Goal: Task Accomplishment & Management: Manage account settings

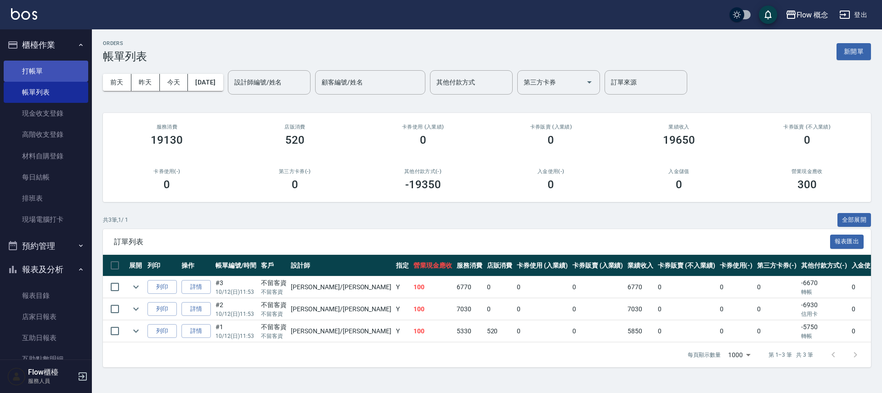
click at [55, 71] on link "打帳單" at bounding box center [46, 71] width 84 height 21
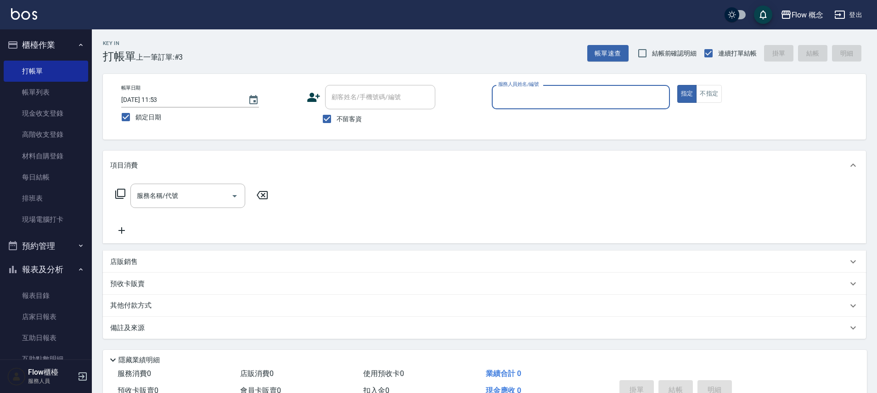
click at [567, 96] on input "服務人員姓名/編號" at bounding box center [581, 97] width 170 height 16
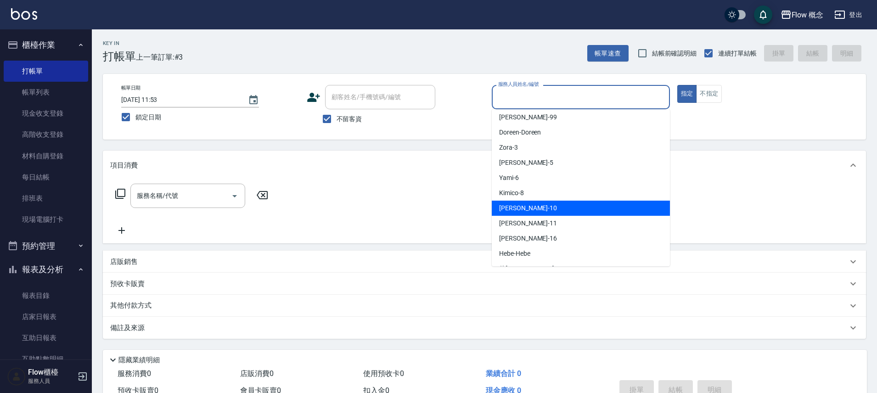
scroll to position [10, 0]
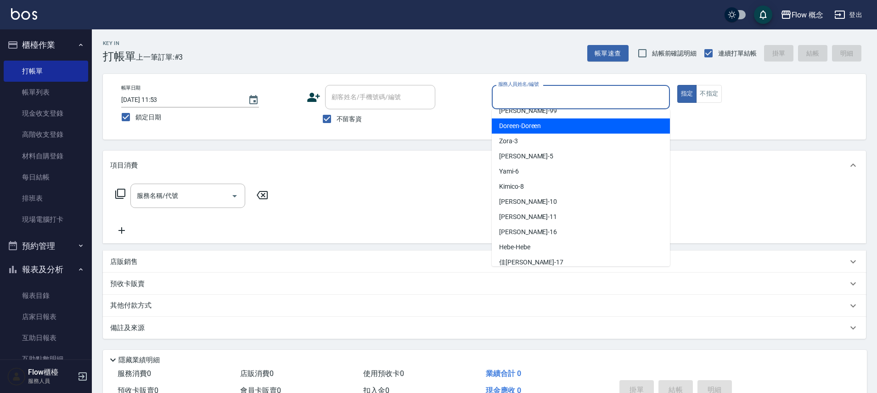
click at [547, 130] on div "Doreen -Doreen" at bounding box center [581, 125] width 178 height 15
type input "Doreen-Doreen"
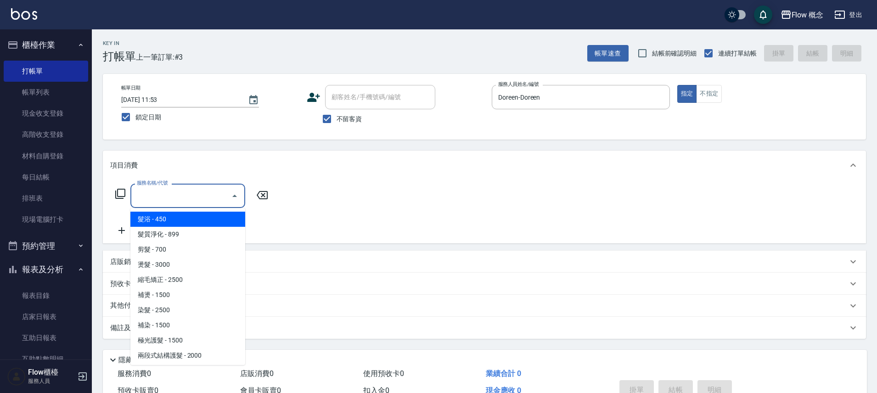
click at [161, 195] on input "服務名稱/代號" at bounding box center [181, 196] width 93 height 16
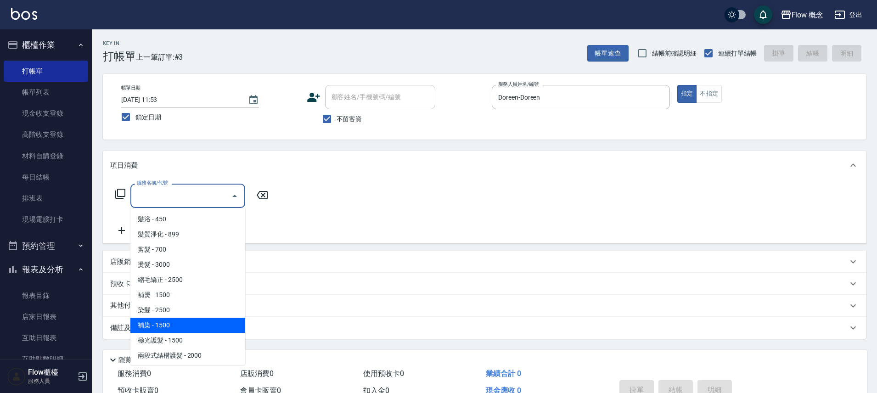
click at [170, 320] on span "補染 - 1500" at bounding box center [187, 325] width 115 height 15
type input "補染(402)"
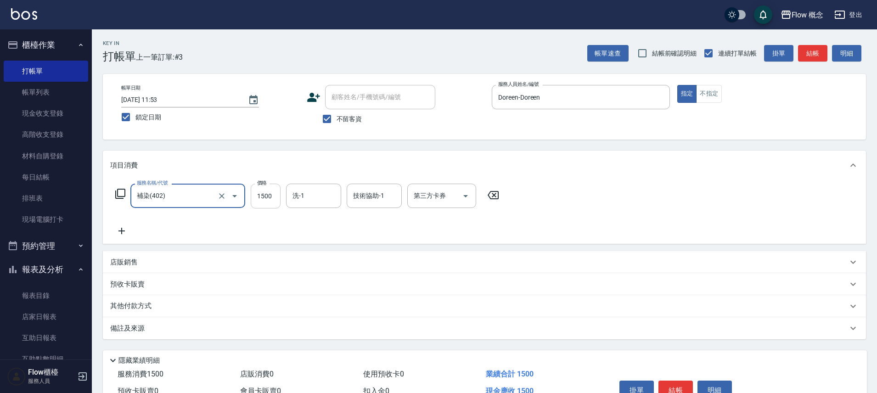
click at [259, 200] on input "1500" at bounding box center [266, 196] width 30 height 25
type input "5000"
click at [676, 388] on button "結帳" at bounding box center [675, 390] width 34 height 19
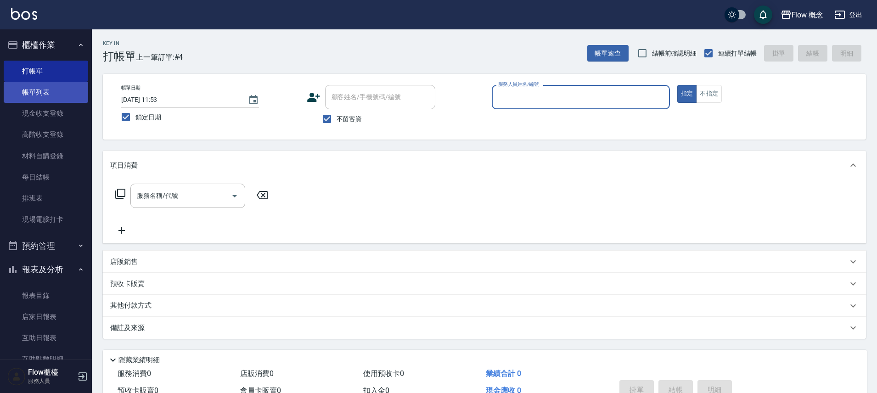
click at [31, 96] on link "帳單列表" at bounding box center [46, 92] width 84 height 21
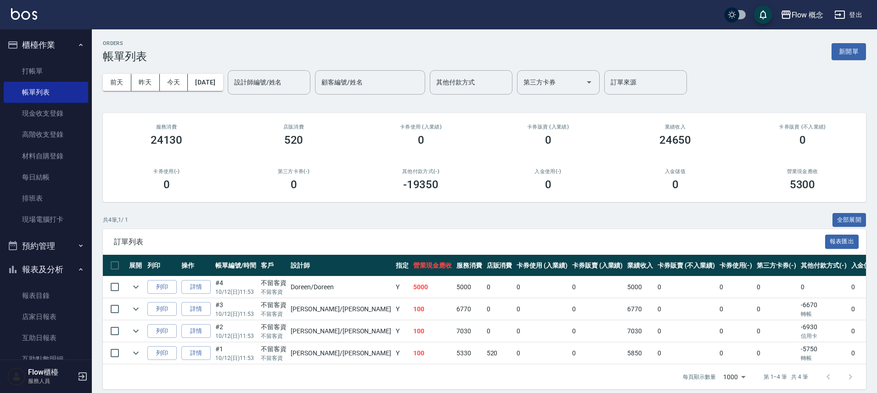
click at [71, 48] on button "櫃檯作業" at bounding box center [46, 45] width 84 height 24
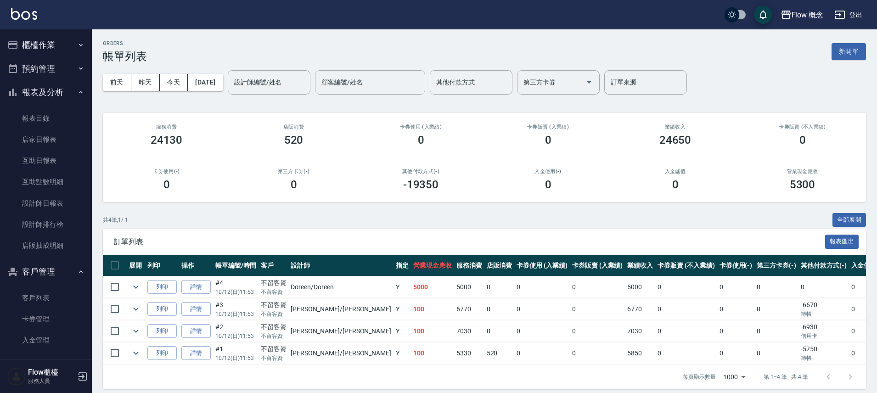
click at [56, 90] on button "報表及分析" at bounding box center [46, 92] width 84 height 24
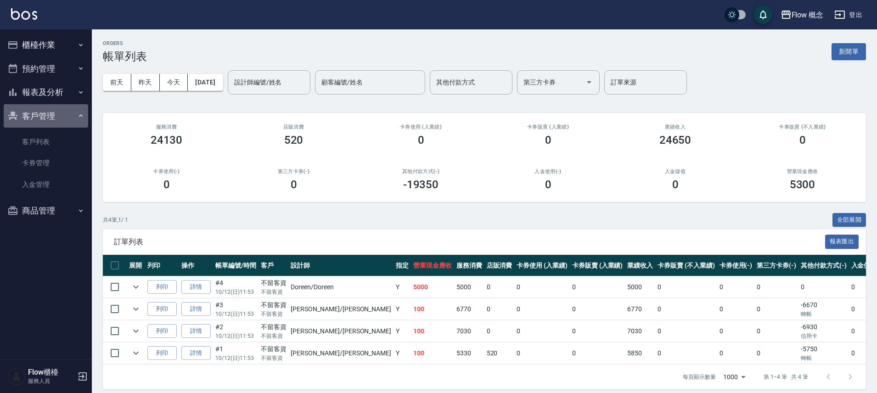
click at [61, 118] on button "客戶管理" at bounding box center [46, 116] width 84 height 24
click at [51, 46] on button "櫃檯作業" at bounding box center [46, 45] width 84 height 24
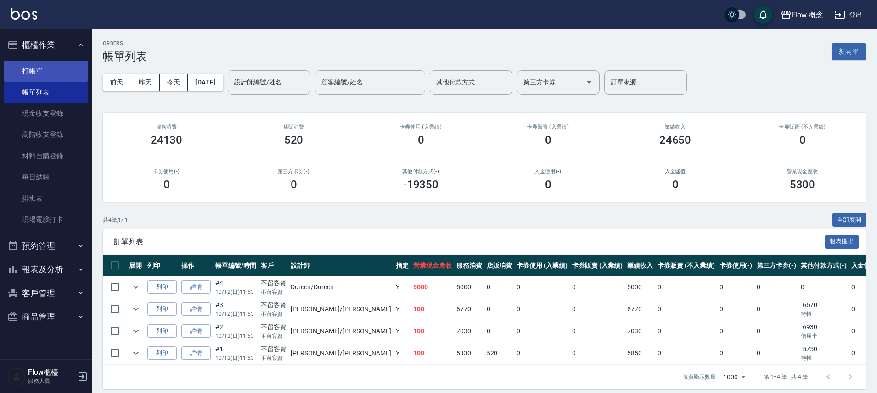
click at [48, 69] on link "打帳單" at bounding box center [46, 71] width 84 height 21
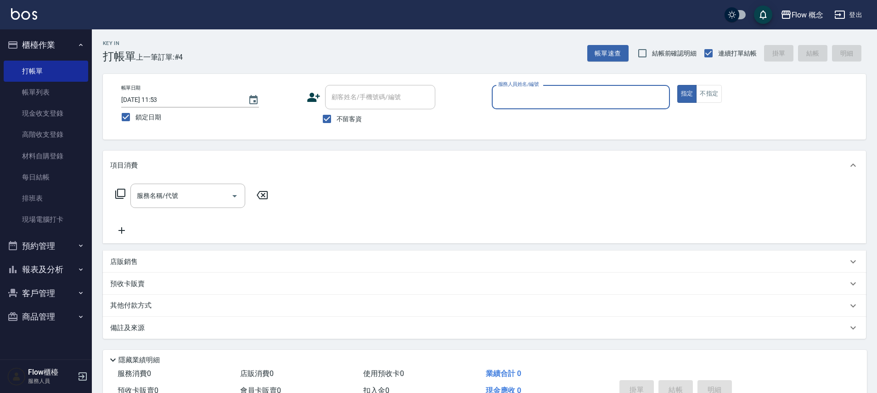
click at [51, 271] on button "報表及分析" at bounding box center [46, 270] width 84 height 24
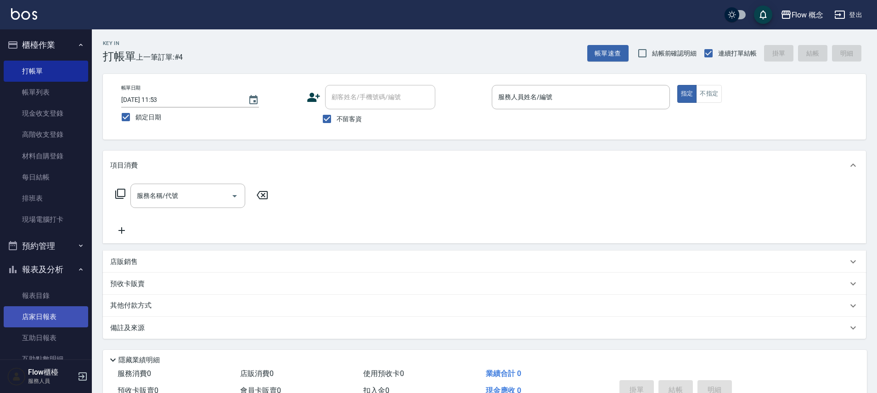
click at [54, 315] on link "店家日報表" at bounding box center [46, 316] width 84 height 21
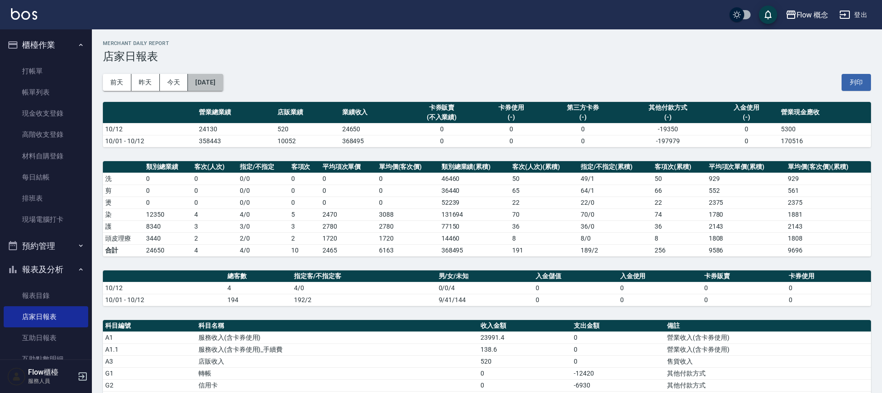
click at [223, 77] on button "[DATE]" at bounding box center [205, 82] width 35 height 17
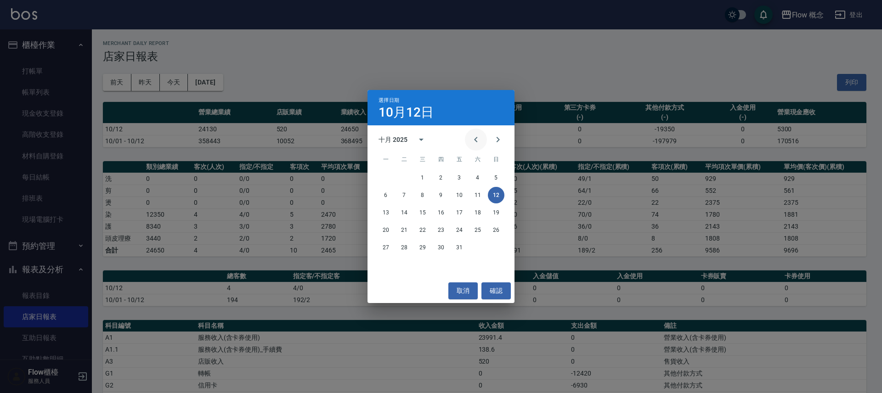
click at [478, 138] on icon "Previous month" at bounding box center [475, 139] width 11 height 11
click at [461, 193] on button "12" at bounding box center [459, 195] width 17 height 17
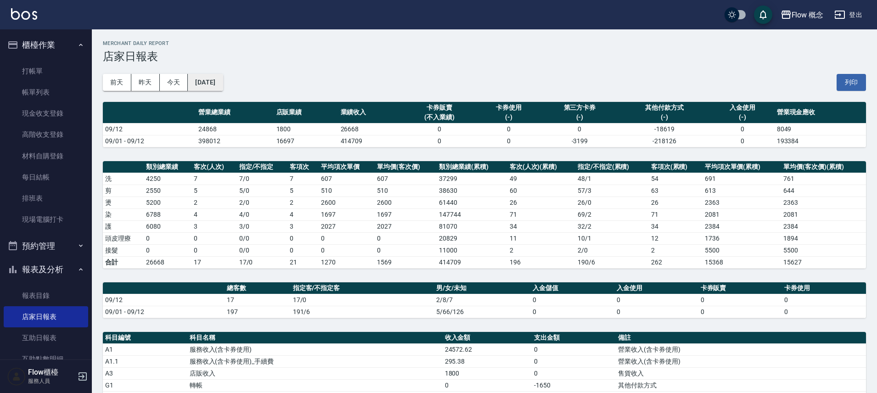
click at [223, 82] on button "2025/09/12" at bounding box center [205, 82] width 35 height 17
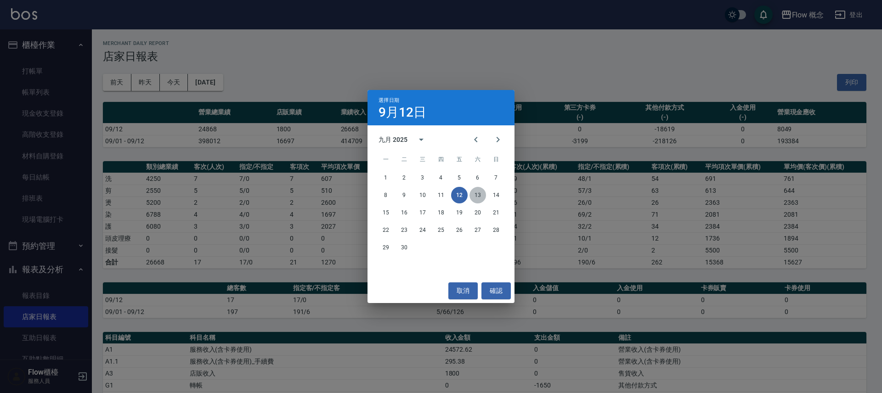
click at [481, 197] on button "13" at bounding box center [477, 195] width 17 height 17
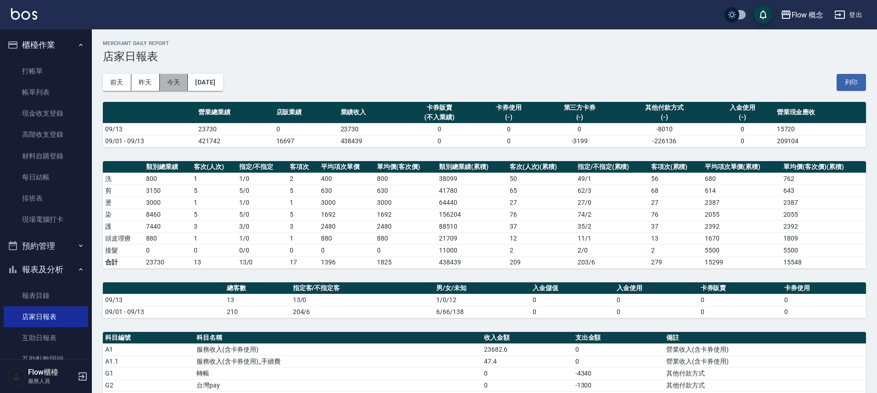
click at [165, 83] on button "今天" at bounding box center [174, 82] width 28 height 17
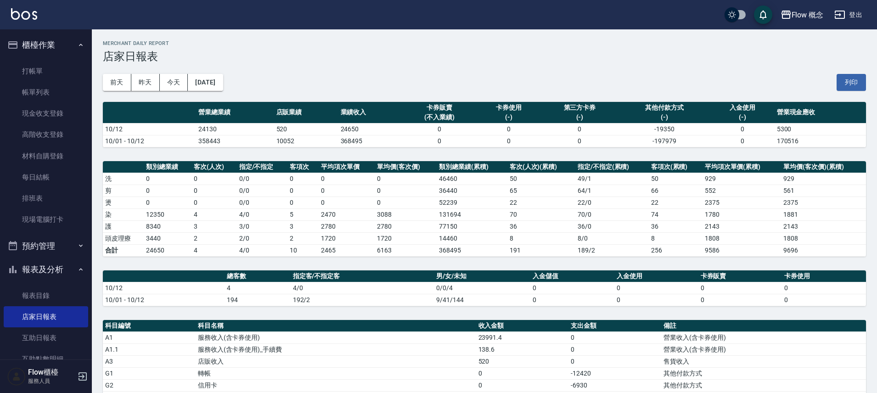
click at [60, 269] on button "報表及分析" at bounding box center [46, 270] width 84 height 24
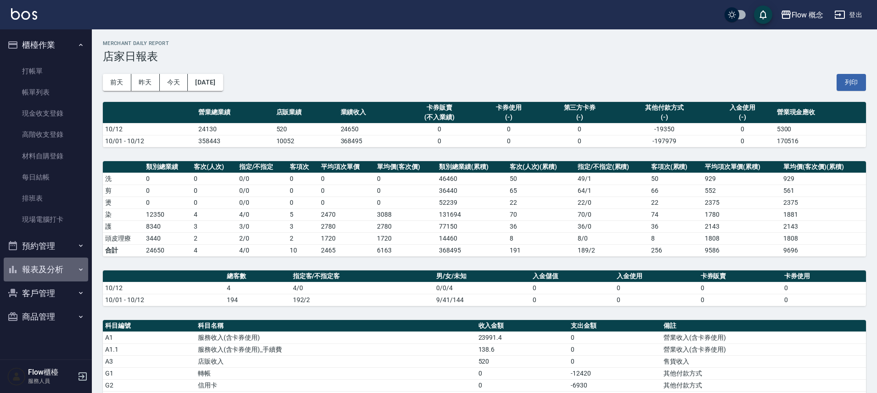
click at [66, 268] on button "報表及分析" at bounding box center [46, 270] width 84 height 24
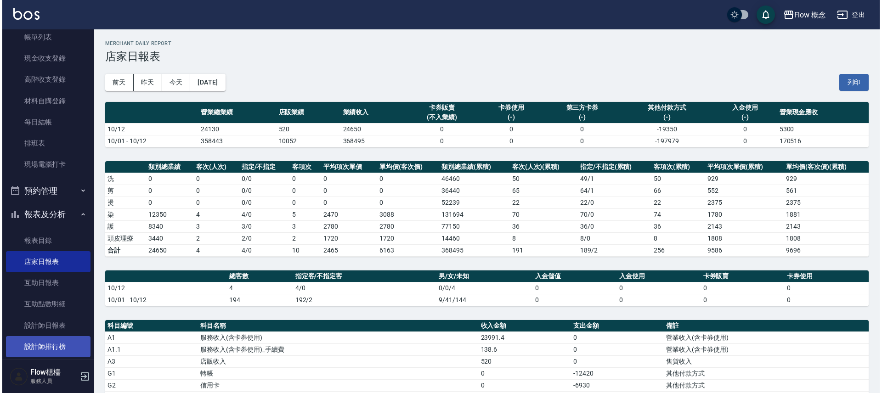
scroll to position [136, 0]
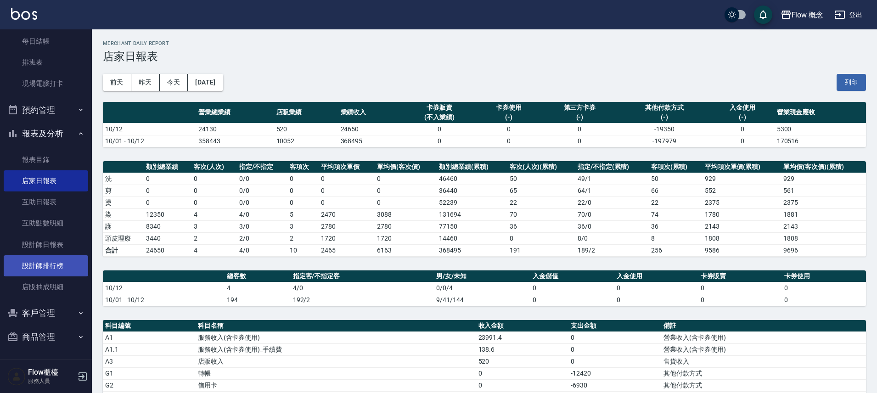
click at [57, 264] on link "設計師排行榜" at bounding box center [46, 265] width 84 height 21
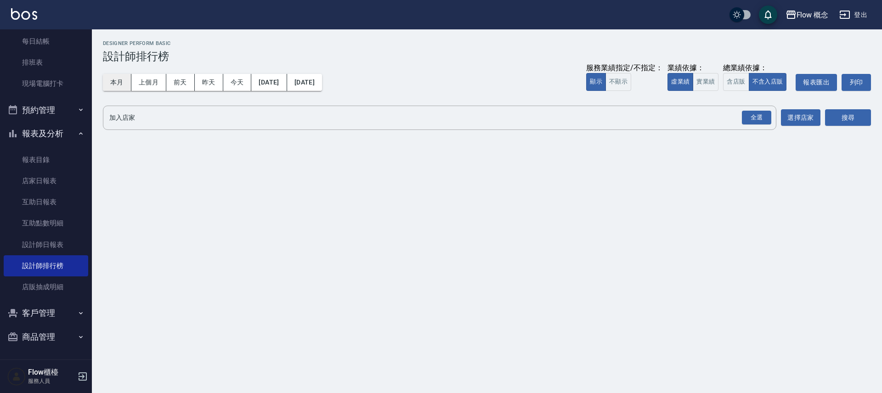
click at [122, 83] on button "本月" at bounding box center [117, 82] width 28 height 17
click at [714, 78] on button "實業績" at bounding box center [705, 82] width 26 height 18
click at [746, 115] on div "全選" at bounding box center [756, 118] width 29 height 14
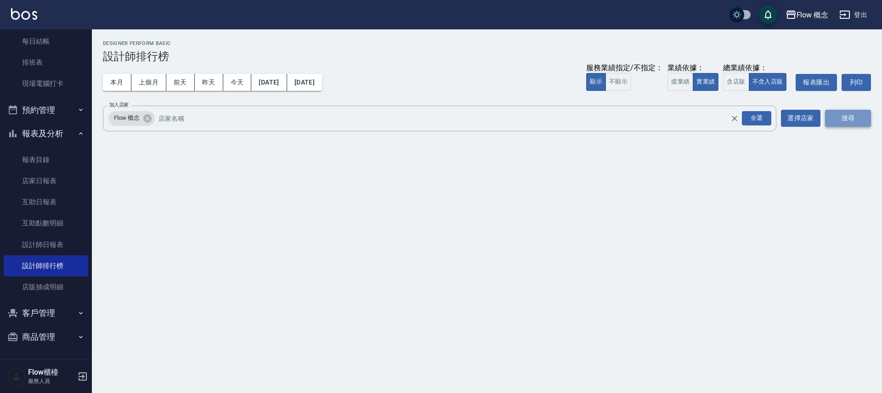
click at [844, 119] on button "搜尋" at bounding box center [848, 118] width 46 height 17
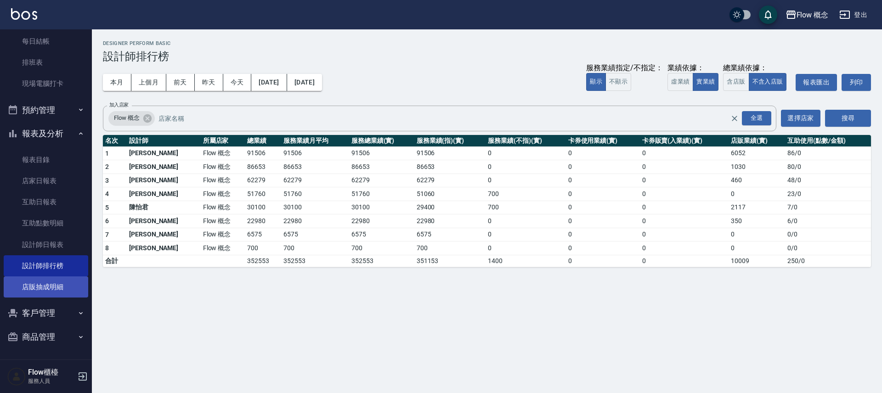
click at [61, 282] on link "店販抽成明細" at bounding box center [46, 286] width 84 height 21
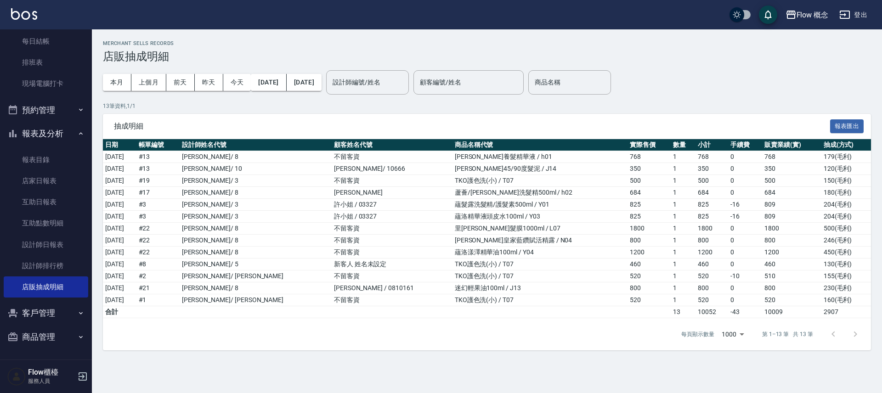
click at [44, 128] on button "報表及分析" at bounding box center [46, 134] width 84 height 24
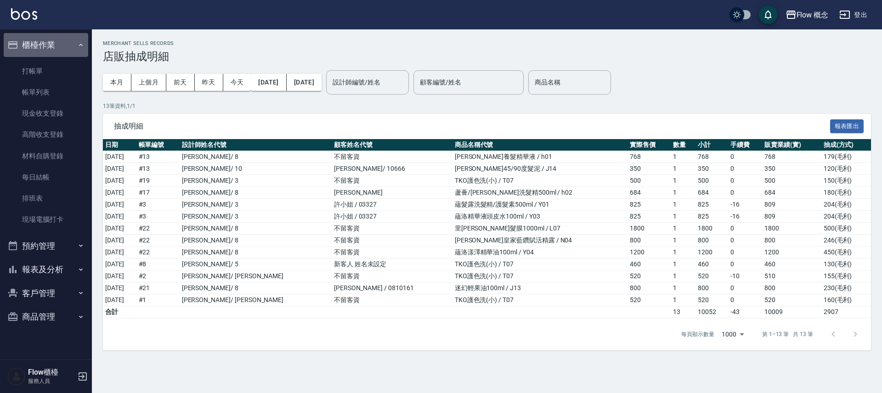
click at [58, 45] on button "櫃檯作業" at bounding box center [46, 45] width 84 height 24
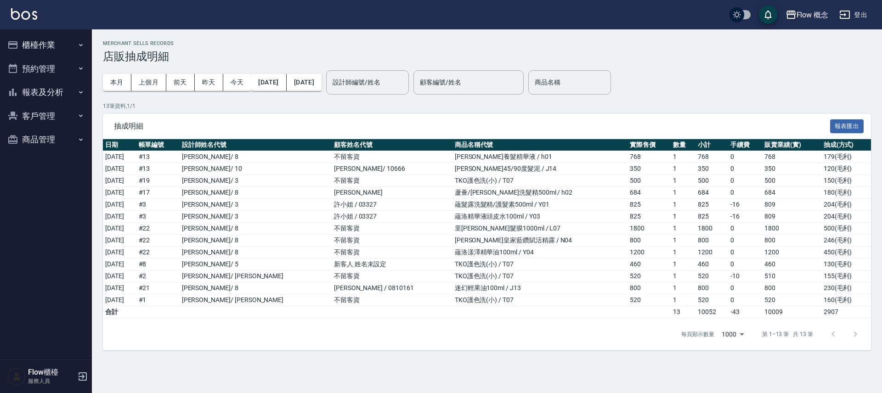
click at [58, 45] on button "櫃檯作業" at bounding box center [46, 45] width 84 height 24
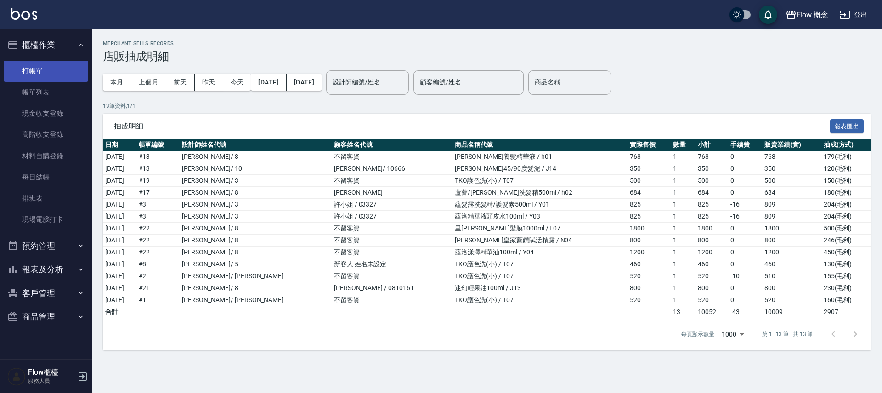
click at [55, 69] on link "打帳單" at bounding box center [46, 71] width 84 height 21
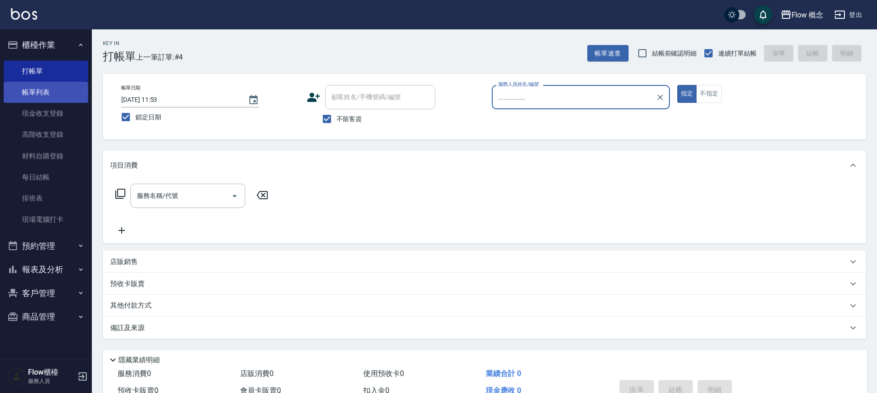
type input "..............."
click at [16, 96] on link "帳單列表" at bounding box center [46, 92] width 84 height 21
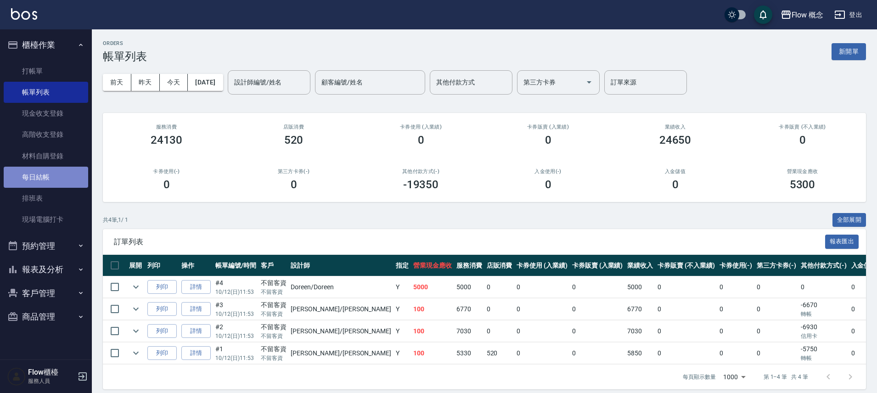
click at [55, 178] on link "每日結帳" at bounding box center [46, 177] width 84 height 21
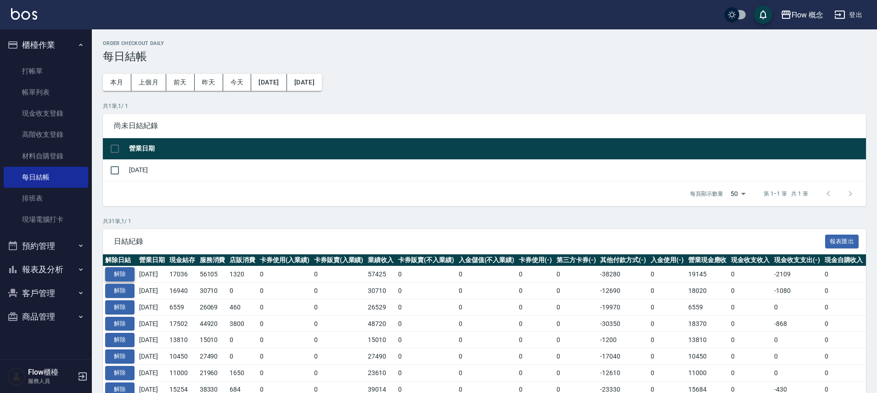
click at [127, 270] on button "解除" at bounding box center [119, 274] width 29 height 14
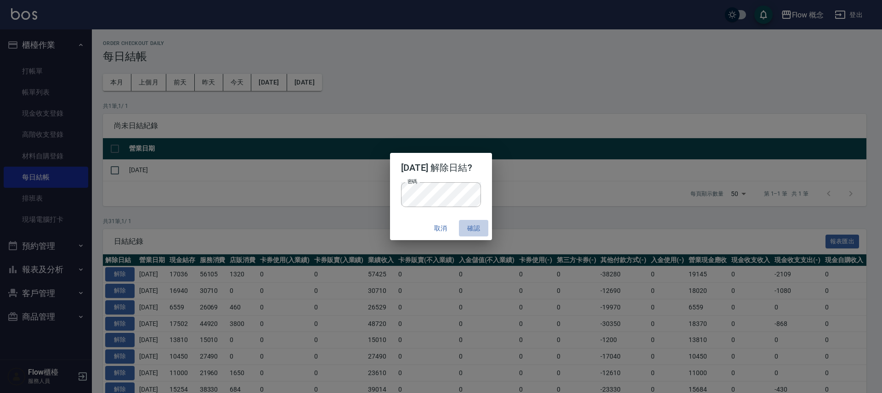
click at [476, 223] on button "確認" at bounding box center [473, 228] width 29 height 17
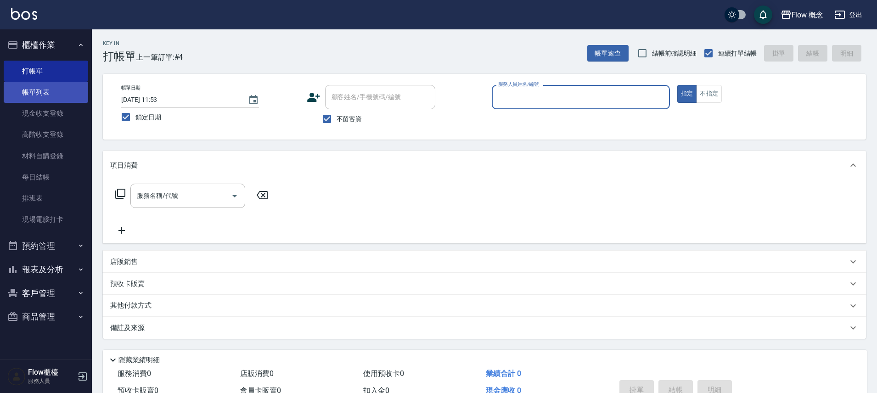
click at [34, 96] on link "帳單列表" at bounding box center [46, 92] width 84 height 21
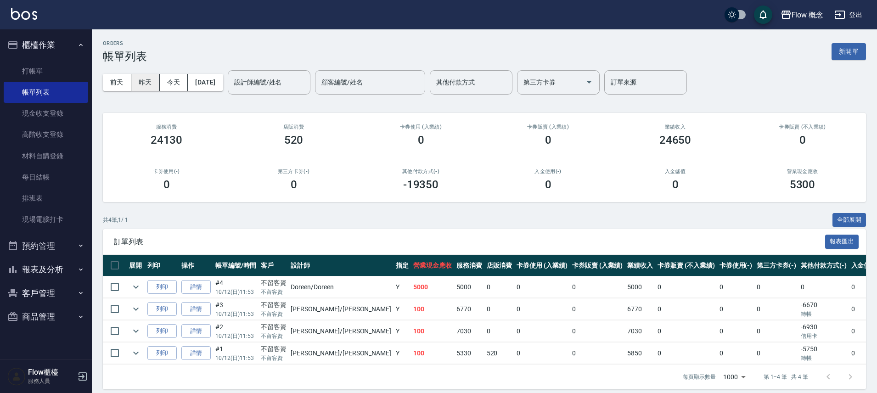
click at [150, 83] on button "昨天" at bounding box center [145, 82] width 28 height 17
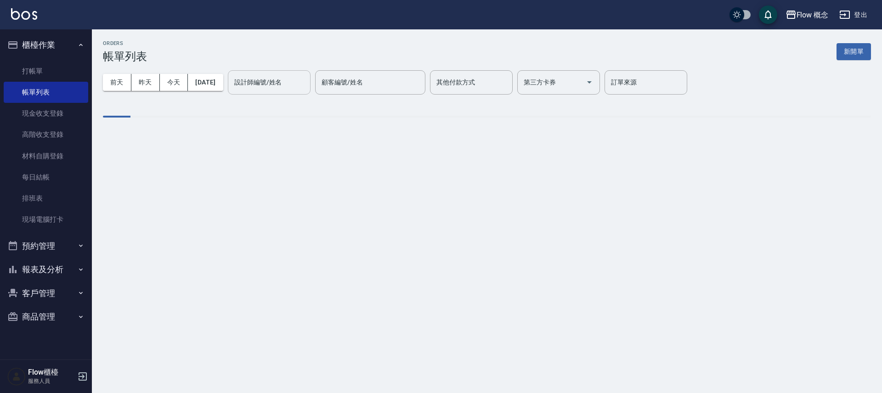
click at [282, 74] on input "設計師編號/姓名" at bounding box center [269, 82] width 74 height 16
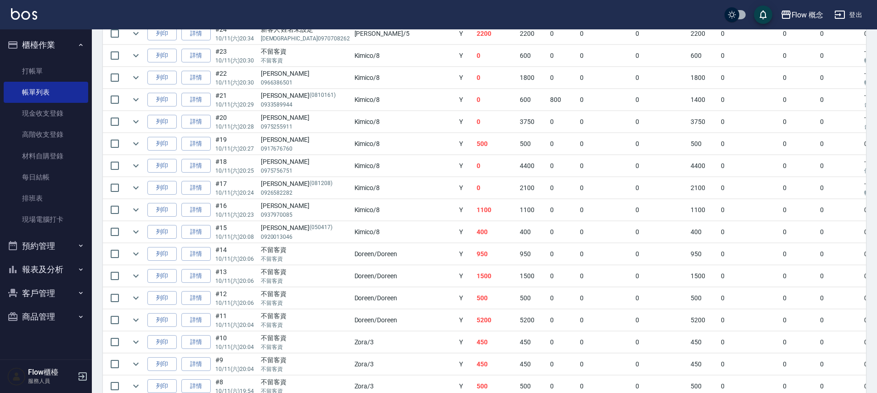
scroll to position [449, 0]
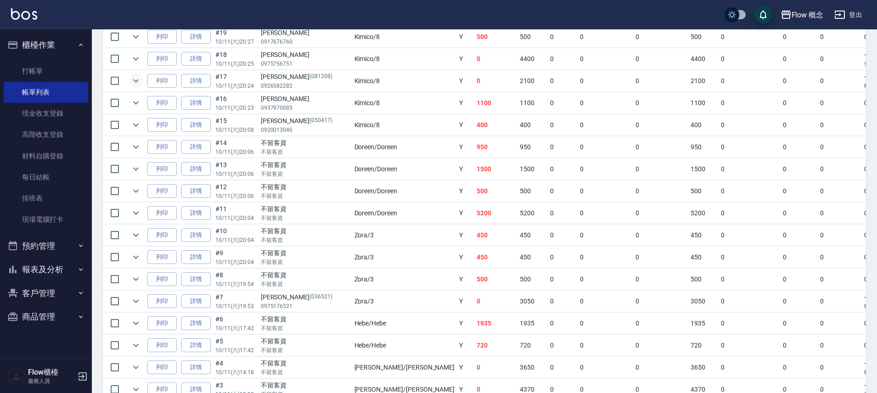
click at [135, 74] on button "expand row" at bounding box center [136, 81] width 14 height 14
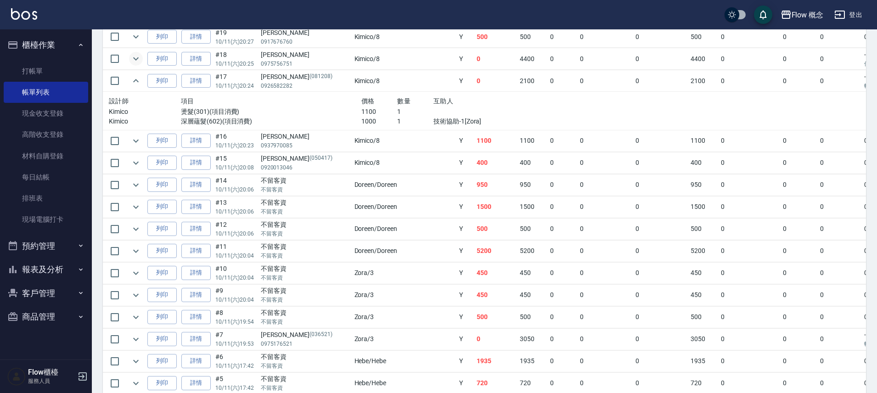
click at [135, 64] on icon "expand row" at bounding box center [135, 58] width 11 height 11
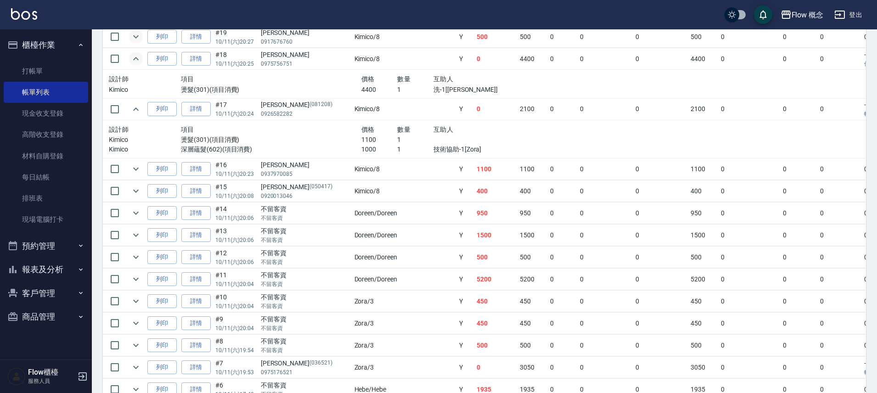
click at [132, 37] on icon "expand row" at bounding box center [135, 36] width 11 height 11
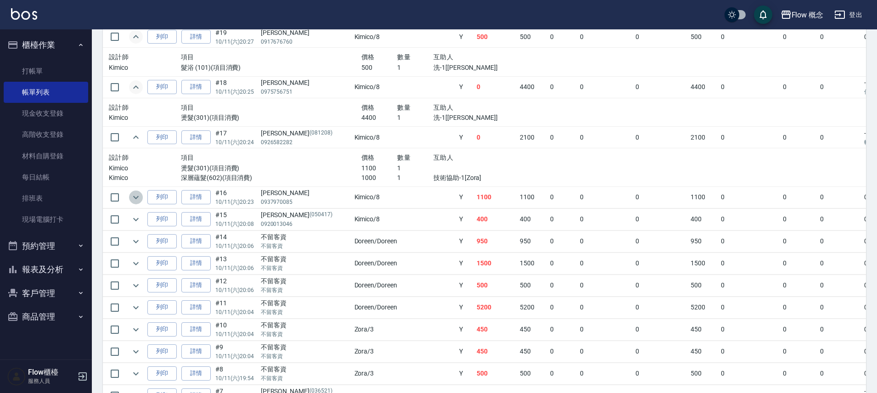
click at [140, 195] on icon "expand row" at bounding box center [135, 197] width 11 height 11
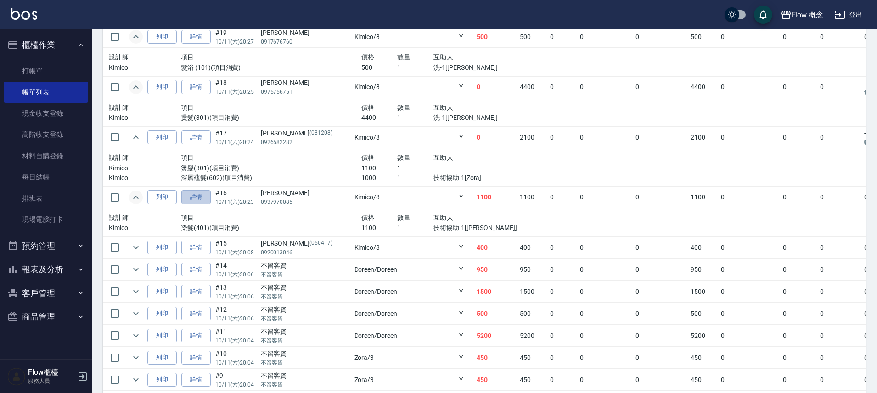
click at [198, 196] on link "詳情" at bounding box center [195, 197] width 29 height 14
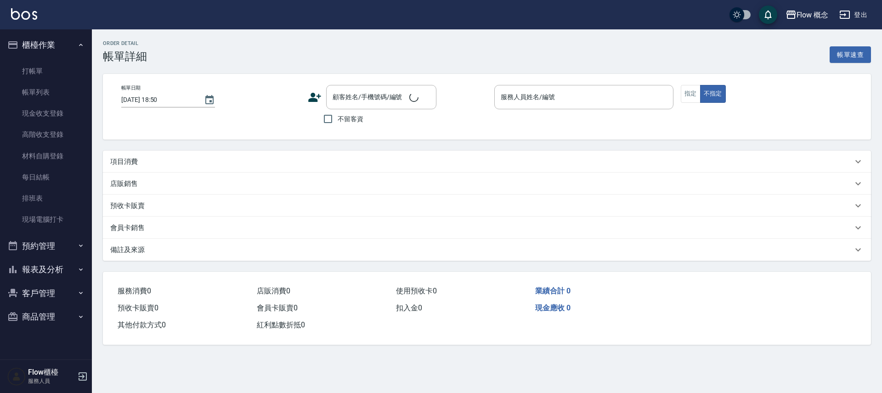
type input "2025/10/11 20:23"
type input "Kimico-8"
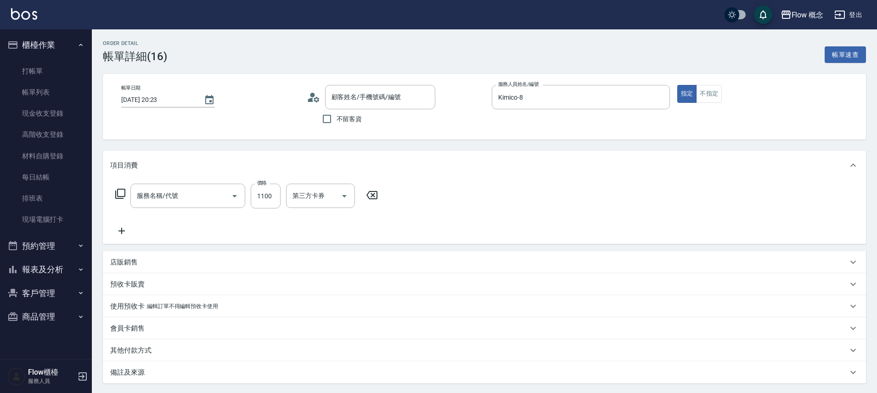
type input "劉涵筠/0937970085/null"
type input "染髮(401)"
click at [391, 197] on icon "Clear" at bounding box center [392, 196] width 6 height 6
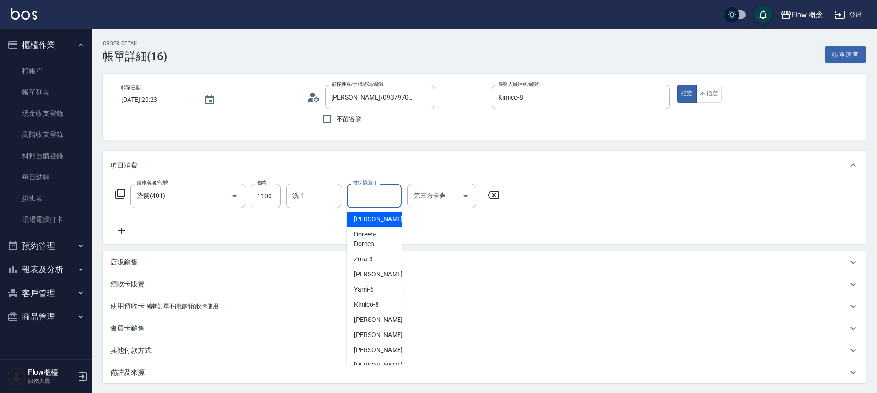
click at [367, 203] on input "技術協助-1" at bounding box center [374, 196] width 47 height 16
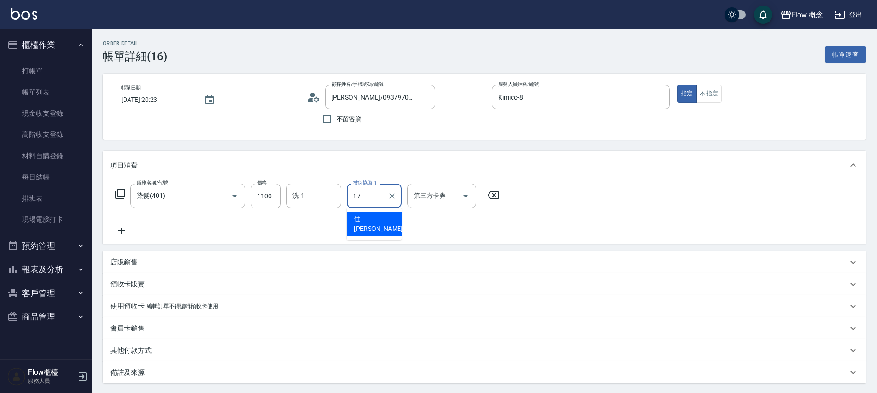
type input "佳蒨-17"
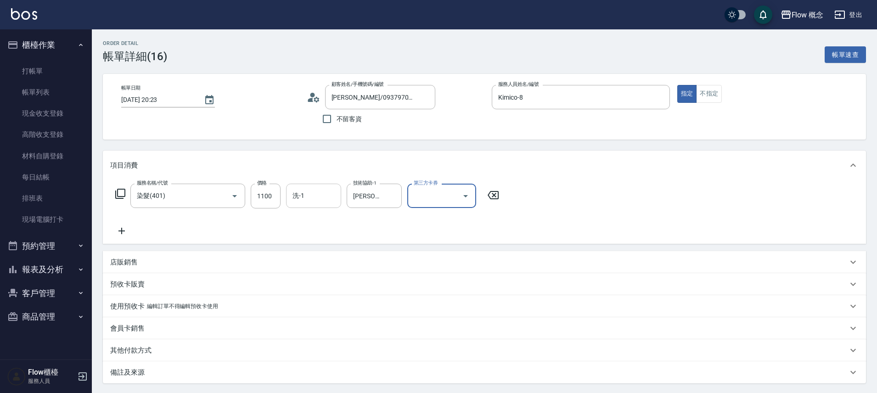
click at [292, 186] on div "洗-1" at bounding box center [313, 196] width 55 height 24
type input "Zora-3"
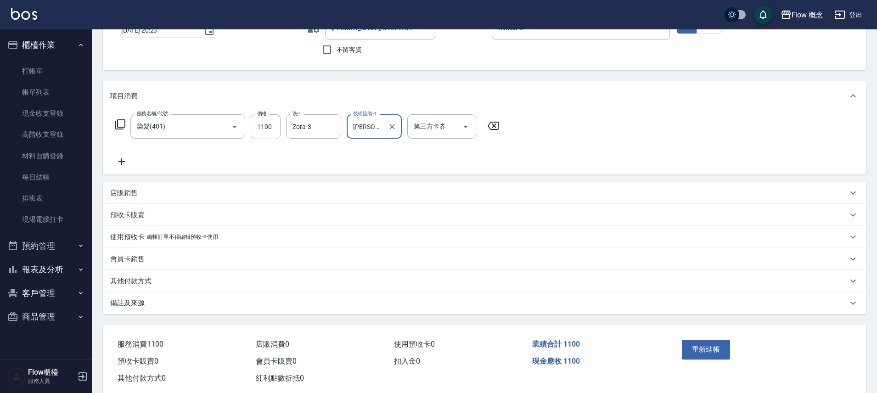
scroll to position [90, 0]
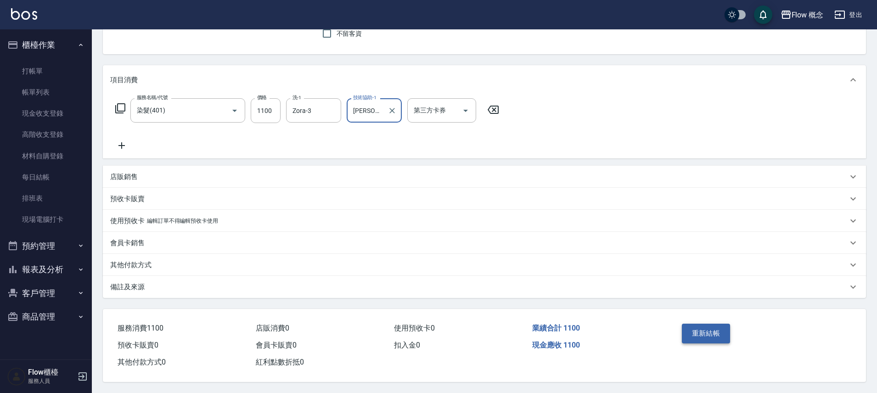
click at [700, 326] on button "重新結帳" at bounding box center [706, 333] width 49 height 19
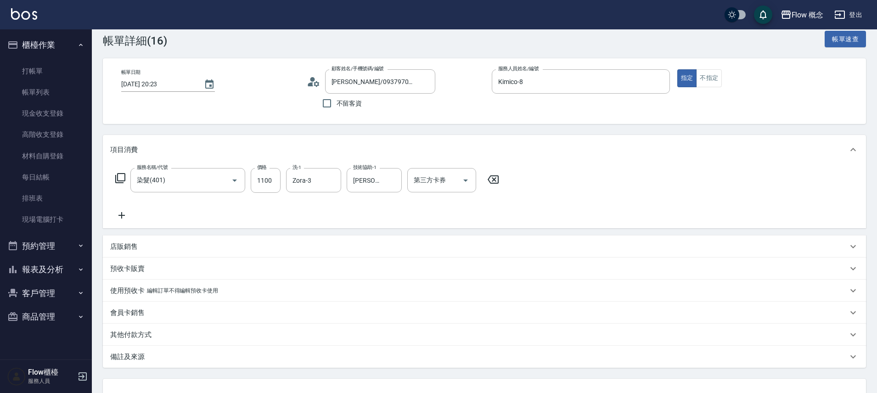
scroll to position [15, 0]
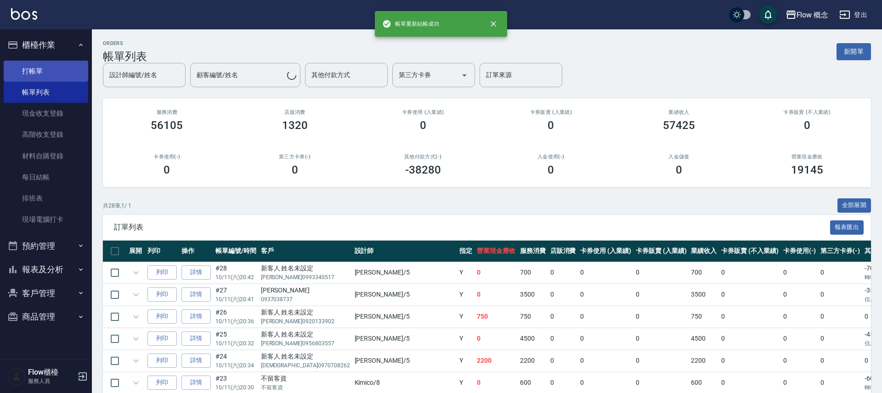
click at [52, 78] on link "打帳單" at bounding box center [46, 71] width 84 height 21
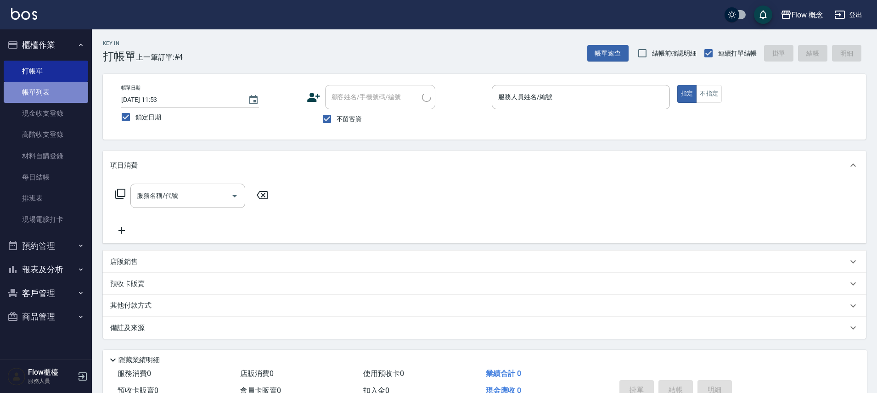
click at [53, 90] on link "帳單列表" at bounding box center [46, 92] width 84 height 21
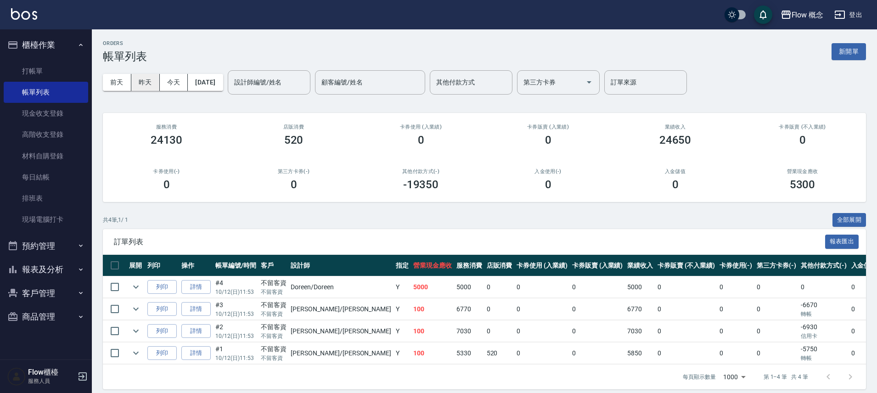
click at [146, 82] on button "昨天" at bounding box center [145, 82] width 28 height 17
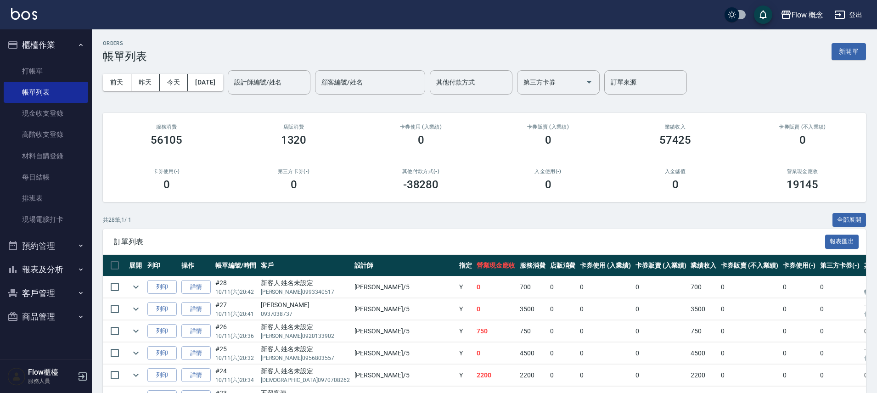
scroll to position [543, 0]
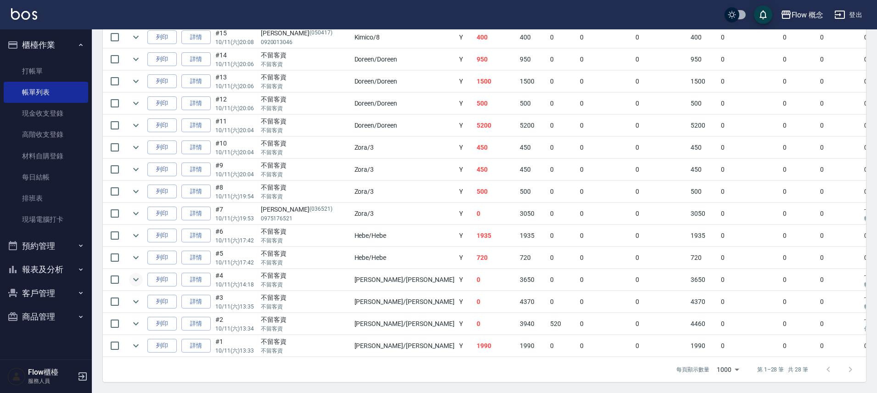
click at [136, 278] on button "expand row" at bounding box center [136, 280] width 14 height 14
click at [137, 276] on icon "expand row" at bounding box center [135, 279] width 11 height 11
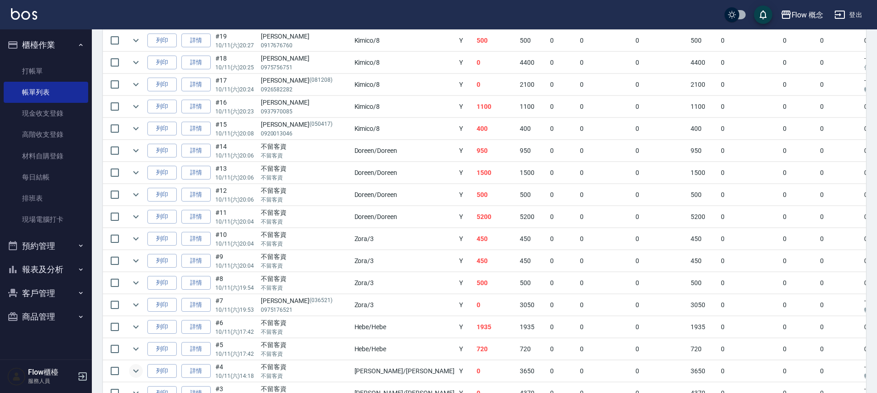
scroll to position [534, 0]
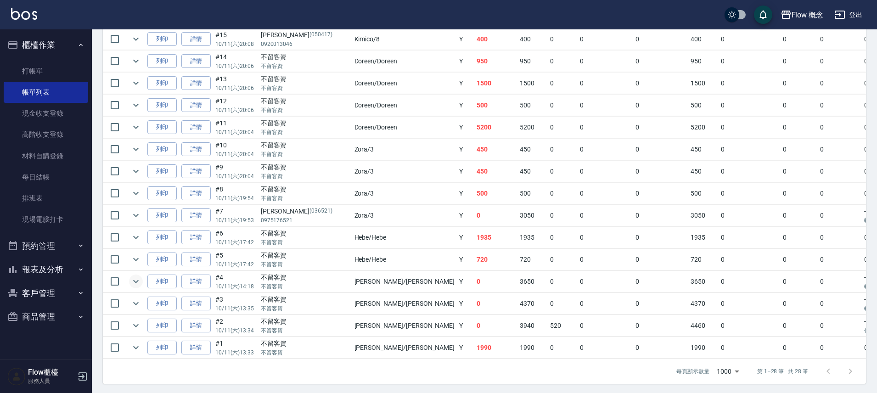
click at [145, 343] on td "列印" at bounding box center [162, 348] width 34 height 22
click at [135, 327] on icon "expand row" at bounding box center [135, 325] width 11 height 11
click at [136, 305] on icon "expand row" at bounding box center [135, 303] width 11 height 11
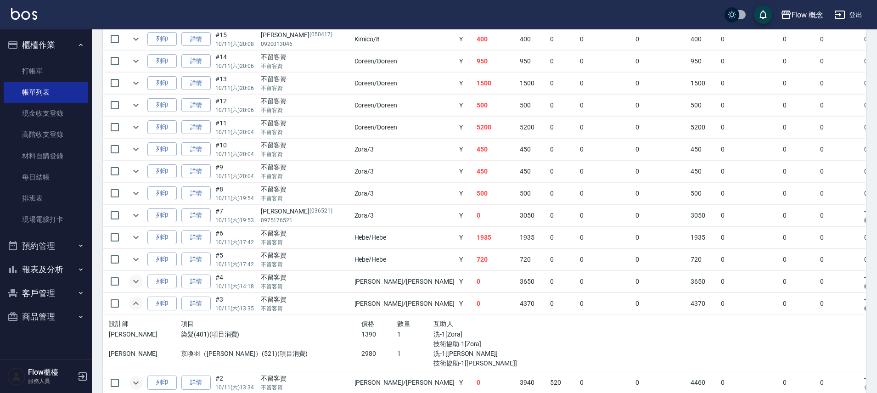
click at [144, 127] on td at bounding box center [136, 128] width 18 height 22
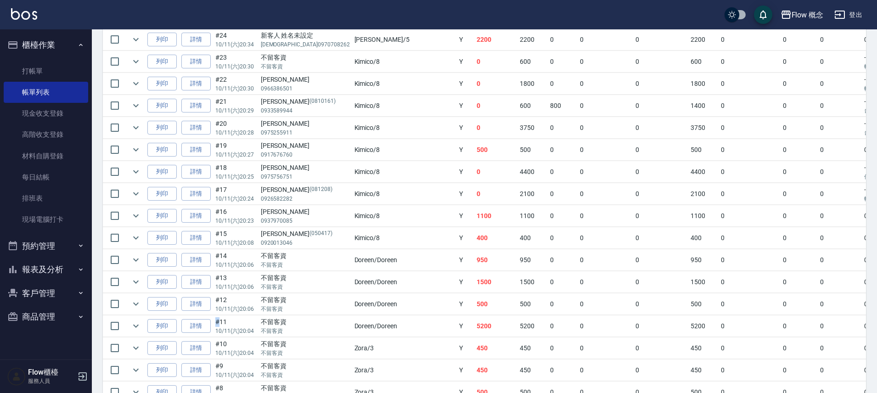
scroll to position [336, 0]
click at [138, 101] on icon "expand row" at bounding box center [135, 105] width 11 height 11
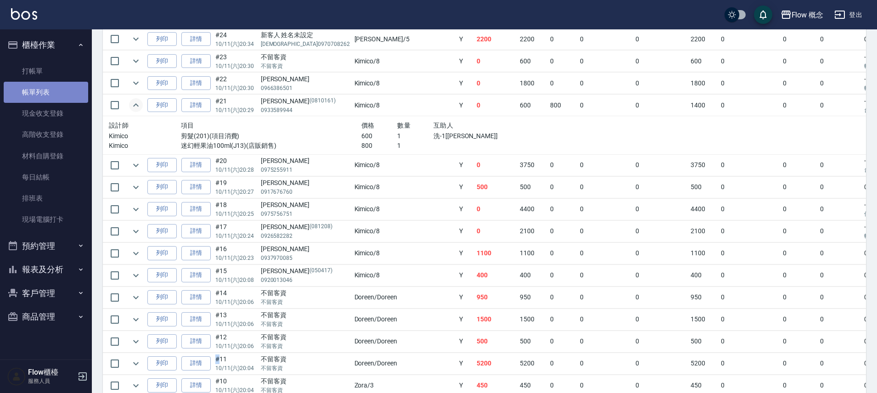
click at [62, 88] on link "帳單列表" at bounding box center [46, 92] width 84 height 21
click at [65, 274] on button "報表及分析" at bounding box center [46, 270] width 84 height 24
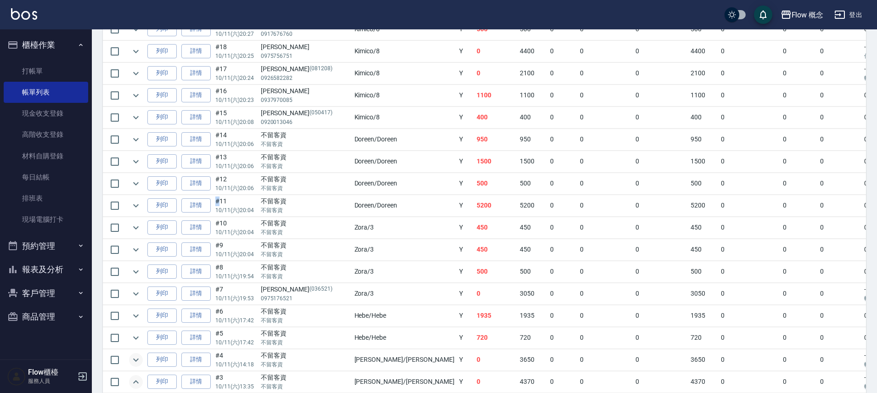
click at [66, 266] on button "報表及分析" at bounding box center [46, 270] width 84 height 24
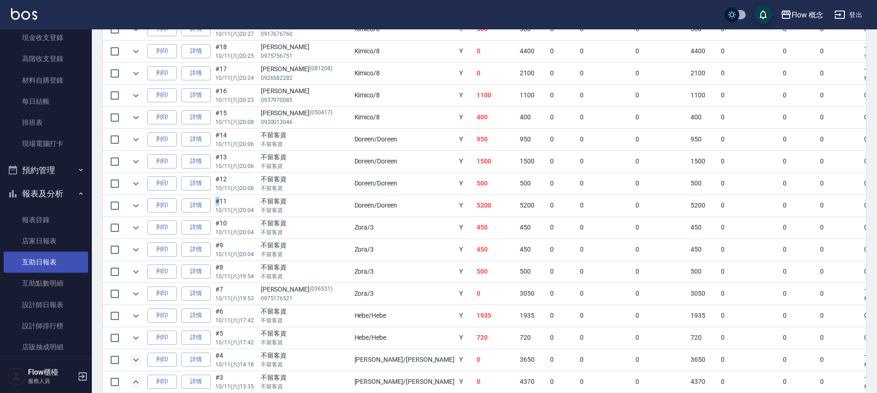
click at [60, 265] on link "互助日報表" at bounding box center [46, 262] width 84 height 21
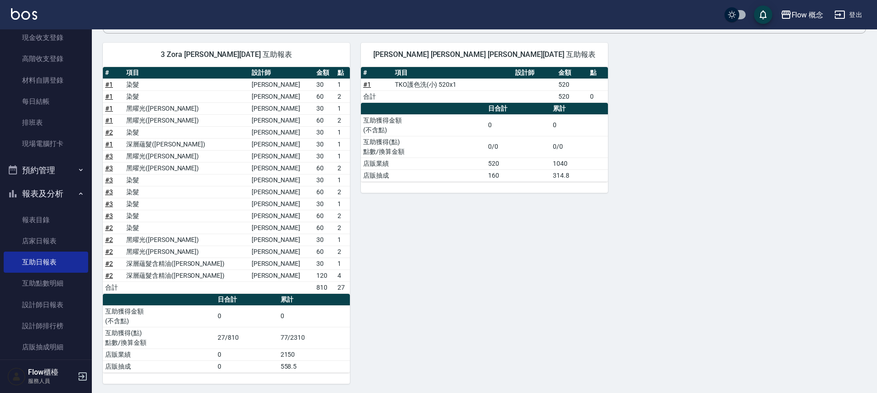
scroll to position [95, 0]
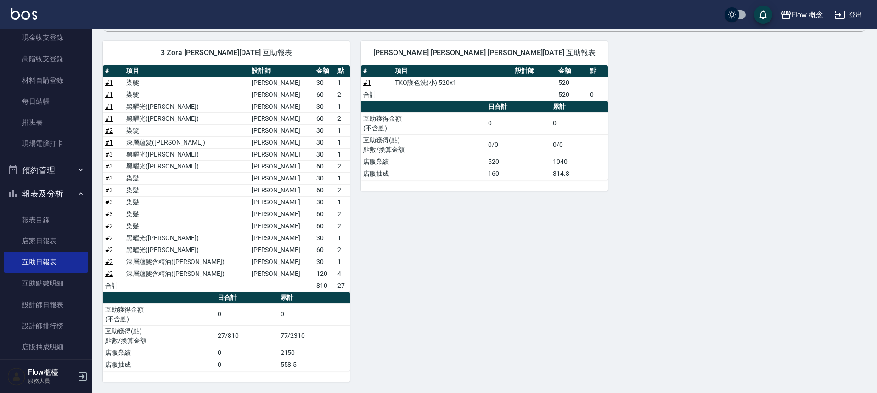
click at [206, 145] on td "深層蘊髮(Irene)" at bounding box center [186, 142] width 125 height 12
click at [107, 133] on link "# 2" at bounding box center [109, 130] width 8 height 7
click at [108, 192] on link "# 3" at bounding box center [109, 189] width 8 height 7
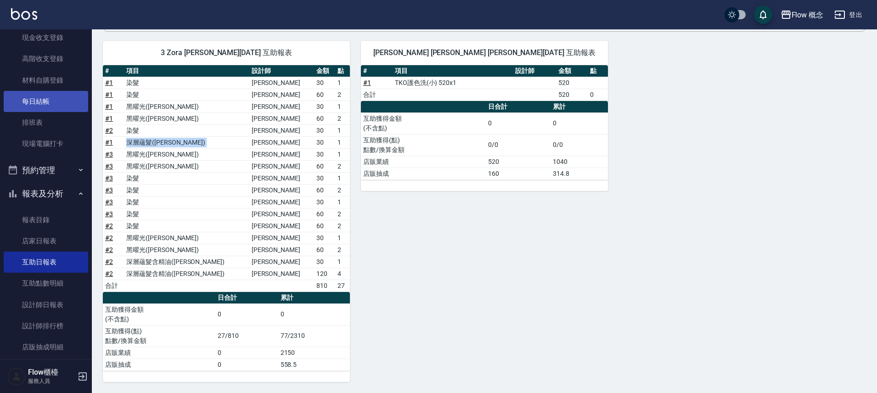
scroll to position [0, 0]
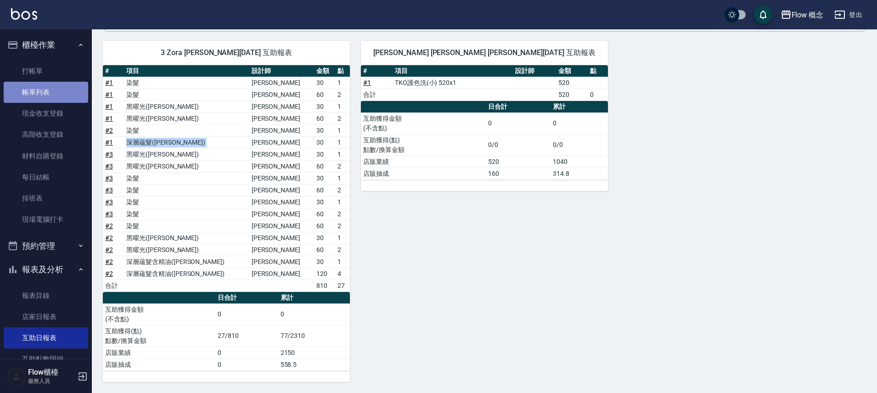
click at [70, 92] on link "帳單列表" at bounding box center [46, 92] width 84 height 21
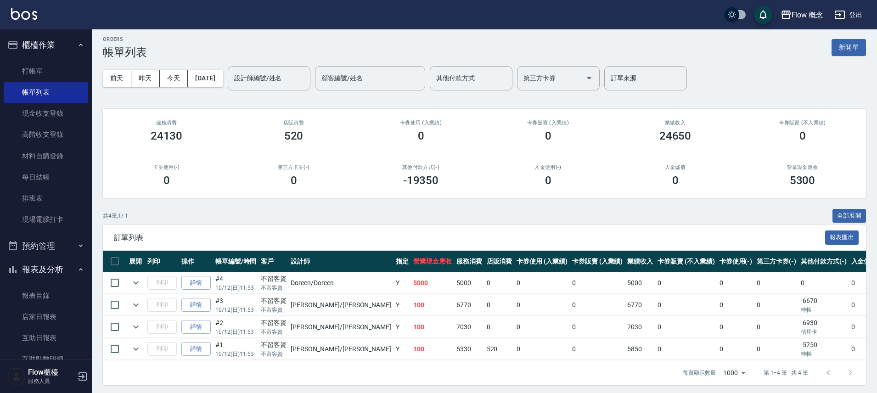
scroll to position [11, 0]
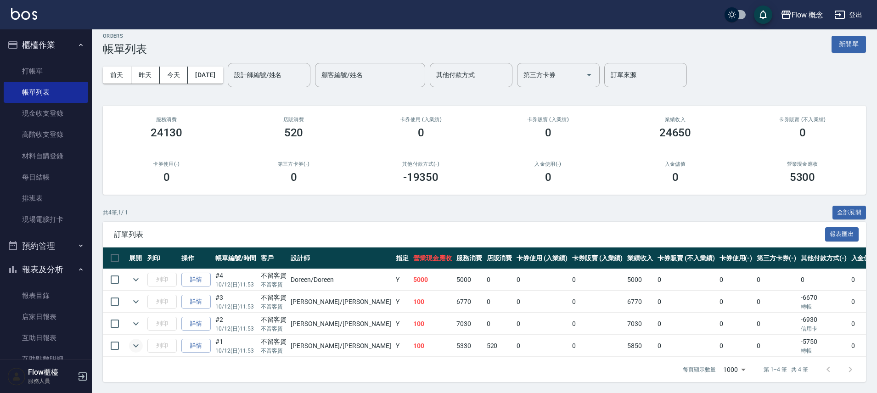
click at [133, 344] on icon "expand row" at bounding box center [135, 345] width 11 height 11
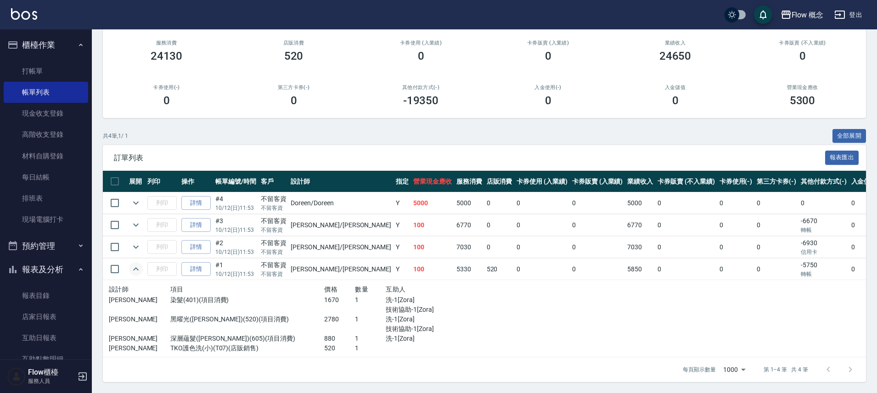
scroll to position [91, 0]
click at [131, 242] on icon "expand row" at bounding box center [135, 247] width 11 height 11
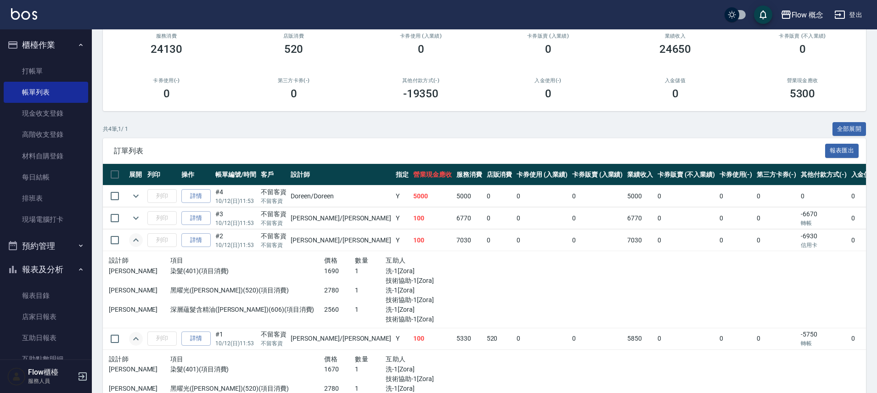
click at [132, 239] on icon "expand row" at bounding box center [135, 240] width 11 height 11
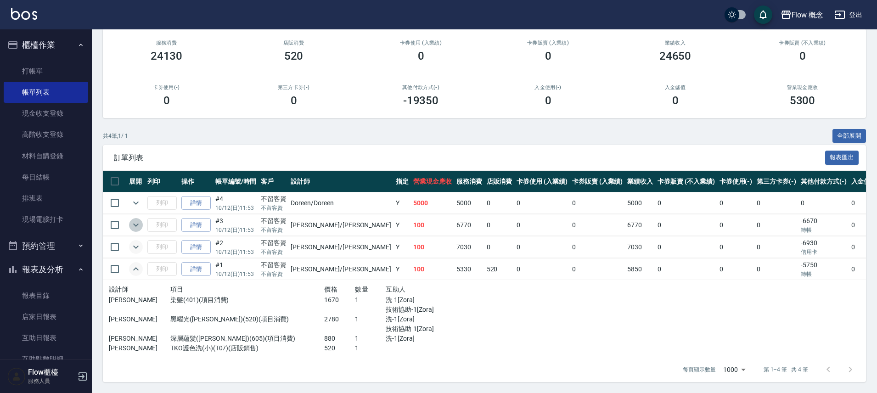
click at [136, 219] on icon "expand row" at bounding box center [135, 224] width 11 height 11
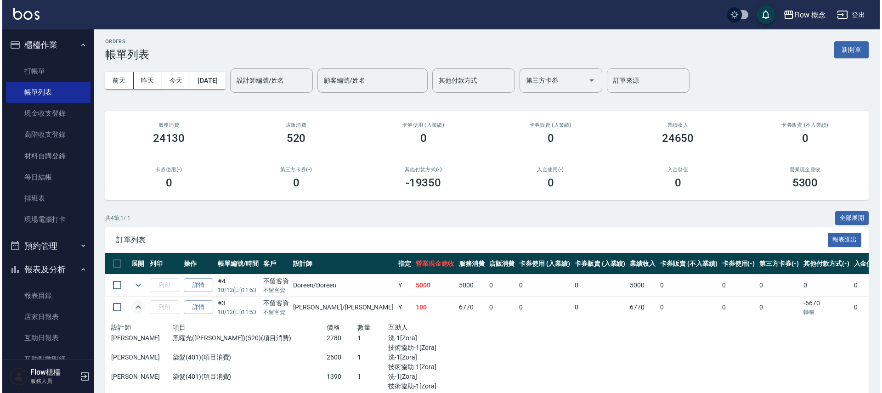
scroll to position [0, 0]
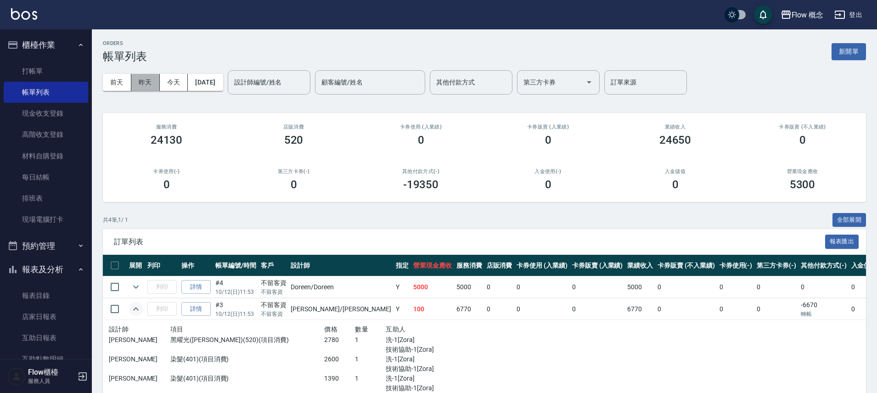
click at [152, 83] on button "昨天" at bounding box center [145, 82] width 28 height 17
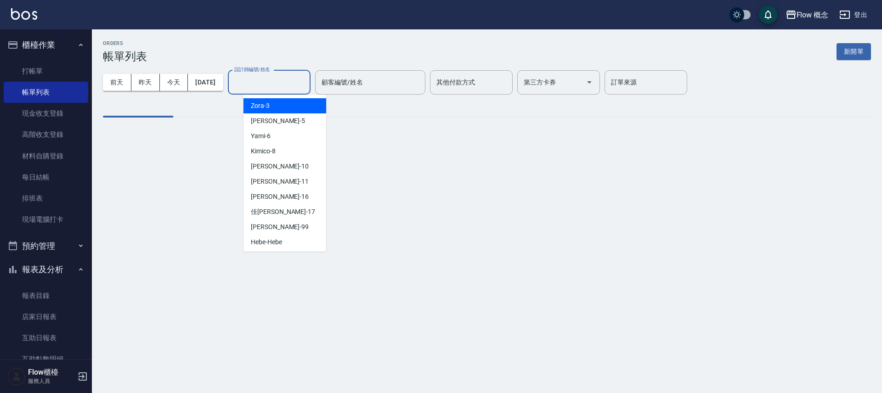
click at [305, 88] on input "設計師編號/姓名" at bounding box center [269, 82] width 74 height 16
click at [295, 98] on div "Zora -3" at bounding box center [284, 105] width 83 height 15
type input "Zora-3"
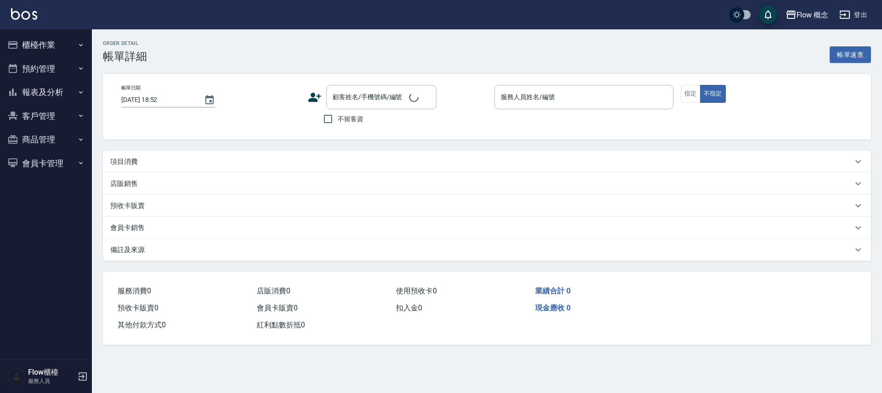
type input "[DATE] 11:53"
checkbox input "true"
type input "[PERSON_NAME]"
type input "FB/Instagram"
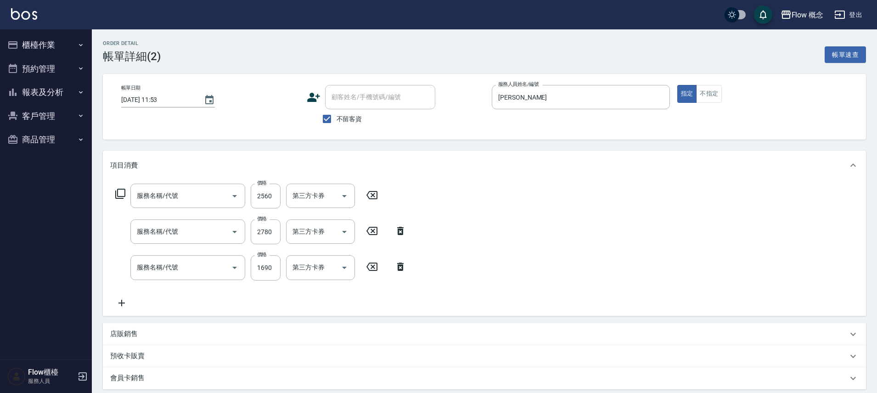
type input "信用卡"
type input "深層蘊髮含精油([PERSON_NAME])(606)"
type input "黑曜光([PERSON_NAME])(520)"
type input "染髮(401)"
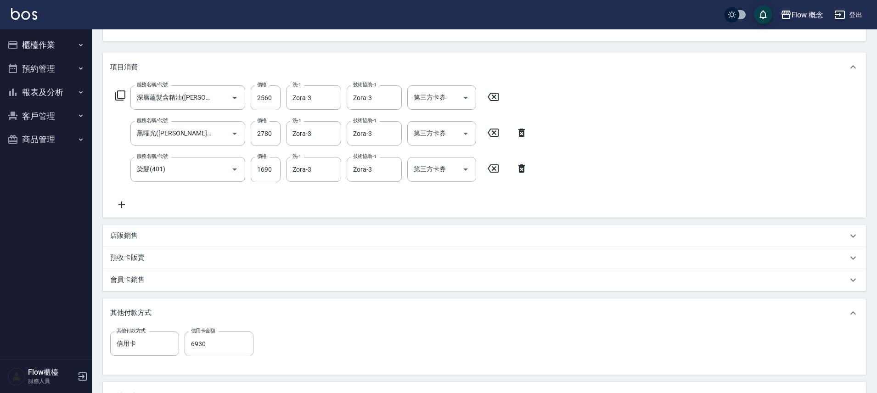
scroll to position [97, 0]
click at [76, 41] on button "櫃檯作業" at bounding box center [46, 45] width 84 height 24
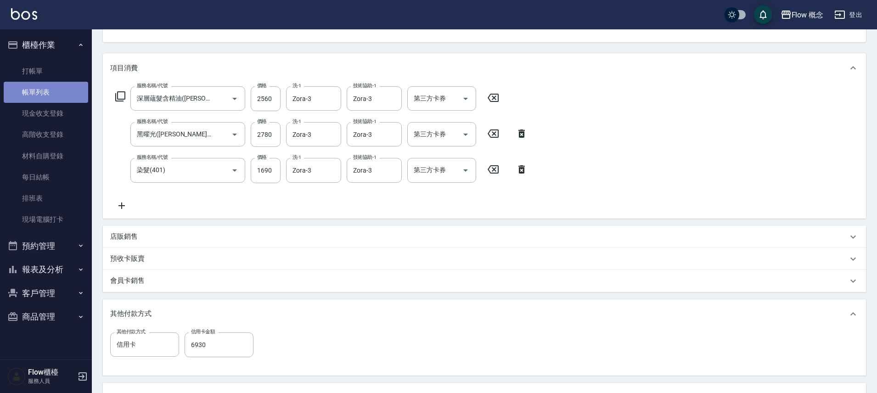
click at [70, 88] on link "帳單列表" at bounding box center [46, 92] width 84 height 21
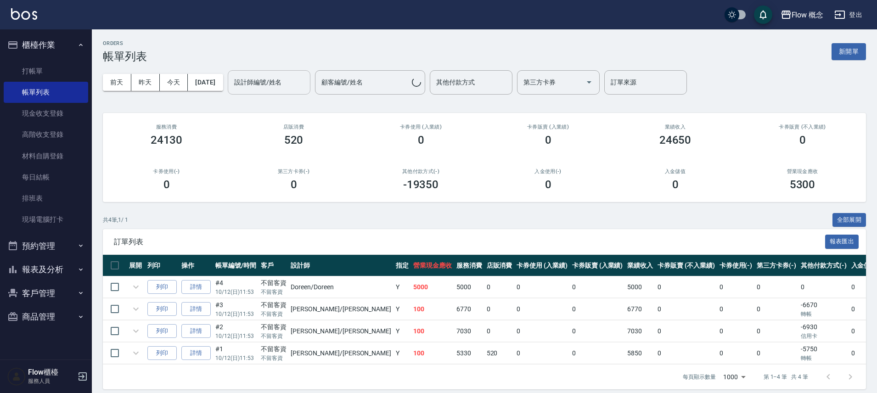
click at [258, 74] on input "設計師編號/姓名" at bounding box center [269, 82] width 74 height 16
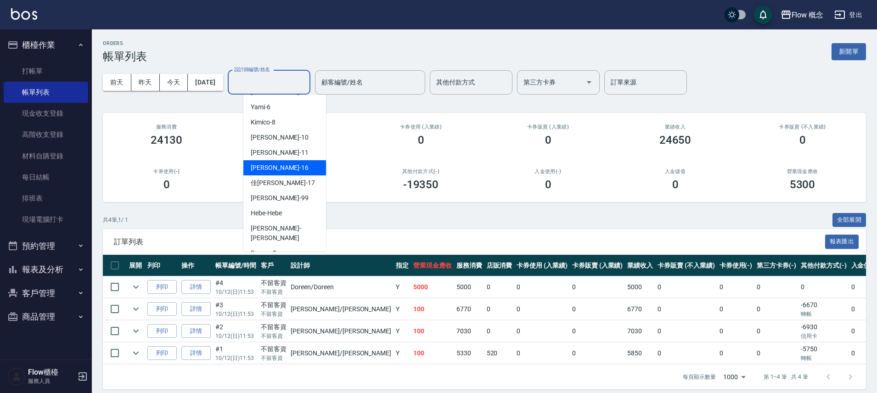
scroll to position [32, 0]
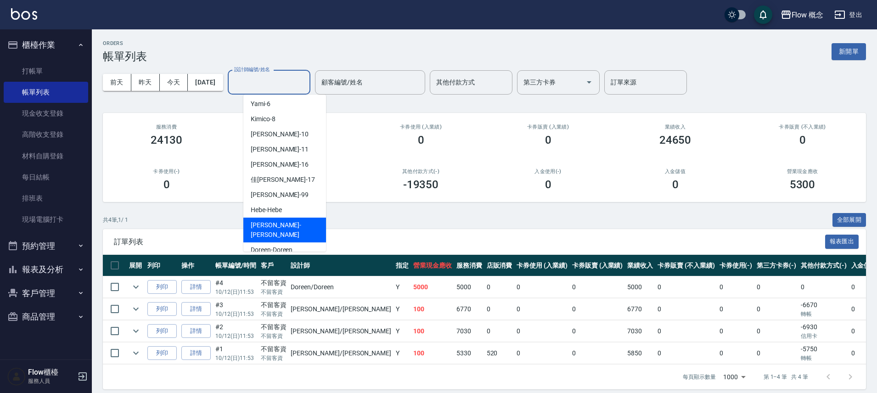
click at [277, 220] on span "[PERSON_NAME] -[PERSON_NAME]" at bounding box center [285, 229] width 68 height 19
type input "[PERSON_NAME]"
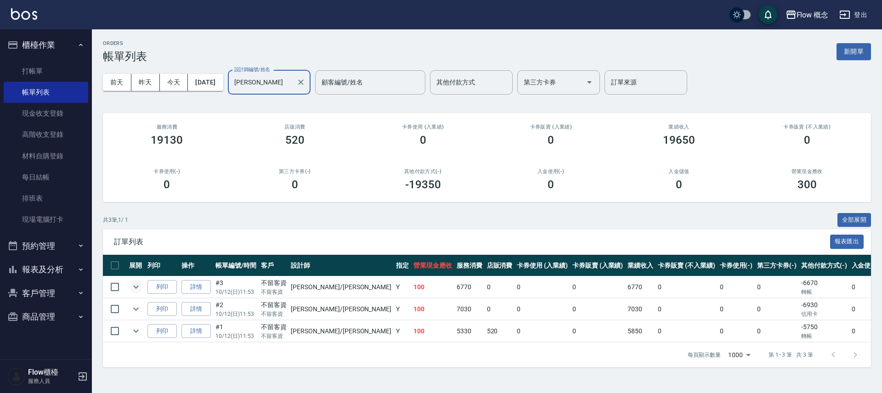
click at [141, 289] on icon "expand row" at bounding box center [135, 286] width 11 height 11
click at [137, 311] on icon "expand row" at bounding box center [135, 309] width 11 height 11
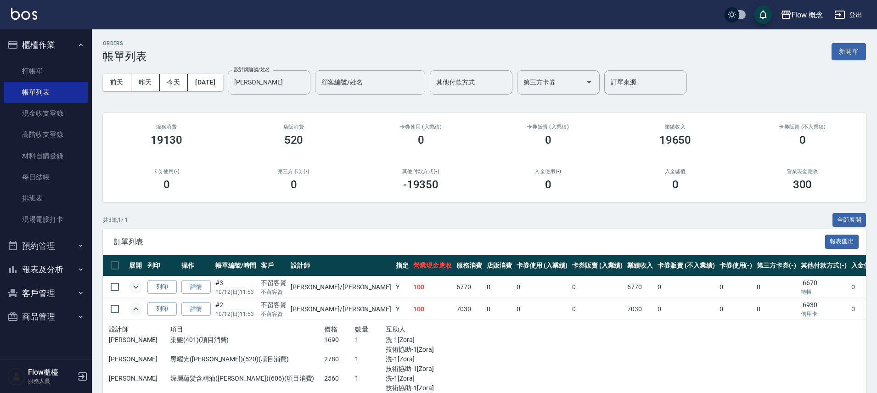
click at [135, 281] on button "expand row" at bounding box center [136, 287] width 14 height 14
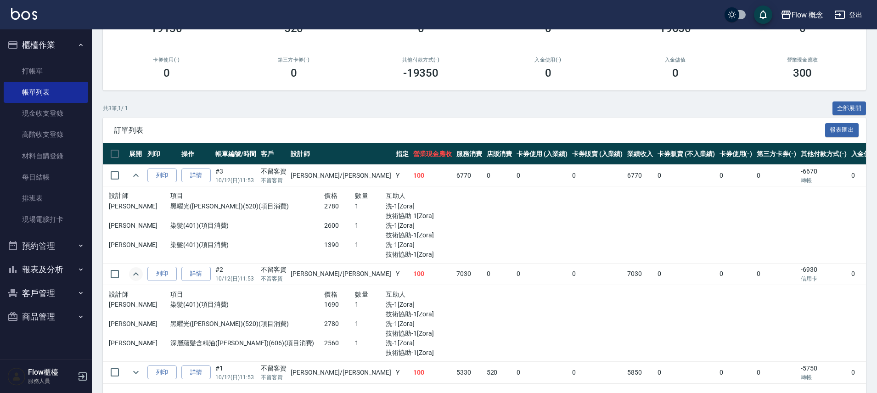
scroll to position [145, 0]
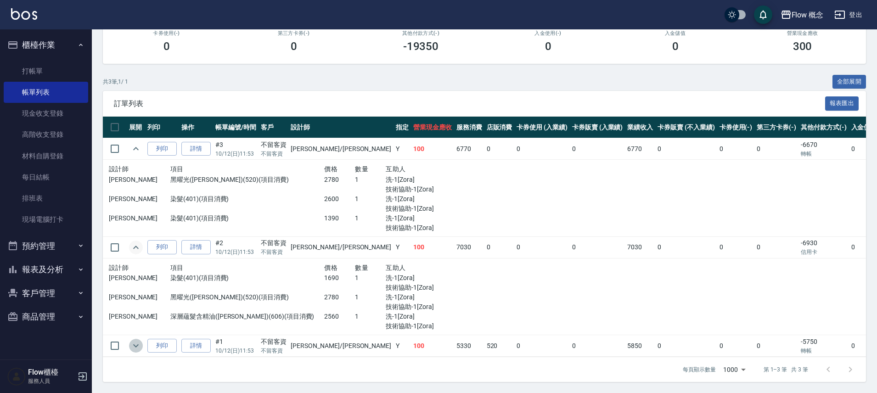
click at [131, 341] on icon "expand row" at bounding box center [135, 345] width 11 height 11
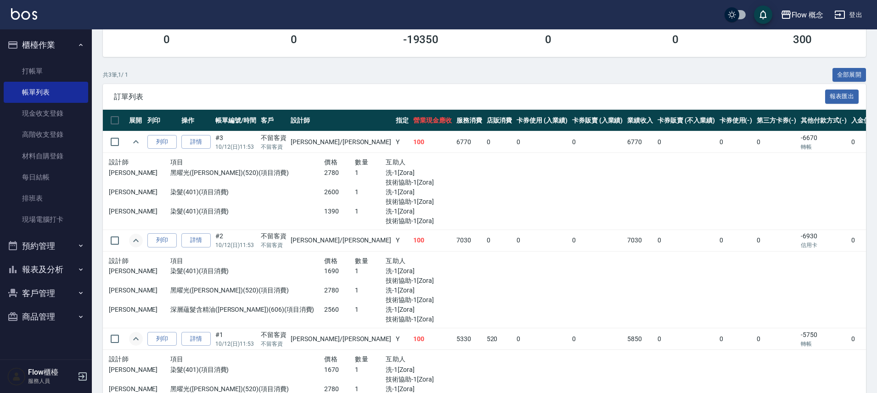
scroll to position [222, 0]
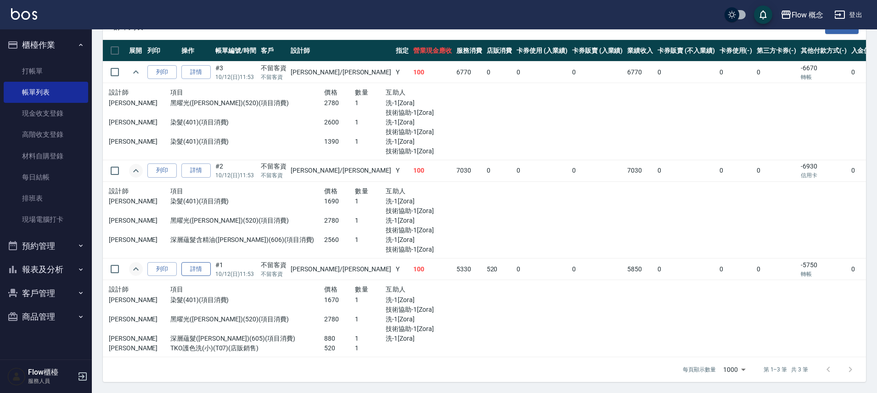
click at [189, 268] on link "詳情" at bounding box center [195, 269] width 29 height 14
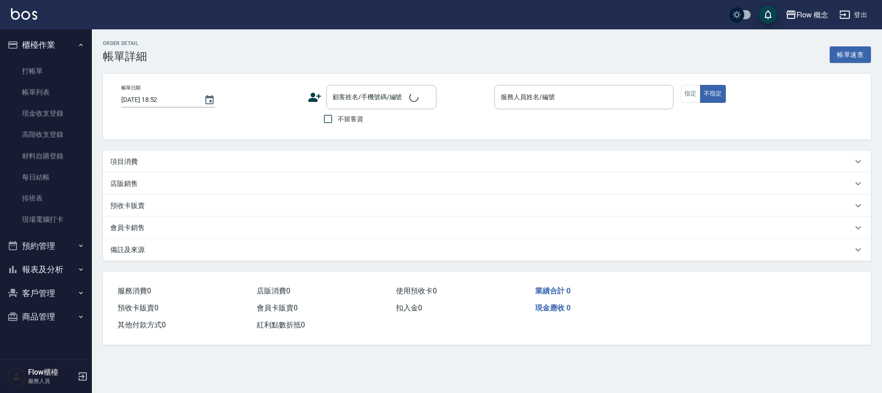
type input "[DATE] 11:53"
checkbox input "true"
type input "[PERSON_NAME]"
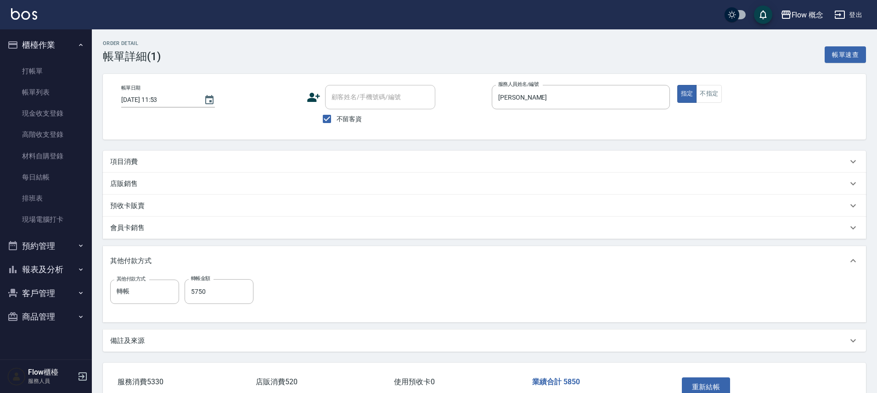
click at [142, 157] on div "項目消費" at bounding box center [478, 162] width 737 height 10
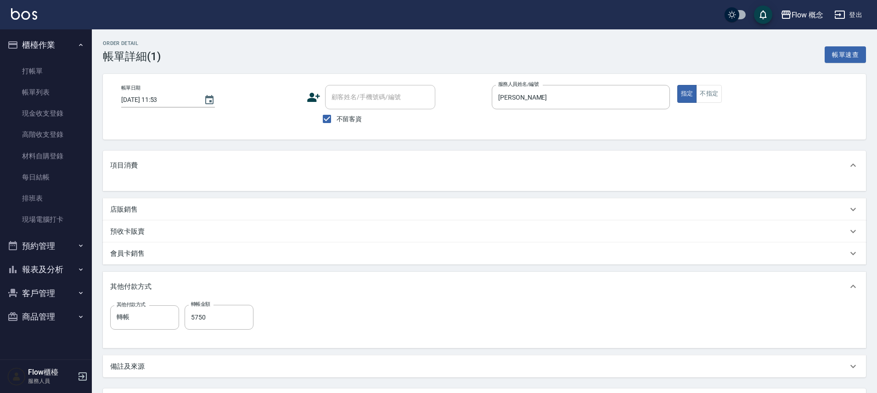
click at [142, 157] on div "項目消費" at bounding box center [484, 165] width 763 height 29
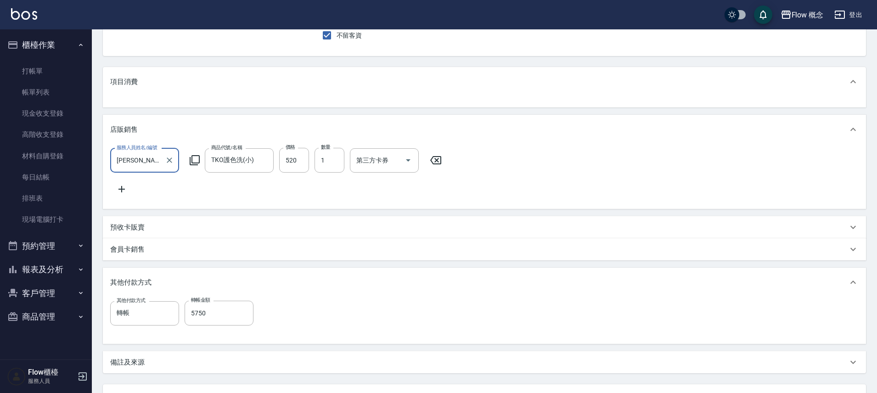
scroll to position [82, 0]
click at [124, 87] on p "項目消費" at bounding box center [124, 84] width 28 height 10
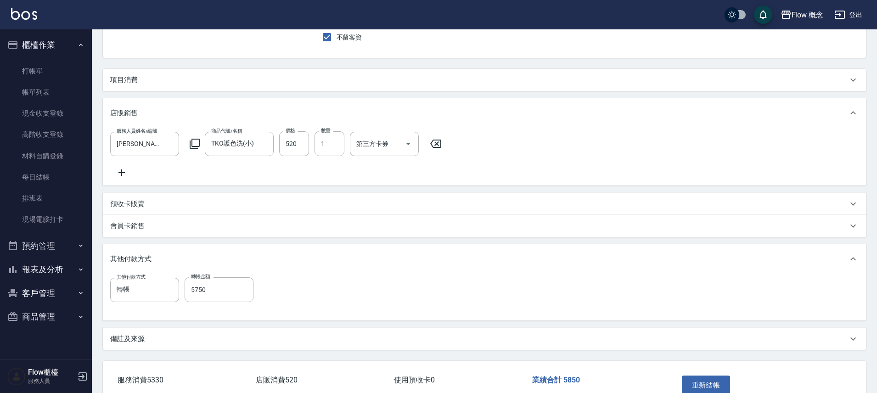
click at [124, 87] on div "項目消費" at bounding box center [484, 80] width 763 height 22
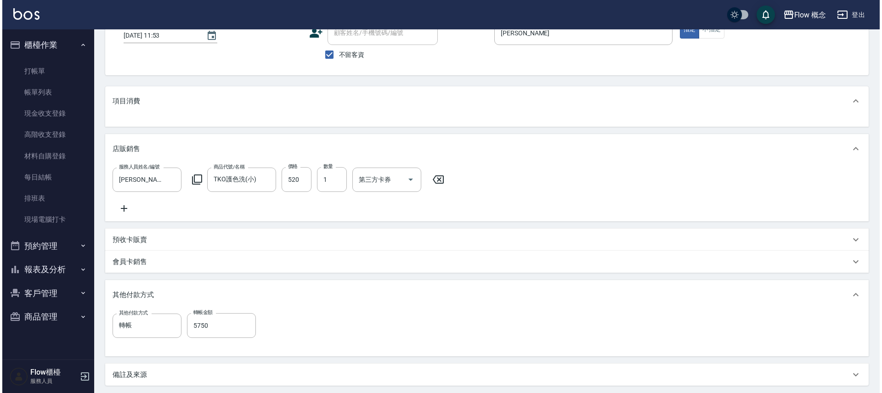
scroll to position [0, 0]
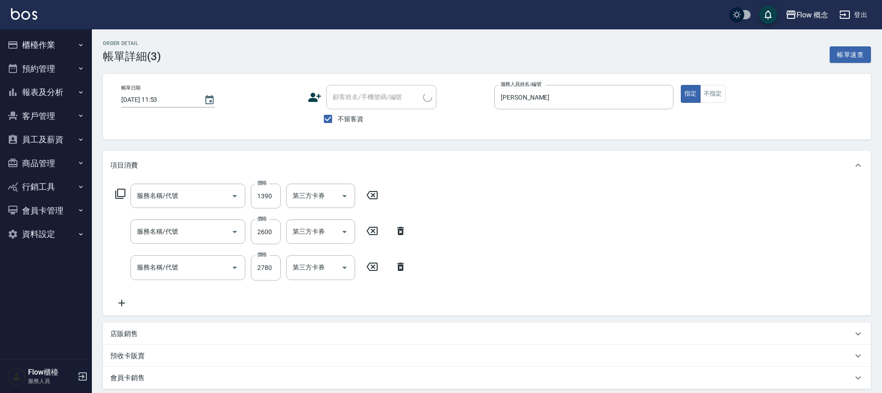
type input "[DATE] 11:53"
checkbox input "true"
type input "[PERSON_NAME]"
type input "FB/Instagram"
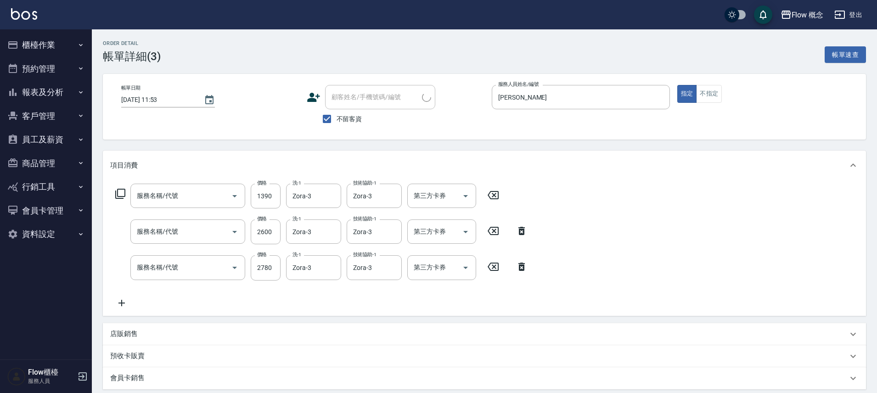
type input "染髮(401)"
type input "黑曜光(Irene)(520)"
type input "轉帳"
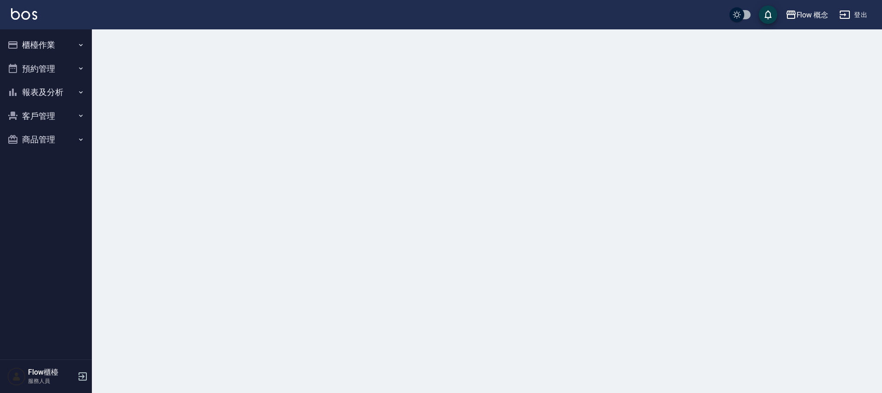
click at [75, 67] on button "預約管理" at bounding box center [46, 69] width 84 height 24
click at [80, 51] on button "櫃檯作業" at bounding box center [46, 45] width 84 height 24
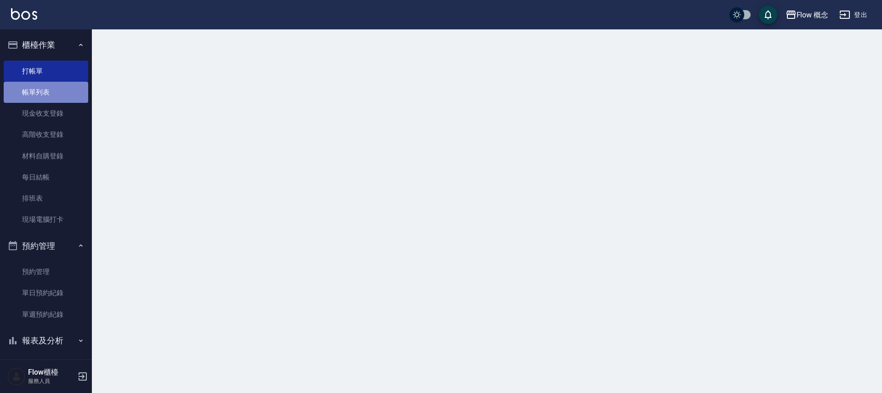
click at [69, 92] on link "帳單列表" at bounding box center [46, 92] width 84 height 21
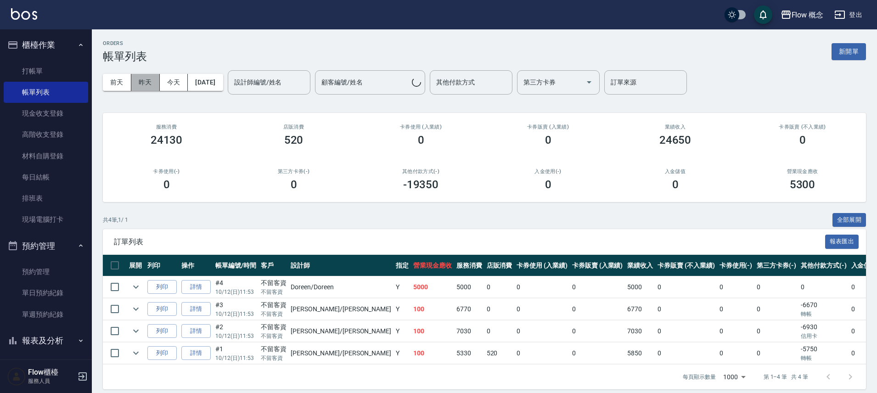
click at [151, 85] on button "昨天" at bounding box center [145, 82] width 28 height 17
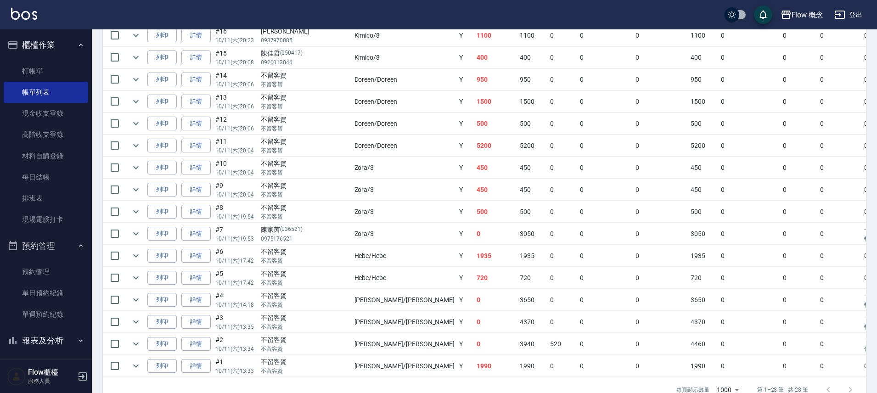
scroll to position [543, 0]
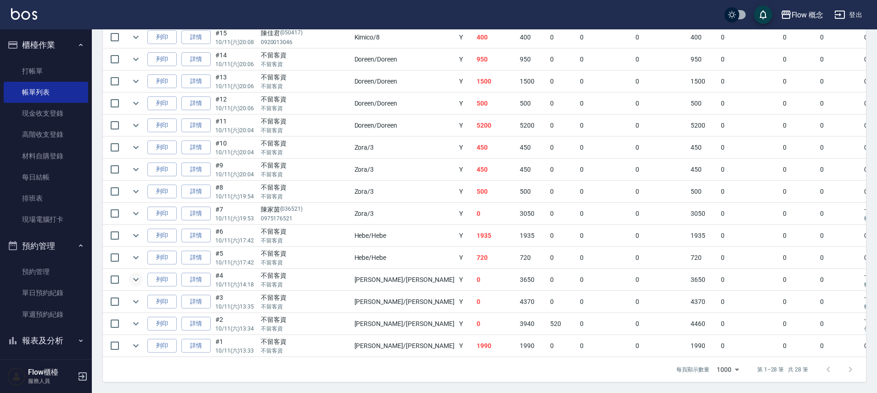
click at [138, 278] on icon "expand row" at bounding box center [136, 279] width 6 height 3
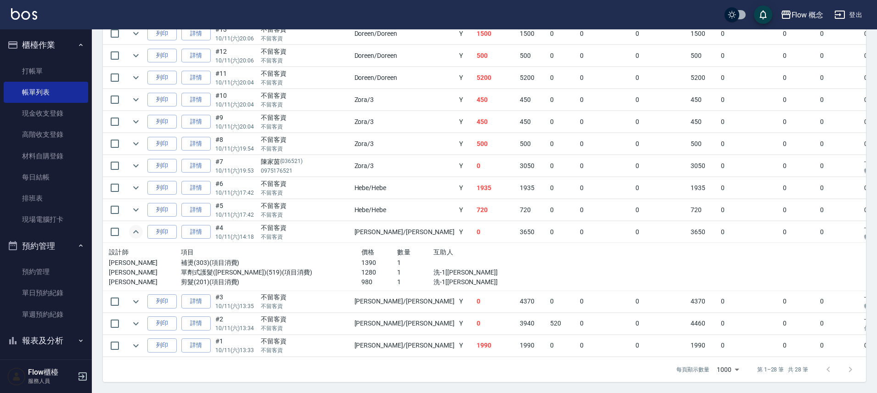
scroll to position [591, 0]
click at [136, 228] on icon "expand row" at bounding box center [135, 231] width 11 height 11
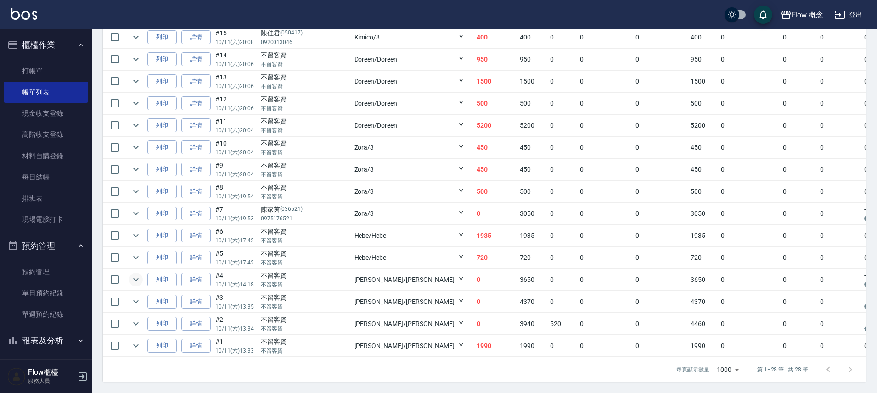
scroll to position [543, 0]
click at [135, 299] on icon "expand row" at bounding box center [135, 301] width 11 height 11
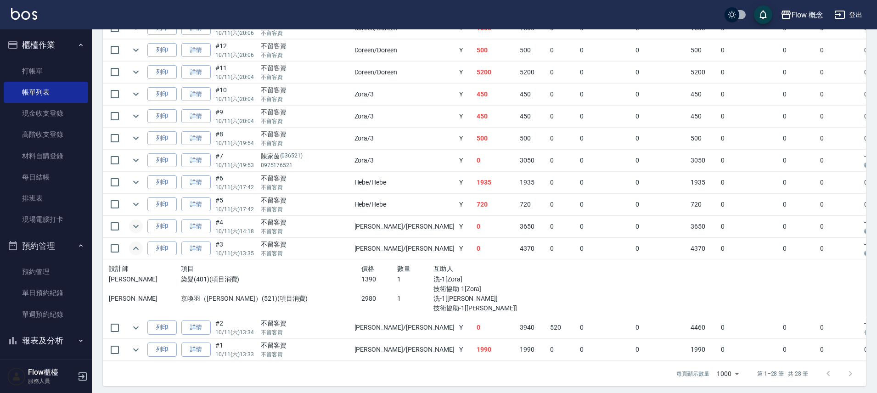
scroll to position [601, 0]
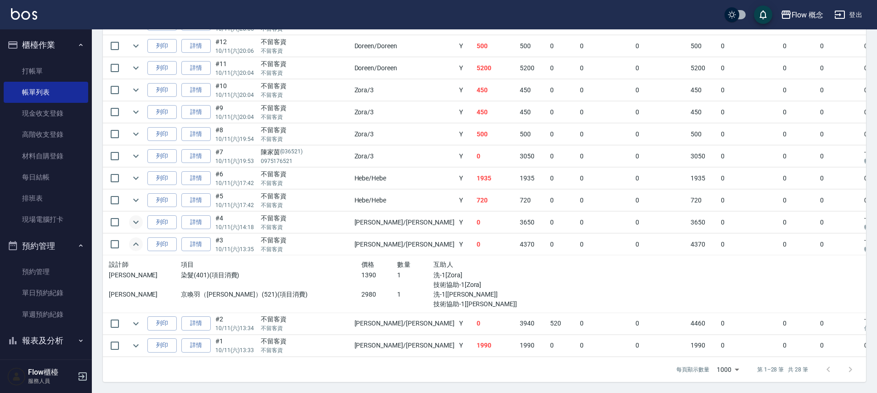
click at [136, 239] on icon "expand row" at bounding box center [135, 244] width 11 height 11
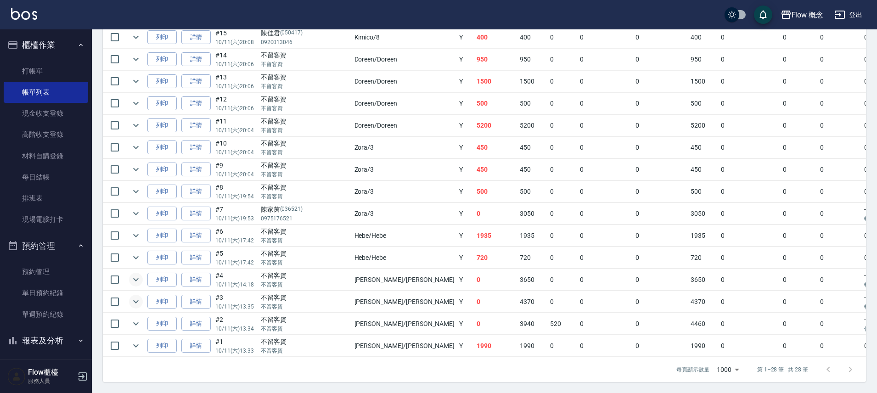
scroll to position [543, 0]
click at [133, 318] on icon "expand row" at bounding box center [135, 323] width 11 height 11
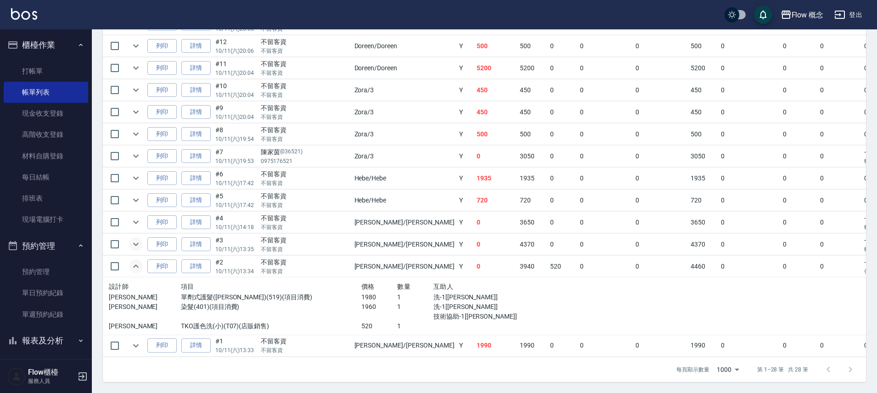
scroll to position [601, 0]
click at [208, 262] on link "詳情" at bounding box center [195, 266] width 29 height 14
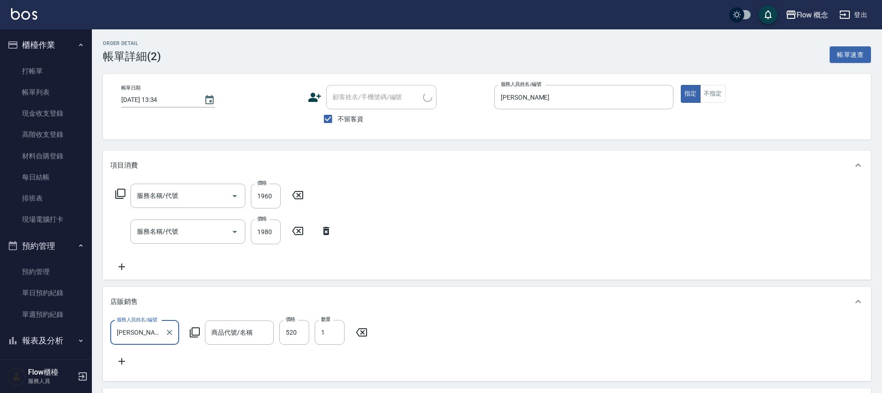
type input "2025/10/11 13:34"
checkbox input "true"
type input "[PERSON_NAME]"
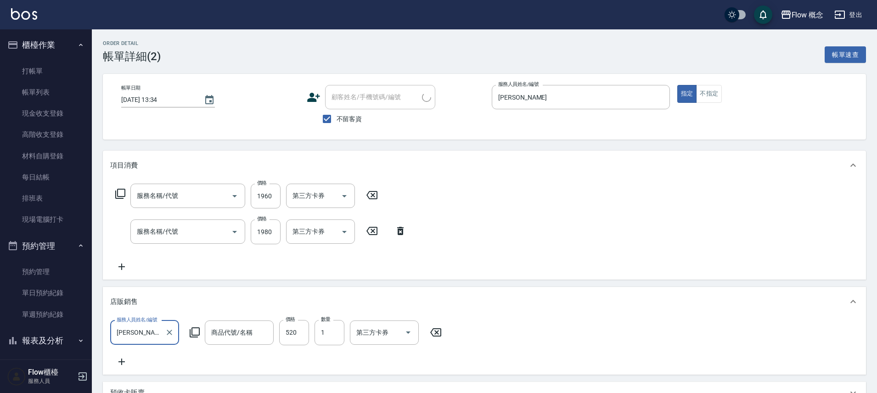
type input "染髮(401)"
type input "單劑式護髮(Irene)(519)"
click at [253, 252] on div "服務名稱/代號 染髮(401) 服務名稱/代號 價格 1960 價格 洗-1 佳蒨-17 洗-1 技術協助-1 佳蒨-17 技術協助-1 第三方卡券 第三方卡…" at bounding box center [307, 228] width 394 height 89
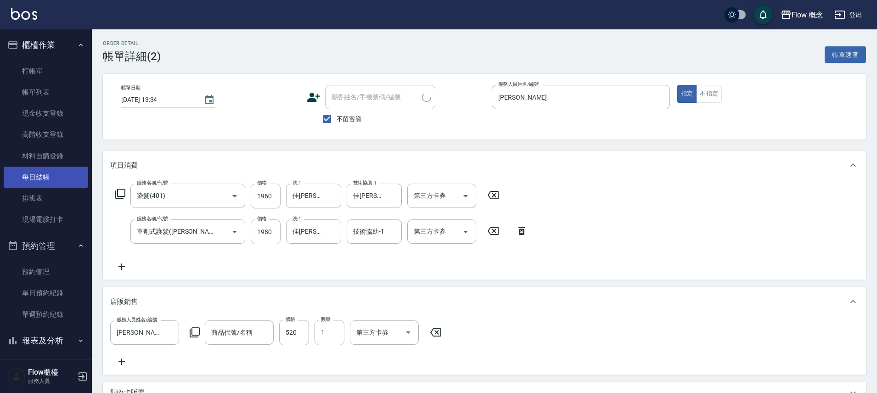
type input "TKO護色洗(小)"
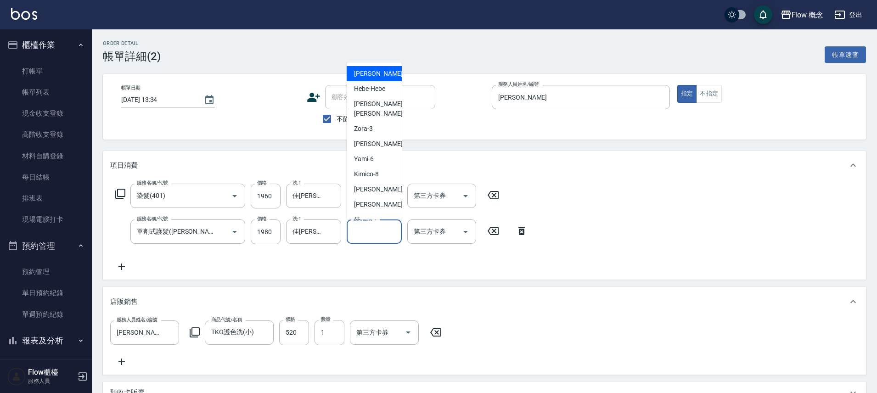
click at [362, 224] on input "技術協助-1" at bounding box center [374, 232] width 47 height 16
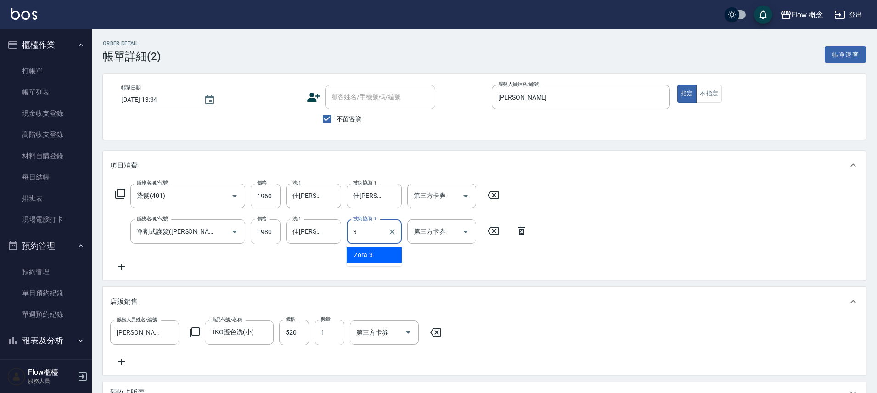
type input "Zora-3"
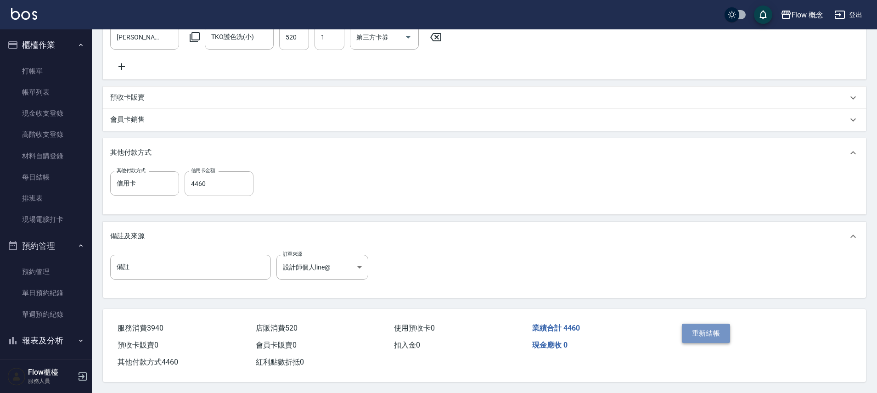
click at [706, 334] on button "重新結帳" at bounding box center [706, 333] width 49 height 19
click at [706, 334] on div "重新結帳" at bounding box center [719, 340] width 83 height 40
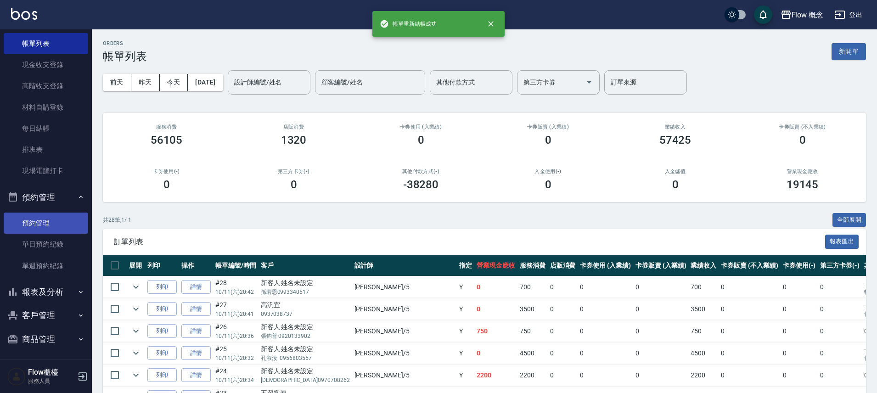
scroll to position [51, 0]
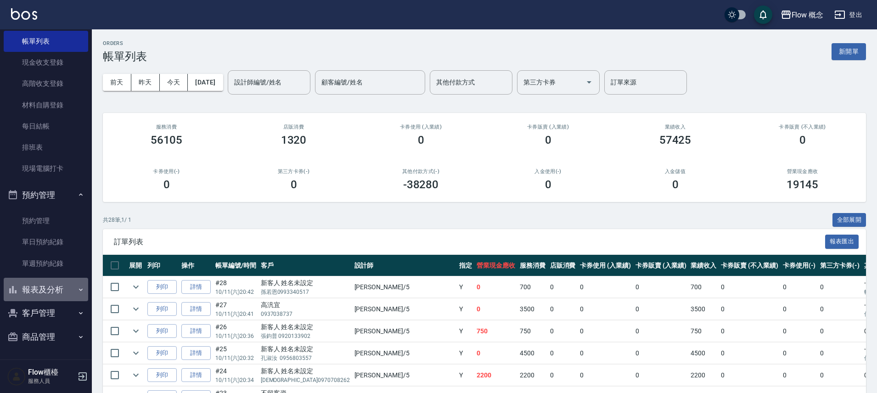
click at [71, 297] on button "報表及分析" at bounding box center [46, 290] width 84 height 24
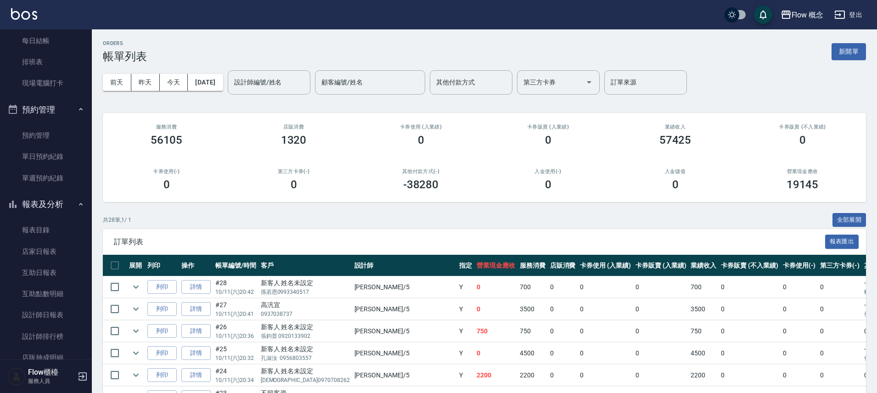
scroll to position [207, 0]
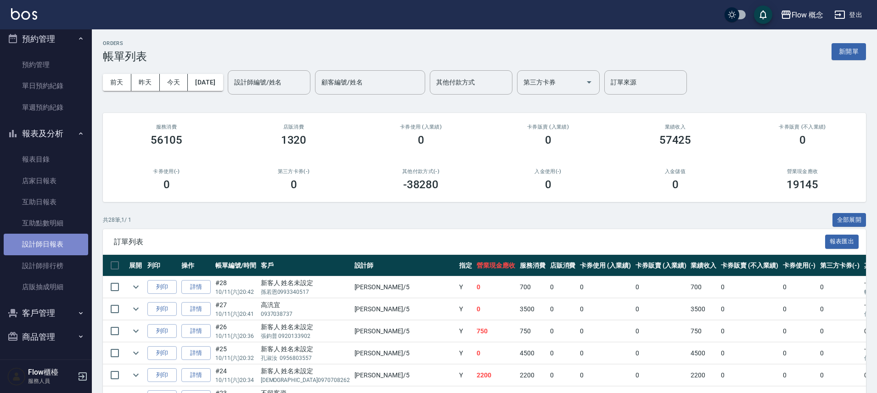
click at [56, 250] on link "設計師日報表" at bounding box center [46, 244] width 84 height 21
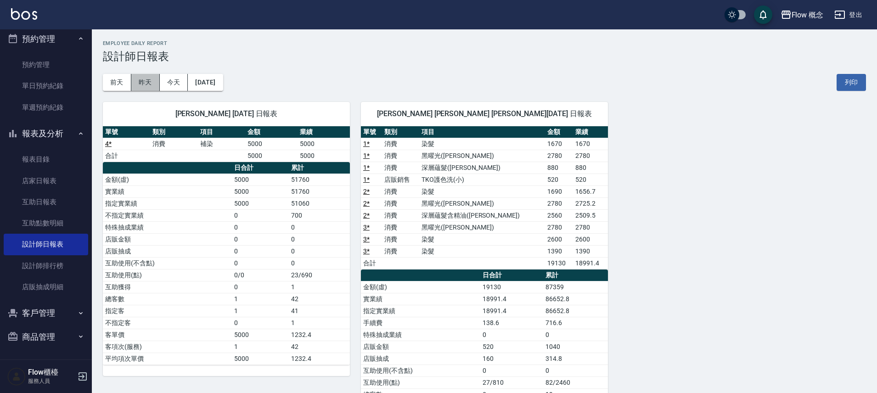
drag, startPoint x: 151, startPoint y: 82, endPoint x: 421, endPoint y: 152, distance: 278.5
click at [415, 151] on div "Flow 概念 2025-10-12 設計師日報表 列印時間： 2025-10-12-18:54 Employee Daily Report 設計師日報表 前…" at bounding box center [484, 249] width 785 height 441
click at [419, 153] on td "消費" at bounding box center [400, 156] width 37 height 12
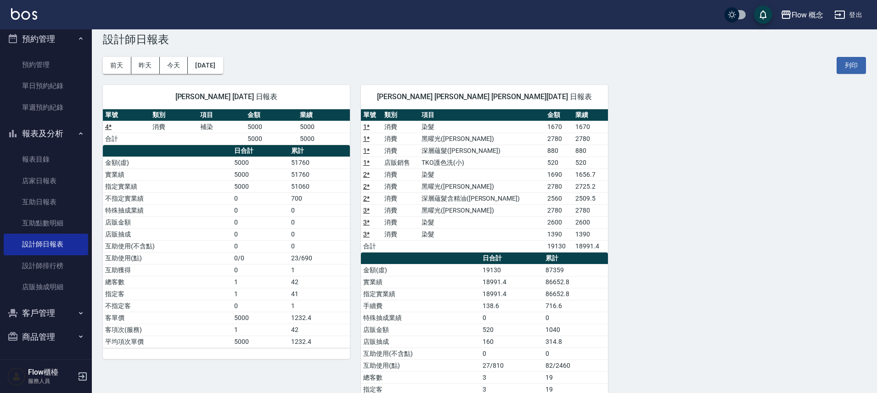
scroll to position [17, 0]
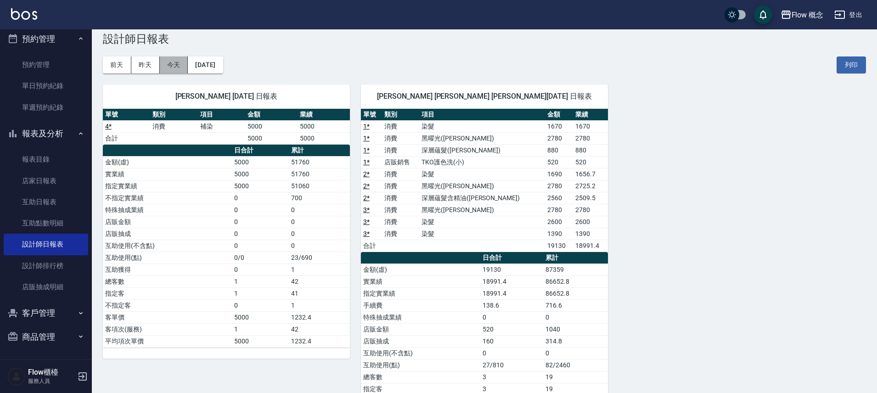
click at [180, 61] on button "今天" at bounding box center [174, 64] width 28 height 17
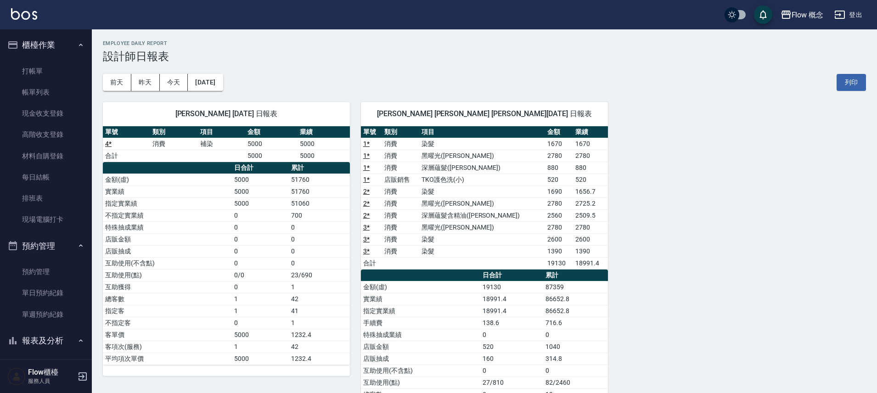
click at [57, 61] on li "打帳單" at bounding box center [46, 71] width 84 height 21
click at [64, 69] on link "打帳單" at bounding box center [46, 71] width 84 height 21
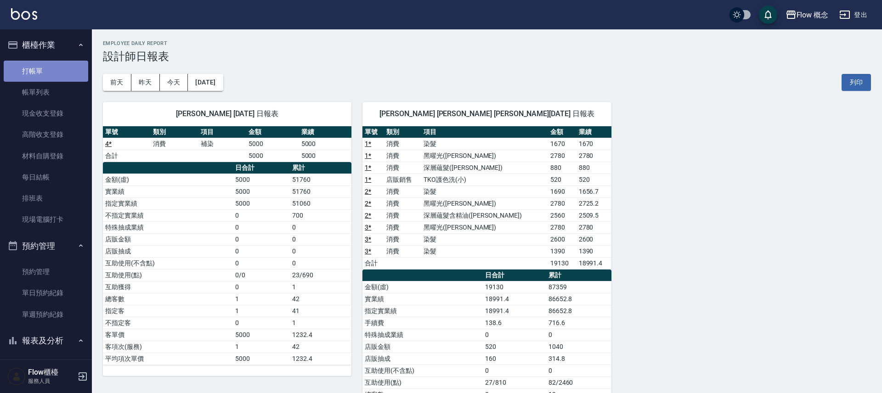
click at [64, 69] on link "打帳單" at bounding box center [46, 71] width 84 height 21
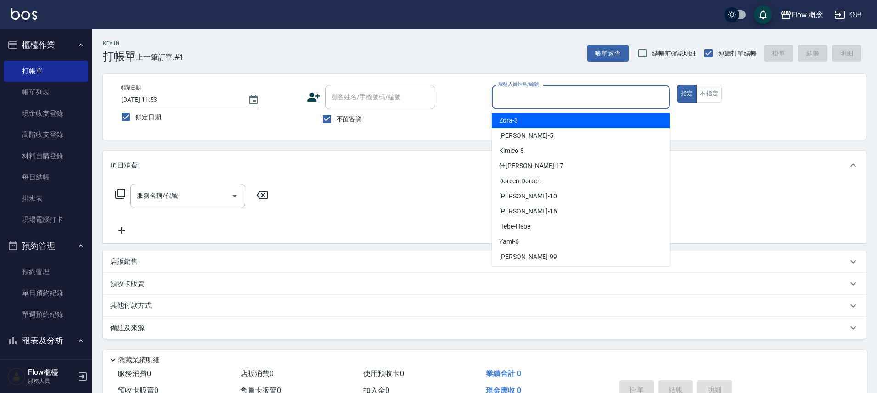
click at [530, 94] on input "服務人員姓名/編號" at bounding box center [581, 97] width 170 height 16
drag, startPoint x: 523, startPoint y: 118, endPoint x: 544, endPoint y: 116, distance: 20.7
click at [523, 117] on div "Zora -3" at bounding box center [581, 120] width 178 height 15
type input "Zora-3"
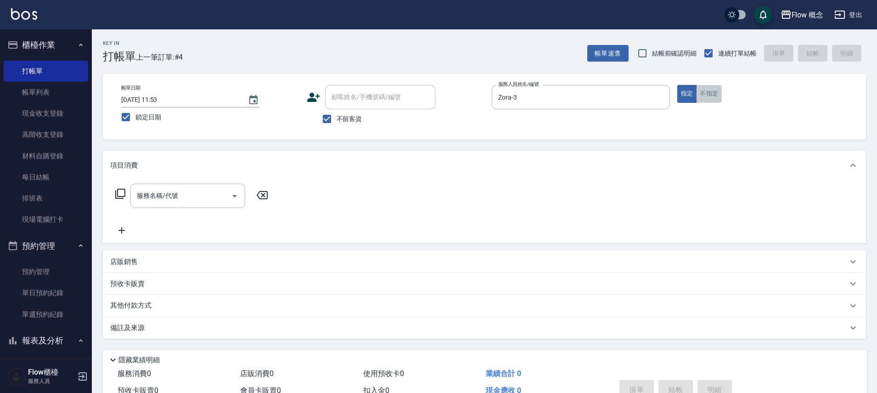
click at [707, 92] on button "不指定" at bounding box center [709, 94] width 26 height 18
click at [196, 196] on input "服務名稱/代號" at bounding box center [181, 196] width 93 height 16
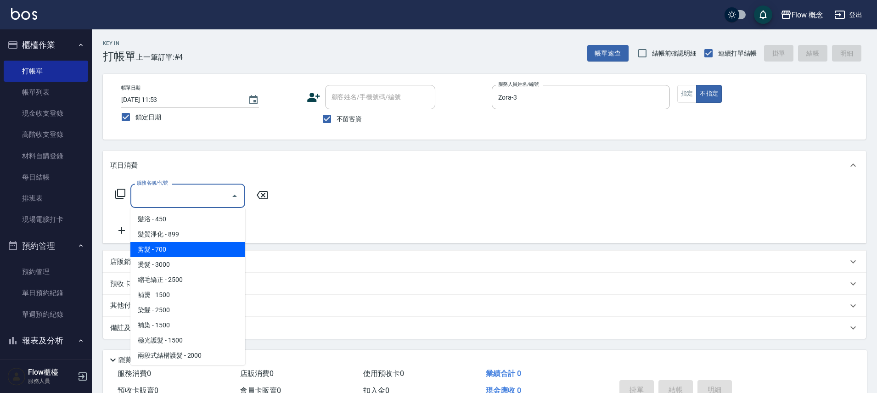
drag, startPoint x: 174, startPoint y: 248, endPoint x: 248, endPoint y: 244, distance: 74.5
click at [174, 248] on span "剪髮 - 700" at bounding box center [187, 249] width 115 height 15
type input "剪髮(201)"
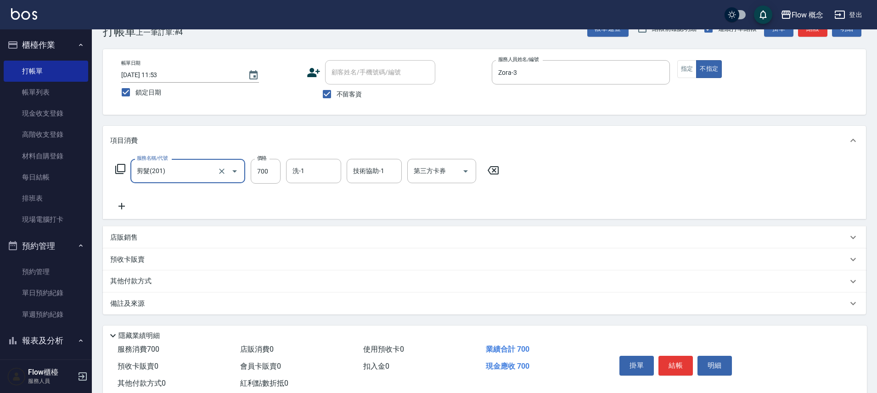
scroll to position [50, 0]
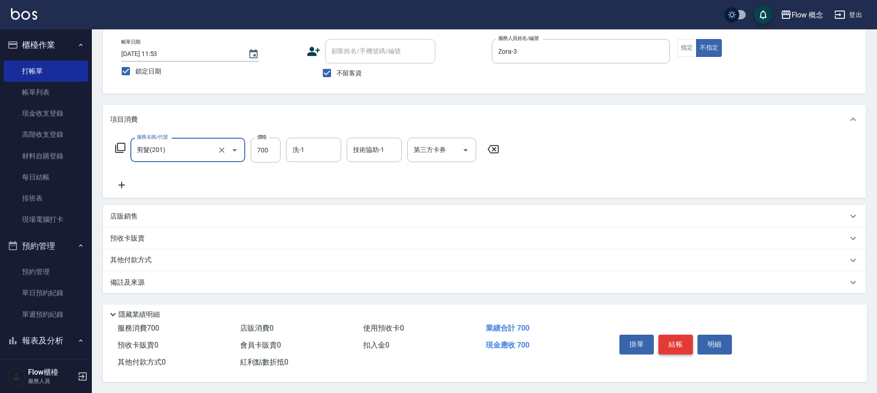
click at [675, 338] on button "結帳" at bounding box center [675, 344] width 34 height 19
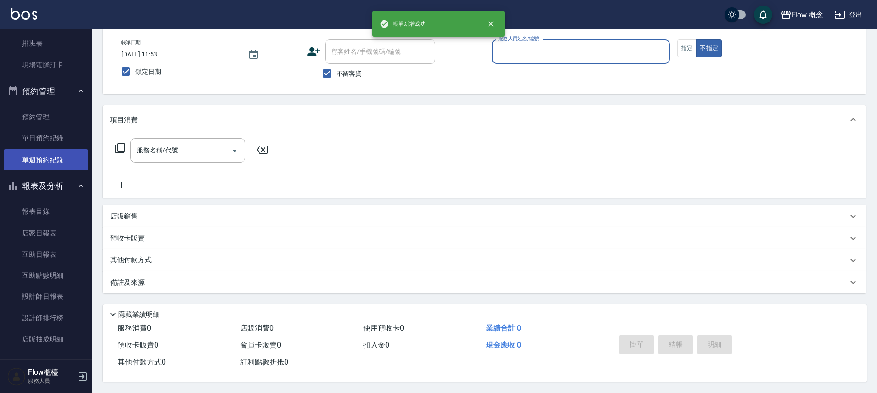
scroll to position [207, 0]
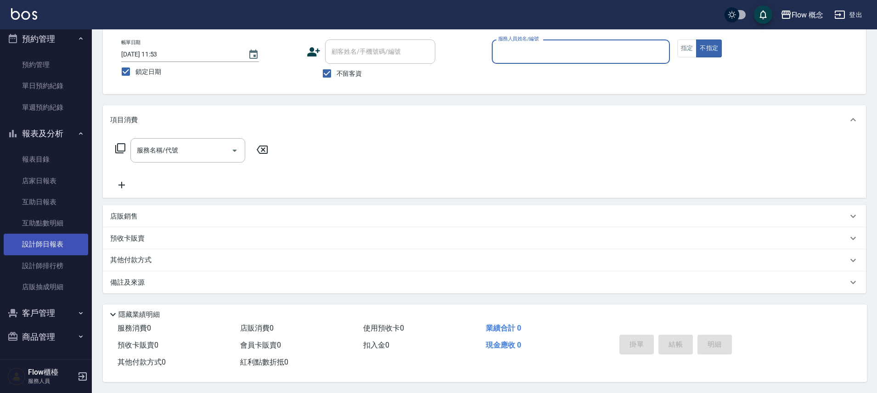
click at [52, 238] on link "設計師日報表" at bounding box center [46, 244] width 84 height 21
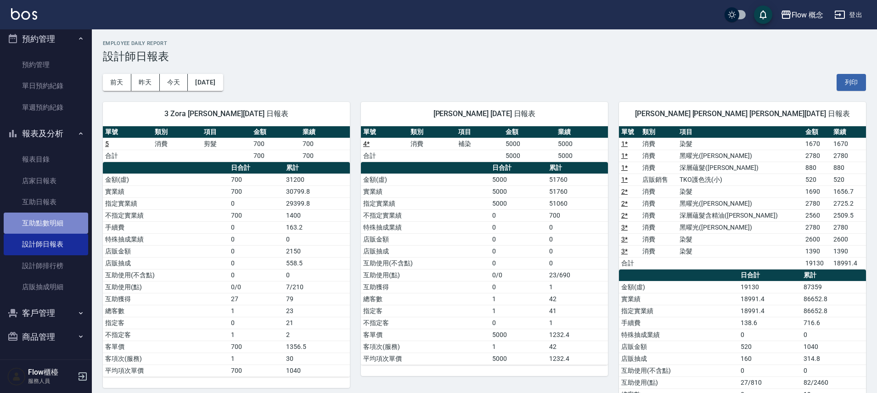
click at [64, 218] on link "互助點數明細" at bounding box center [46, 223] width 84 height 21
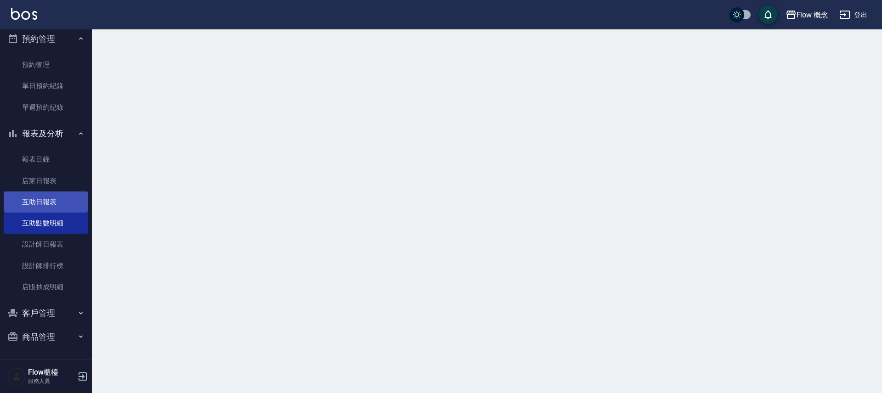
click at [61, 194] on link "互助日報表" at bounding box center [46, 201] width 84 height 21
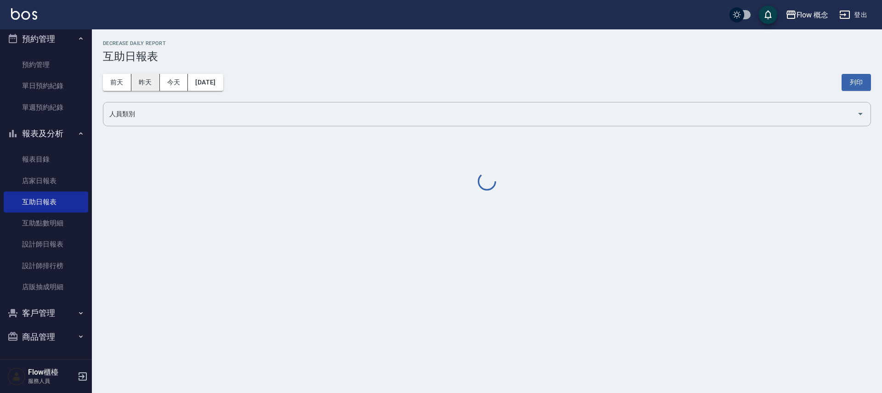
click at [140, 83] on button "昨天" at bounding box center [145, 82] width 28 height 17
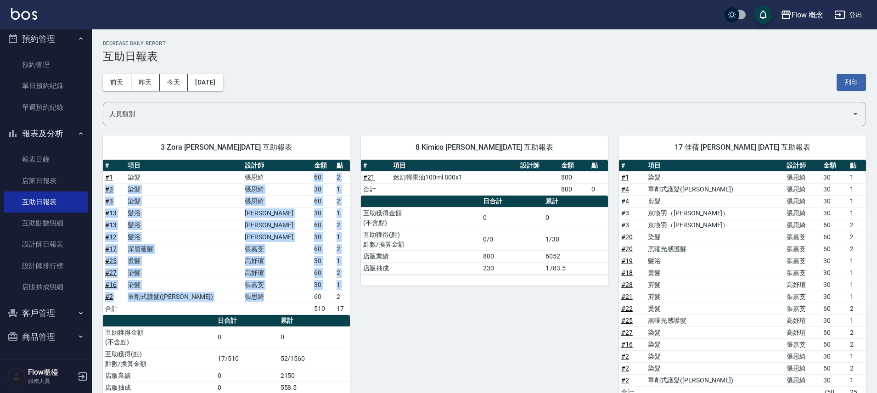
drag, startPoint x: 269, startPoint y: 178, endPoint x: 273, endPoint y: 293, distance: 115.3
click at [272, 294] on tbody "# 1 染髮 張思綺 60 2 # 3 染髮 張思綺 30 1 # 3 染髮 張思綺 60 2 # 13 髮浴 潘馨 30 1 # 13 髮浴 潘馨 60 2…" at bounding box center [226, 242] width 247 height 143
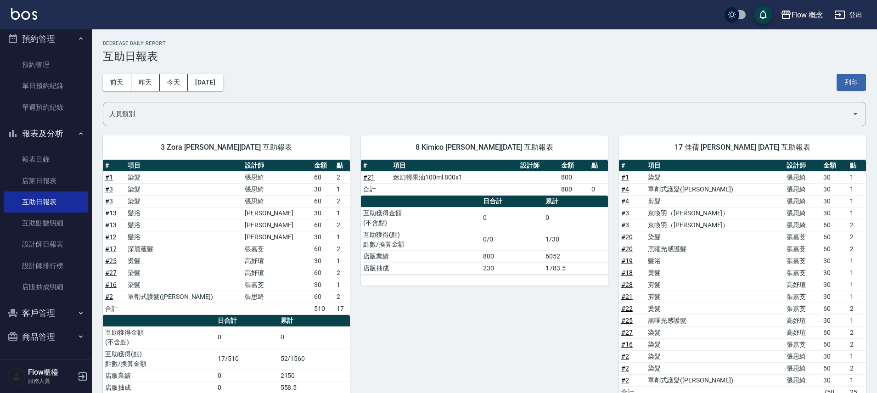
click at [274, 293] on td "張思綺" at bounding box center [276, 297] width 69 height 12
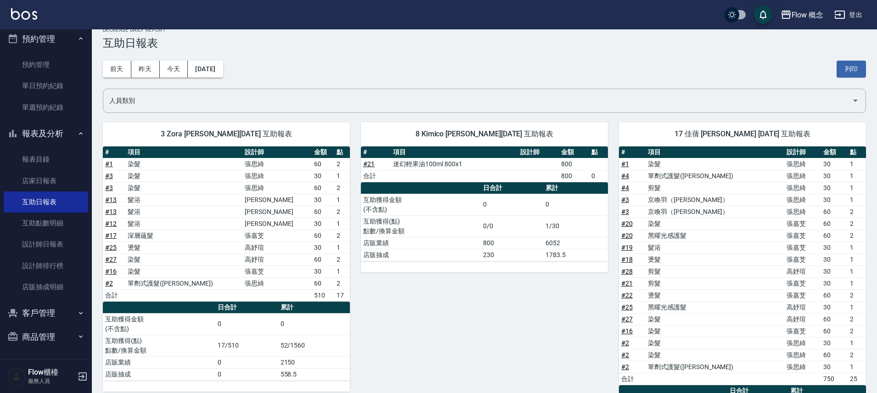
scroll to position [15, 0]
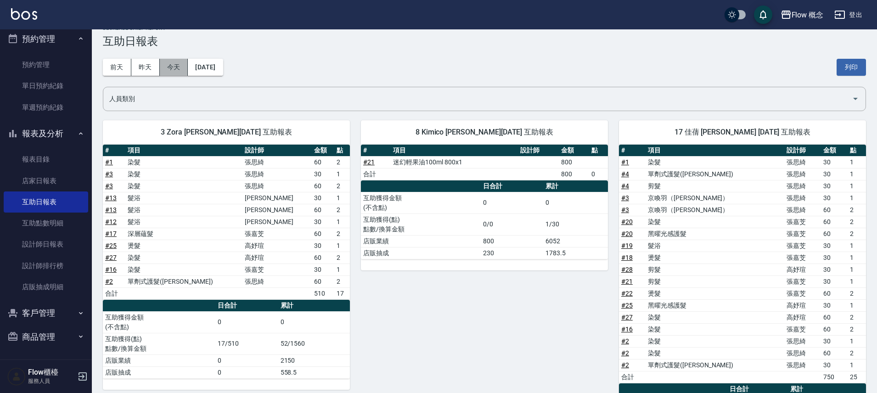
click at [164, 65] on button "今天" at bounding box center [174, 67] width 28 height 17
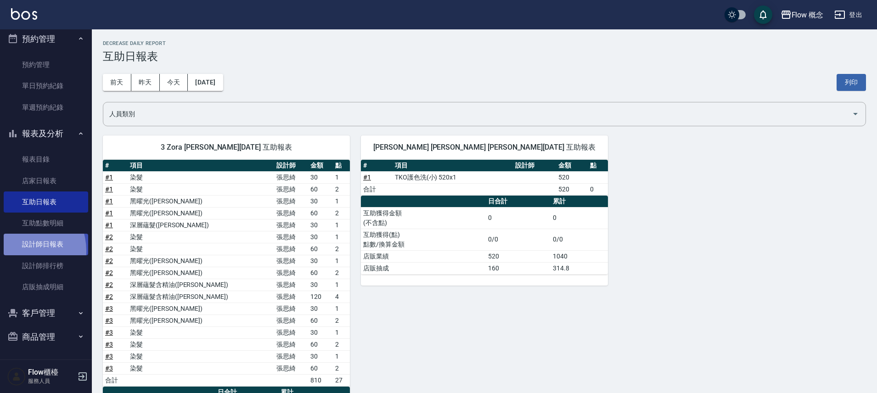
click at [20, 251] on link "設計師日報表" at bounding box center [46, 244] width 84 height 21
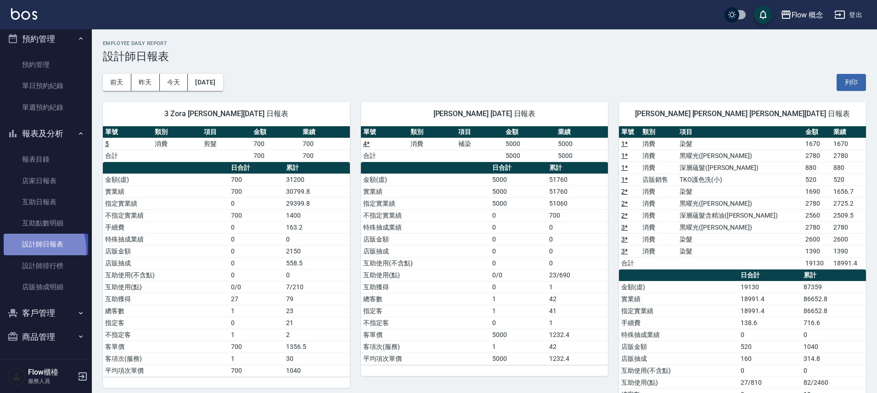
click at [20, 251] on link "設計師日報表" at bounding box center [46, 244] width 84 height 21
click at [218, 89] on button "[DATE]" at bounding box center [205, 82] width 35 height 17
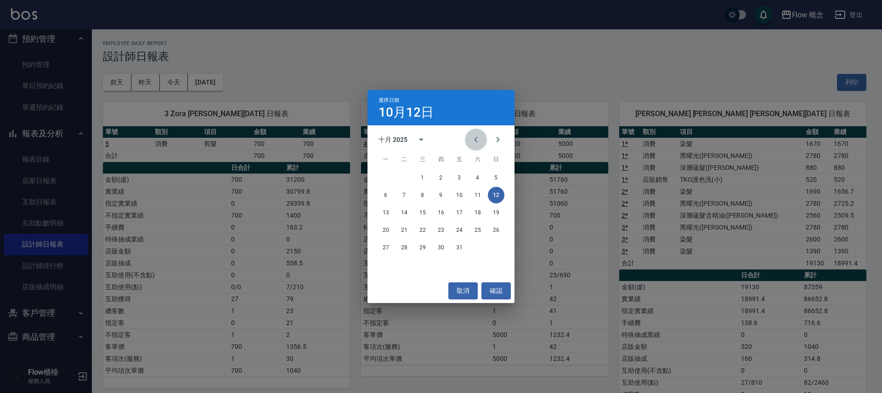
click at [478, 143] on icon "Previous month" at bounding box center [475, 139] width 11 height 11
click at [398, 247] on button "30" at bounding box center [404, 247] width 17 height 17
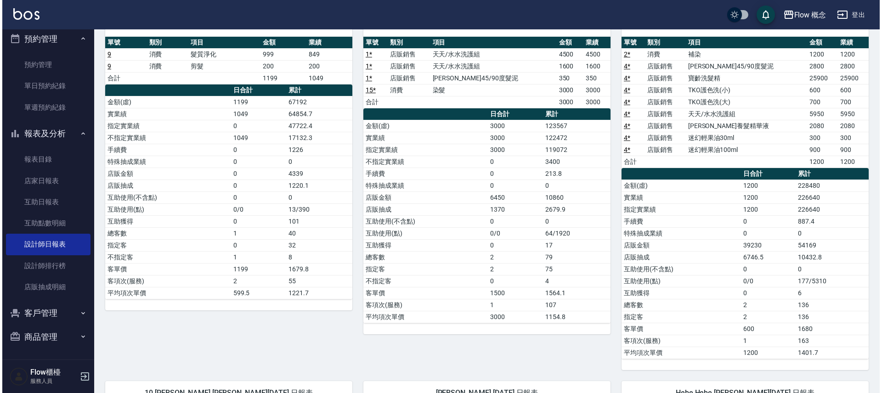
scroll to position [32, 0]
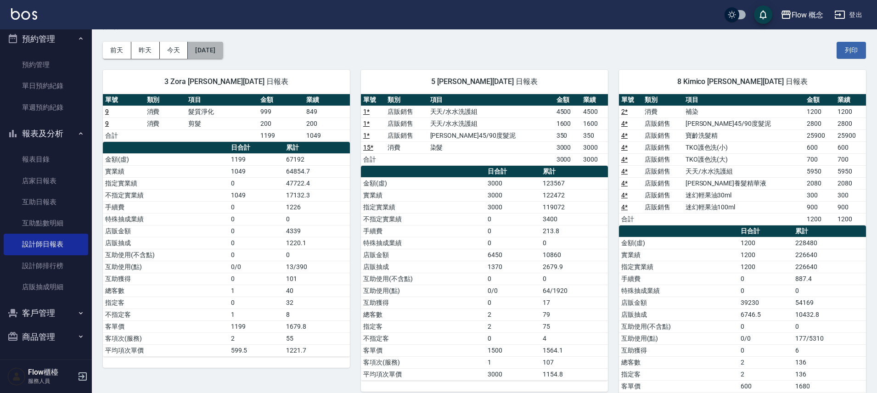
click at [223, 54] on button "2025/09/30" at bounding box center [205, 50] width 35 height 17
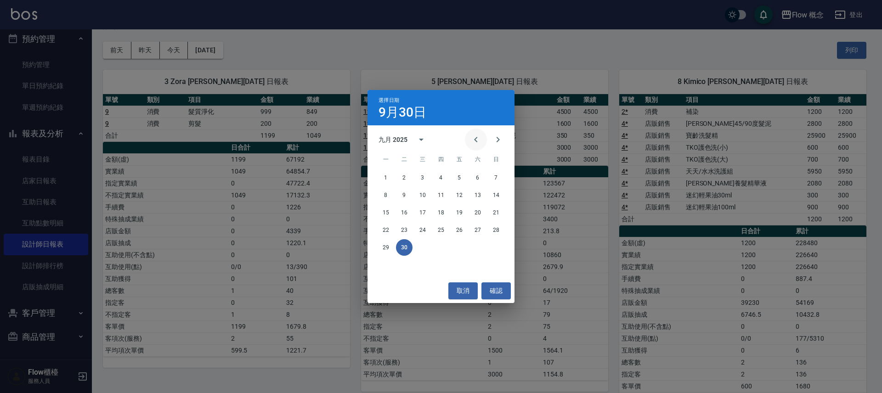
click at [469, 137] on button "Previous month" at bounding box center [476, 140] width 22 height 22
click at [416, 216] on button "13" at bounding box center [422, 212] width 17 height 17
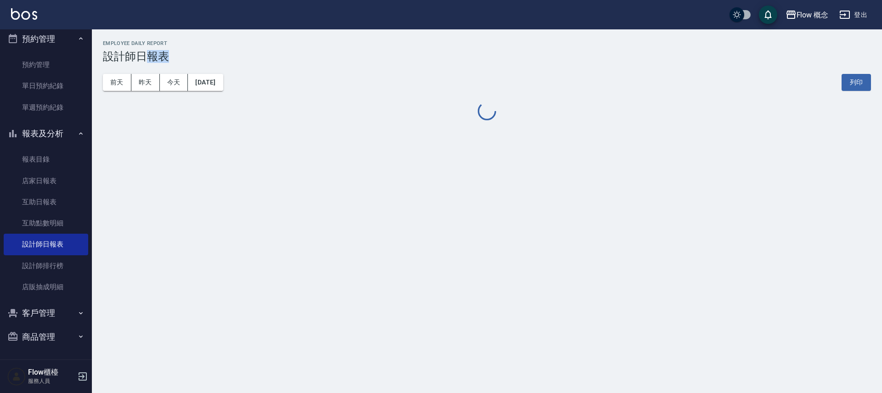
click at [412, 216] on div "Flow 概念 2025-08-13 設計師日報表 列印時間： 2025-10-12-18:55 Employee Daily Report 設計師日報表 前…" at bounding box center [441, 196] width 882 height 393
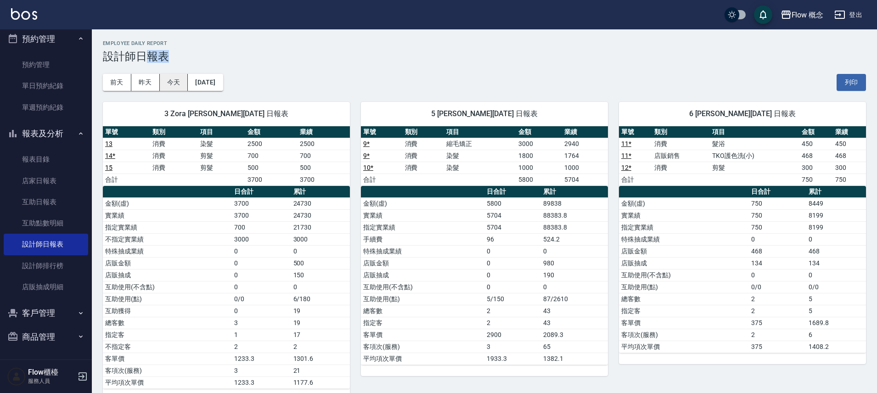
click at [180, 85] on button "今天" at bounding box center [174, 82] width 28 height 17
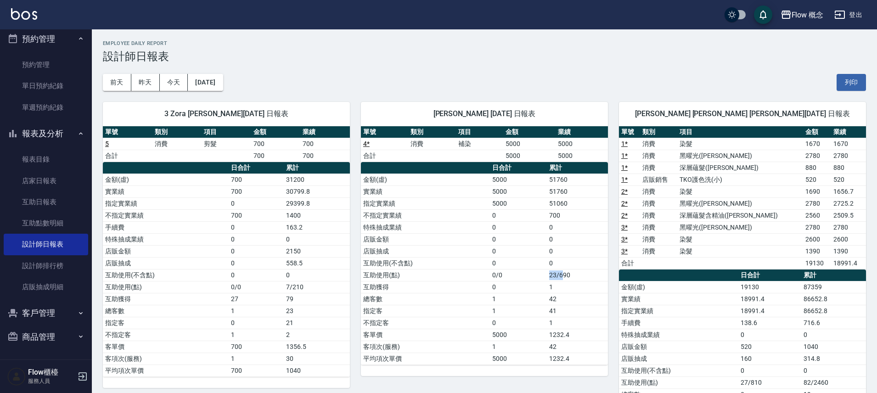
drag, startPoint x: 527, startPoint y: 272, endPoint x: 564, endPoint y: 271, distance: 37.2
click at [564, 271] on tr "互助使用(點) 0/0 23/690" at bounding box center [484, 275] width 247 height 12
drag, startPoint x: 562, startPoint y: 289, endPoint x: 549, endPoint y: 290, distance: 12.9
click at [549, 290] on td "1" at bounding box center [577, 287] width 61 height 12
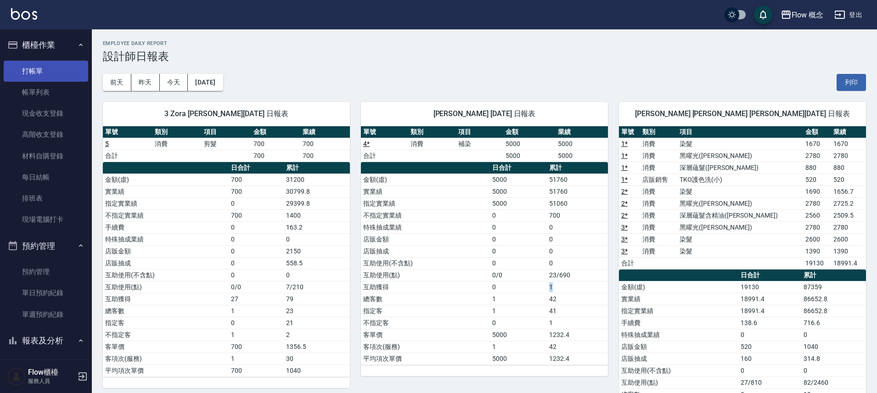
click at [39, 68] on link "打帳單" at bounding box center [46, 71] width 84 height 21
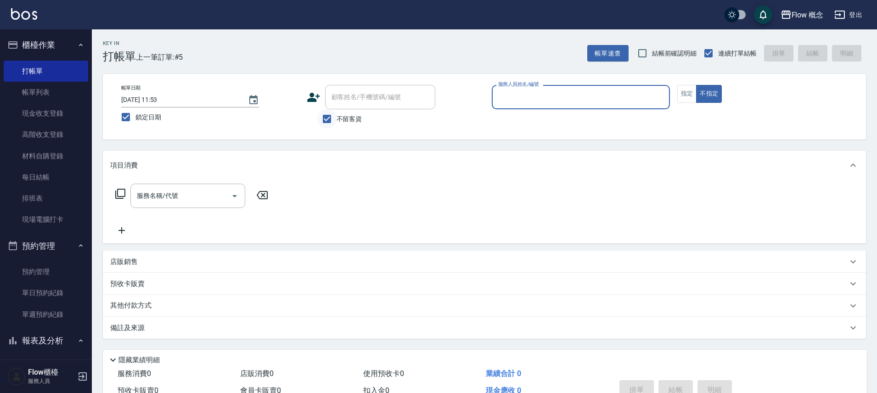
click at [334, 117] on input "不留客資" at bounding box center [326, 118] width 19 height 19
checkbox input "false"
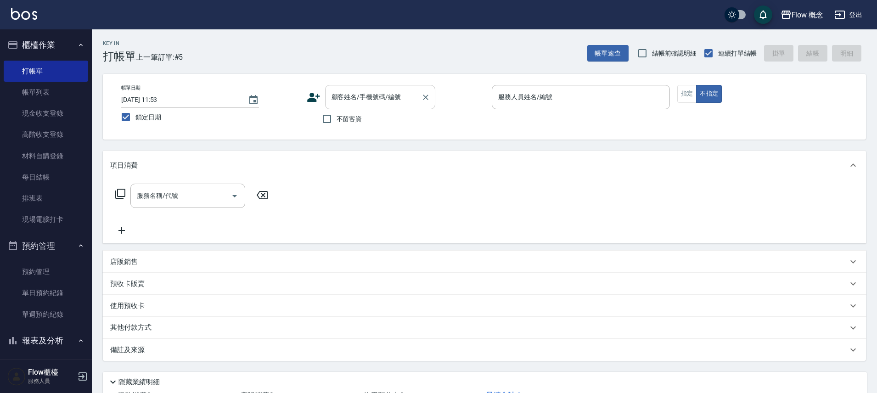
click at [344, 105] on div "顧客姓名/手機號碼/編號" at bounding box center [380, 97] width 110 height 24
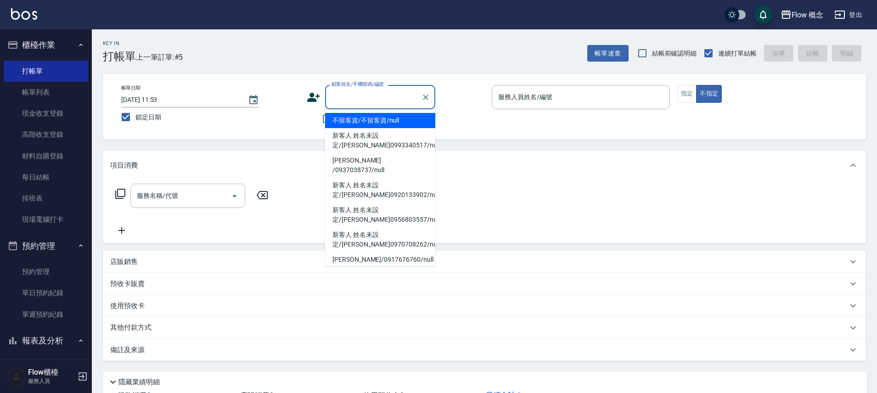
type input "l"
type input "ㄠ"
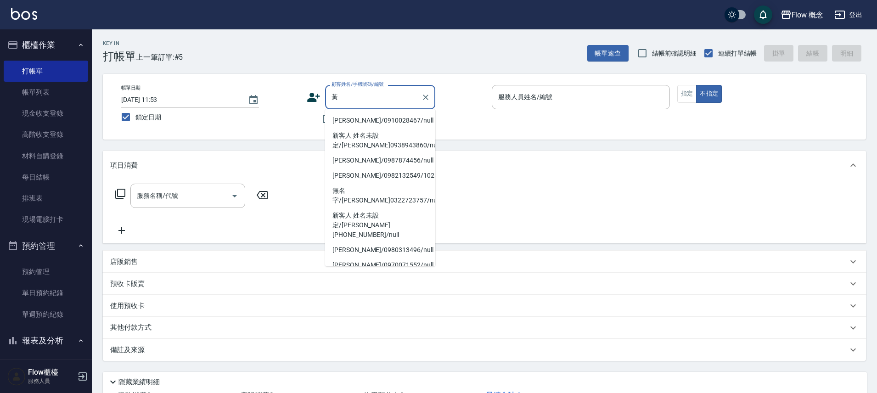
click at [350, 93] on input "黃" at bounding box center [373, 97] width 88 height 16
paste input "湘"
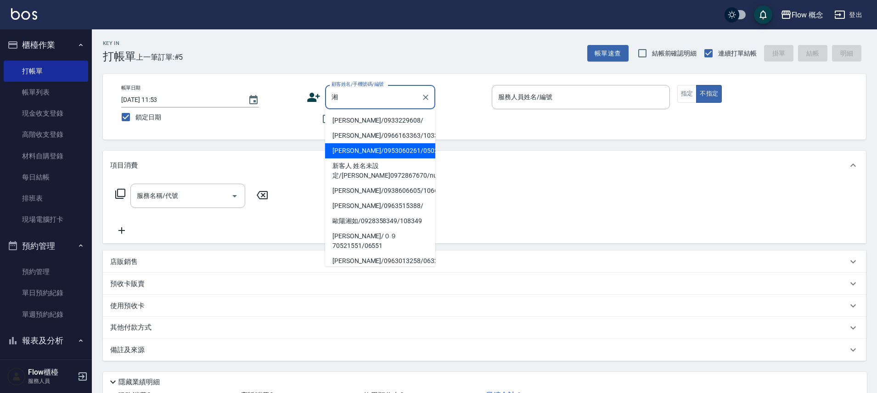
click at [386, 153] on li "[PERSON_NAME]/0953060261/050261" at bounding box center [380, 150] width 110 height 15
type input "[PERSON_NAME]/0953060261/050261"
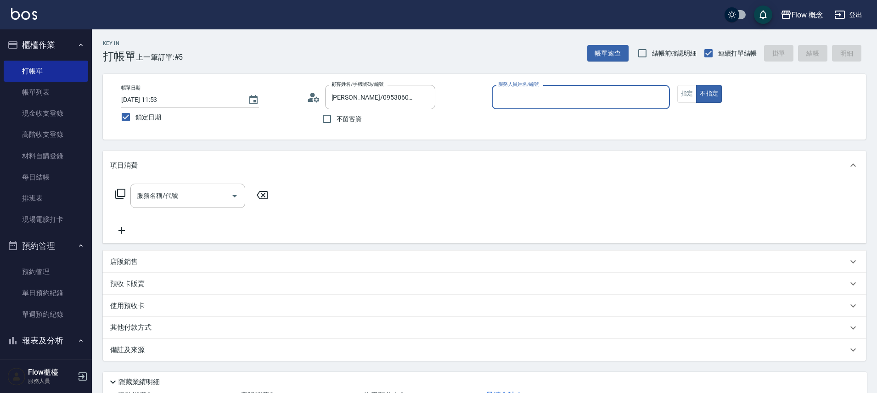
type input "Dora-5"
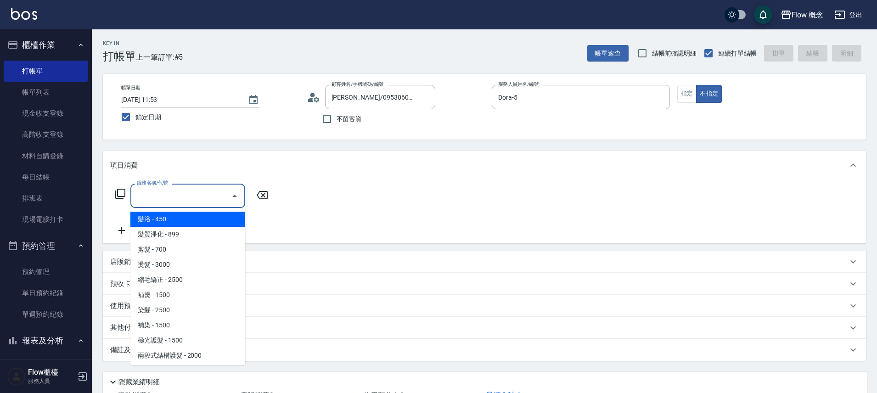
click at [171, 201] on input "服務名稱/代號" at bounding box center [181, 196] width 93 height 16
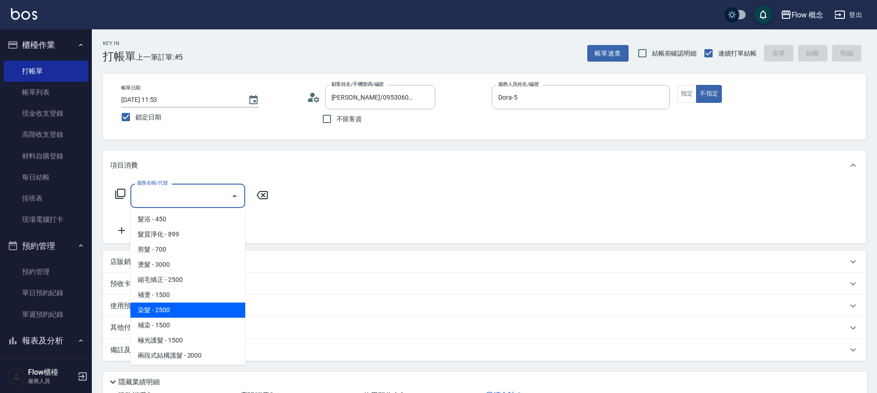
click at [163, 309] on span "染髮 - 2500" at bounding box center [187, 310] width 115 height 15
type input "染髮(401)"
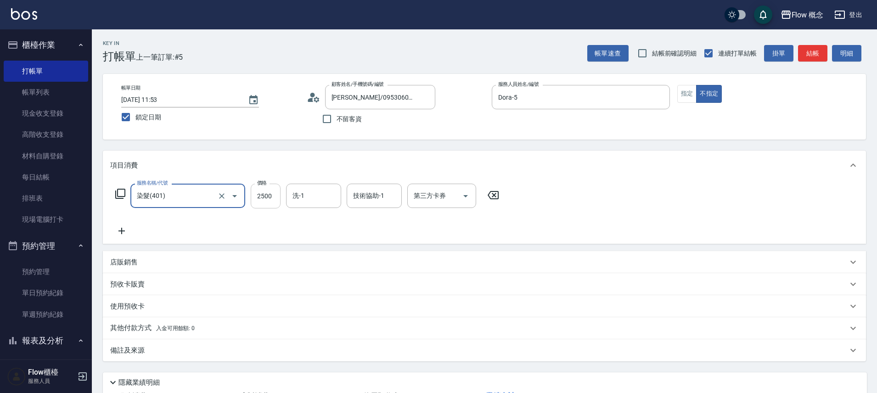
click at [267, 189] on input "2500" at bounding box center [266, 196] width 30 height 25
type input "1800"
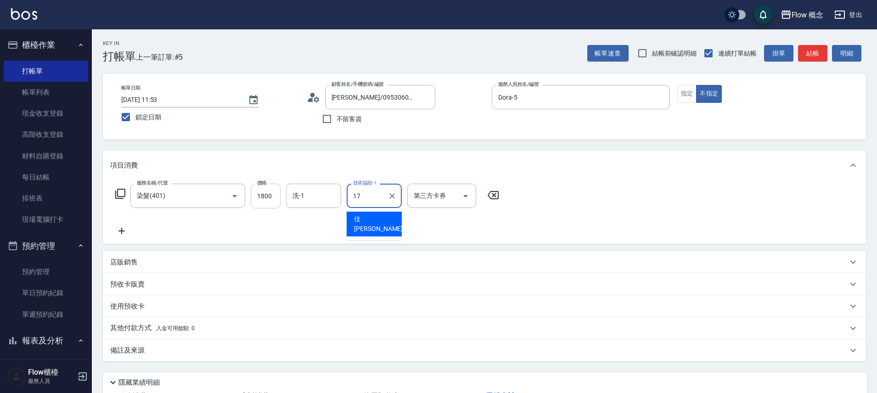
type input "佳[PERSON_NAME]-17"
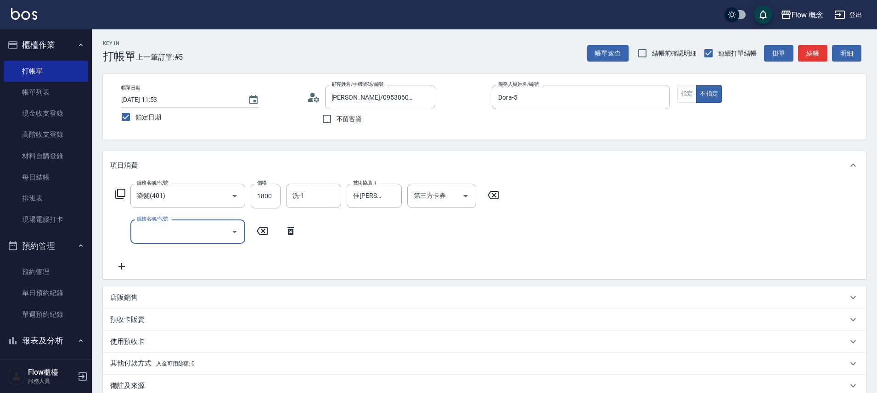
click at [181, 236] on input "服務名稱/代號" at bounding box center [181, 232] width 93 height 16
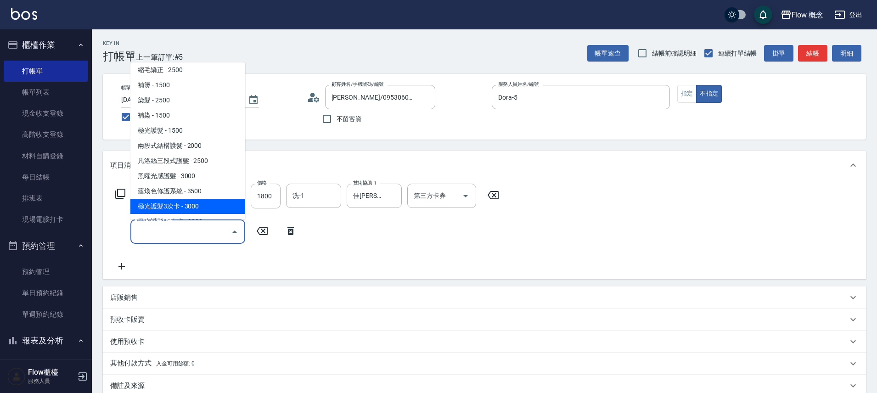
scroll to position [65, 0]
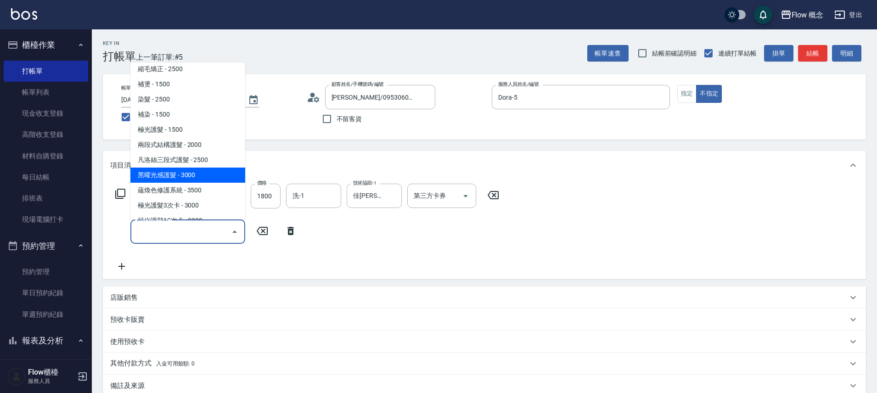
click at [185, 178] on span "黑曜光感護髮 - 3000" at bounding box center [187, 175] width 115 height 15
type input "黑曜光感護髮(504)"
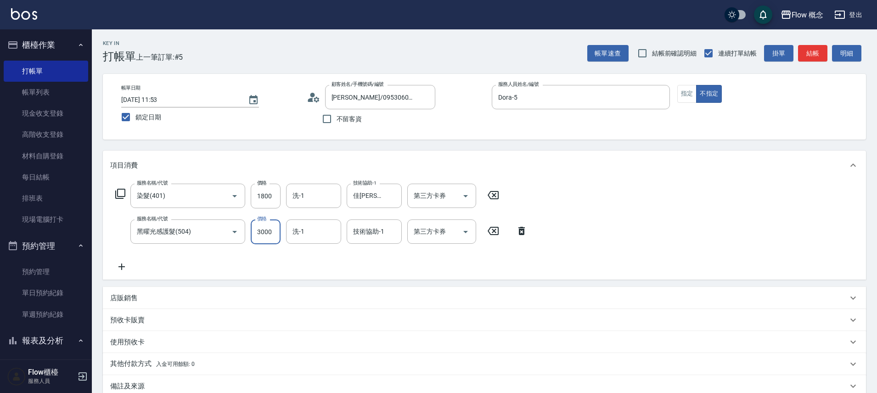
click at [258, 230] on input "3000" at bounding box center [266, 231] width 30 height 25
type input "1500"
type input "佳[PERSON_NAME]-17"
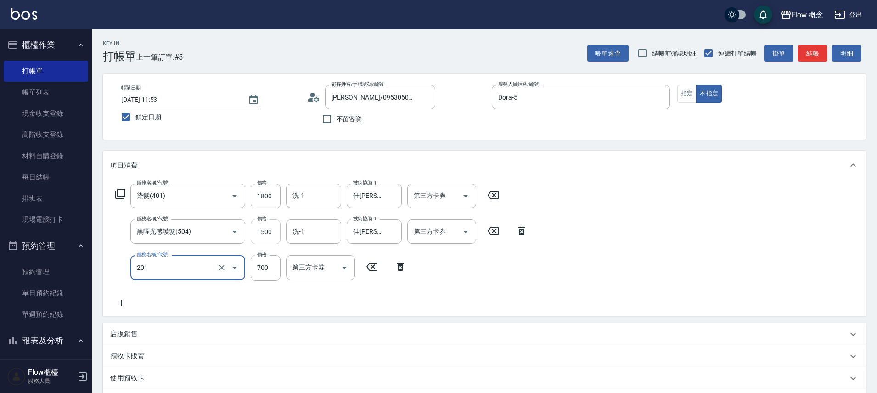
type input "剪髮(201)"
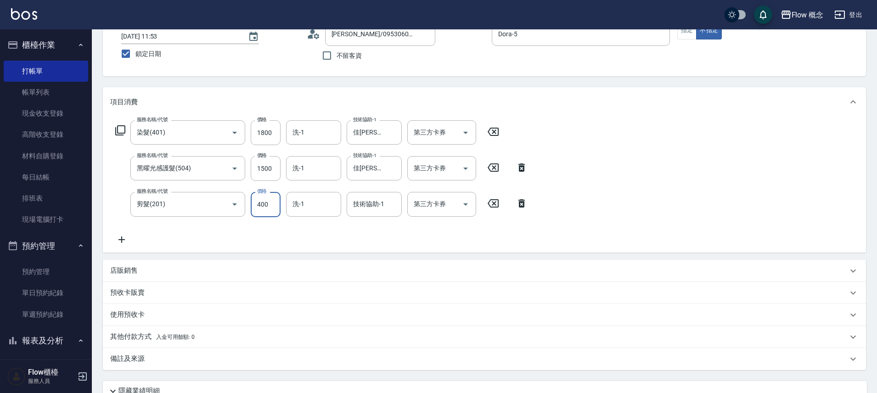
scroll to position [144, 0]
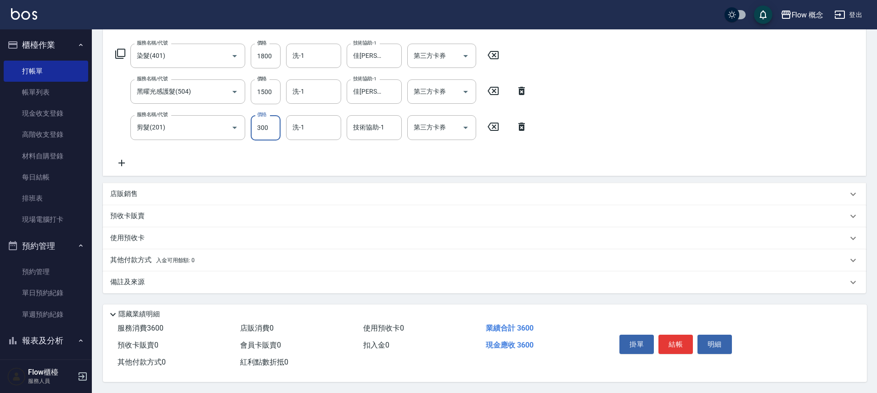
type input "300"
click at [240, 277] on div "備註及來源" at bounding box center [478, 282] width 737 height 10
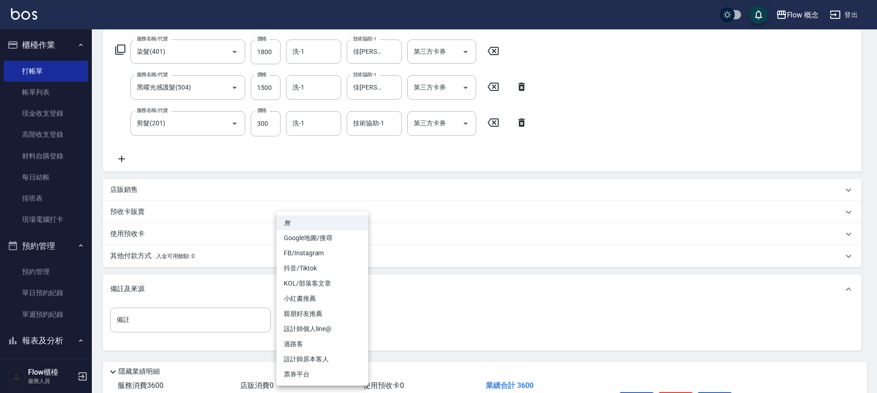
click at [323, 314] on body "Flow 概念 登出 櫃檯作業 打帳單 帳單列表 現金收支登錄 高階收支登錄 材料自購登錄 每日結帳 排班表 現場電腦打卡 預約管理 預約管理 單日預約紀錄 …" at bounding box center [438, 153] width 877 height 595
click at [324, 361] on li "設計師原本客人" at bounding box center [322, 359] width 92 height 15
type input "設計師原本客人"
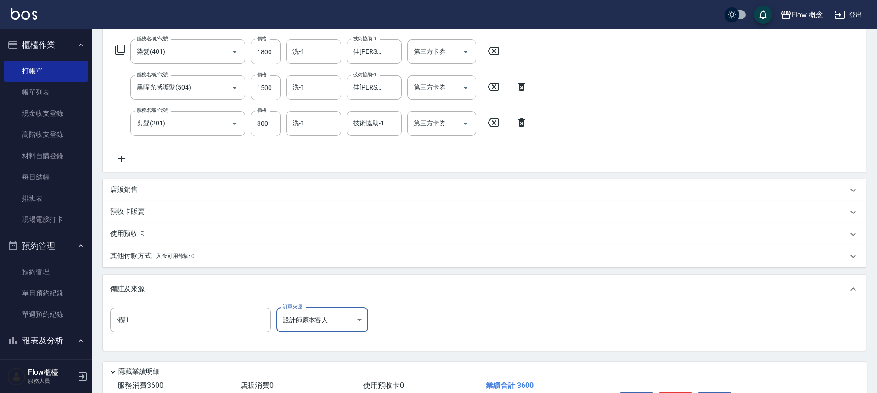
click at [163, 259] on span "入金可用餘額: 0" at bounding box center [175, 256] width 39 height 6
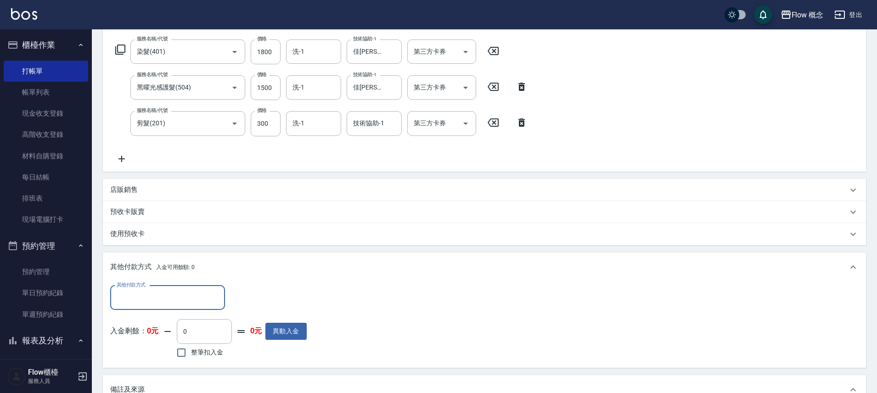
scroll to position [0, 0]
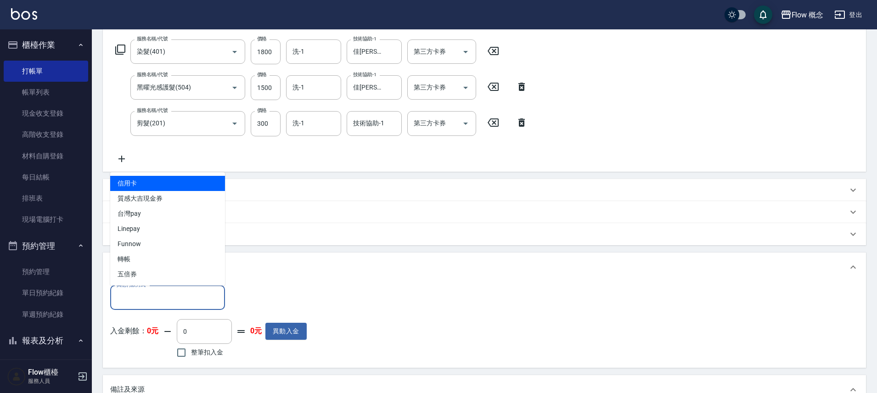
click at [153, 292] on input "其他付款方式" at bounding box center [167, 298] width 107 height 16
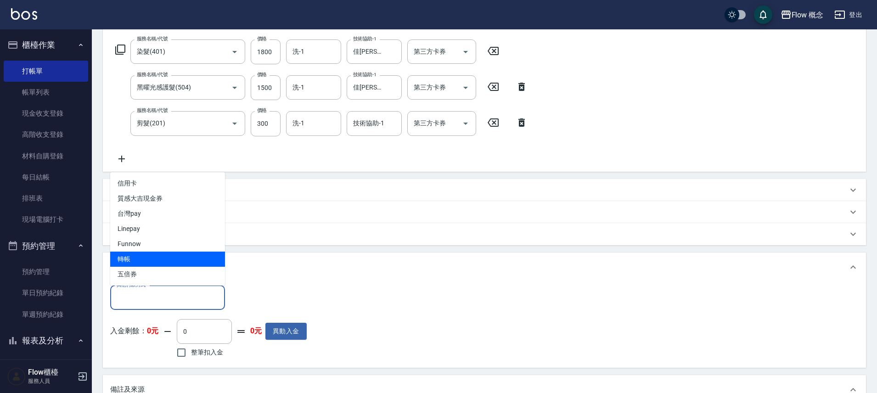
click at [150, 256] on span "轉帳" at bounding box center [167, 259] width 115 height 15
type input "轉帳"
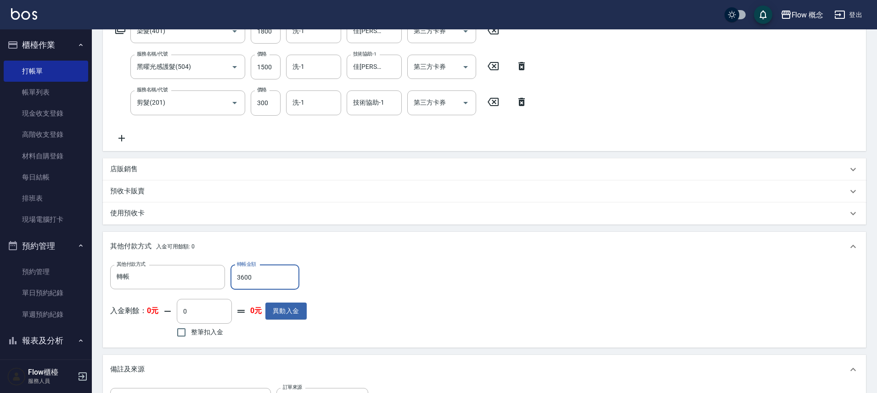
scroll to position [307, 0]
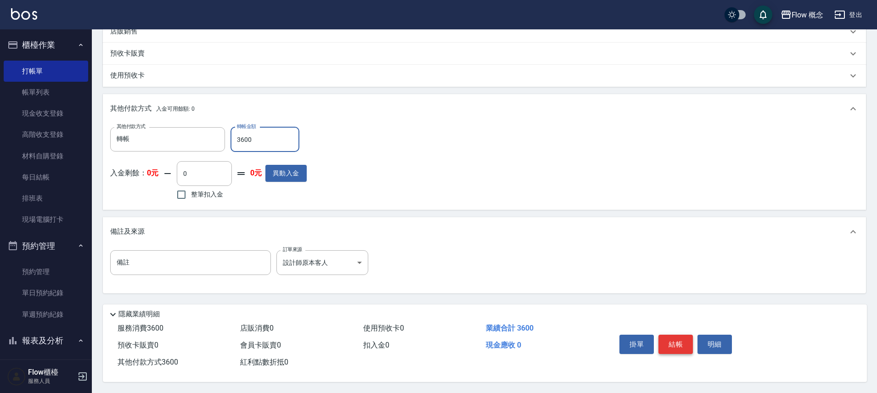
type input "3600"
click at [666, 341] on button "結帳" at bounding box center [675, 344] width 34 height 19
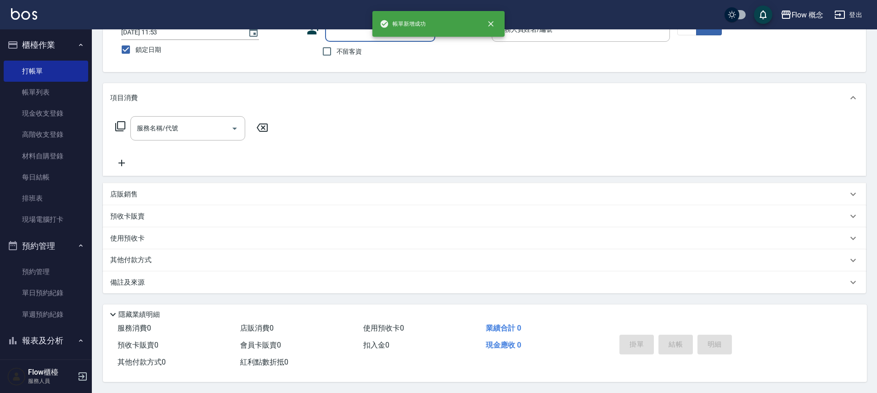
scroll to position [0, 0]
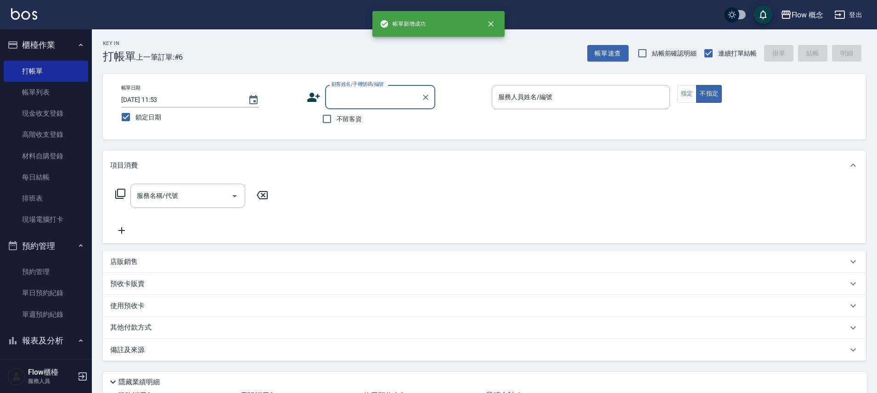
click at [372, 94] on input "顧客姓名/手機號碼/編號" at bounding box center [373, 97] width 88 height 16
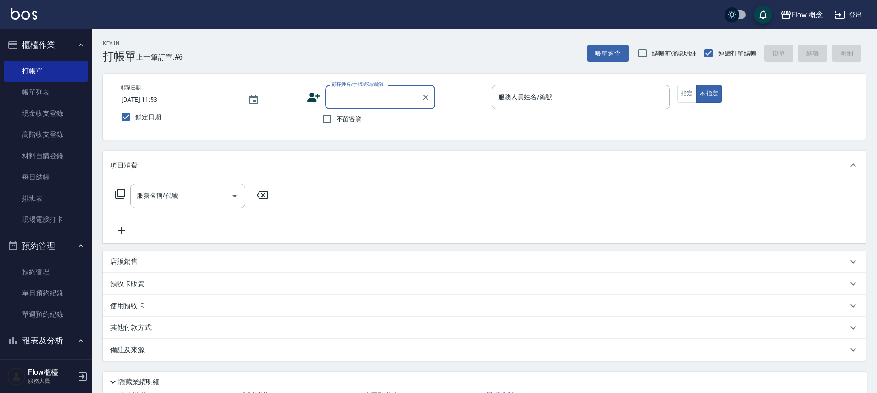
paste input "[PERSON_NAME]"
click at [381, 117] on li "[PERSON_NAME]/0978069325/0512311" at bounding box center [380, 120] width 110 height 15
click at [381, 117] on div "不留客資" at bounding box center [371, 118] width 129 height 19
type input "[PERSON_NAME]/0978069325/0512311"
click at [507, 96] on input "服務人員姓名/編號" at bounding box center [581, 97] width 170 height 16
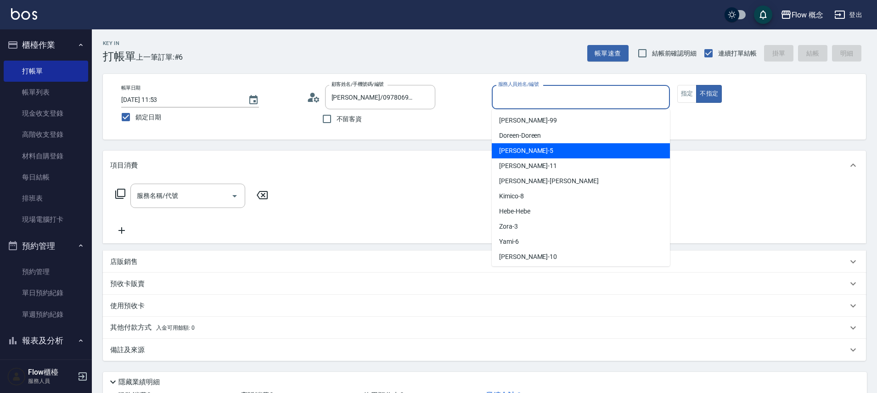
click at [521, 154] on div "Dora -5" at bounding box center [581, 150] width 178 height 15
type input "Dora-5"
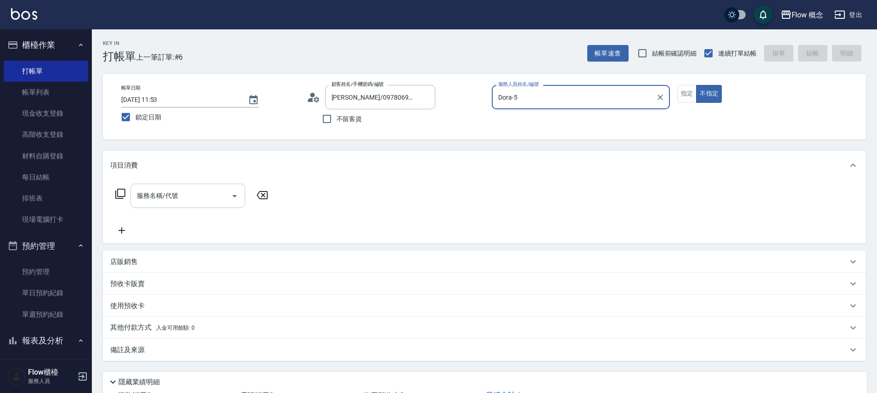
click at [187, 204] on div "服務名稱/代號" at bounding box center [187, 196] width 115 height 24
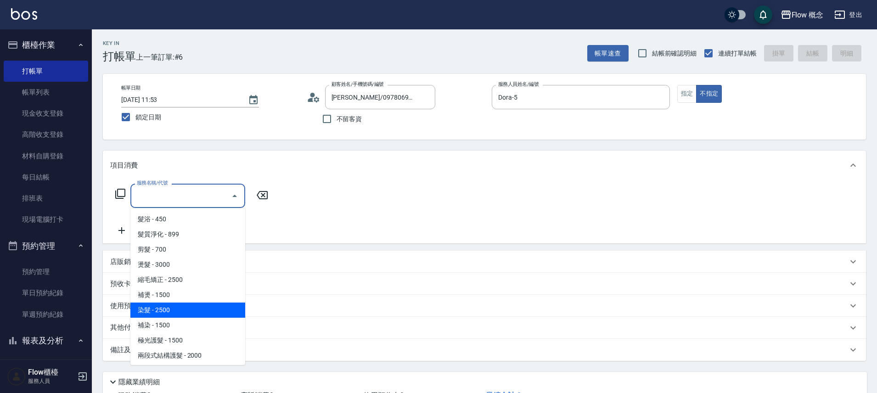
click at [180, 305] on span "染髮 - 2500" at bounding box center [187, 310] width 115 height 15
type input "染髮(401)"
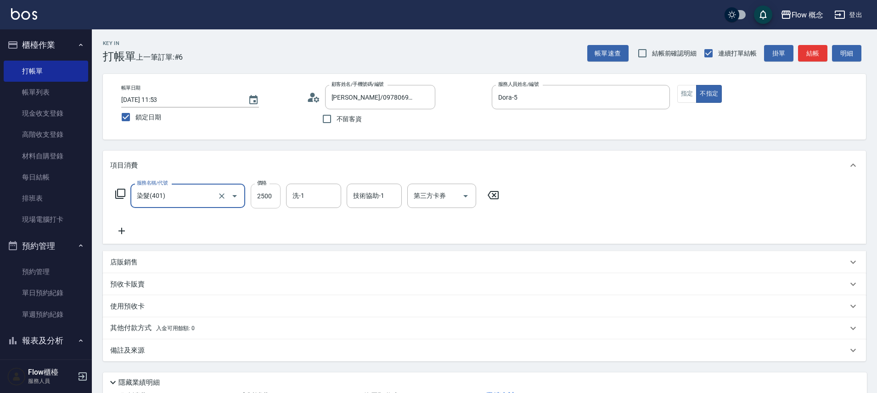
click at [271, 191] on input "2500" at bounding box center [266, 196] width 30 height 25
type input "1800"
click at [327, 202] on input "洗-1" at bounding box center [313, 196] width 47 height 16
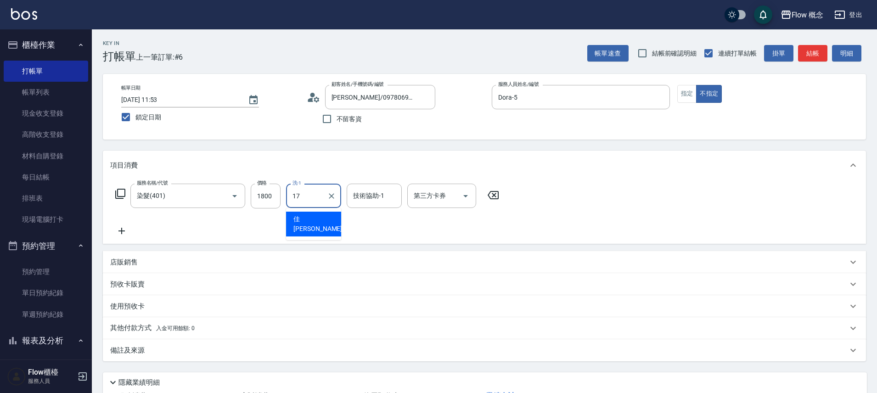
type input "佳[PERSON_NAME]-17"
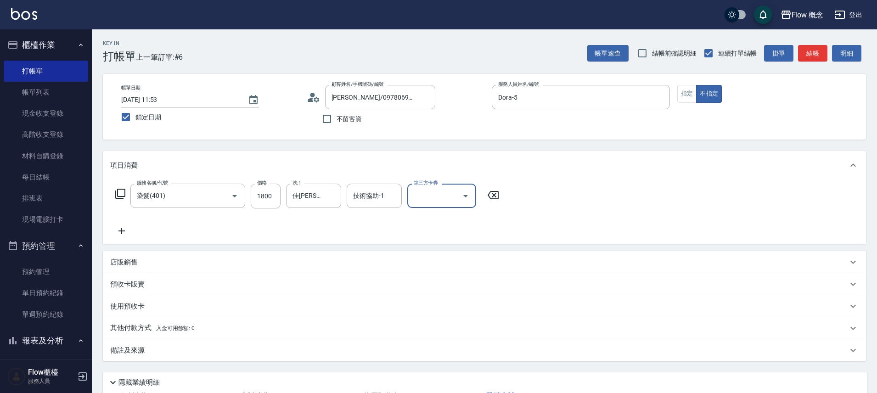
click at [115, 227] on icon at bounding box center [121, 230] width 23 height 11
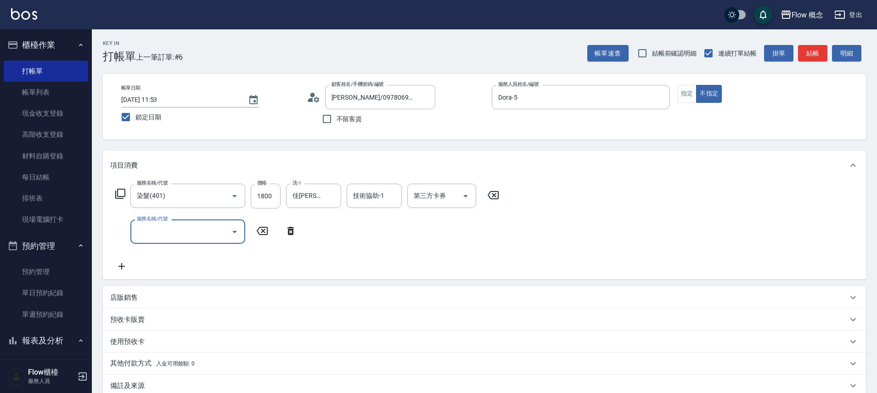
drag, startPoint x: 144, startPoint y: 230, endPoint x: 151, endPoint y: 230, distance: 6.9
click at [144, 230] on input "服務名稱/代號" at bounding box center [181, 232] width 93 height 16
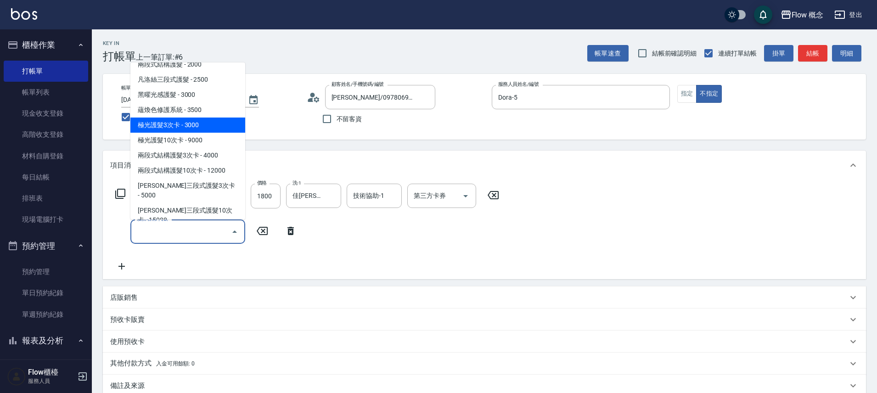
scroll to position [146, 0]
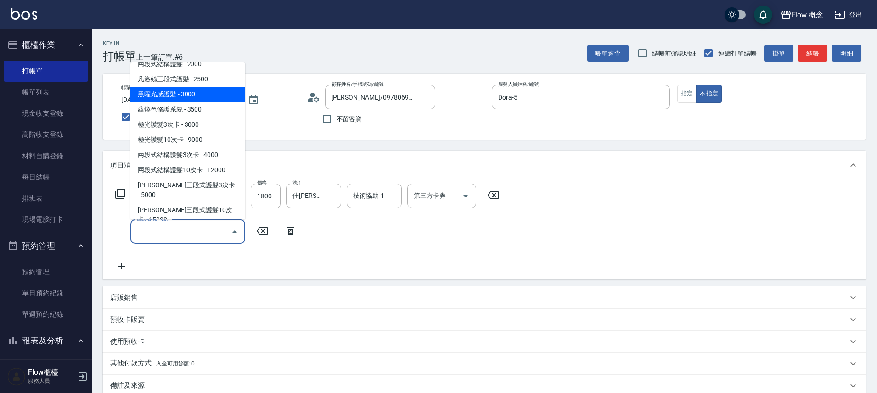
click at [180, 96] on span "黑曜光感護髮 - 3000" at bounding box center [187, 94] width 115 height 15
type input "黑曜光感護髮(504)"
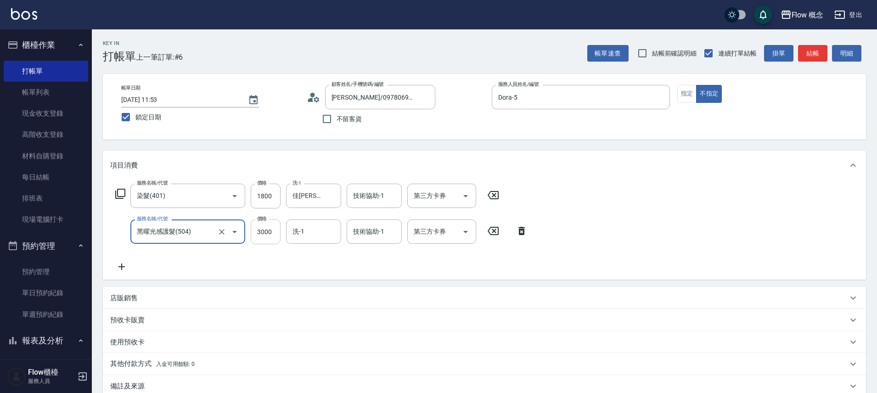
click at [264, 235] on input "3000" at bounding box center [266, 231] width 30 height 25
type input "1750"
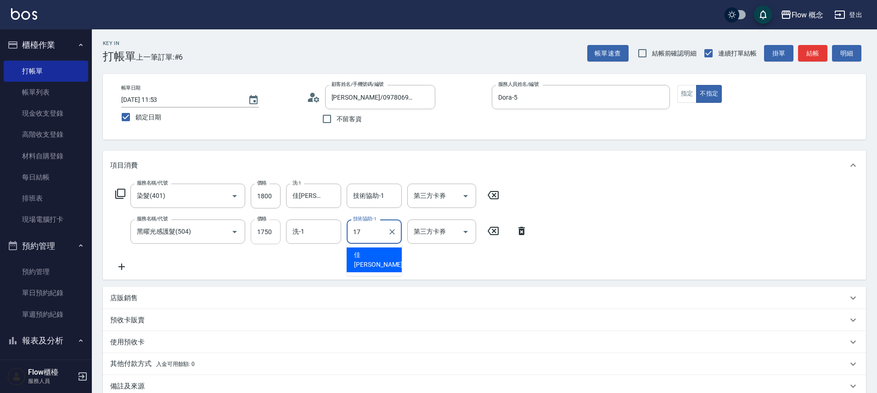
type input "佳[PERSON_NAME]-17"
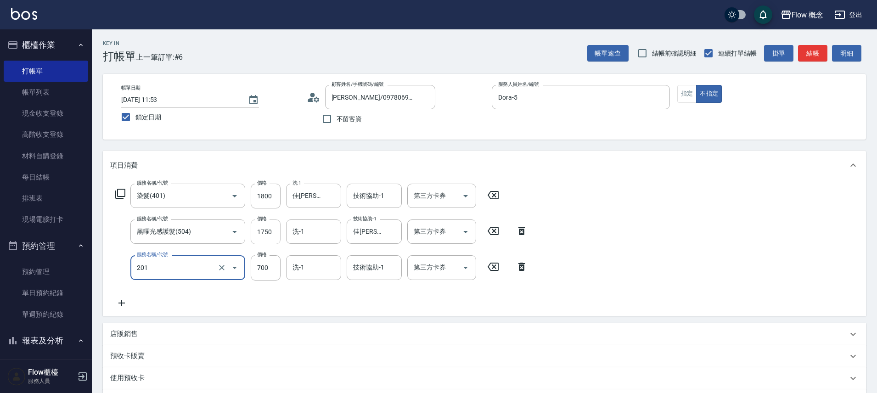
type input "剪髮(201)"
type input "400"
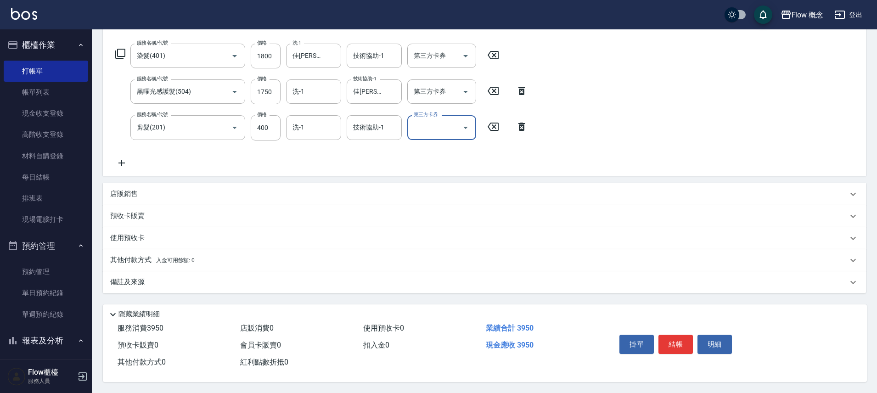
scroll to position [144, 0]
click at [145, 192] on div "店販銷售" at bounding box center [478, 194] width 737 height 10
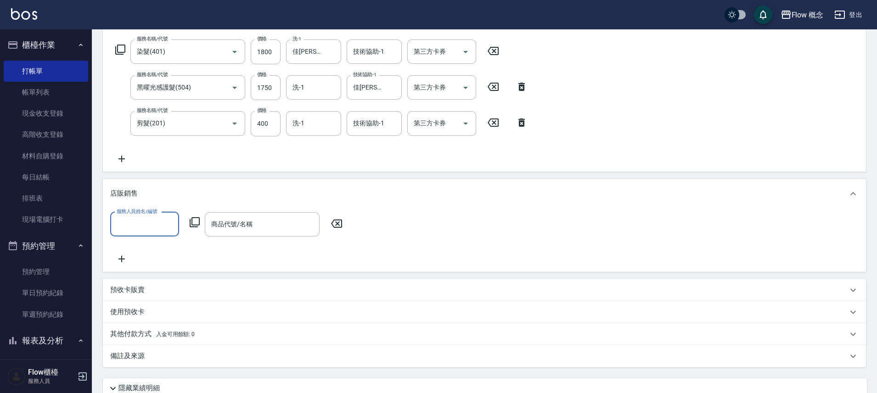
scroll to position [0, 0]
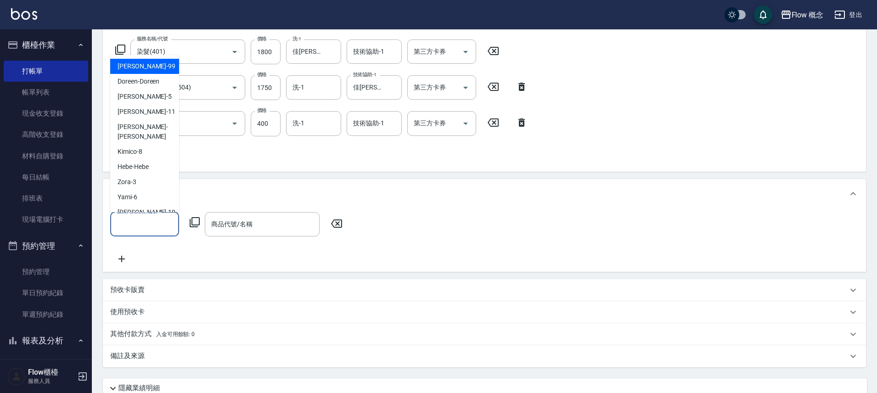
click at [124, 219] on input "服務人員姓名/編號" at bounding box center [144, 224] width 61 height 16
click at [156, 98] on div "Dora -5" at bounding box center [144, 96] width 69 height 15
type input "Dora-5"
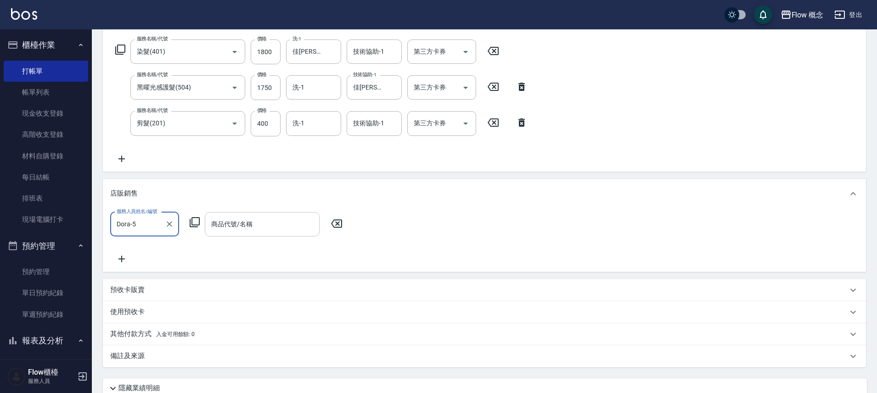
click at [261, 216] on div "商品代號/名稱" at bounding box center [262, 224] width 115 height 24
type input "y"
type input "ㄔ"
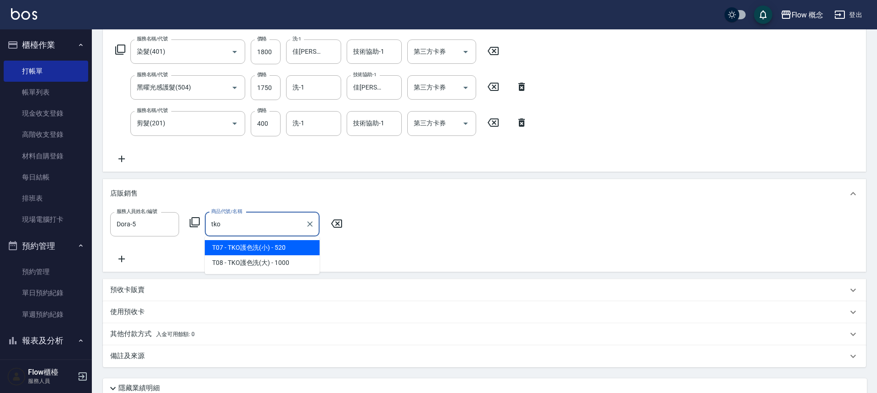
drag, startPoint x: 276, startPoint y: 247, endPoint x: 281, endPoint y: 244, distance: 5.5
click at [276, 247] on span "T07 - TKO護色洗(小) - 520" at bounding box center [262, 247] width 115 height 15
type input "TKO護色洗(小)"
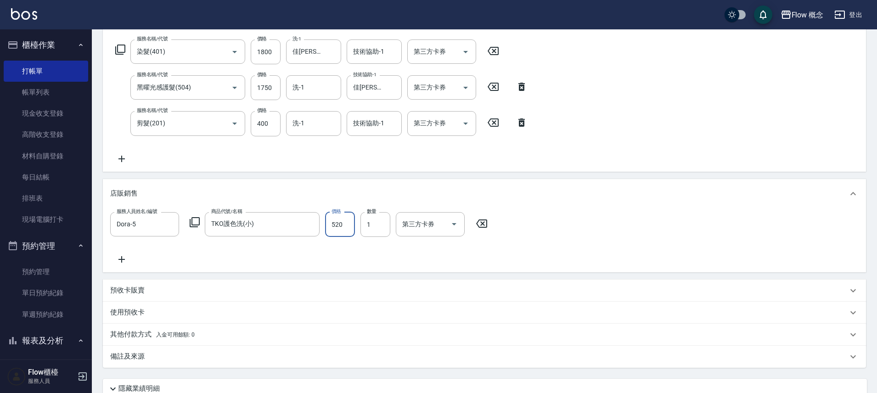
click at [342, 227] on input "520" at bounding box center [340, 224] width 30 height 25
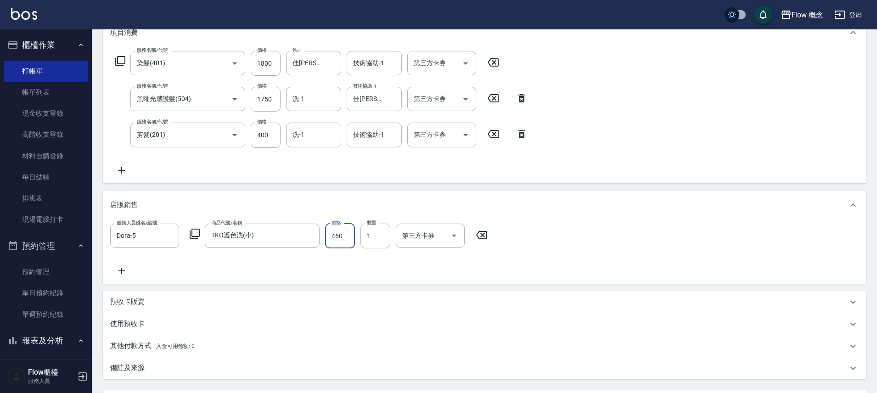
scroll to position [24, 0]
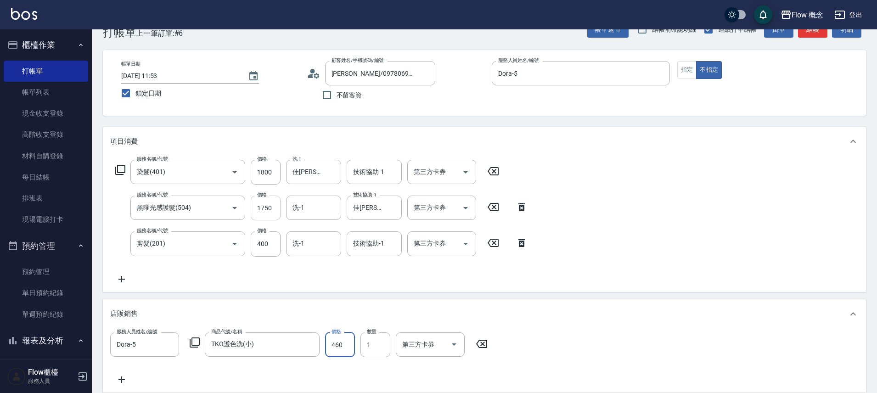
type input "460"
click at [268, 210] on input "1750" at bounding box center [266, 208] width 30 height 25
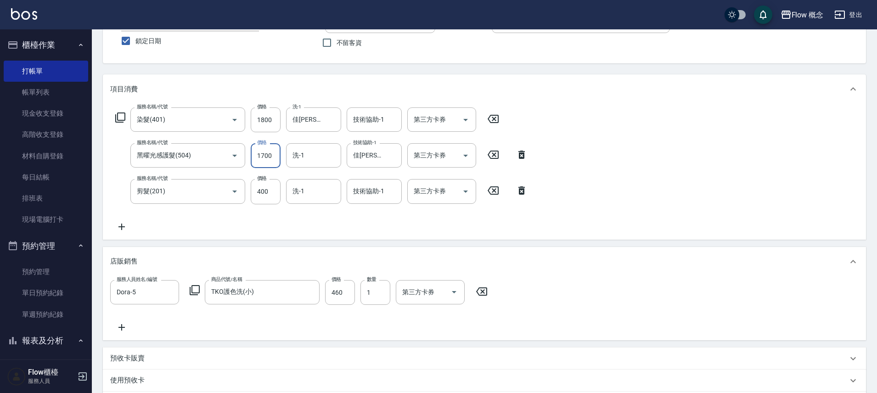
scroll to position [218, 0]
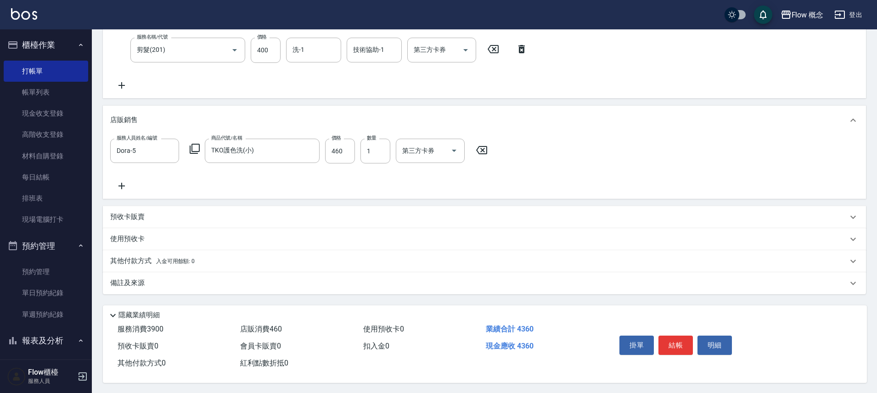
type input "1700"
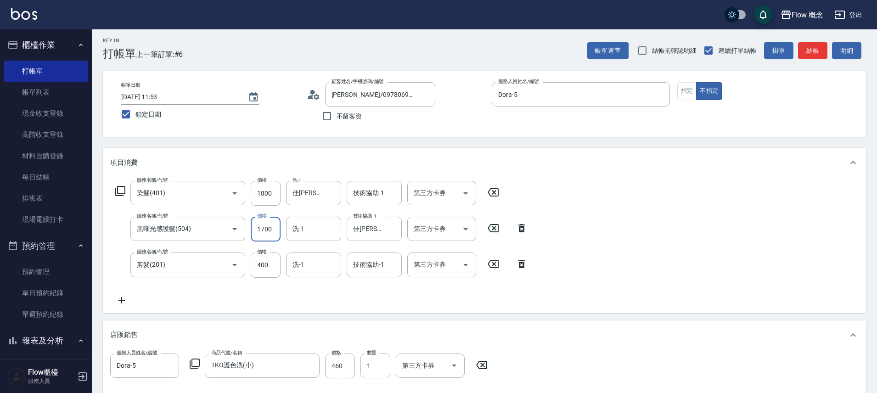
scroll to position [0, 0]
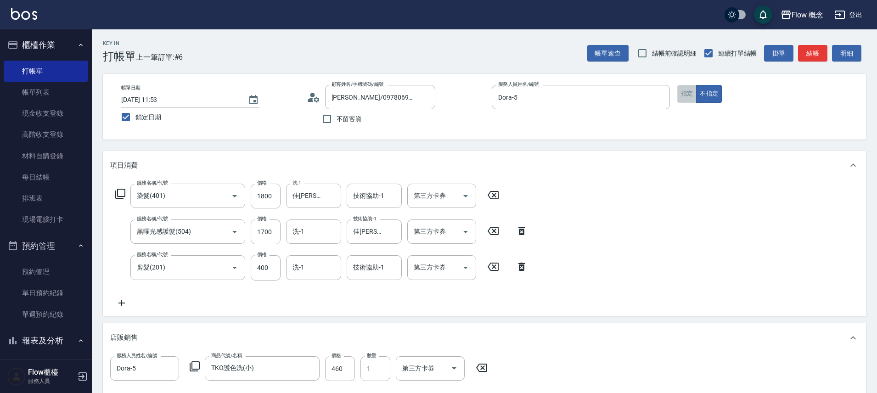
click at [686, 95] on button "指定" at bounding box center [687, 94] width 20 height 18
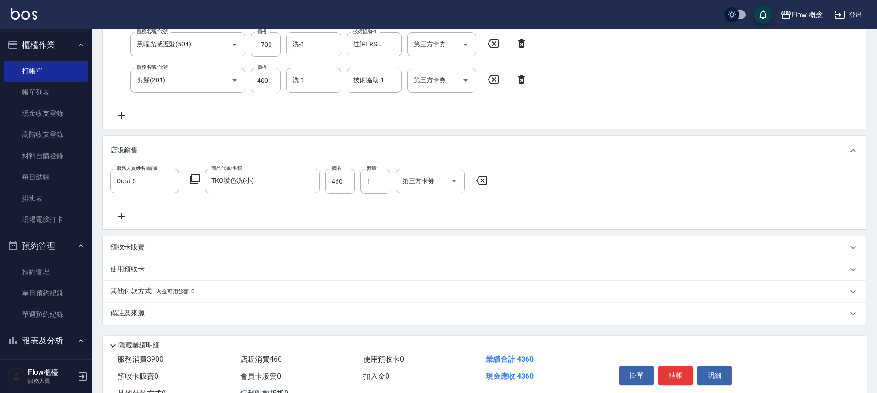
scroll to position [223, 0]
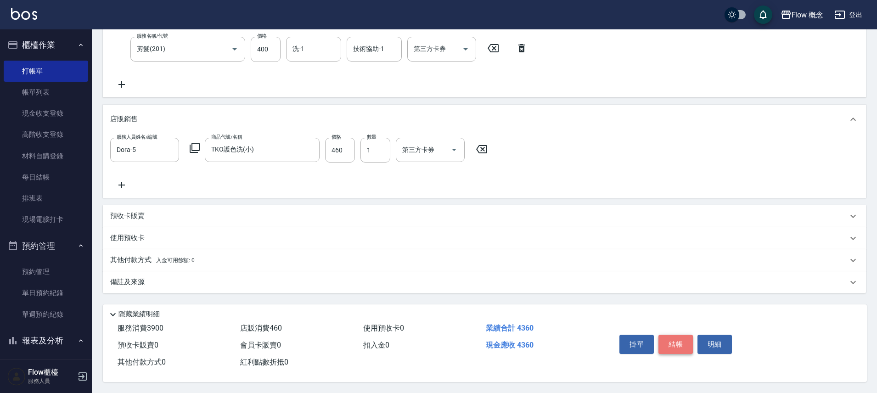
click at [672, 335] on button "結帳" at bounding box center [675, 344] width 34 height 19
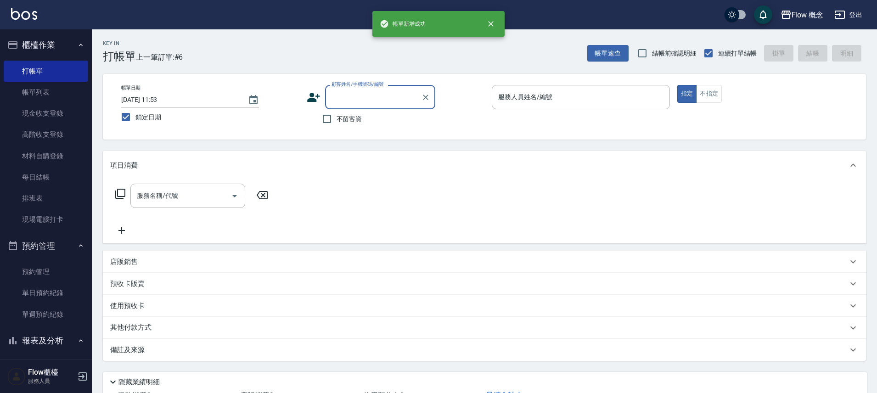
scroll to position [0, 0]
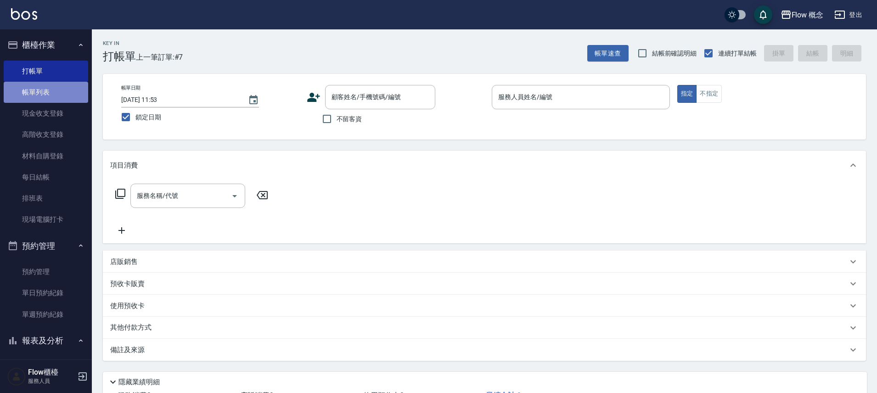
click at [47, 97] on link "帳單列表" at bounding box center [46, 92] width 84 height 21
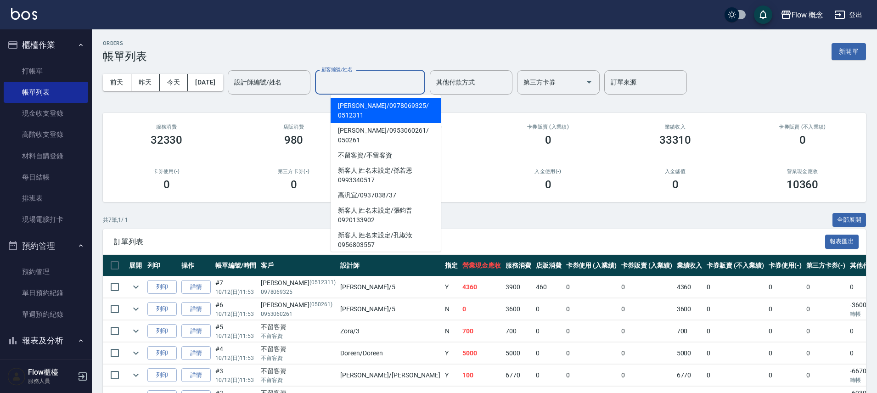
click at [421, 77] on input "顧客編號/姓名" at bounding box center [370, 82] width 102 height 16
click at [466, 79] on input "其他付款方式" at bounding box center [471, 82] width 74 height 16
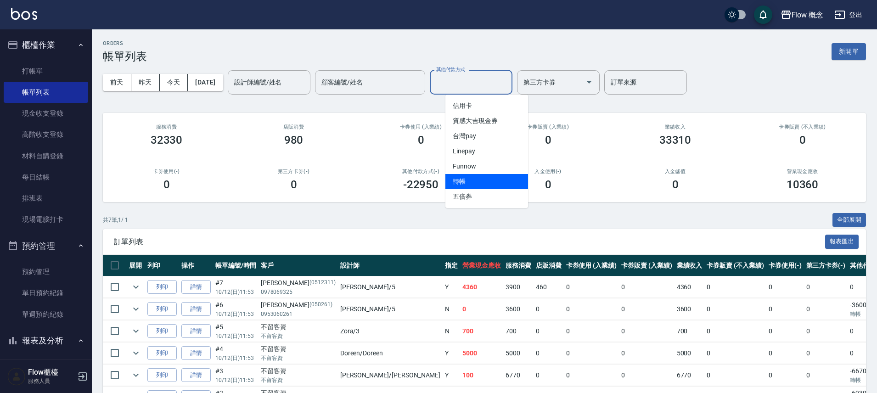
click at [457, 180] on span "轉帳" at bounding box center [486, 181] width 83 height 15
type input "轉帳"
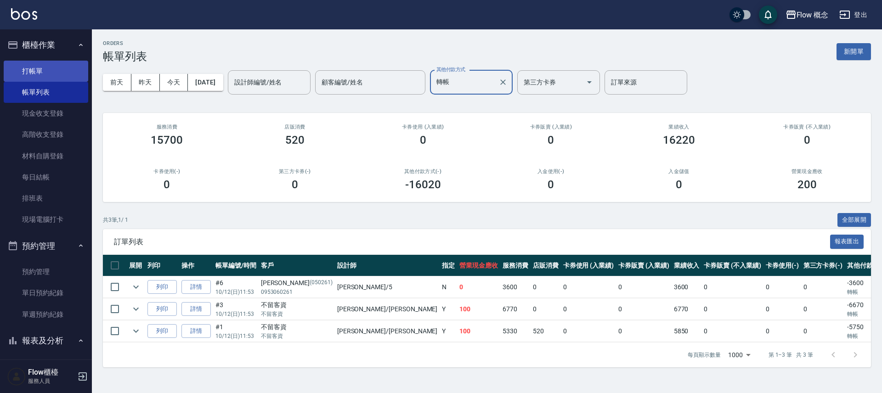
click at [28, 70] on link "打帳單" at bounding box center [46, 71] width 84 height 21
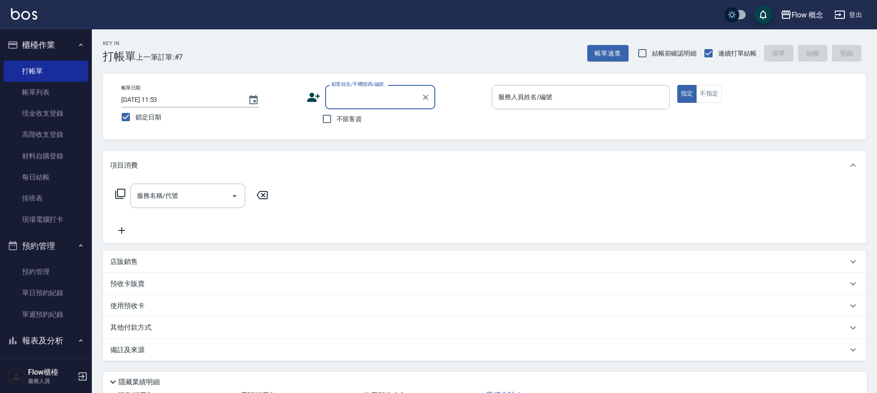
click at [378, 91] on input "顧客姓名/手機號碼/編號" at bounding box center [373, 97] width 88 height 16
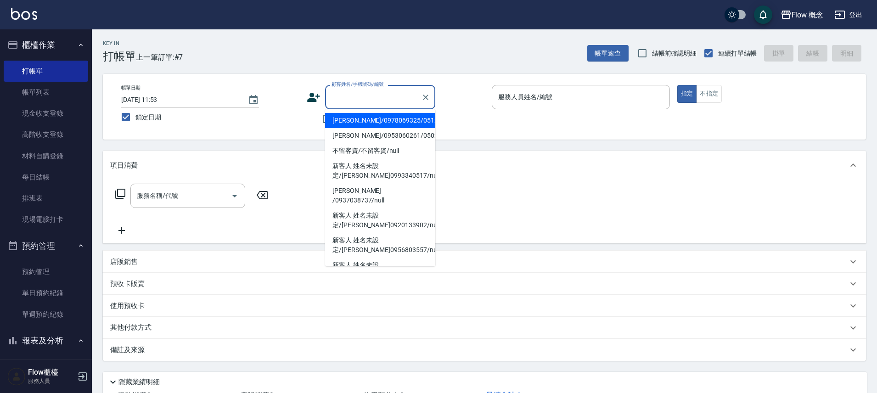
click at [378, 91] on input "顧客姓名/手機號碼/編號" at bounding box center [373, 97] width 88 height 16
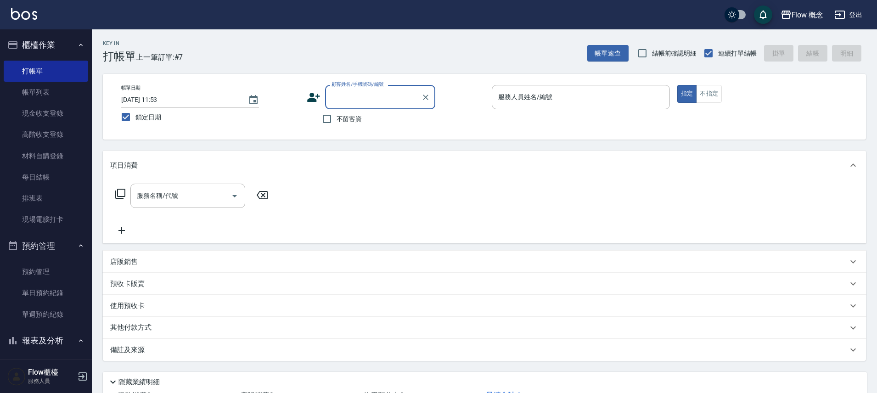
click at [378, 91] on input "顧客姓名/手機號碼/編號" at bounding box center [373, 97] width 88 height 16
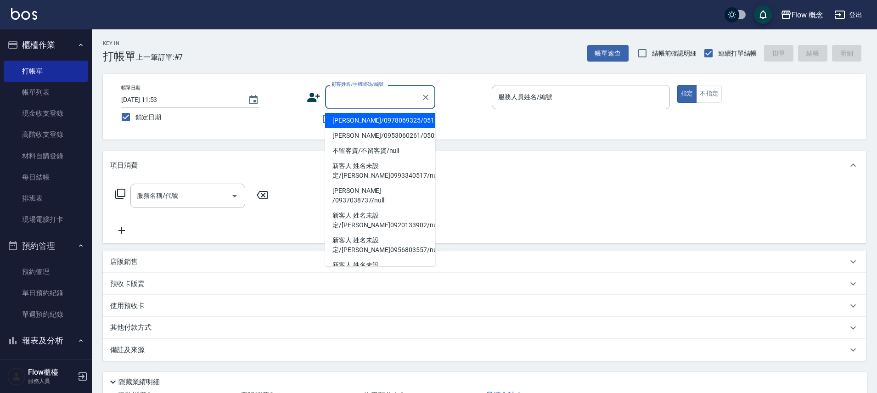
type input "c"
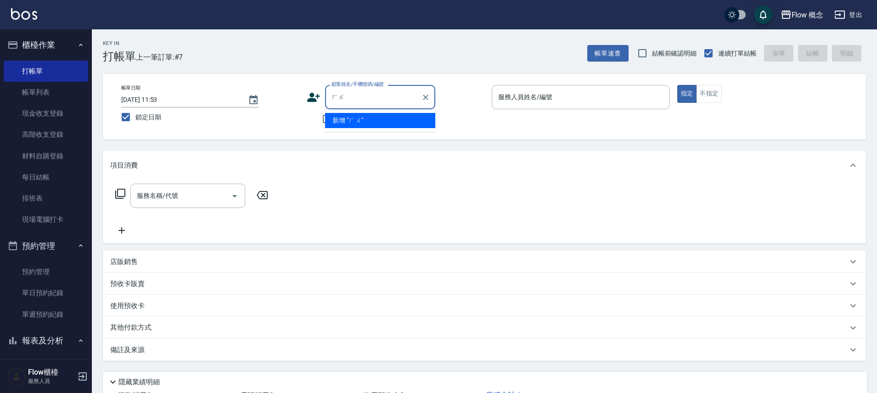
type input "胡"
click at [374, 115] on li "[PERSON_NAME]/0983555961/null" at bounding box center [380, 120] width 110 height 15
type input "[PERSON_NAME]/0983555961/null"
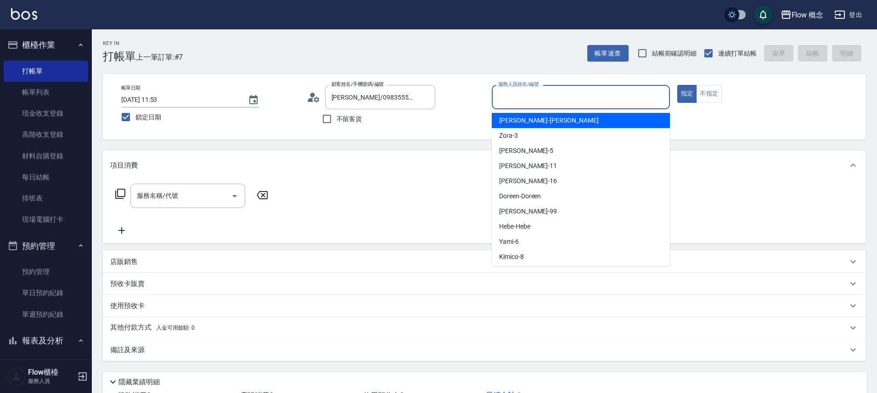
click at [541, 90] on input "服務人員姓名/編號" at bounding box center [581, 97] width 170 height 16
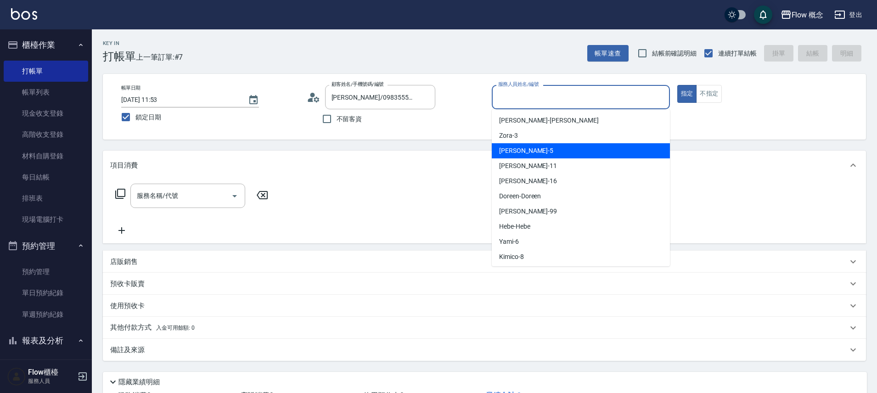
click at [533, 157] on div "Dora -5" at bounding box center [581, 150] width 178 height 15
type input "Dora-5"
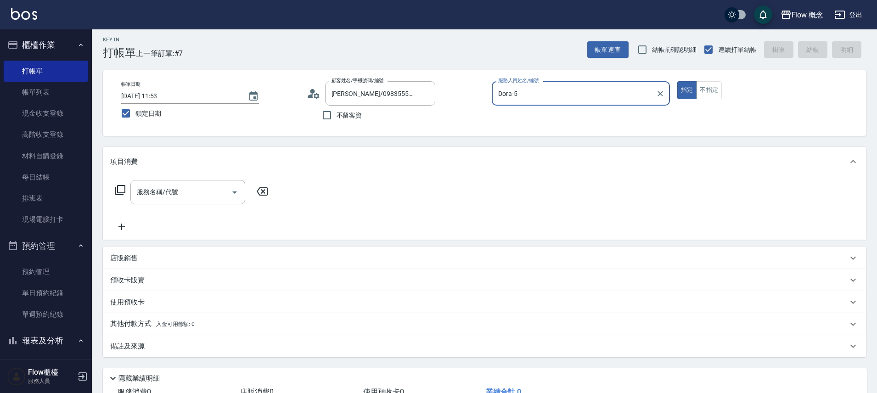
scroll to position [72, 0]
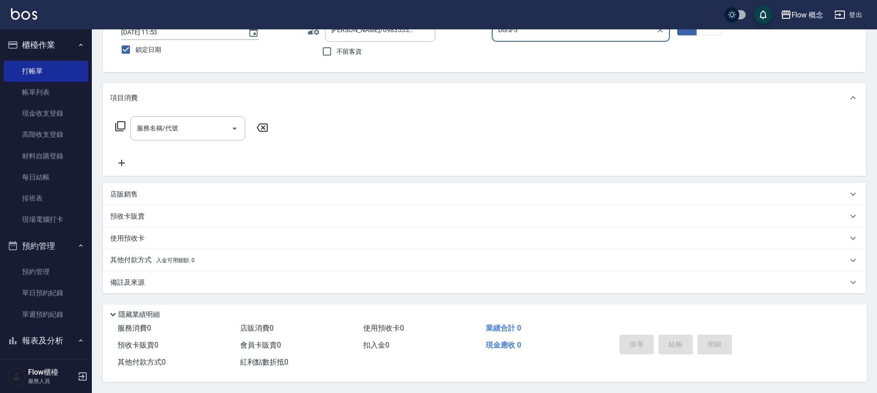
click at [130, 196] on div "店販銷售" at bounding box center [484, 194] width 763 height 22
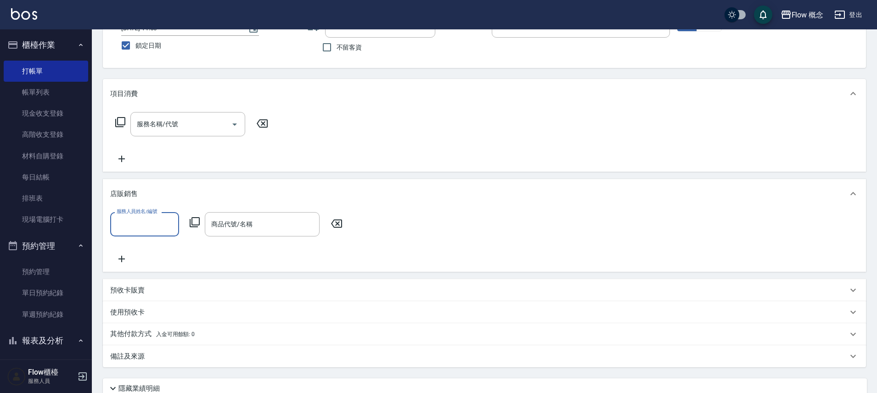
scroll to position [0, 0]
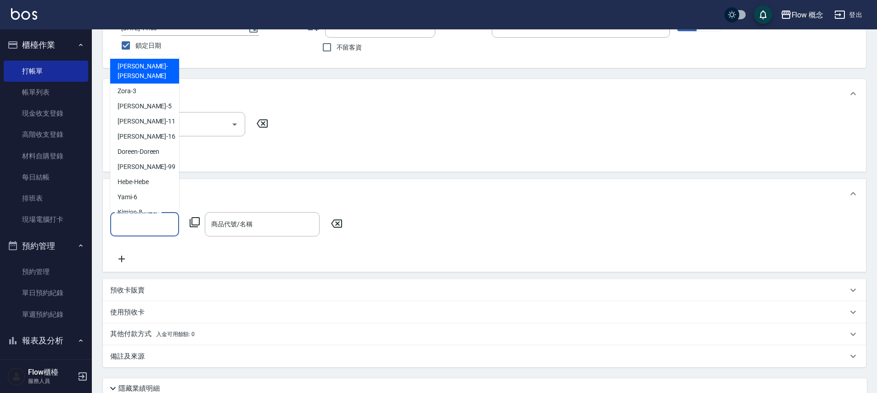
click at [130, 220] on input "服務人員姓名/編號" at bounding box center [144, 224] width 61 height 16
click at [139, 99] on div "Dora -5" at bounding box center [144, 106] width 69 height 15
type input "Dora-5"
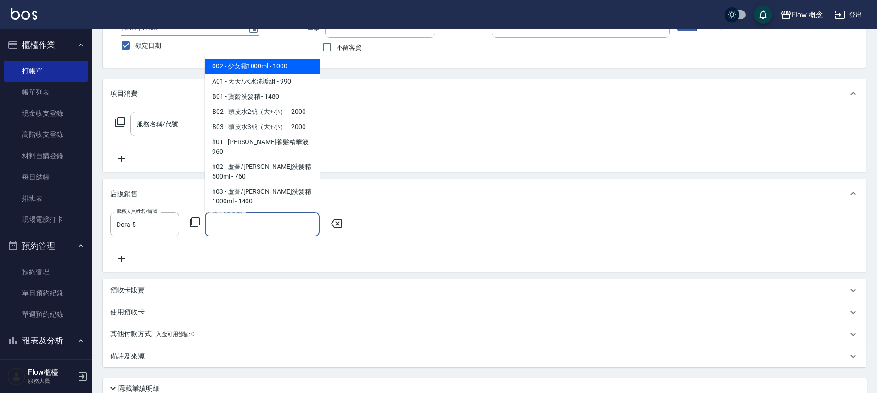
click at [231, 225] on input "商品代號/名稱" at bounding box center [262, 224] width 107 height 16
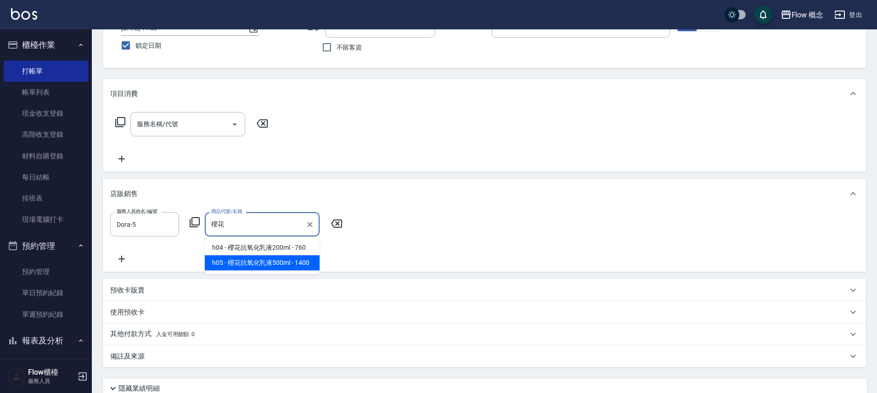
click at [281, 259] on span "h05 - 櫻花抗氧化乳液500ml - 1400" at bounding box center [262, 262] width 115 height 15
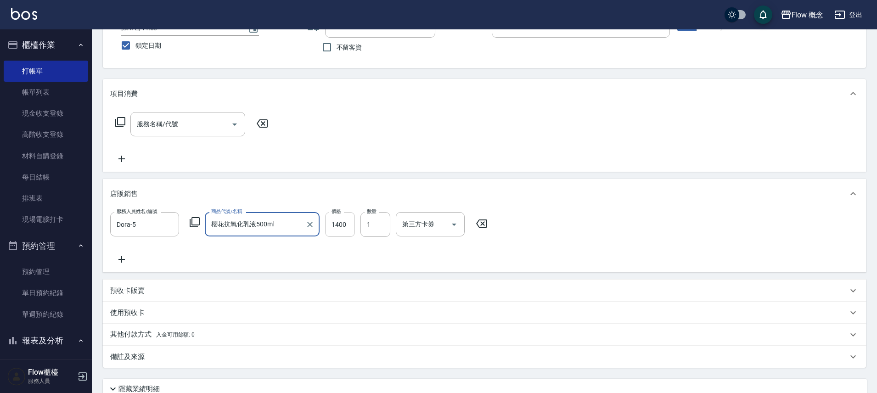
type input "櫻花抗氧化乳液500ml"
click at [333, 226] on input "1400" at bounding box center [340, 224] width 30 height 25
click at [354, 219] on input "1400" at bounding box center [340, 224] width 30 height 25
click at [349, 223] on input "1400" at bounding box center [340, 224] width 30 height 25
click at [349, 224] on input "1400" at bounding box center [340, 224] width 30 height 25
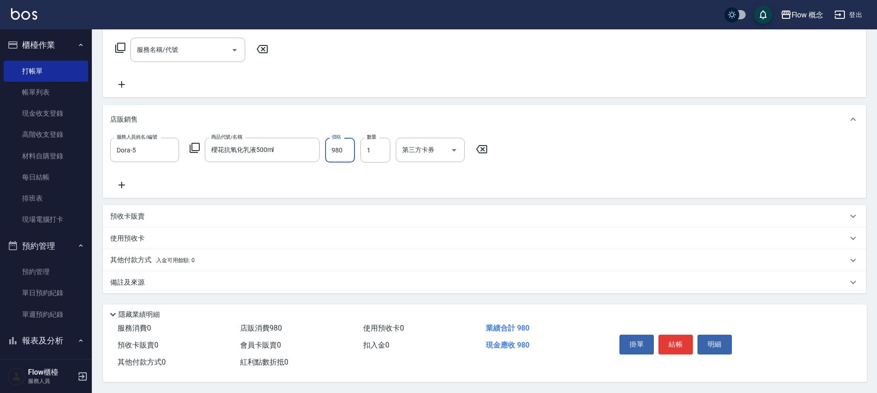
scroll to position [149, 0]
type input "980"
click at [231, 287] on div "備註及來源" at bounding box center [484, 282] width 763 height 22
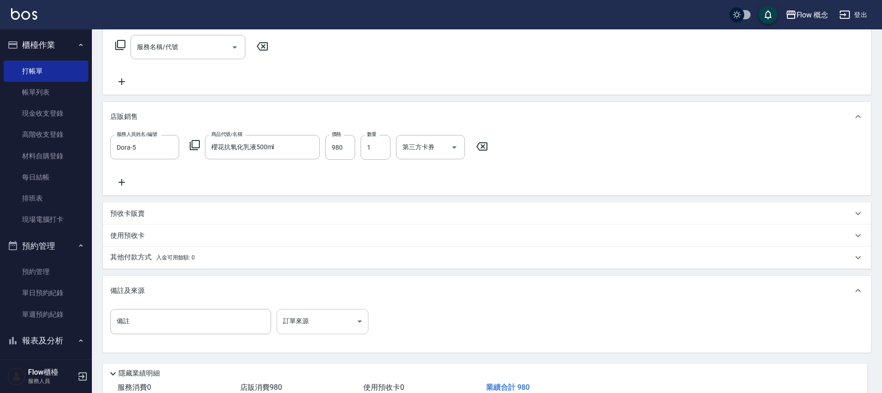
click at [309, 327] on body "Flow 概念 登出 櫃檯作業 打帳單 帳單列表 現金收支登錄 高階收支登錄 材料自購登錄 每日結帳 排班表 現場電腦打卡 預約管理 預約管理 單日預約紀錄 …" at bounding box center [441, 151] width 882 height 601
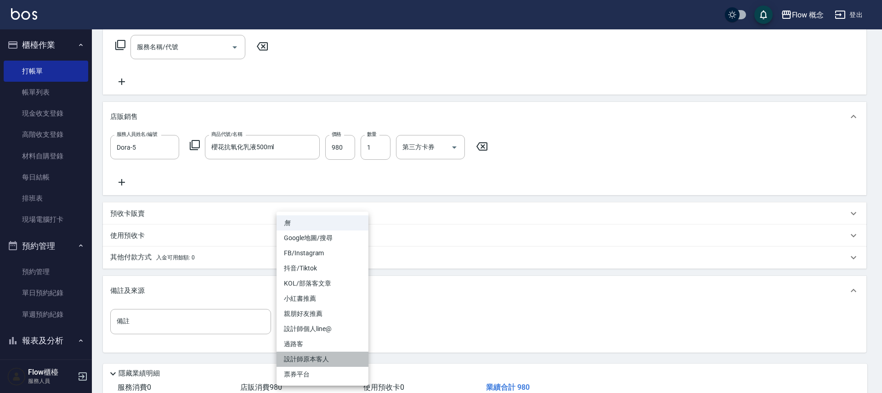
click at [328, 358] on li "設計師原本客人" at bounding box center [322, 359] width 92 height 15
type input "設計師原本客人"
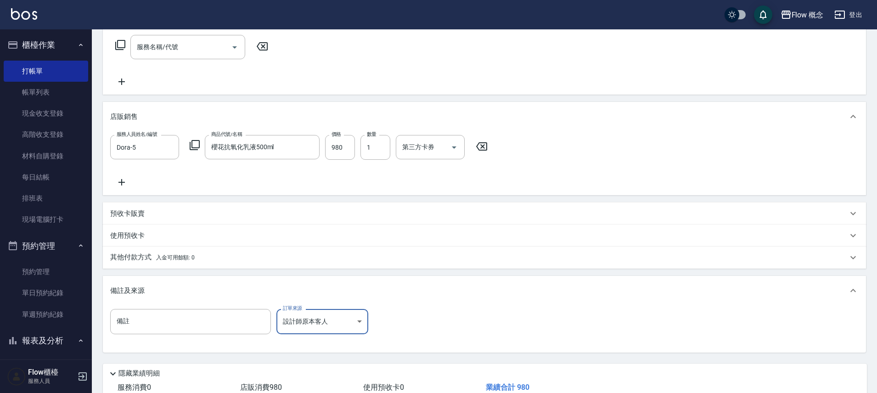
click at [234, 256] on div "其他付款方式 入金可用餘額: 0" at bounding box center [478, 258] width 737 height 10
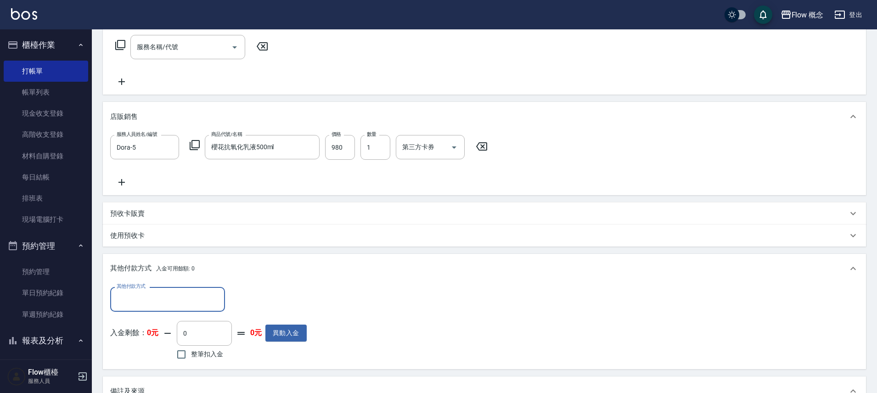
scroll to position [0, 0]
click at [124, 287] on label "其他付款方式" at bounding box center [131, 286] width 29 height 7
click at [124, 291] on input "其他付款方式" at bounding box center [167, 299] width 107 height 16
click at [129, 301] on input "其他付款方式" at bounding box center [167, 299] width 107 height 16
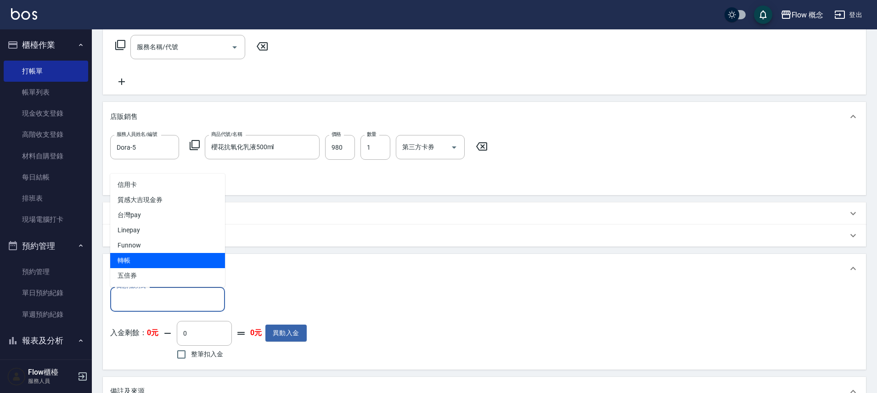
click at [140, 261] on span "轉帳" at bounding box center [167, 260] width 115 height 15
type input "轉帳"
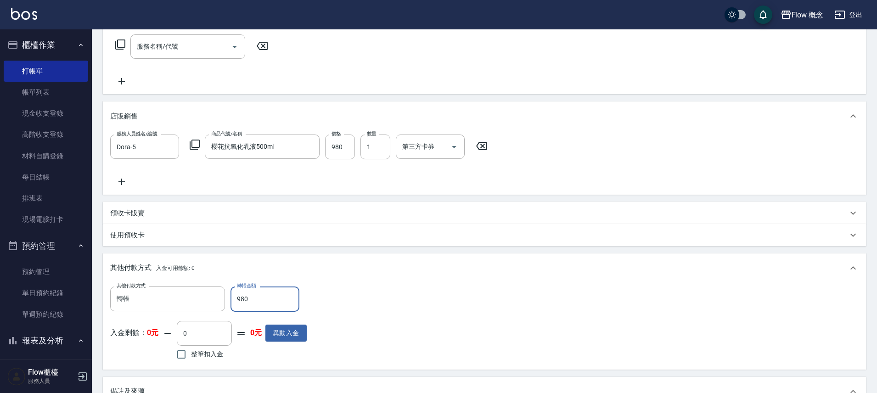
scroll to position [312, 0]
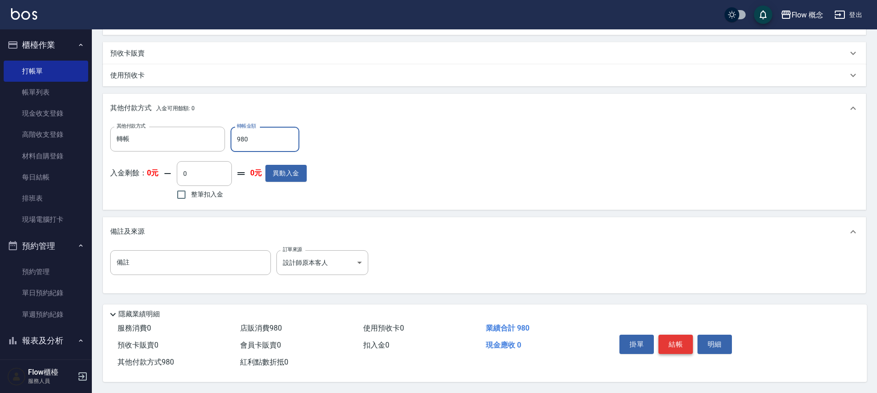
type input "980"
click at [678, 342] on button "結帳" at bounding box center [675, 344] width 34 height 19
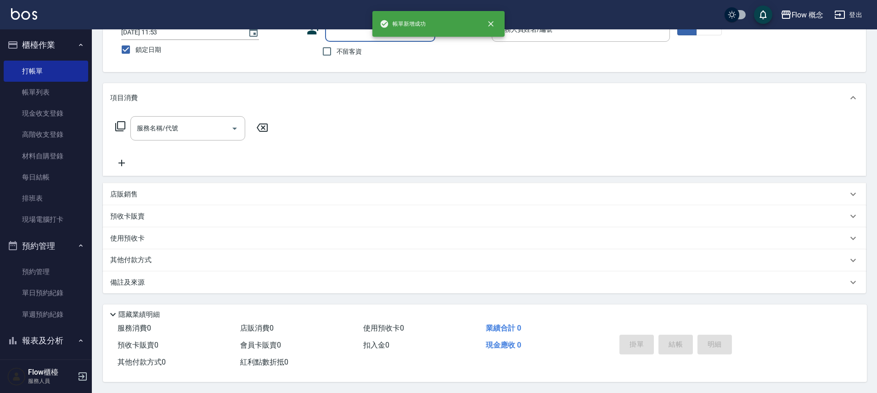
scroll to position [0, 0]
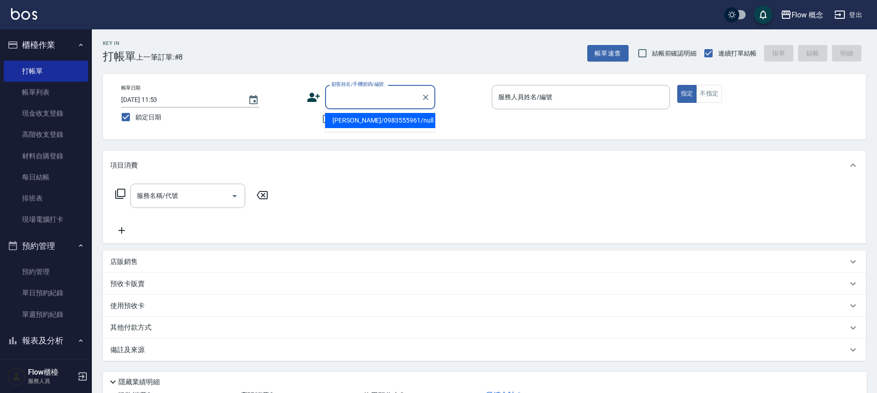
click at [359, 91] on input "顧客姓名/手機號碼/編號" at bounding box center [373, 97] width 88 height 16
paste input "染陳怡穎0911615868"
click at [338, 97] on input "染陳怡穎0911615868" at bounding box center [373, 97] width 88 height 16
click at [397, 120] on li "新增 "陳怡穎0911615868"" at bounding box center [380, 125] width 110 height 25
type input "[PERSON_NAME]0911615868"
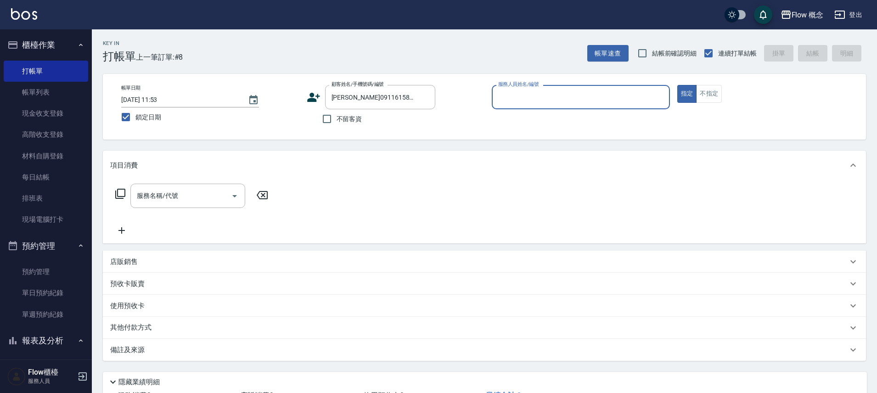
click at [506, 95] on input "服務人員姓名/編號" at bounding box center [581, 97] width 170 height 16
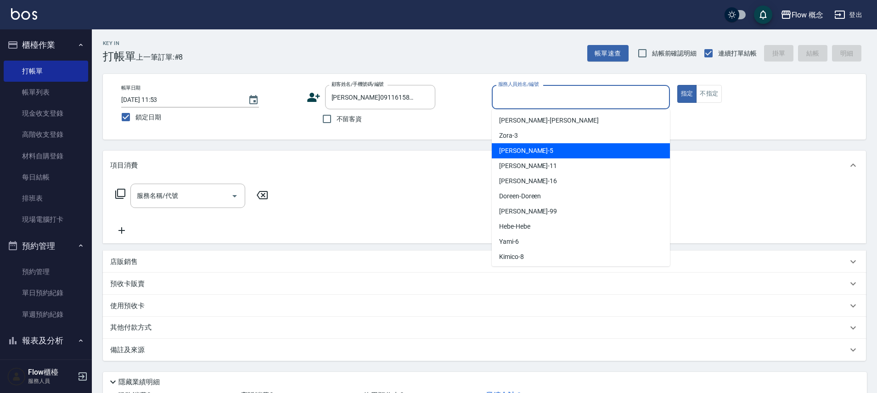
click at [513, 154] on span "Dora -5" at bounding box center [526, 151] width 54 height 10
type input "Dora-5"
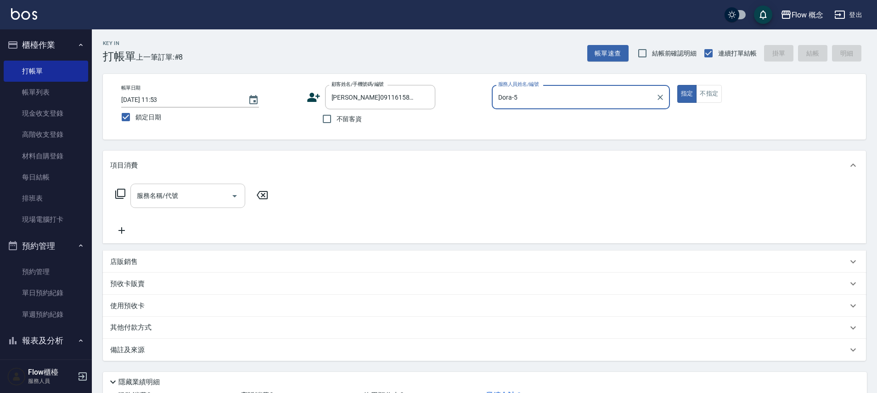
click at [182, 200] on input "服務名稱/代號" at bounding box center [181, 196] width 93 height 16
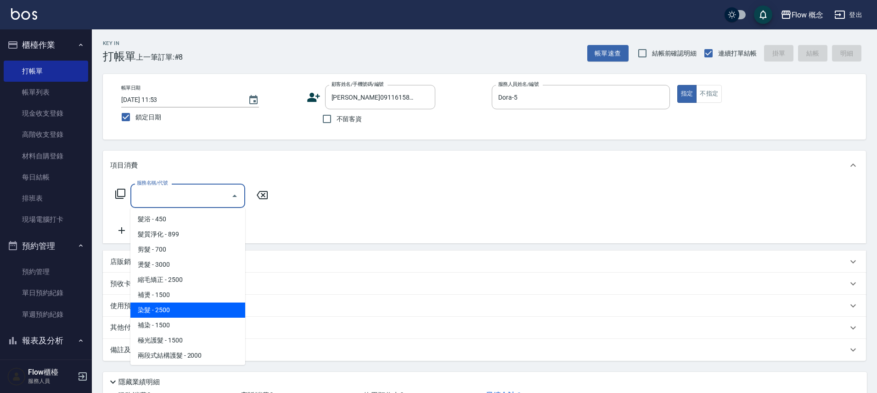
click at [157, 309] on span "染髮 - 2500" at bounding box center [187, 310] width 115 height 15
type input "染髮(401)"
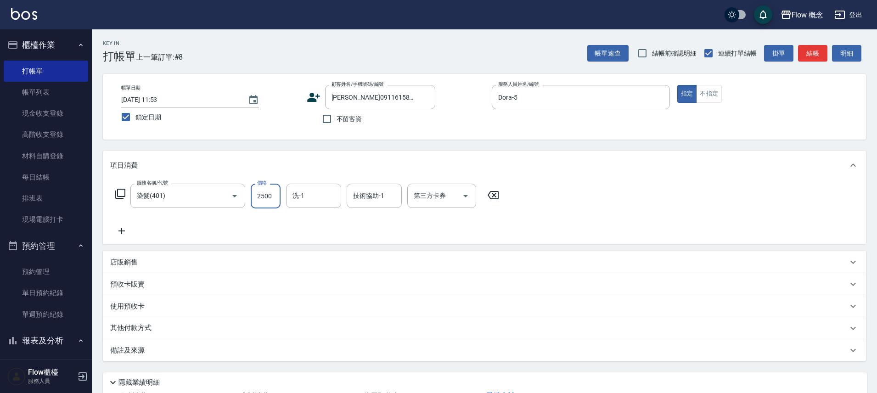
click at [266, 198] on input "2500" at bounding box center [266, 196] width 30 height 25
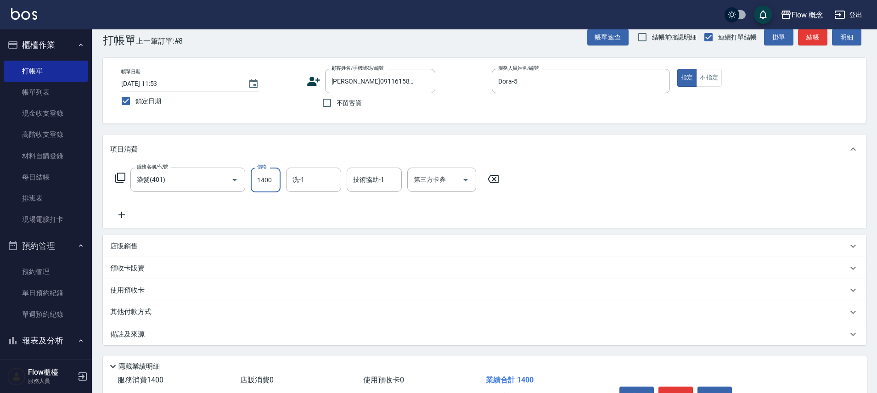
scroll to position [72, 0]
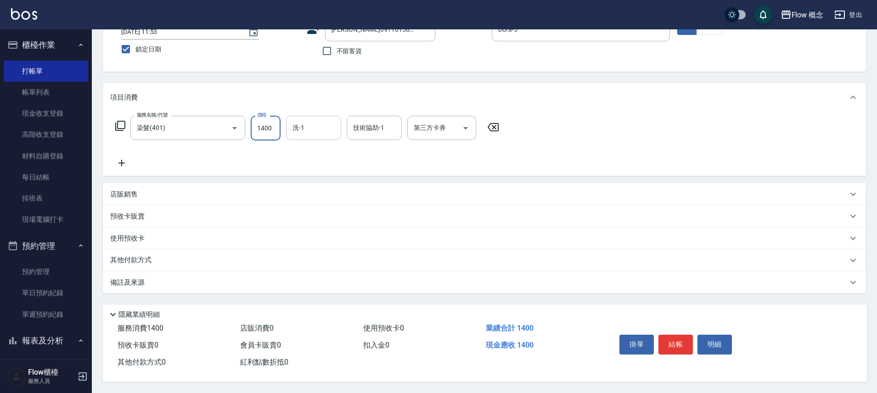
type input "1400"
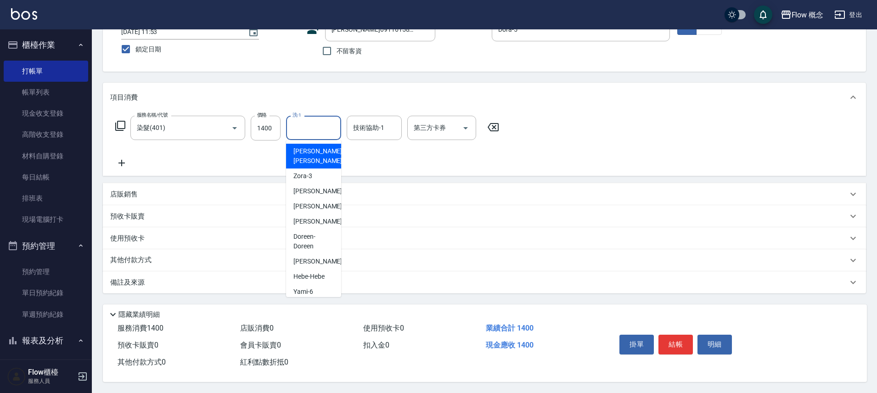
click at [335, 127] on input "洗-1" at bounding box center [313, 128] width 47 height 16
type input "佳[PERSON_NAME]-17"
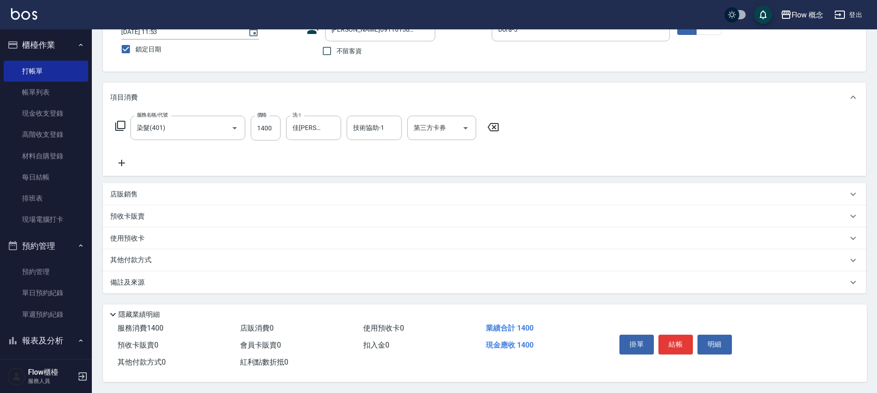
click at [204, 280] on div "備註及來源" at bounding box center [478, 283] width 737 height 10
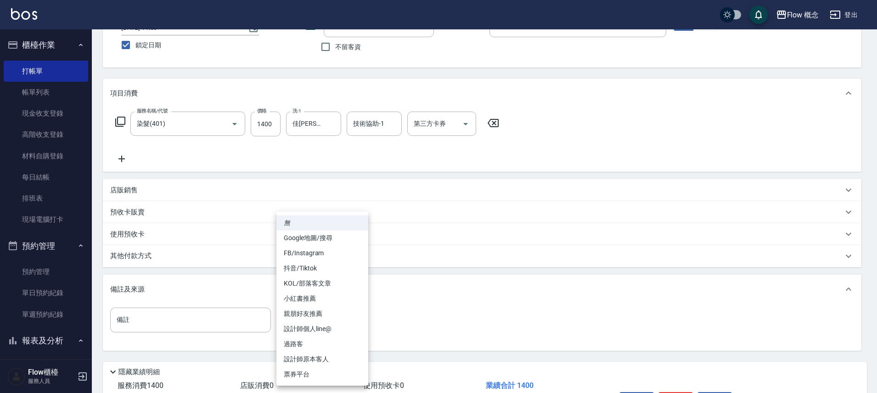
click at [297, 318] on body "Flow 概念 登出 櫃檯作業 打帳單 帳單列表 現金收支登錄 高階收支登錄 材料自購登錄 每日結帳 排班表 現場電腦打卡 預約管理 預約管理 單日預約紀錄 …" at bounding box center [438, 189] width 877 height 523
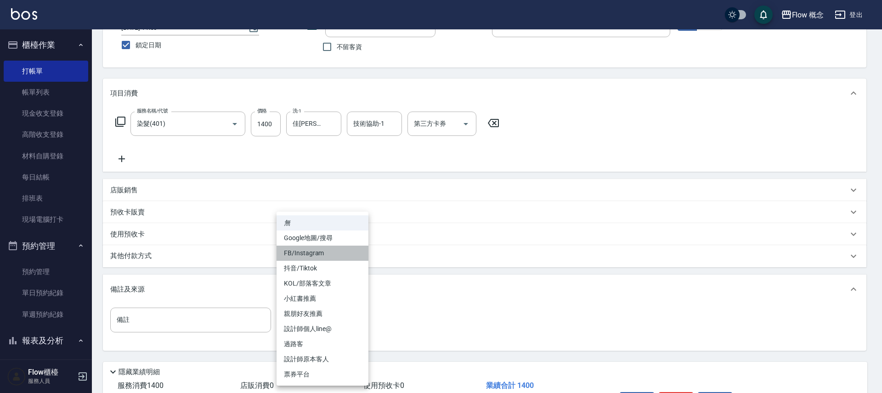
click at [329, 255] on li "FB/Instagram" at bounding box center [322, 253] width 92 height 15
type input "FB/Instagram"
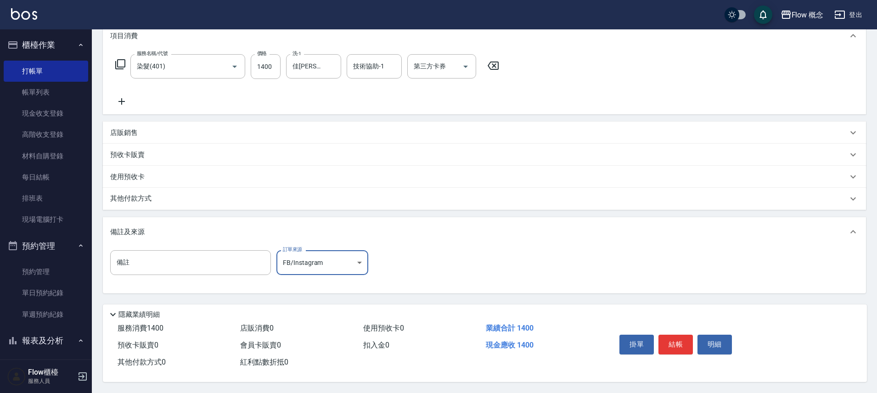
scroll to position [134, 0]
click at [129, 188] on div "其他付款方式" at bounding box center [484, 199] width 763 height 22
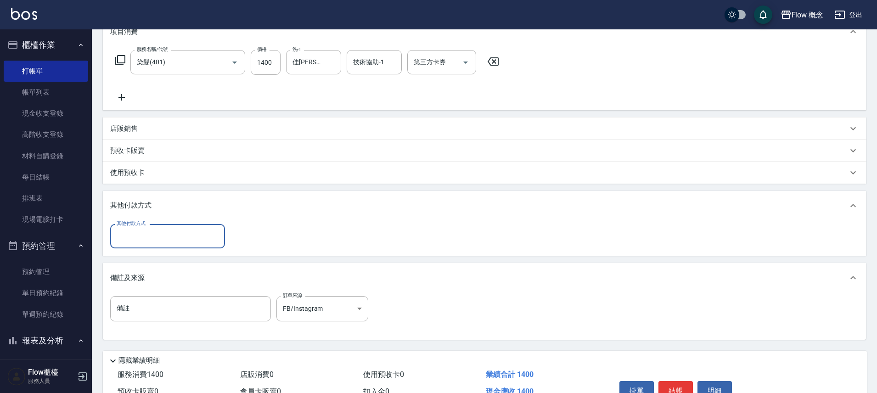
scroll to position [0, 0]
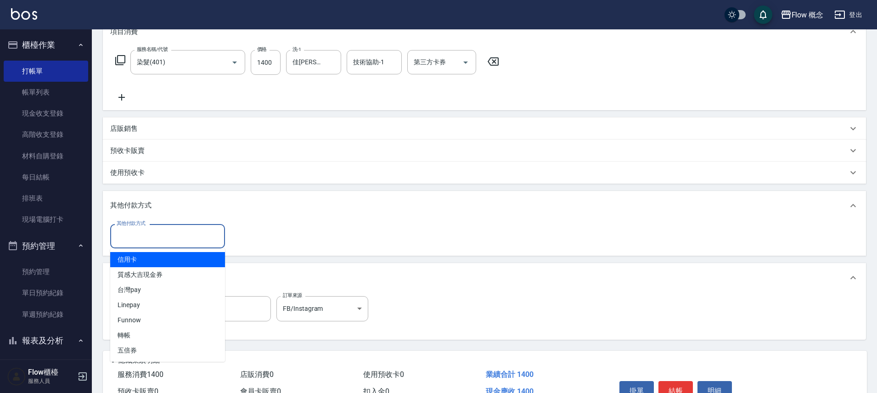
click at [128, 232] on input "其他付款方式" at bounding box center [167, 236] width 107 height 16
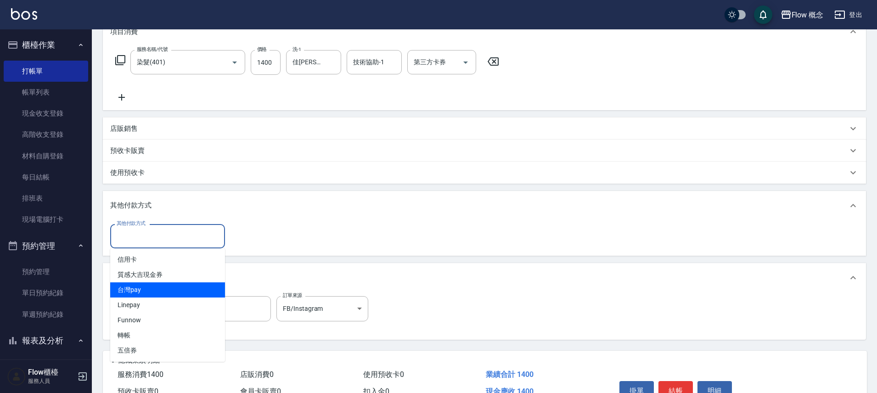
click at [146, 289] on span "台灣pay" at bounding box center [167, 289] width 115 height 15
type input "台灣pay"
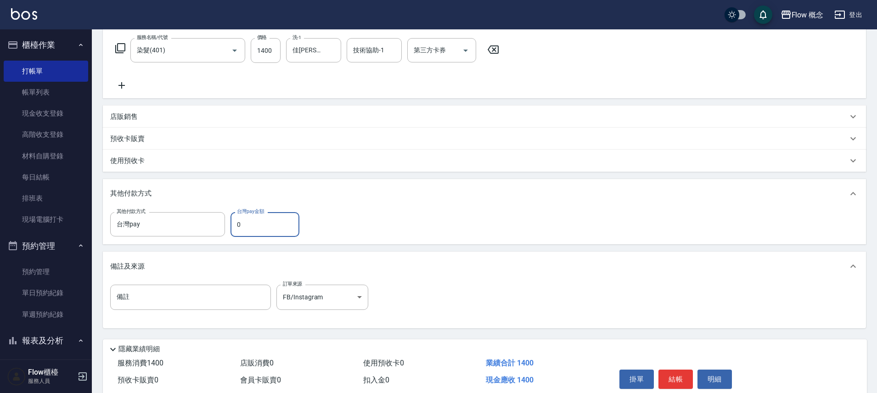
scroll to position [185, 0]
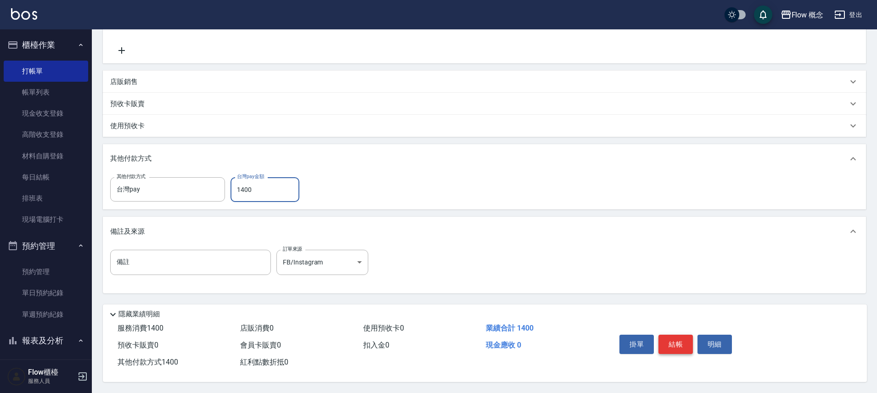
type input "1400"
click at [681, 335] on button "結帳" at bounding box center [675, 344] width 34 height 19
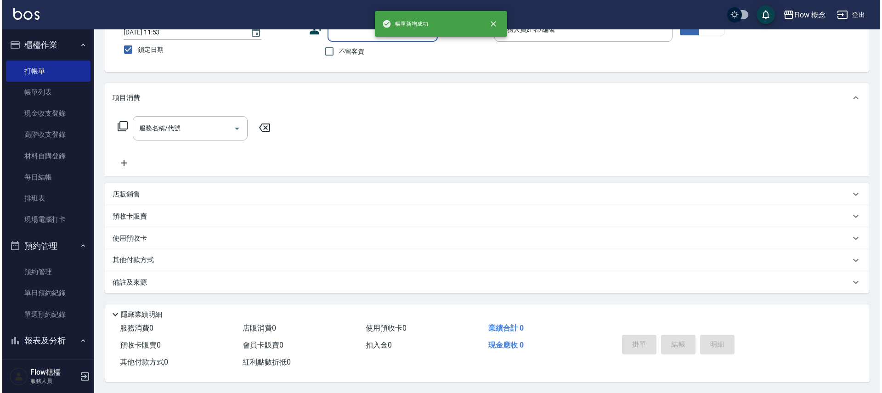
scroll to position [0, 0]
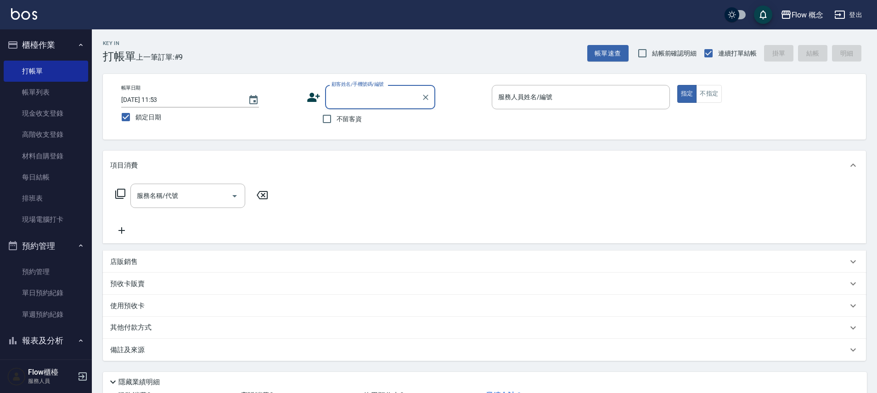
click at [349, 91] on input "顧客姓名/手機號碼/編號" at bounding box center [373, 97] width 88 height 16
paste input "[PERSON_NAME]靜 0906572206"
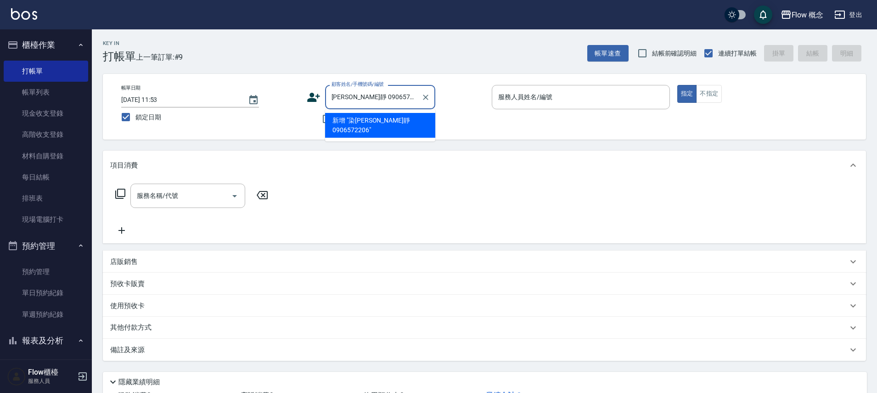
drag, startPoint x: 339, startPoint y: 96, endPoint x: 332, endPoint y: 98, distance: 7.6
click at [332, 98] on input "[PERSON_NAME]靜 0906572206" at bounding box center [373, 97] width 88 height 16
drag, startPoint x: 358, startPoint y: 98, endPoint x: 323, endPoint y: 98, distance: 35.4
click at [323, 98] on div "顧客姓名/手機號碼/編號 [PERSON_NAME]靜 0906572206 顧客姓名/手機號碼/編號" at bounding box center [396, 97] width 178 height 24
type input "0906572206"
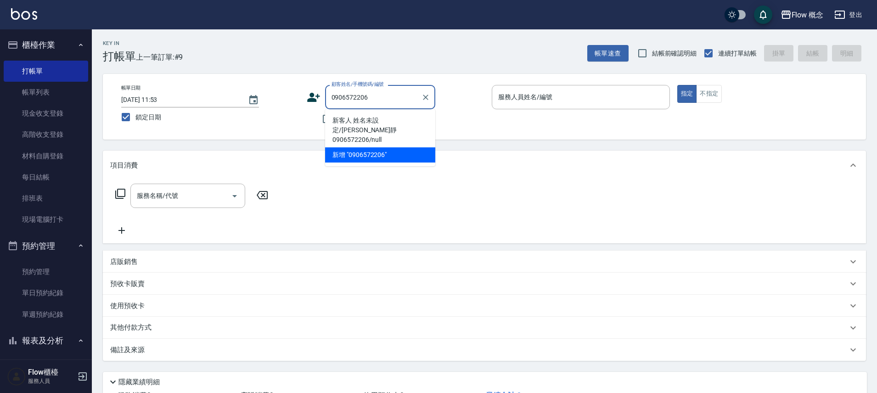
click at [397, 118] on li "新客人 姓名未設定/[PERSON_NAME]靜 0906572206/null" at bounding box center [380, 130] width 110 height 34
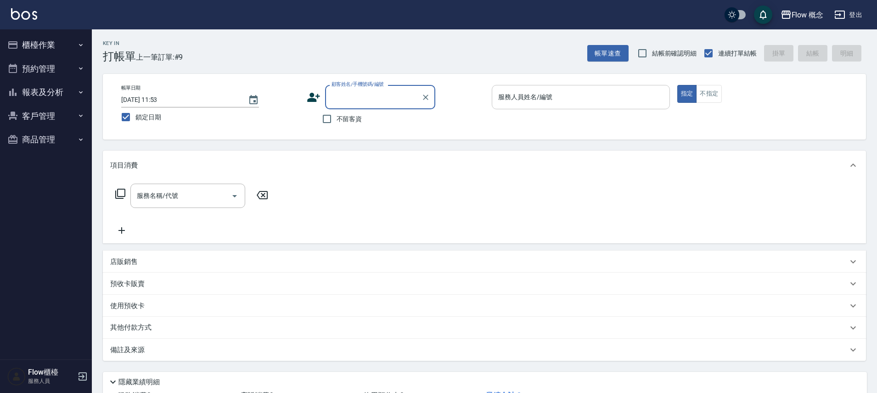
click at [537, 87] on div "服務人員姓名/編號" at bounding box center [581, 97] width 178 height 24
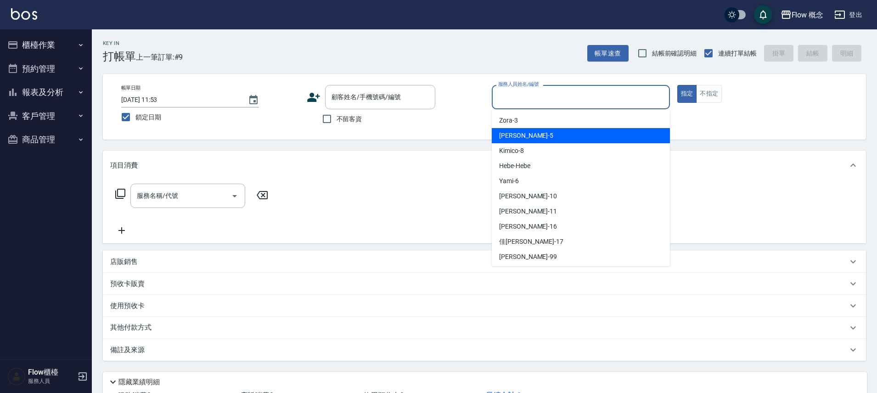
drag, startPoint x: 521, startPoint y: 140, endPoint x: 508, endPoint y: 140, distance: 12.9
click at [521, 140] on div "Dora -5" at bounding box center [581, 135] width 178 height 15
type input "Dora-5"
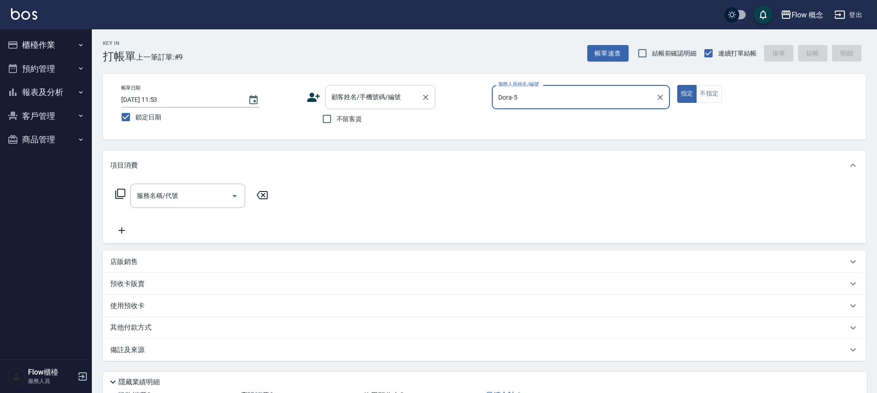
click at [365, 95] on input "顧客姓名/手機號碼/編號" at bounding box center [373, 97] width 88 height 16
paste input "[PERSON_NAME]靜 0906572206"
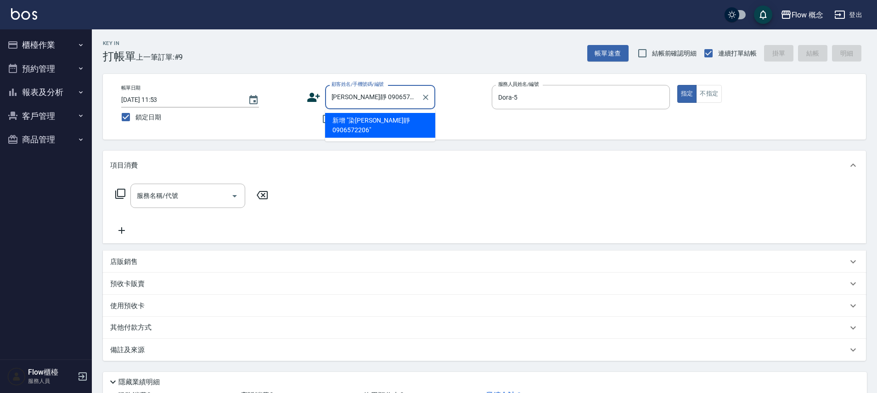
drag, startPoint x: 358, startPoint y: 98, endPoint x: 315, endPoint y: 100, distance: 43.7
click at [315, 100] on div "顧客姓名/手機號碼/編號 [PERSON_NAME]靜 0906572206 顧客姓名/手機號碼/編號" at bounding box center [396, 97] width 178 height 24
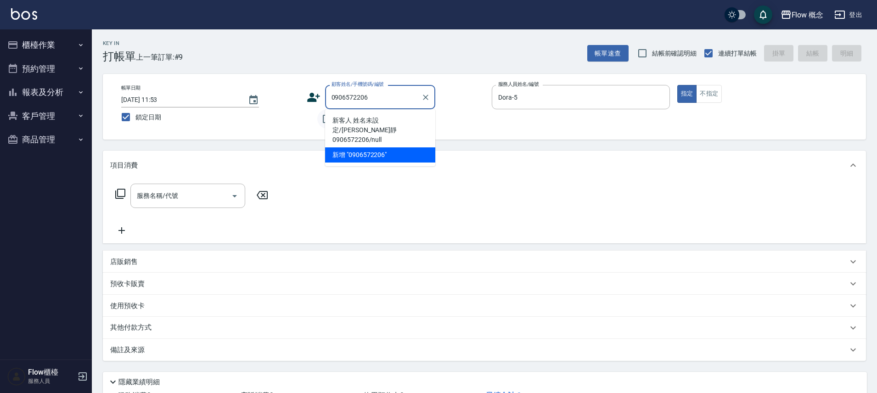
click at [334, 120] on li "新客人 姓名未設定/[PERSON_NAME]靜 0906572206/null" at bounding box center [380, 130] width 110 height 34
type input "新客人 姓名未設定/[PERSON_NAME]靜 0906572206/null"
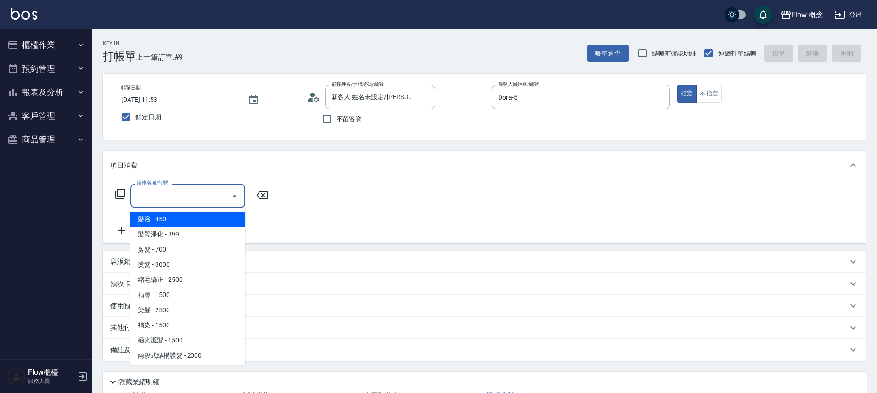
click at [159, 202] on input "服務名稱/代號" at bounding box center [181, 196] width 93 height 16
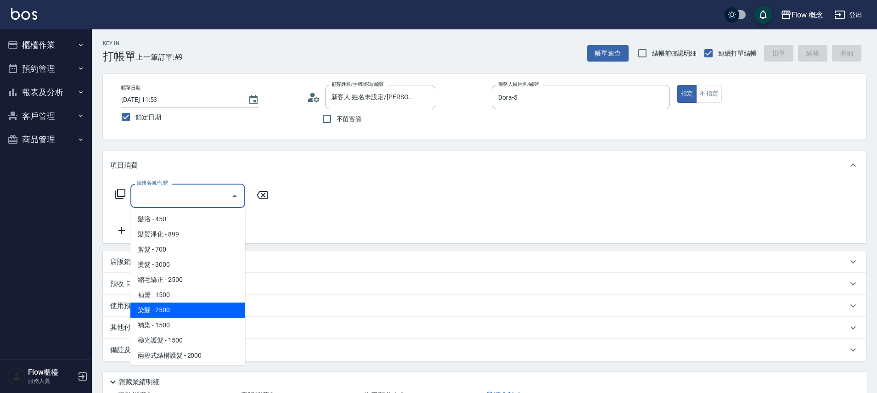
click at [162, 304] on span "染髮 - 2500" at bounding box center [187, 310] width 115 height 15
type input "染髮(401)"
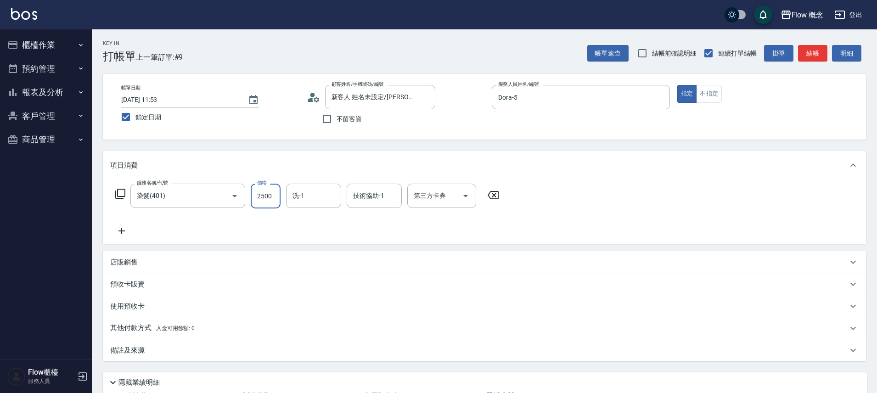
click at [265, 197] on input "2500" at bounding box center [266, 196] width 30 height 25
type input "1800"
type input "佳[PERSON_NAME]-17"
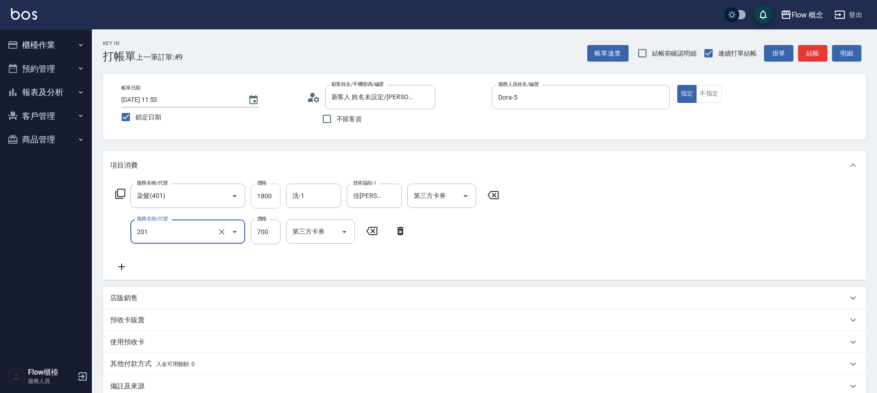
type input "剪髮(201)"
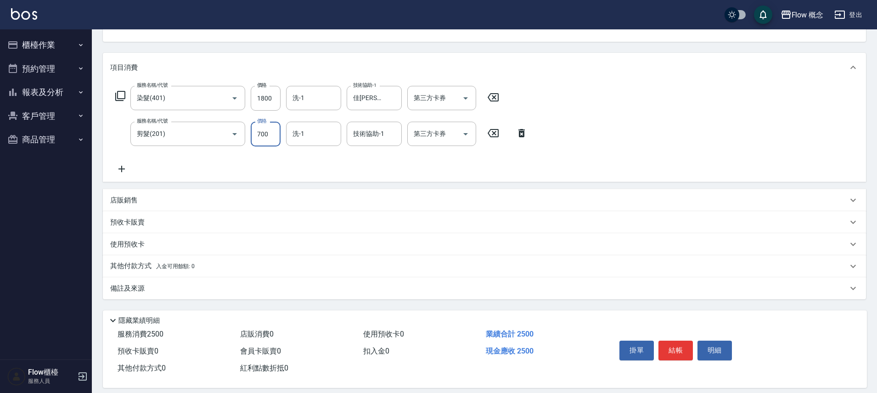
scroll to position [108, 0]
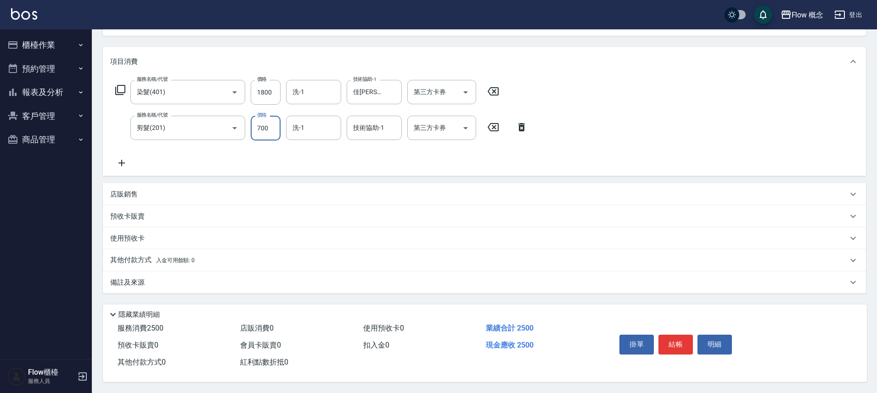
click at [163, 280] on div "備註及來源" at bounding box center [478, 283] width 737 height 10
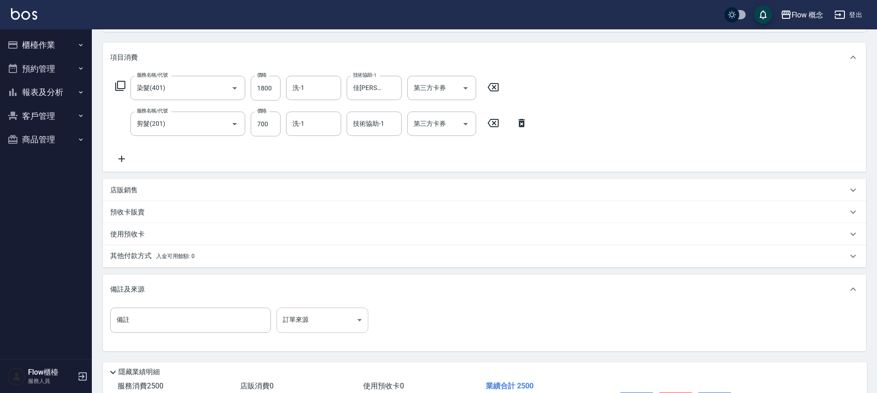
click at [345, 323] on body "Flow 概念 登出 櫃檯作業 打帳單 帳單列表 現金收支登錄 高階收支登錄 材料自購登錄 每日結帳 排班表 現場電腦打卡 預約管理 預約管理 單日預約紀錄 …" at bounding box center [438, 171] width 877 height 559
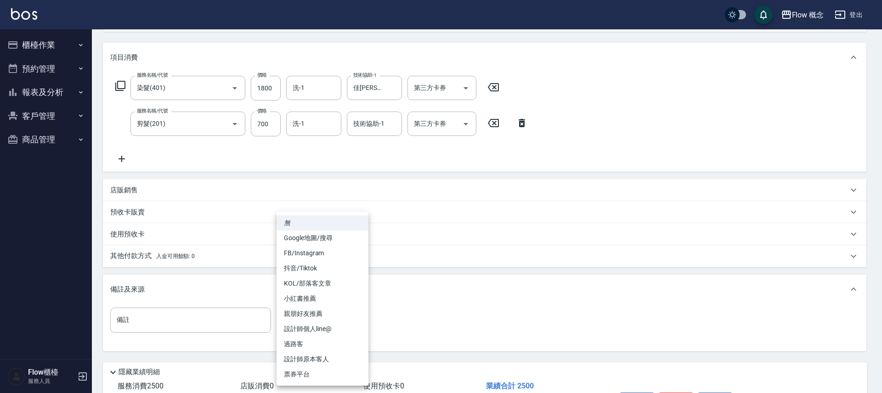
click at [327, 360] on li "設計師原本客人" at bounding box center [322, 359] width 92 height 15
type input "設計師原本客人"
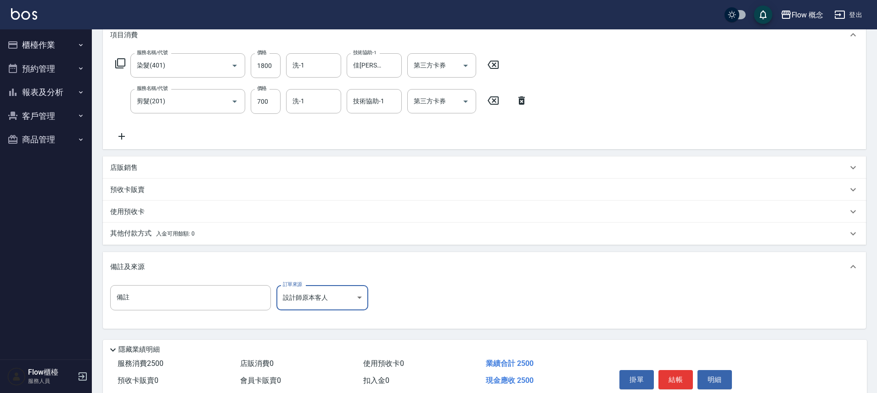
scroll to position [90, 0]
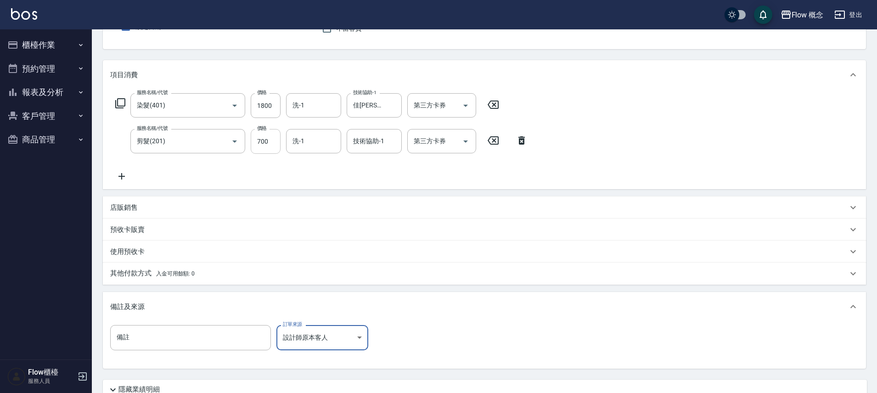
click at [269, 145] on input "700" at bounding box center [266, 141] width 30 height 25
type input "400"
click at [414, 177] on div "服務名稱/代號 染髮(401) 服務名稱/代號 價格 1800 價格 洗-1 洗-1 技術協助-1 佳蒨-17 技術協助-1 第三方卡券 第三方卡券 服務名稱…" at bounding box center [321, 137] width 423 height 89
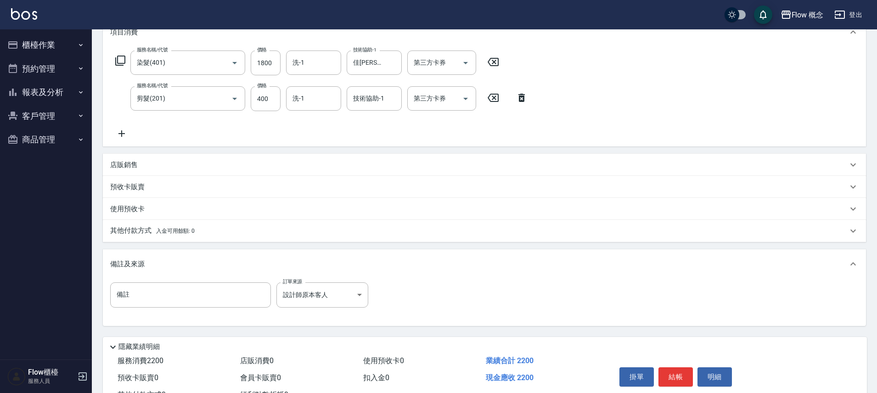
scroll to position [170, 0]
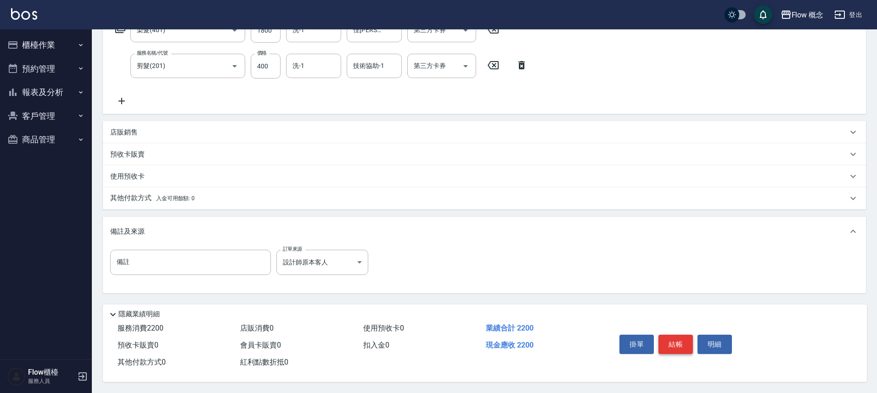
click at [677, 349] on button "結帳" at bounding box center [675, 344] width 34 height 19
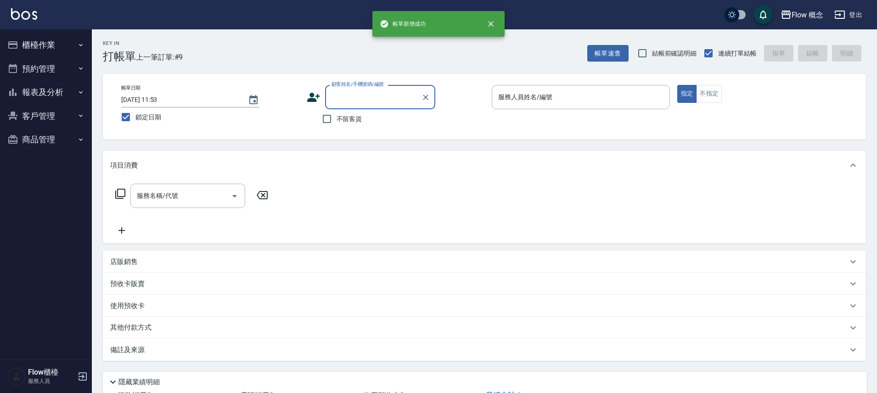
scroll to position [0, 0]
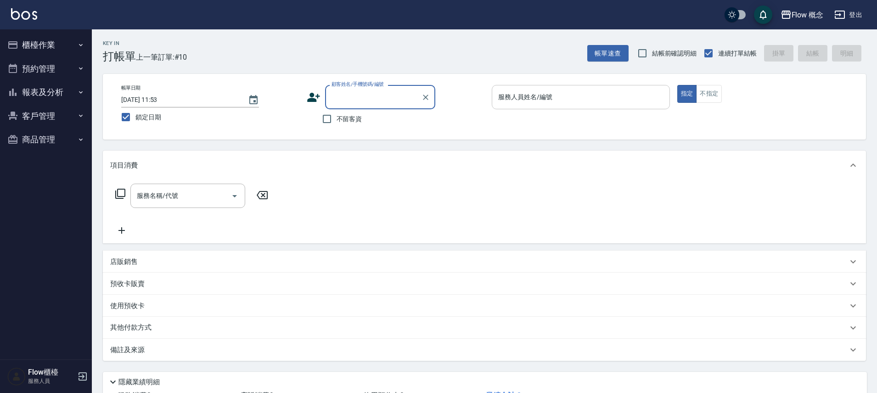
click at [543, 98] on input "服務人員姓名/編號" at bounding box center [581, 97] width 170 height 16
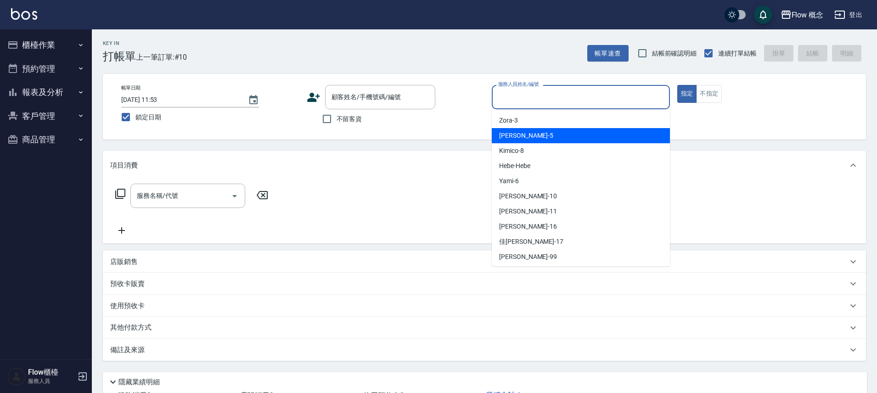
click at [526, 136] on div "Dora -5" at bounding box center [581, 135] width 178 height 15
click at [526, 136] on div "帳單日期 [DATE] 11:53 鎖定日期 顧客姓名/手機號碼/編號 顧客姓名/手機號碼/編號 不留客資 服務人員姓名/編號 服務人員姓名/編號 指定 不指定" at bounding box center [484, 107] width 763 height 66
type input "Dora-5"
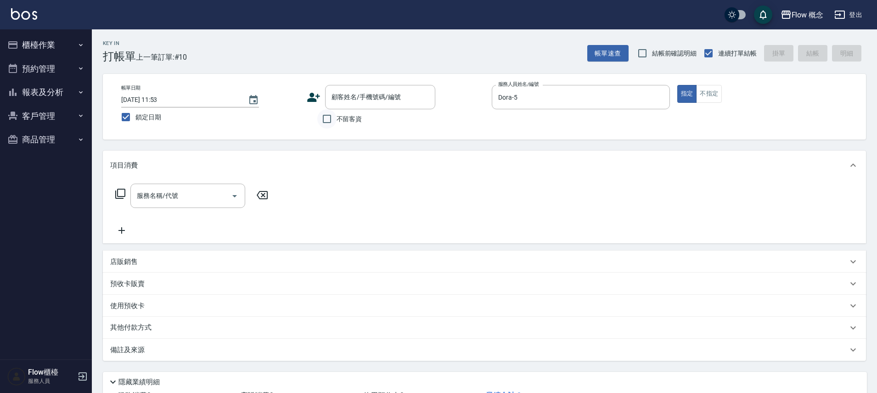
click at [334, 118] on input "不留客資" at bounding box center [326, 118] width 19 height 19
checkbox input "true"
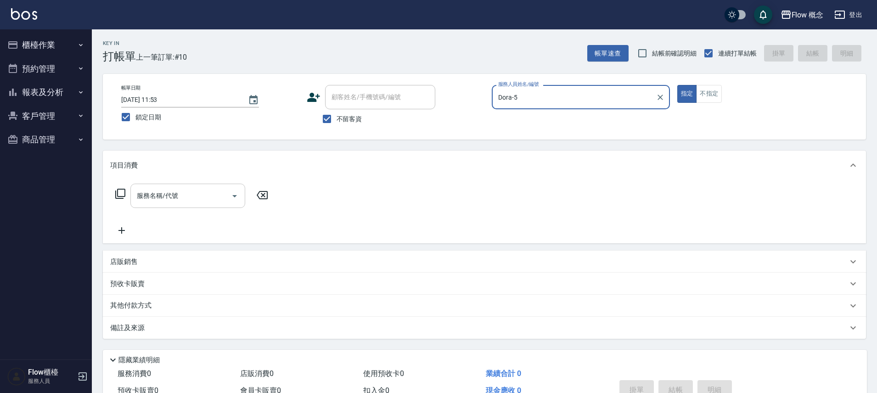
click at [184, 193] on input "服務名稱/代號" at bounding box center [181, 196] width 93 height 16
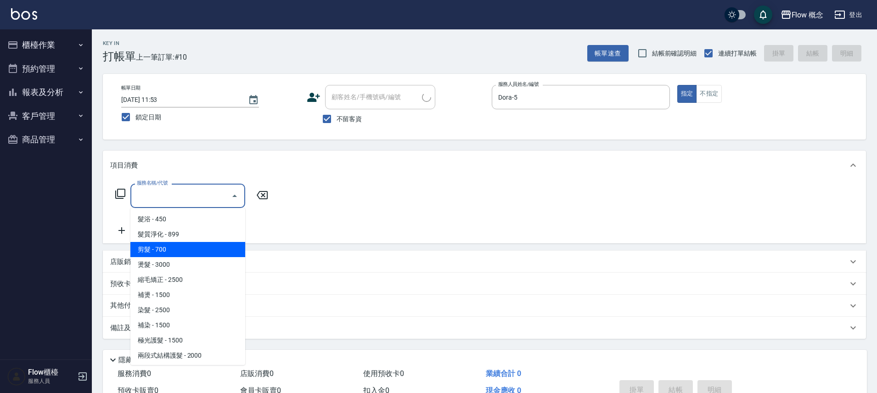
click at [176, 253] on span "剪髮 - 700" at bounding box center [187, 249] width 115 height 15
type input "剪髮(201)"
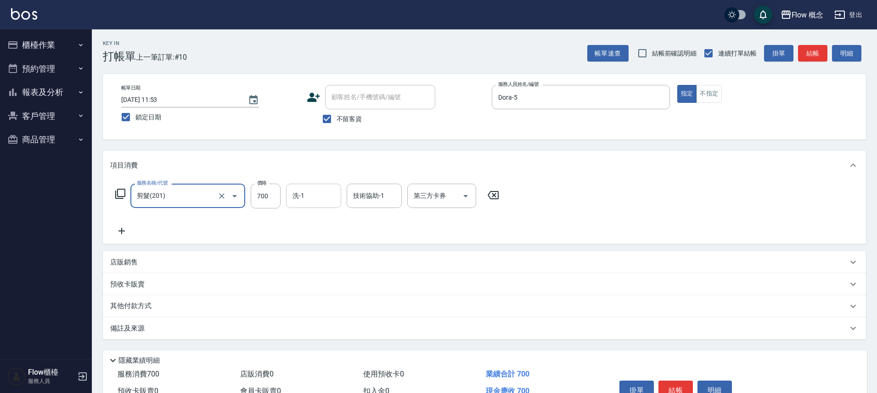
click at [322, 196] on input "洗-1" at bounding box center [313, 196] width 47 height 16
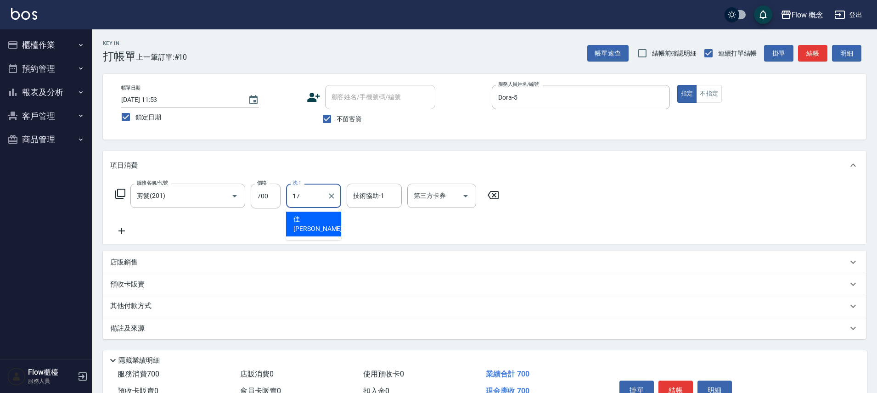
type input "佳[PERSON_NAME]-17"
click at [243, 325] on div "備註及來源" at bounding box center [478, 329] width 737 height 10
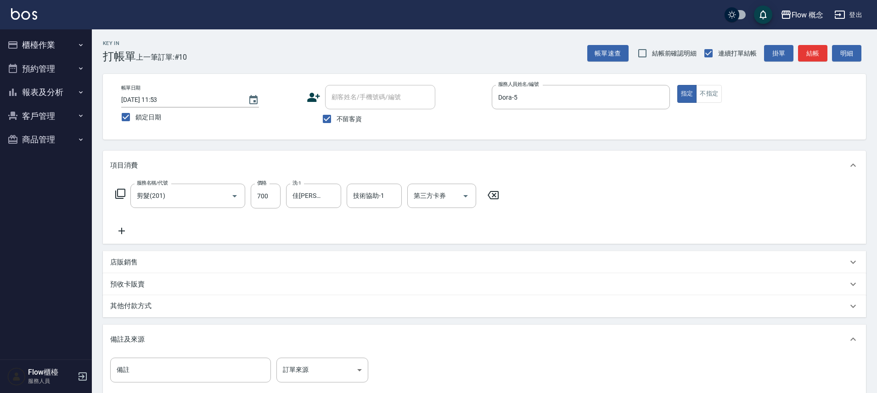
click at [330, 356] on div "備註 備註 訂單來源 ​ 訂單來源" at bounding box center [484, 377] width 763 height 47
click at [333, 363] on body "Flow 概念 登出 櫃檯作業 打帳單 帳單列表 現金收支登錄 高階收支登錄 材料自購登錄 每日結帳 排班表 現場電腦打卡 預約管理 預約管理 單日預約紀錄 …" at bounding box center [441, 250] width 882 height 500
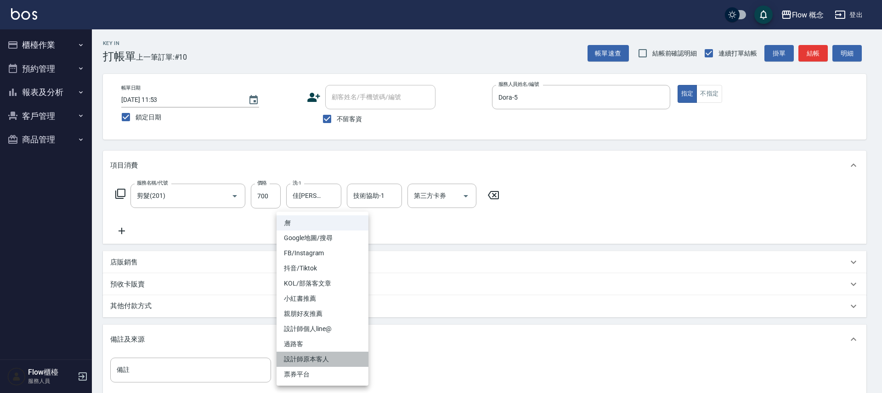
drag, startPoint x: 341, startPoint y: 362, endPoint x: 345, endPoint y: 358, distance: 5.5
click at [341, 362] on li "設計師原本客人" at bounding box center [322, 359] width 92 height 15
type input "設計師原本客人"
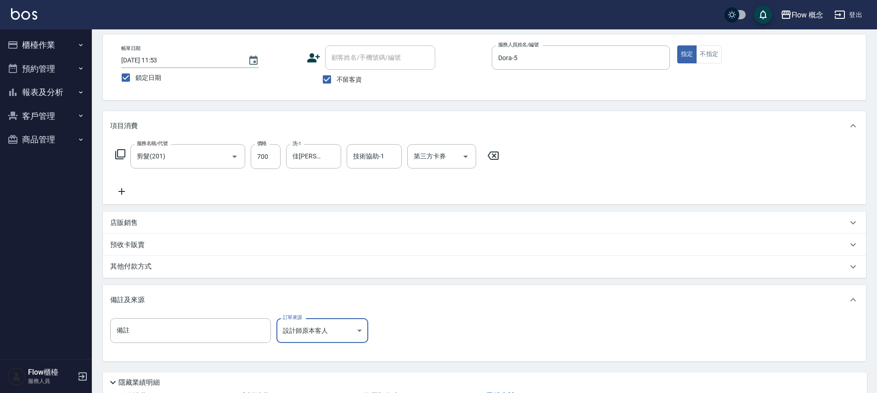
scroll to position [112, 0]
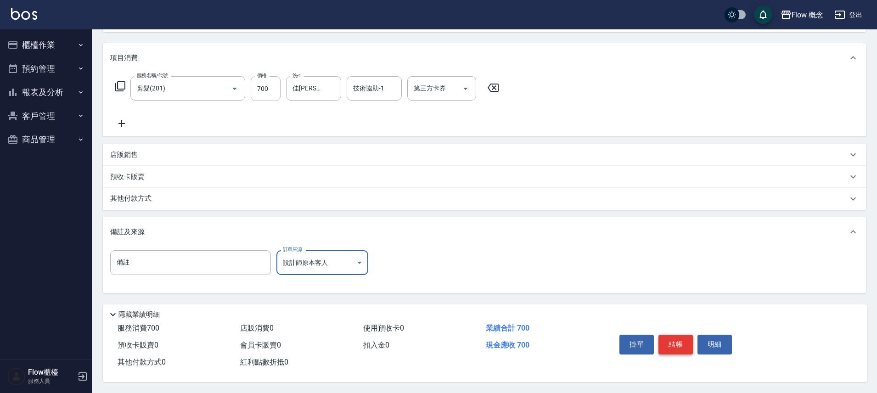
click at [664, 343] on button "結帳" at bounding box center [675, 344] width 34 height 19
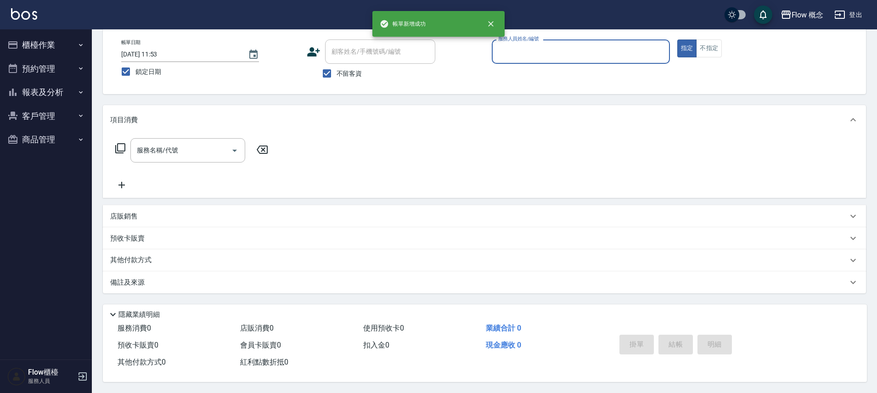
scroll to position [0, 0]
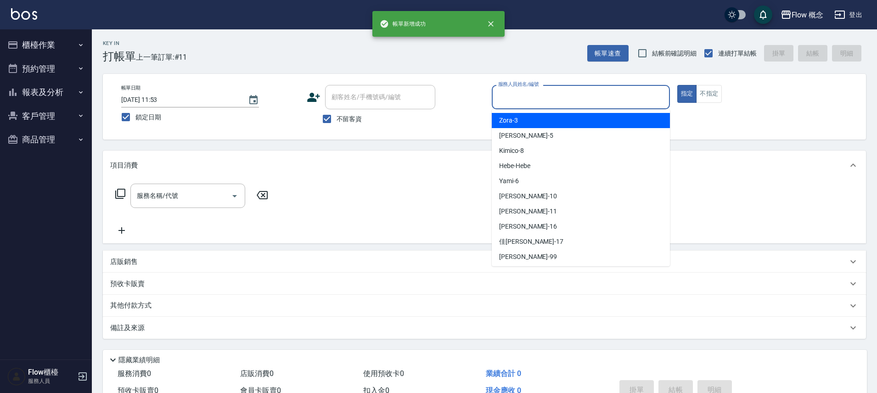
click at [518, 92] on input "服務人員姓名/編號" at bounding box center [581, 97] width 170 height 16
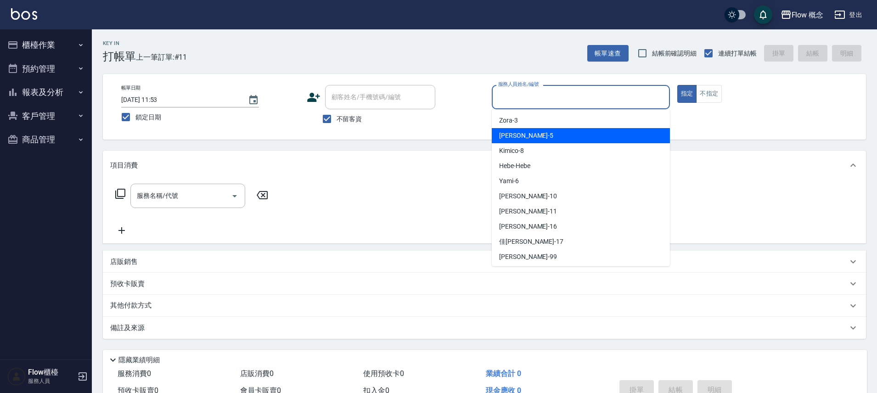
click at [529, 141] on div "Dora -5" at bounding box center [581, 135] width 178 height 15
type input "Dora-5"
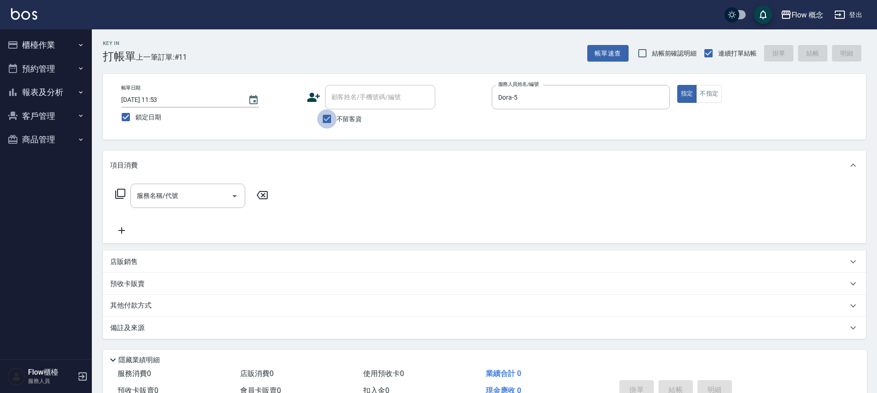
click at [322, 118] on input "不留客資" at bounding box center [326, 118] width 19 height 19
checkbox input "false"
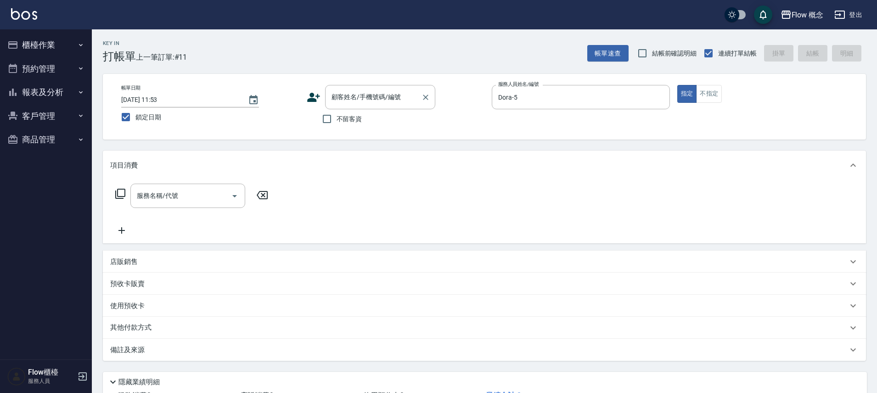
click at [347, 97] on input "顧客姓名/手機號碼/編號" at bounding box center [373, 97] width 88 height 16
paste input "染[PERSON_NAME] 0982101898"
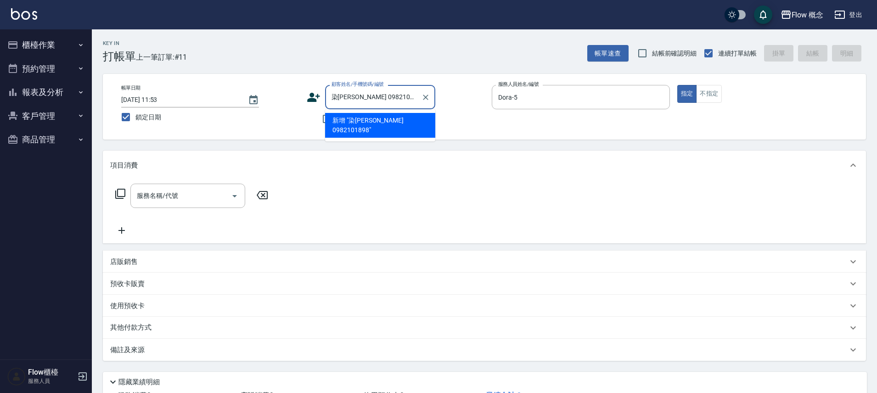
drag, startPoint x: 357, startPoint y: 95, endPoint x: 331, endPoint y: 101, distance: 27.3
click at [331, 101] on input "染[PERSON_NAME] 0982101898" at bounding box center [373, 97] width 88 height 16
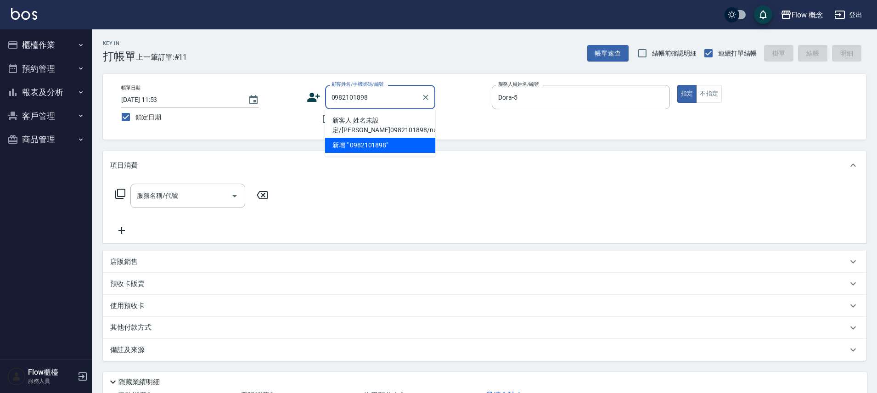
click at [383, 132] on li "新客人 姓名未設定/[PERSON_NAME]0982101898/null" at bounding box center [380, 125] width 110 height 25
type input "新客人 姓名未設定/[PERSON_NAME]0982101898/null"
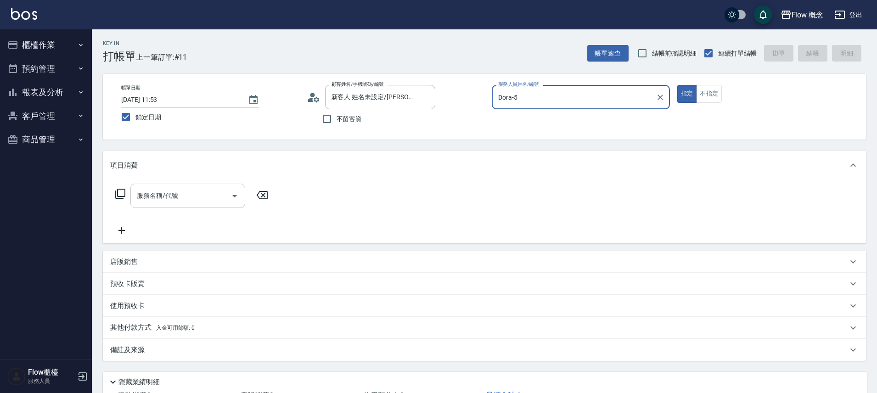
click at [144, 195] on input "服務名稱/代號" at bounding box center [181, 196] width 93 height 16
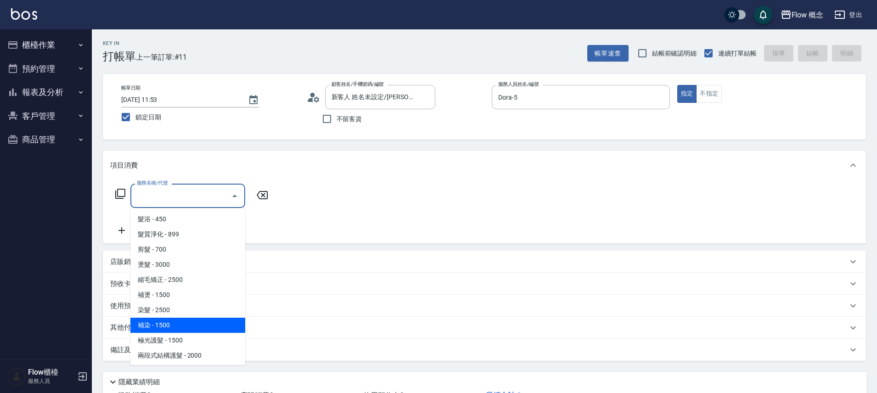
click at [169, 322] on span "補染 - 1500" at bounding box center [187, 325] width 115 height 15
type input "補染(402)"
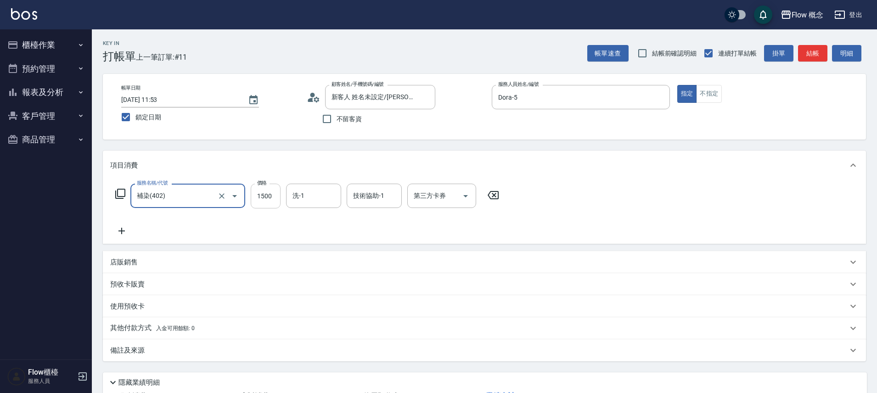
click at [260, 202] on input "1500" at bounding box center [266, 196] width 30 height 25
type input "1800"
click at [304, 192] on input "洗-1" at bounding box center [313, 196] width 47 height 16
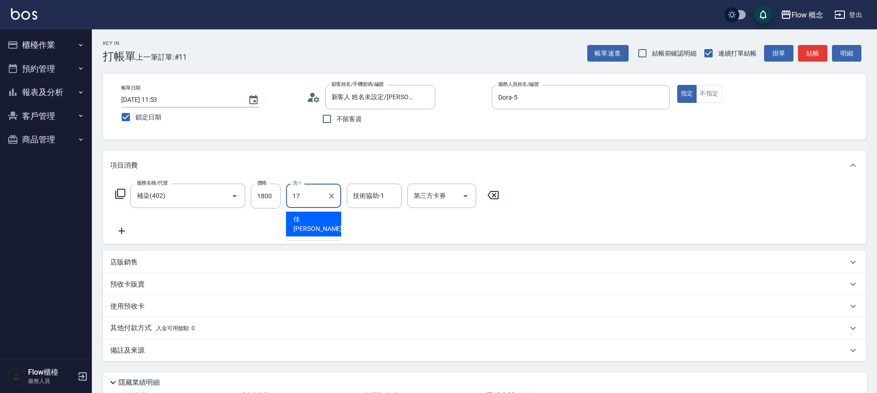
type input "佳[PERSON_NAME]-17"
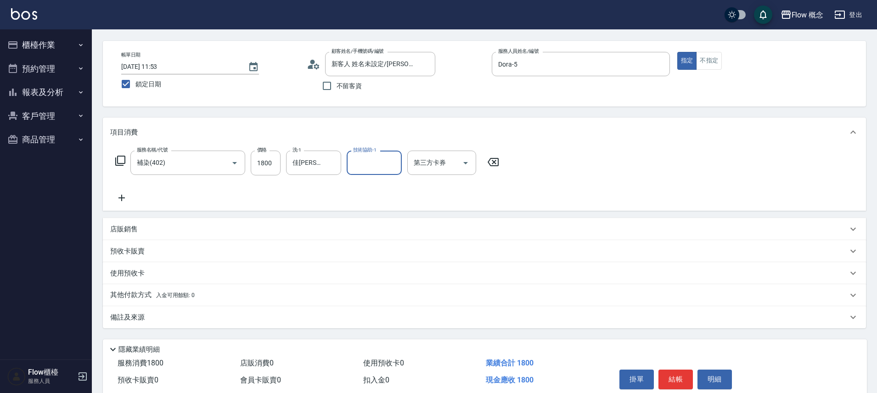
scroll to position [72, 0]
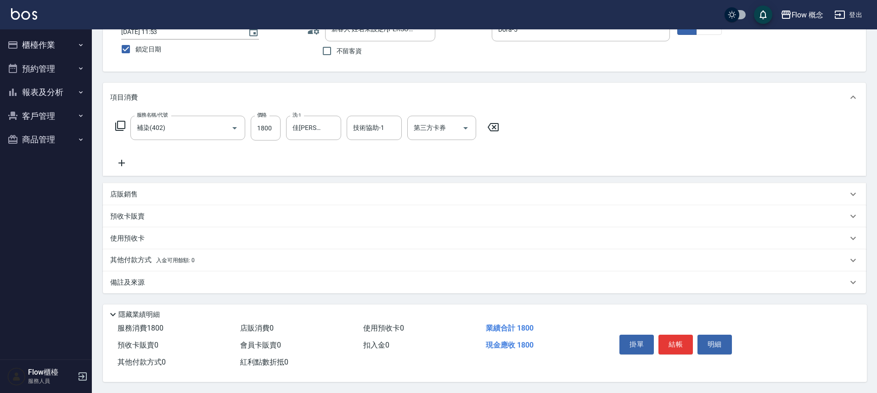
click at [216, 283] on div "備註及來源" at bounding box center [484, 282] width 763 height 22
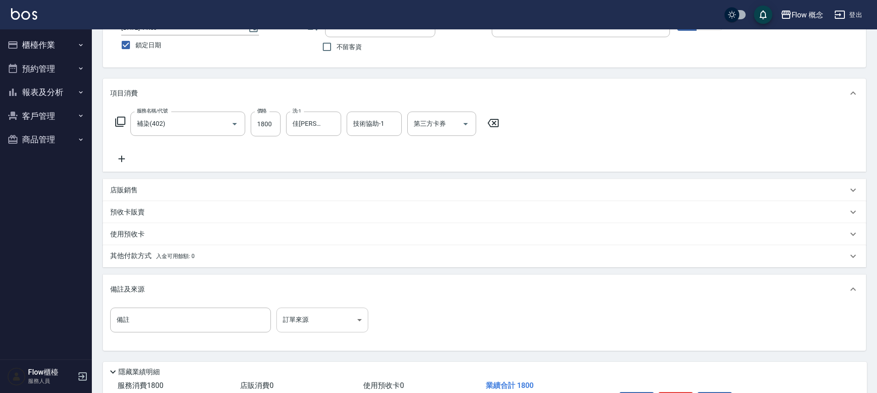
click at [343, 320] on body "Flow 概念 登出 櫃檯作業 打帳單 帳單列表 現金收支登錄 高階收支登錄 材料自購登錄 每日結帳 排班表 現場電腦打卡 預約管理 預約管理 單日預約紀錄 …" at bounding box center [438, 189] width 877 height 523
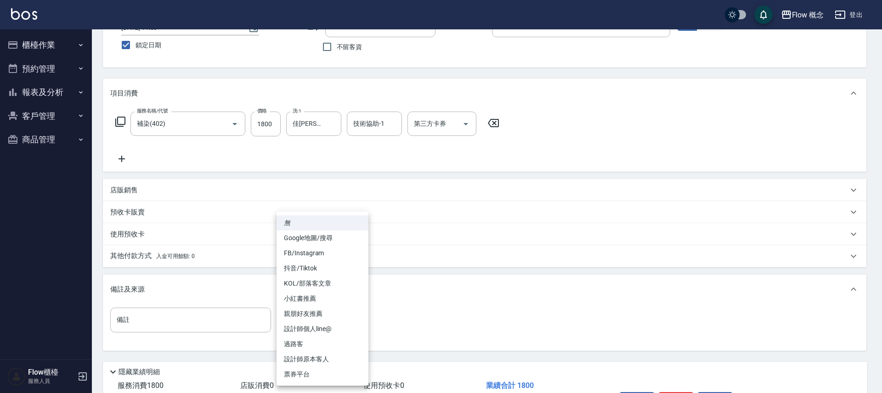
click at [339, 356] on li "設計師原本客人" at bounding box center [322, 359] width 92 height 15
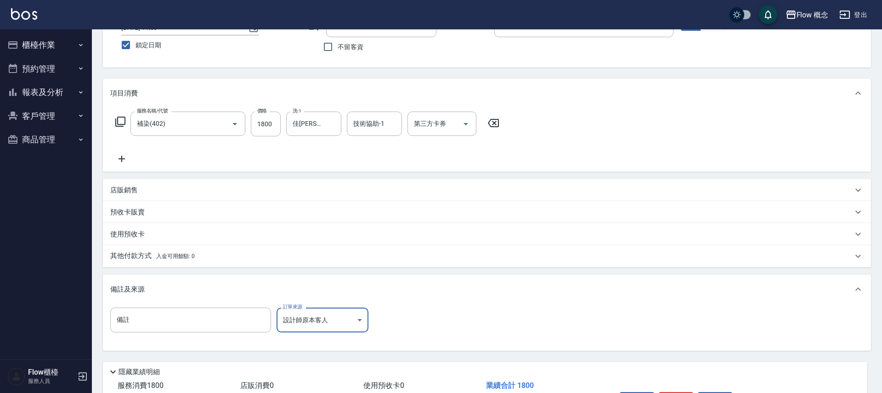
type input "設計師原本客人"
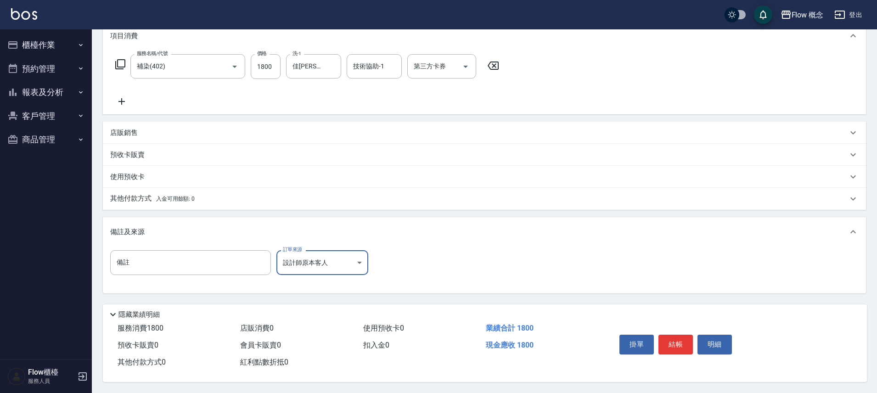
scroll to position [134, 0]
click at [673, 341] on button "結帳" at bounding box center [675, 344] width 34 height 19
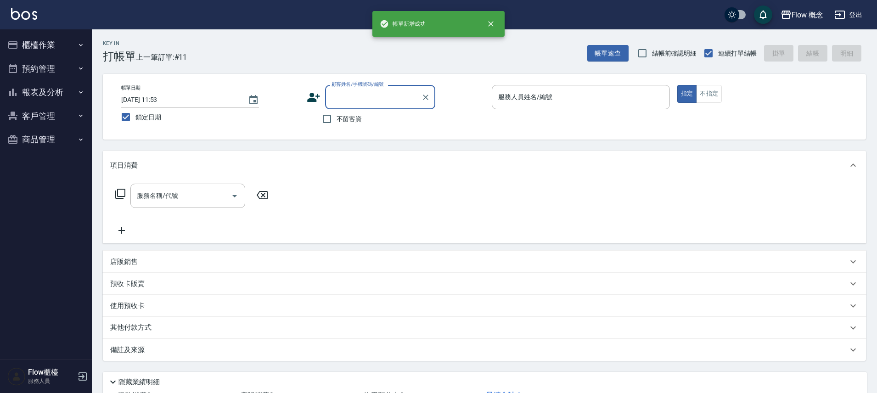
scroll to position [0, 0]
drag, startPoint x: 349, startPoint y: 80, endPoint x: 347, endPoint y: 89, distance: 9.5
click at [349, 80] on div "帳單日期 [DATE] 11:53 鎖定日期 顧客姓名/手機號碼/編號 顧客姓名/手機號碼/編號 不留客資 服務人員姓名/編號 服務人員姓名/編號 指定 不指定" at bounding box center [484, 107] width 763 height 66
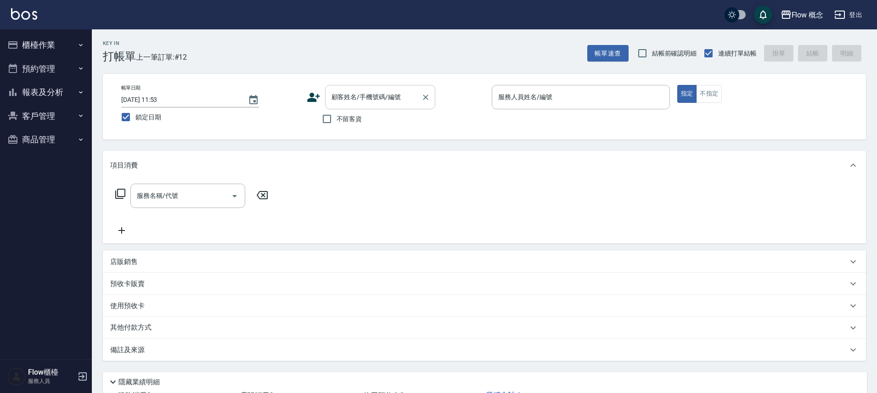
click at [345, 99] on input "顧客姓名/手機號碼/編號" at bounding box center [373, 97] width 88 height 16
paste input "萬"
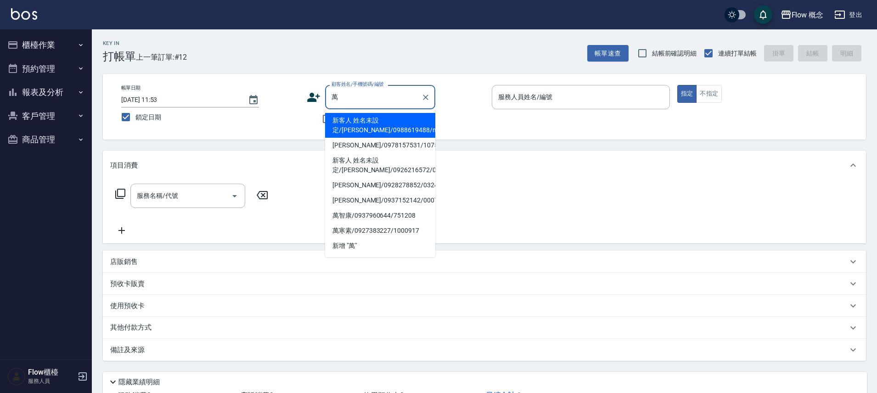
click at [351, 119] on li "新客人 姓名未設定/[PERSON_NAME]/0988619488/null" at bounding box center [380, 125] width 110 height 25
type input "新客人 姓名未設定/[PERSON_NAME]/0988619488/null"
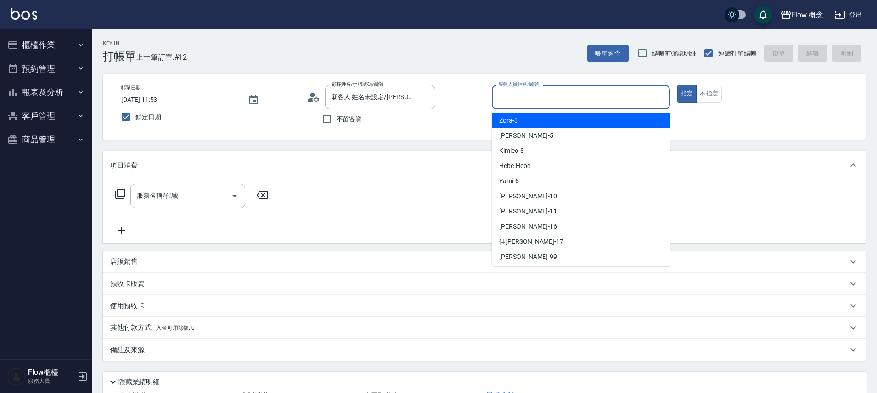
click at [519, 98] on input "服務人員姓名/編號" at bounding box center [581, 97] width 170 height 16
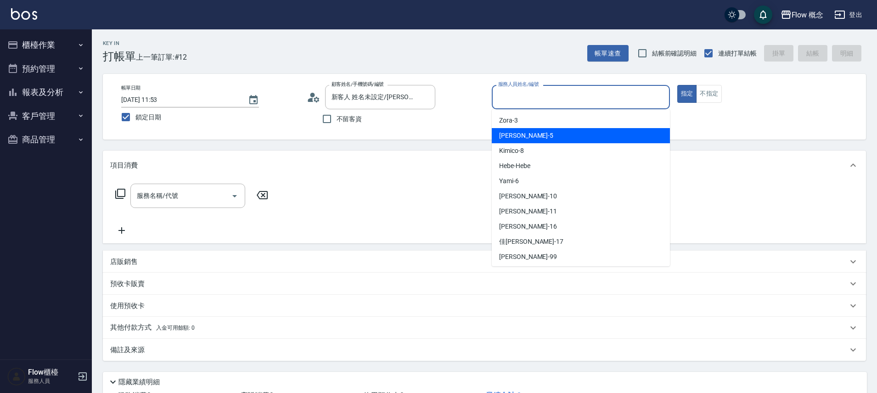
click at [519, 133] on div "Dora -5" at bounding box center [581, 135] width 178 height 15
type input "Dora-5"
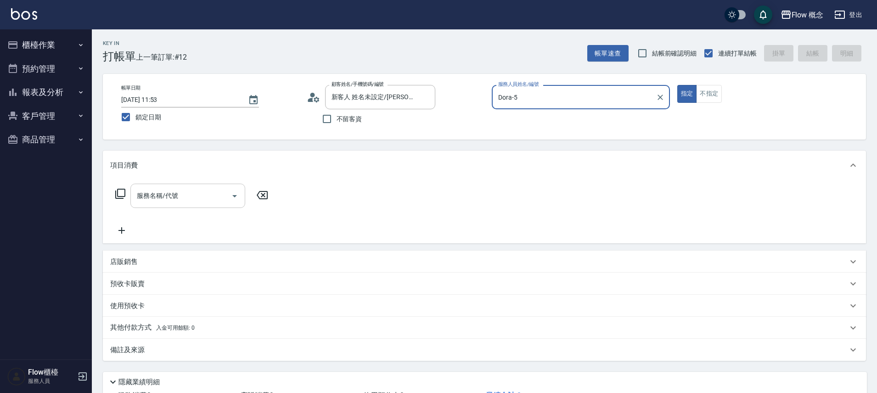
click at [163, 194] on input "服務名稱/代號" at bounding box center [181, 196] width 93 height 16
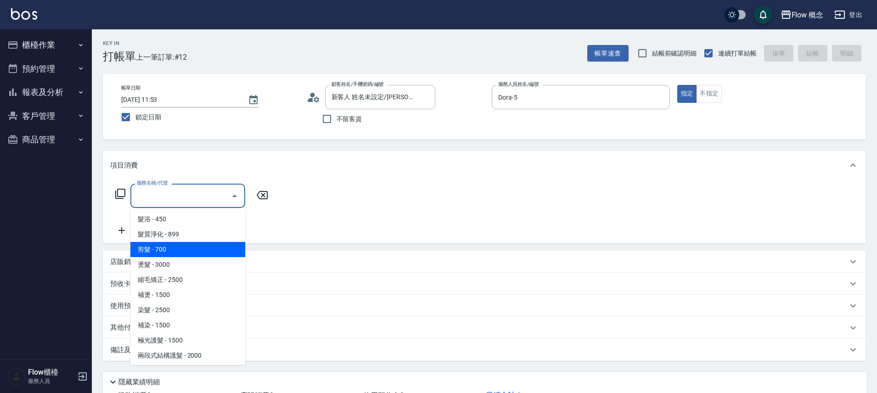
drag, startPoint x: 160, startPoint y: 242, endPoint x: 165, endPoint y: 240, distance: 4.9
click at [160, 243] on span "剪髮 - 700" at bounding box center [187, 249] width 115 height 15
type input "剪髮(201)"
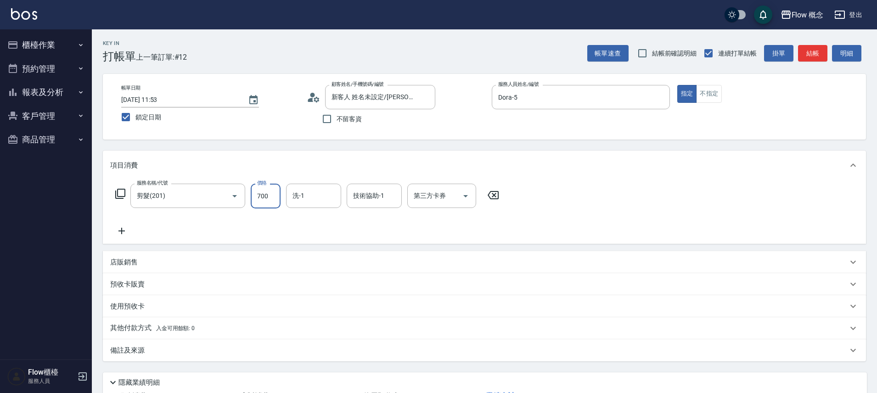
click at [265, 201] on input "700" at bounding box center [266, 196] width 30 height 25
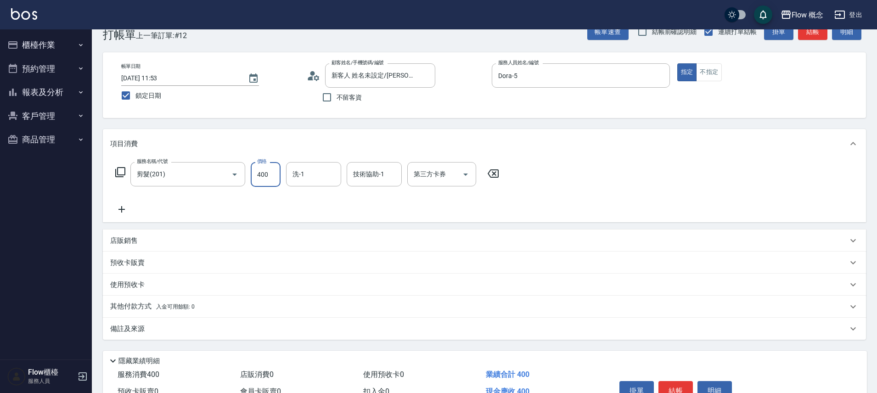
scroll to position [72, 0]
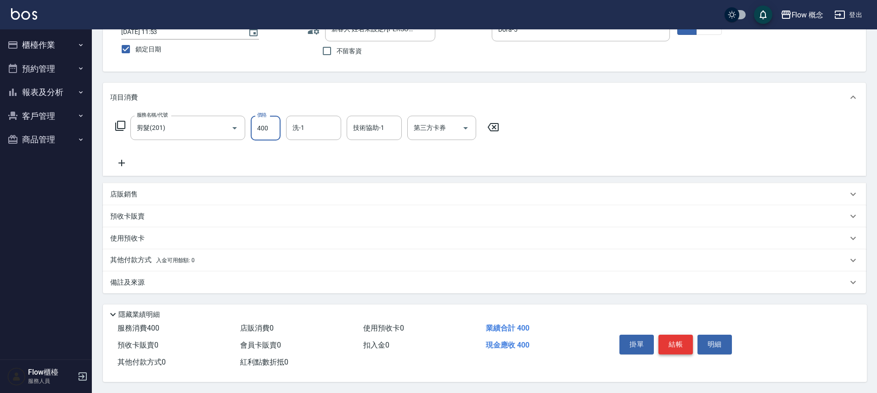
type input "400"
click at [681, 343] on button "結帳" at bounding box center [675, 344] width 34 height 19
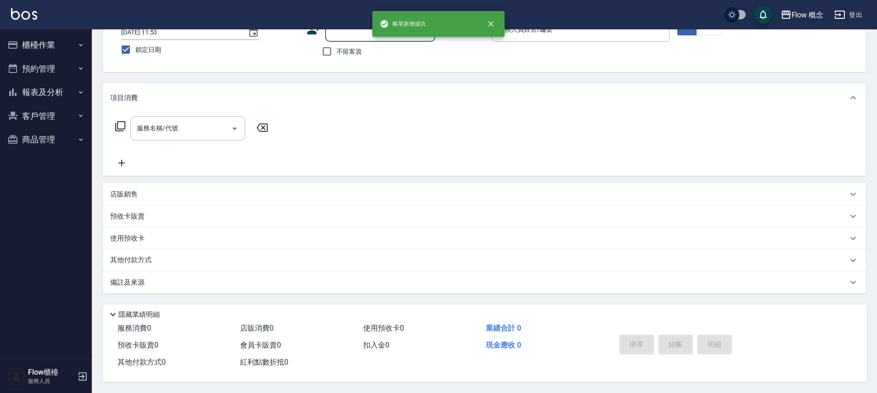
scroll to position [0, 0]
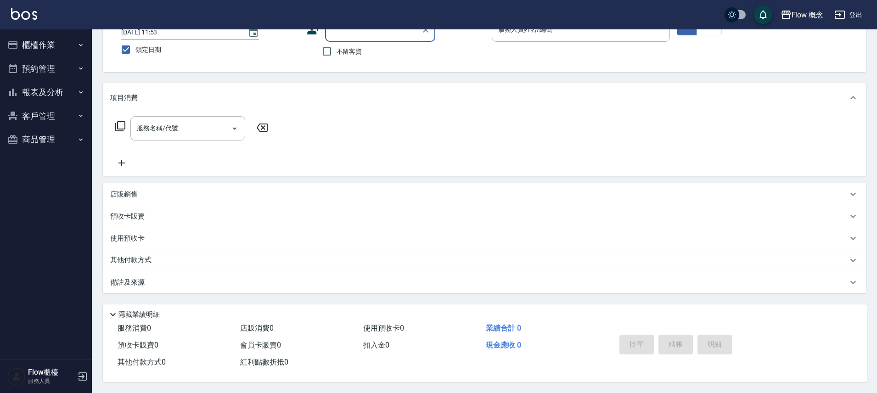
click at [41, 51] on button "櫃檯作業" at bounding box center [46, 45] width 84 height 24
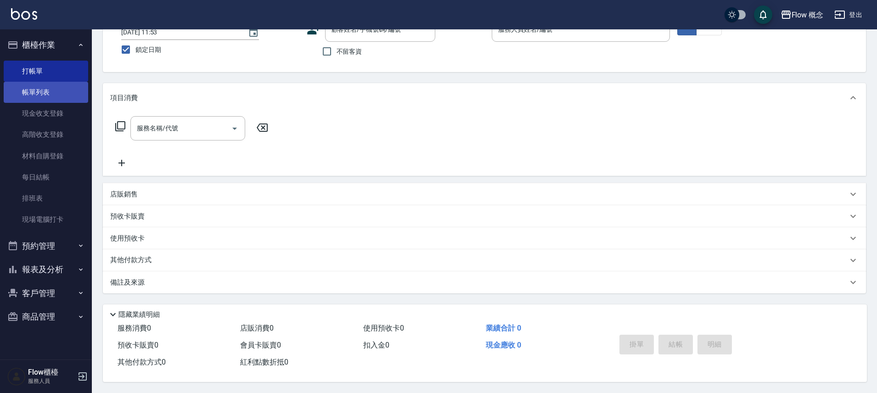
click at [35, 91] on link "帳單列表" at bounding box center [46, 92] width 84 height 21
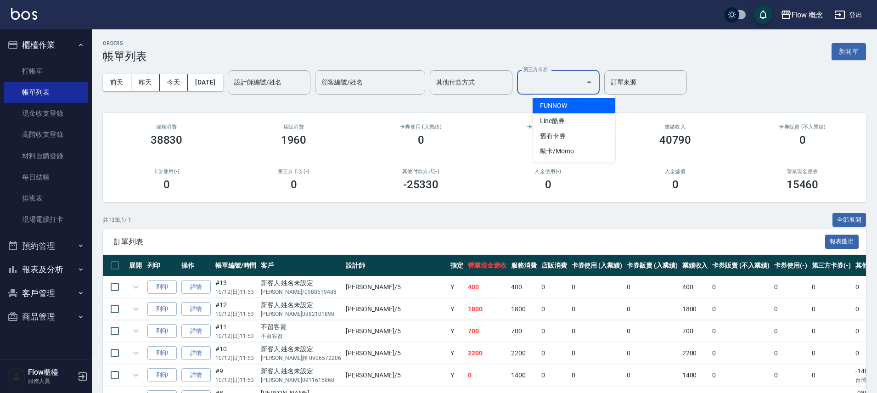
click at [452, 73] on div "設計師編號/姓名 設計師編號/姓名 顧客編號/姓名 顧客編號/姓名 其他付款方式 其他付款方式 第三方卡券 第三方卡券 訂單來源 訂單來源" at bounding box center [457, 82] width 459 height 24
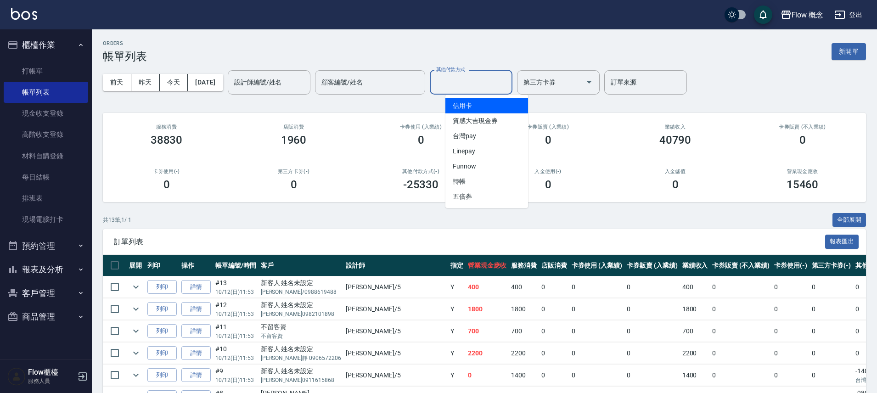
click at [460, 80] on input "其他付款方式" at bounding box center [471, 82] width 74 height 16
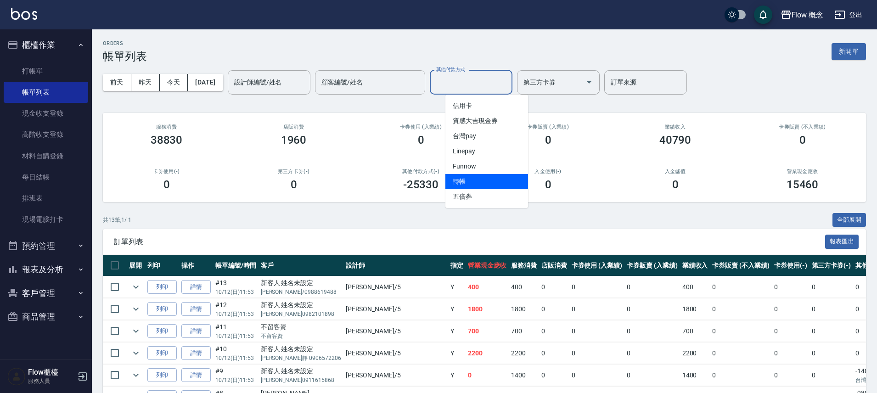
click at [463, 181] on span "轉帳" at bounding box center [486, 181] width 83 height 15
type input "轉帳"
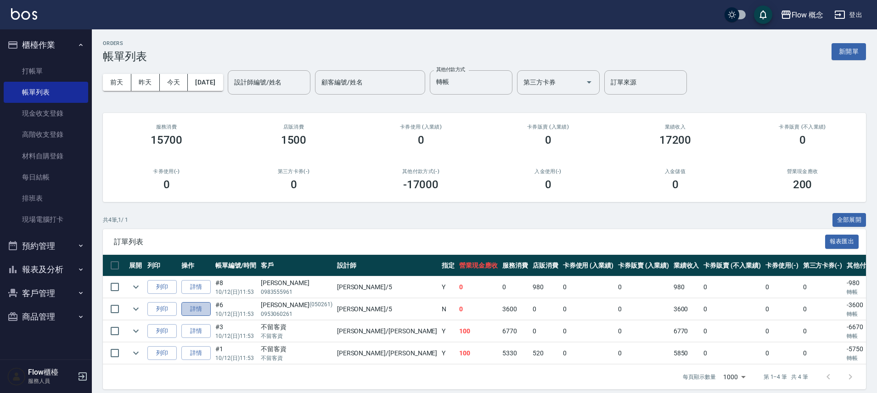
click at [199, 309] on link "詳情" at bounding box center [195, 309] width 29 height 14
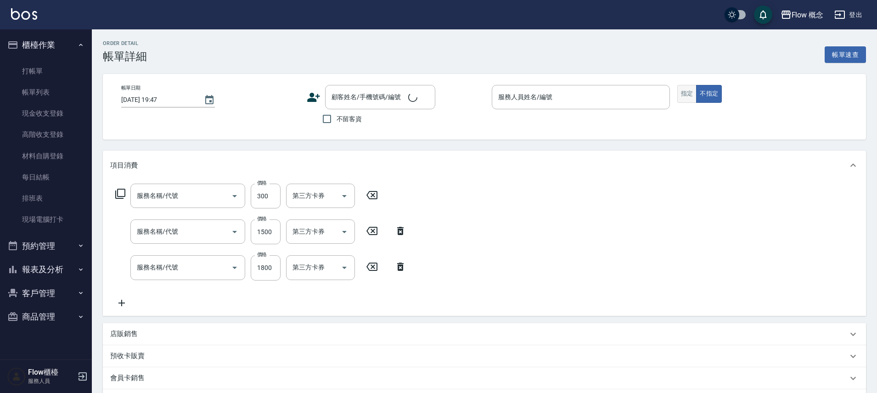
type input "剪髮(201)"
type input "黑曜光感護髮(504)"
type input "染髮(401)"
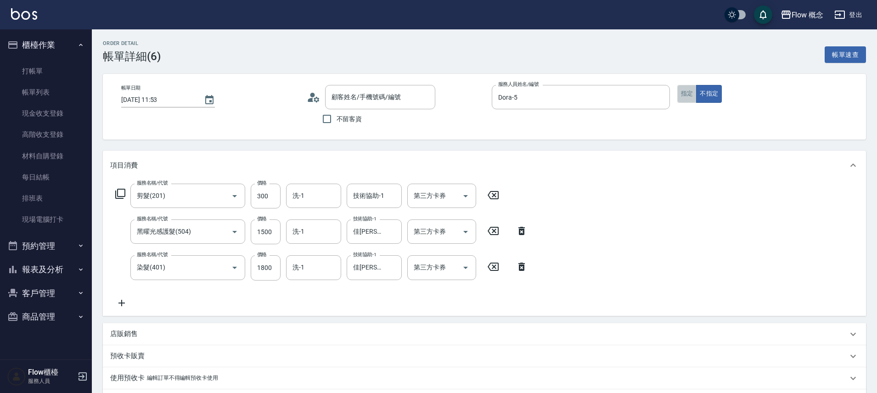
type input "[DATE] 11:53"
type input "Dora-5"
type input "設計師原本客人"
click at [691, 101] on button "指定" at bounding box center [687, 94] width 20 height 18
type input "[PERSON_NAME]/0953060261/050261"
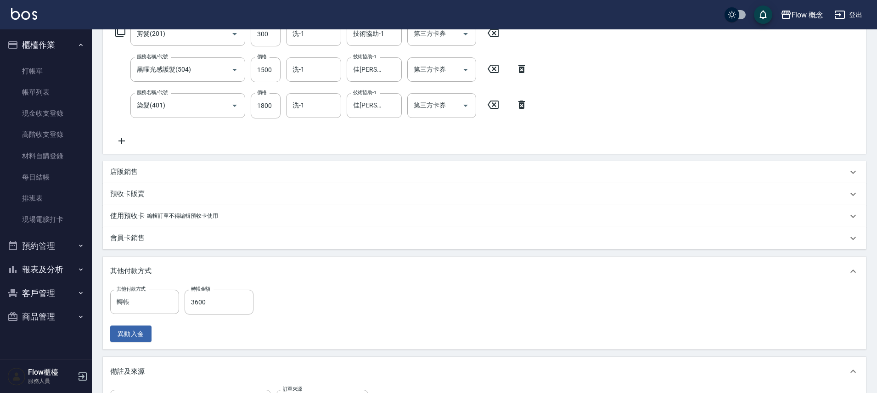
scroll to position [271, 0]
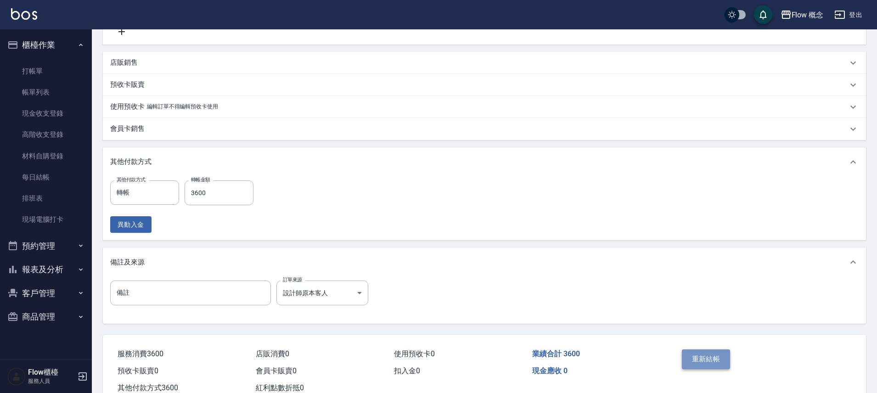
click at [708, 362] on button "重新結帳" at bounding box center [706, 358] width 49 height 19
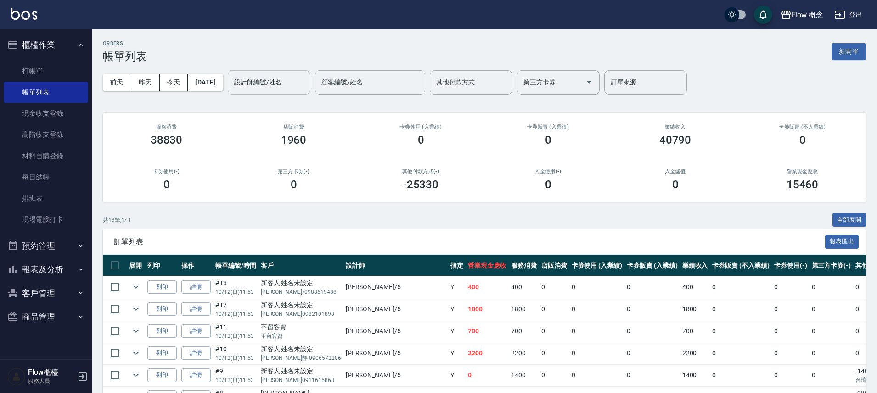
click at [287, 80] on input "設計師編號/姓名" at bounding box center [269, 82] width 74 height 16
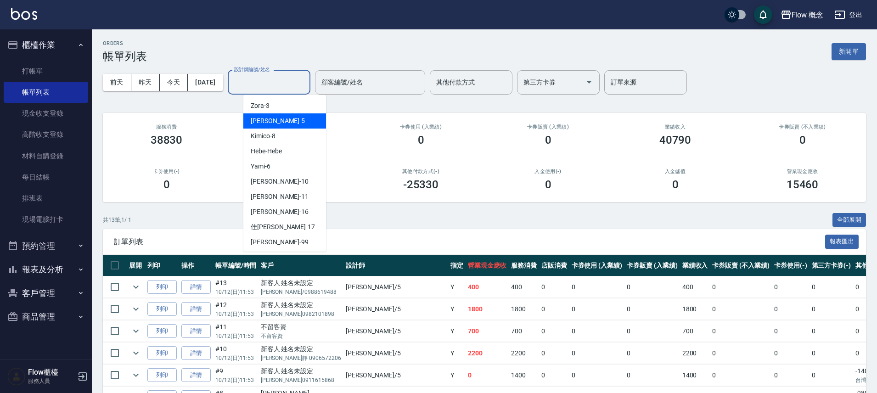
click at [286, 127] on div "Dora -5" at bounding box center [284, 120] width 83 height 15
type input "Dora-5"
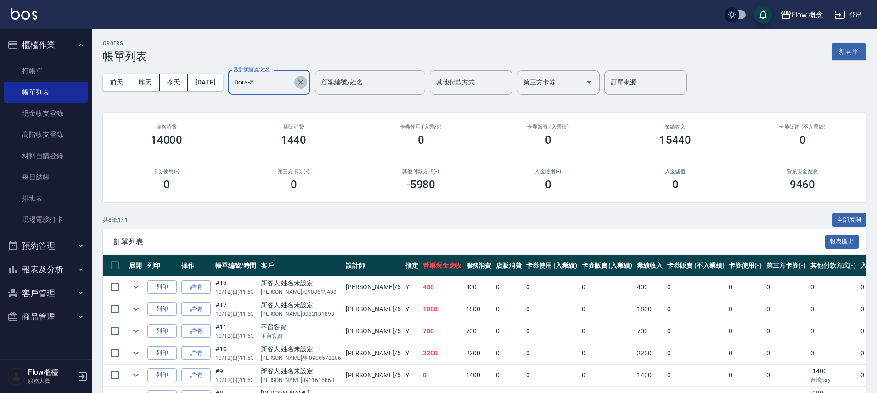
click at [305, 84] on icon "Clear" at bounding box center [300, 82] width 9 height 9
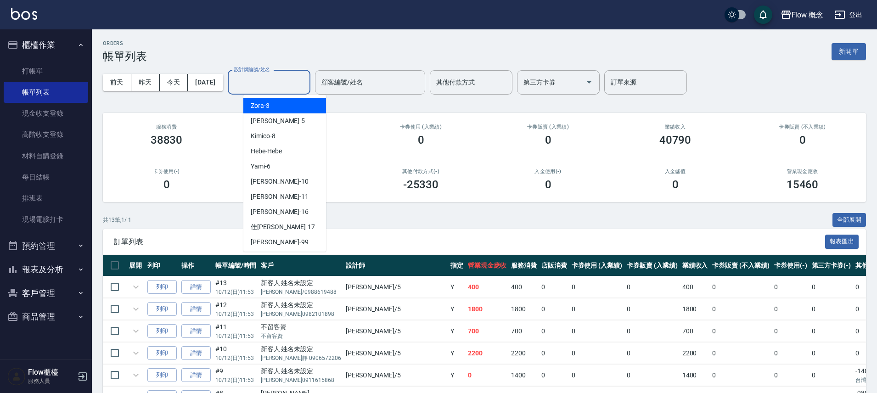
click at [306, 84] on input "設計師編號/姓名" at bounding box center [269, 82] width 74 height 16
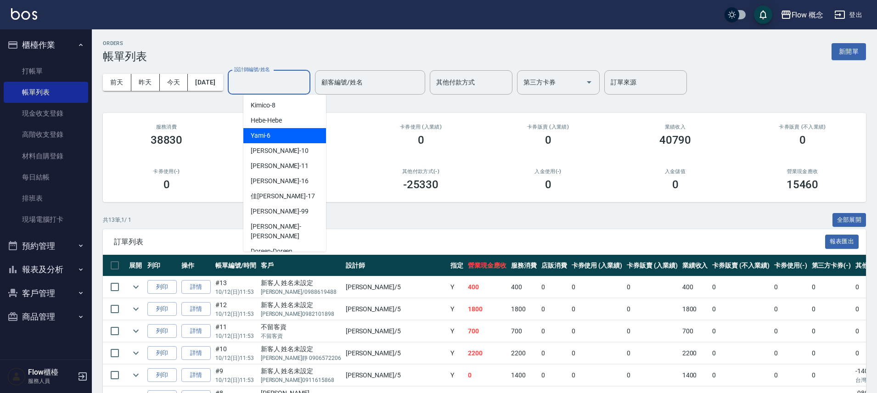
scroll to position [32, 0]
click at [292, 245] on span "Doreen -Doreen" at bounding box center [272, 250] width 42 height 10
type input "Doreen-Doreen"
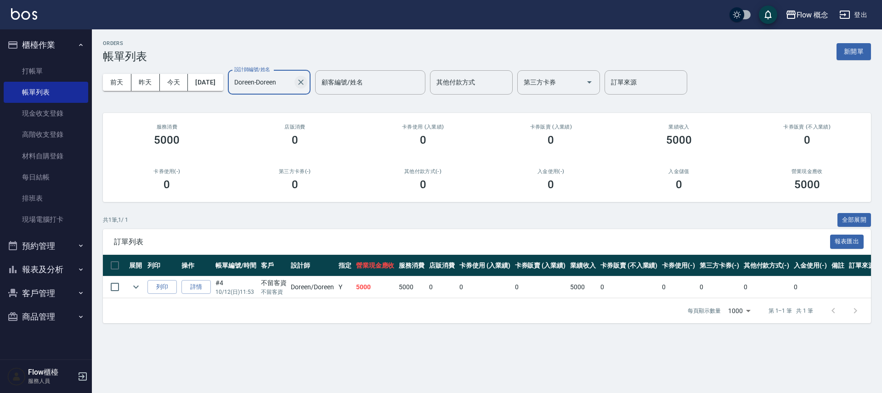
click at [305, 82] on icon "Clear" at bounding box center [300, 82] width 9 height 9
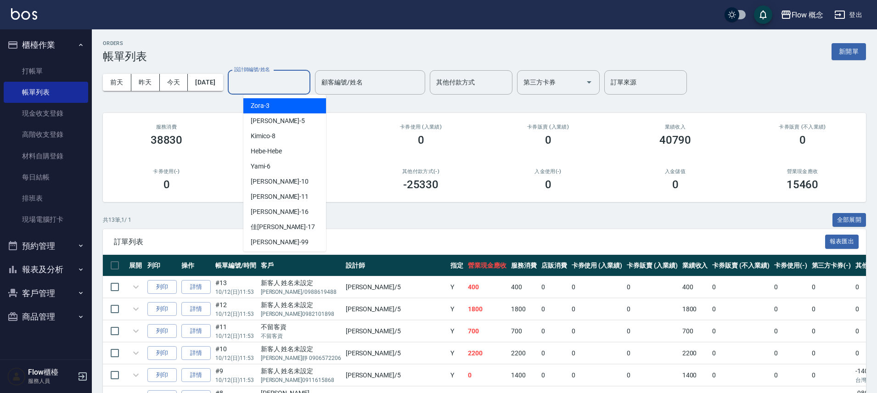
click at [259, 78] on input "設計師編號/姓名" at bounding box center [269, 82] width 74 height 16
click at [272, 123] on div "Dora -5" at bounding box center [284, 120] width 83 height 15
type input "Dora-5"
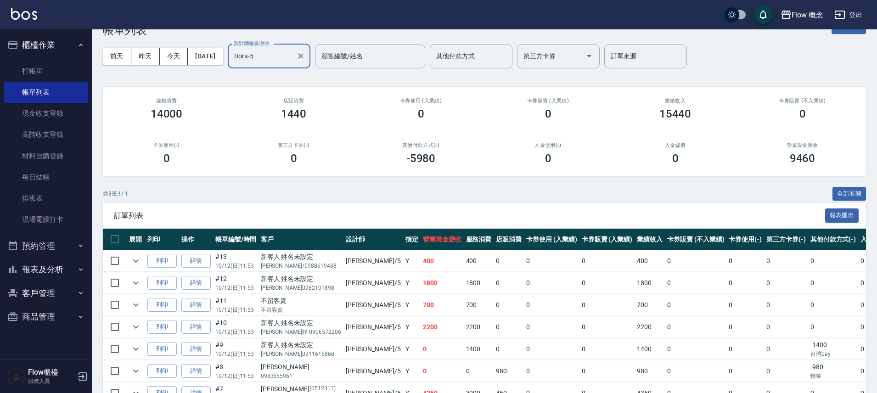
scroll to position [0, 0]
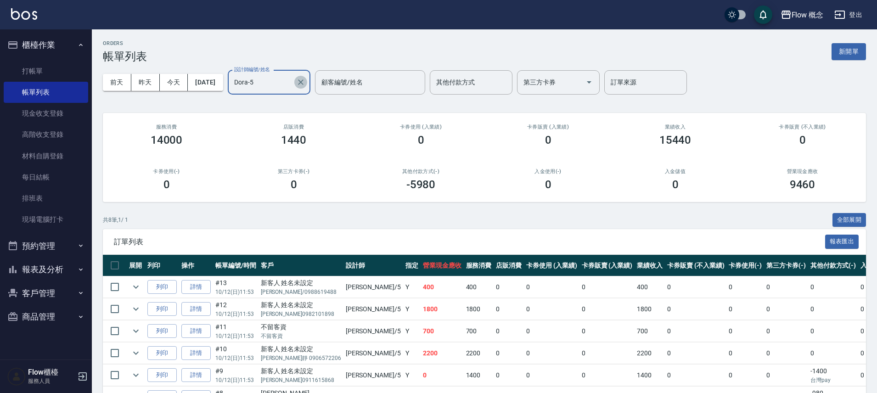
click at [305, 81] on icon "Clear" at bounding box center [300, 82] width 9 height 9
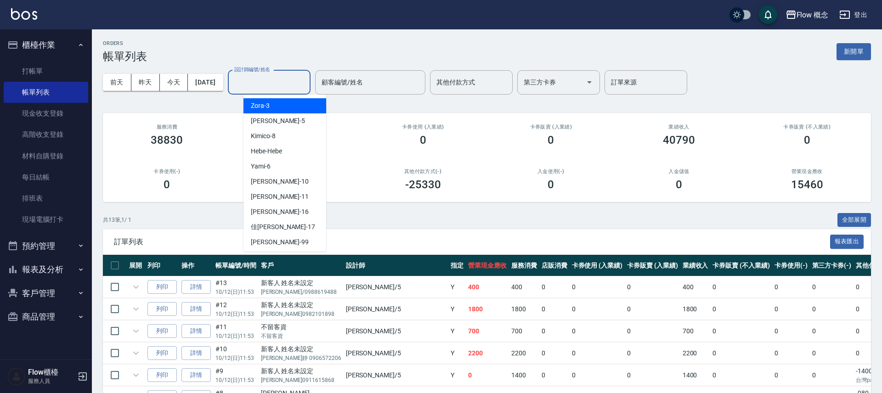
click at [296, 81] on input "設計師編號/姓名" at bounding box center [269, 82] width 74 height 16
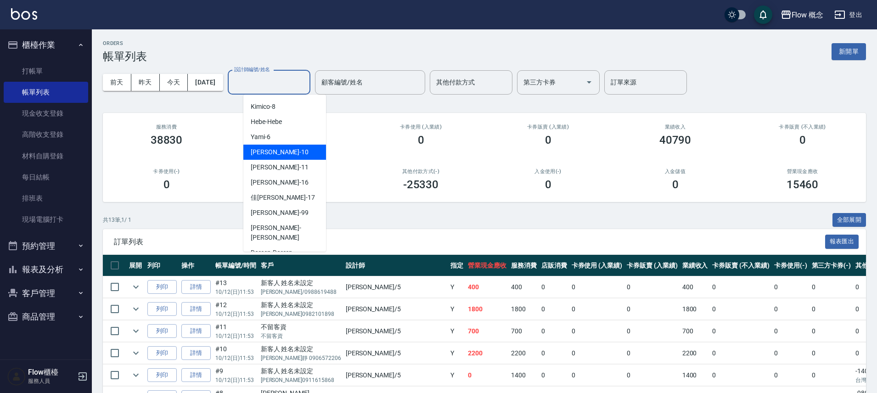
scroll to position [32, 0]
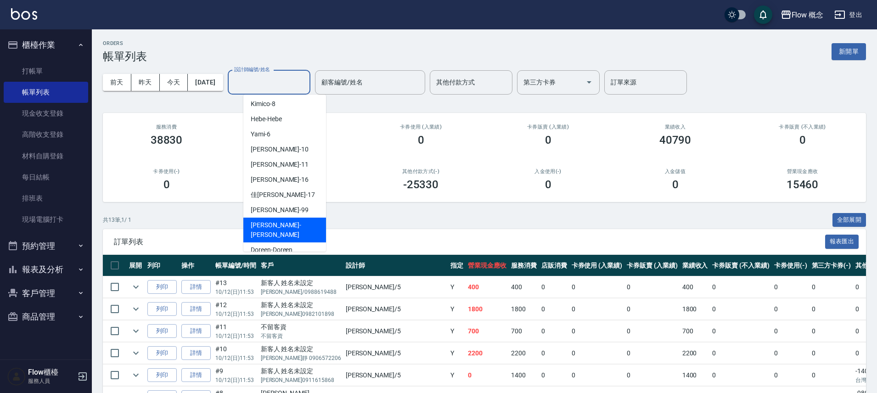
click at [289, 225] on div "[PERSON_NAME] -[PERSON_NAME]" at bounding box center [284, 230] width 83 height 25
type input "[PERSON_NAME]"
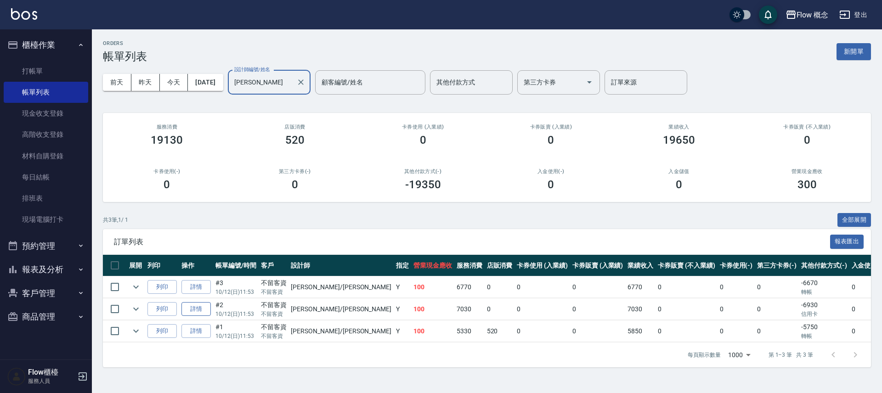
click at [200, 310] on link "詳情" at bounding box center [195, 309] width 29 height 14
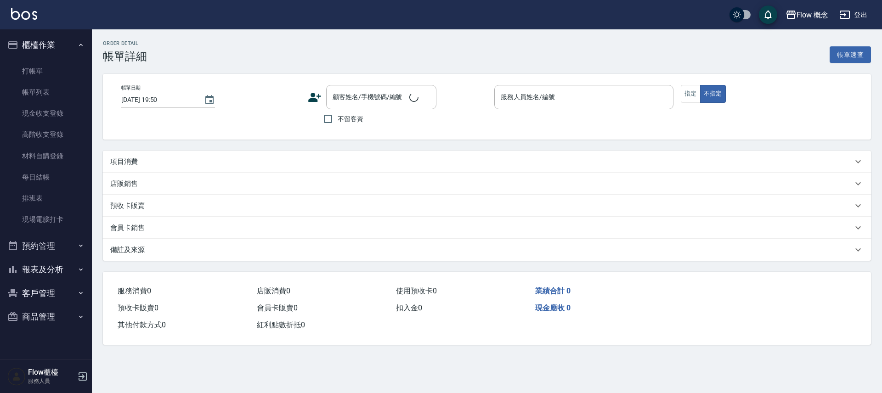
type input "[DATE] 11:53"
checkbox input "true"
type input "[PERSON_NAME]"
type input "FB/Instagram"
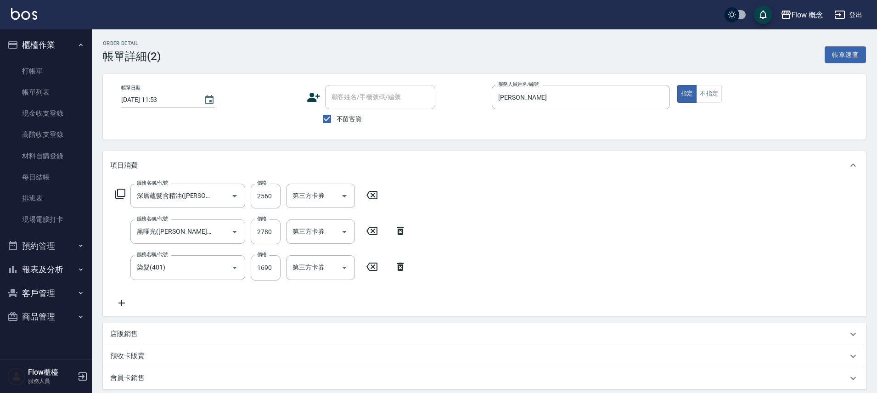
type input "深層蘊髮含精油([PERSON_NAME])(606)"
type input "黑曜光([PERSON_NAME])(520)"
type input "染髮(401)"
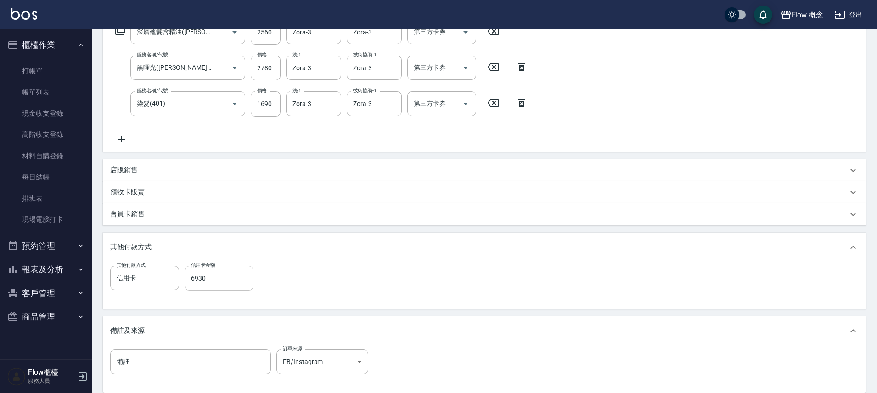
scroll to position [164, 0]
click at [163, 274] on div at bounding box center [169, 277] width 12 height 24
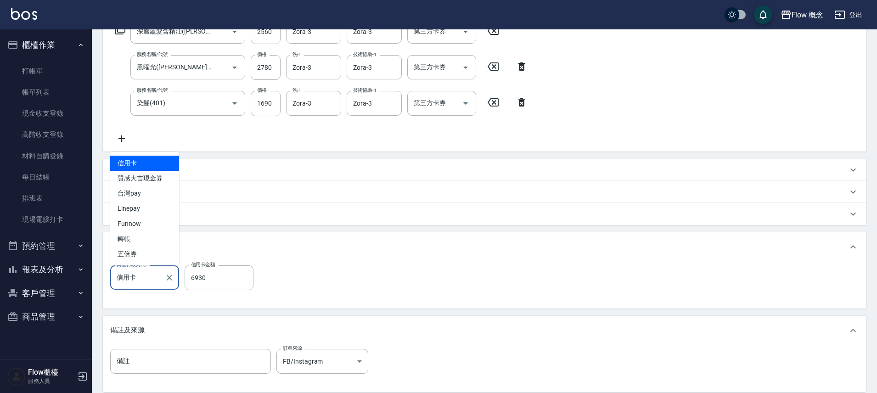
click at [139, 280] on input "信用卡" at bounding box center [137, 278] width 47 height 16
click at [144, 240] on span "轉帳" at bounding box center [144, 238] width 69 height 15
type input "轉帳"
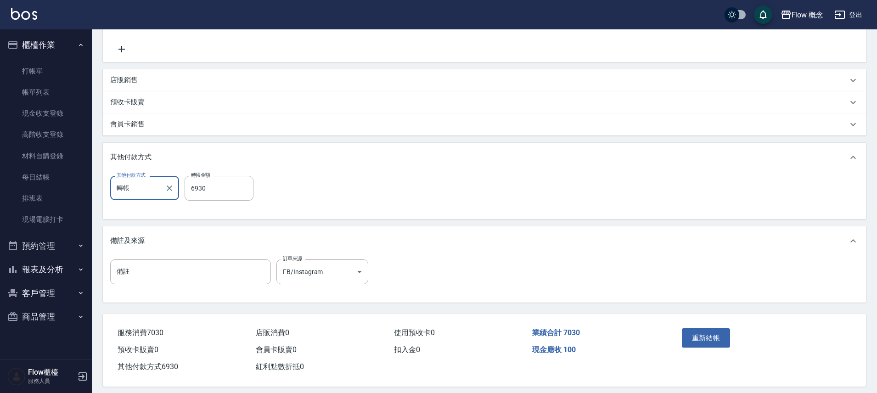
scroll to position [263, 0]
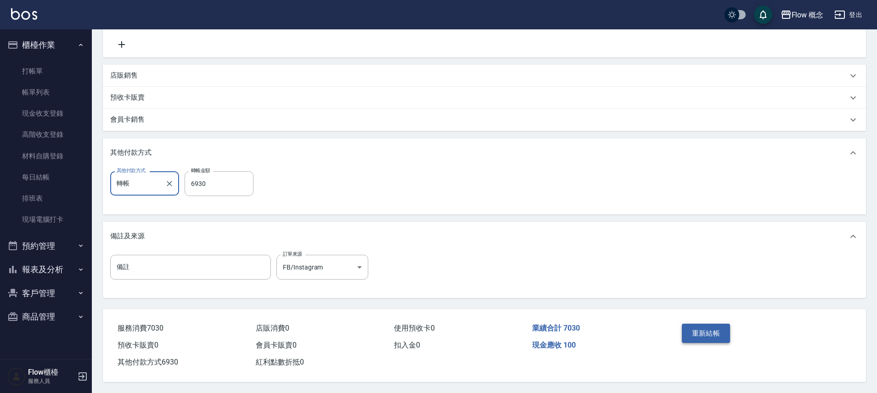
click at [707, 328] on button "重新結帳" at bounding box center [706, 333] width 49 height 19
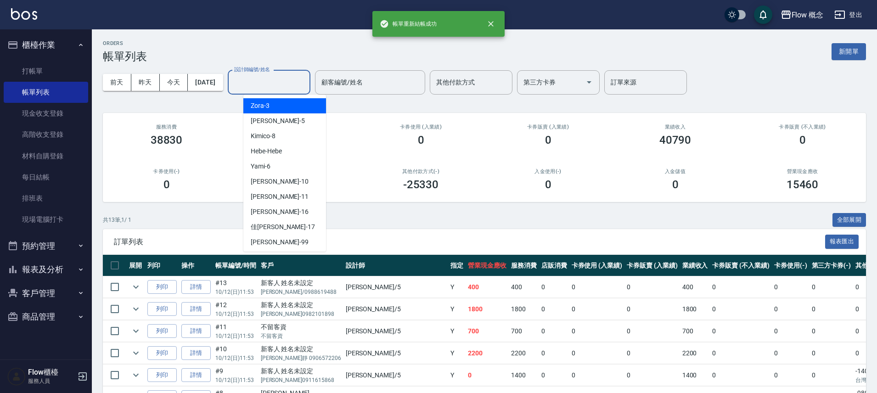
click at [268, 79] on input "設計師編號/姓名" at bounding box center [269, 82] width 74 height 16
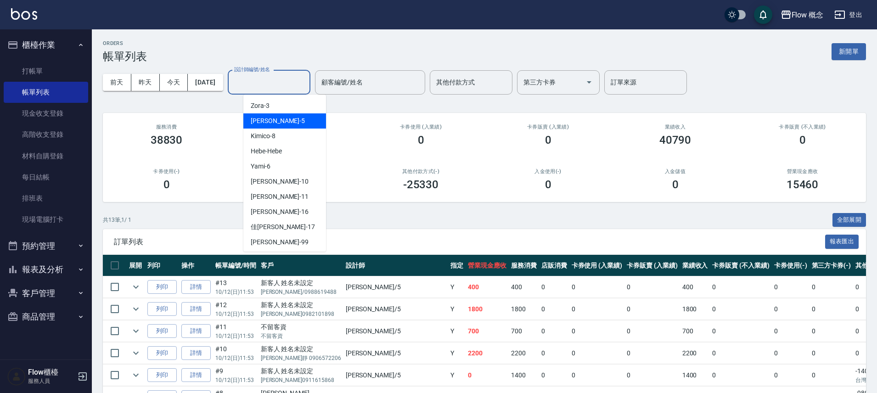
click at [273, 120] on div "Dora -5" at bounding box center [284, 120] width 83 height 15
type input "Dora-5"
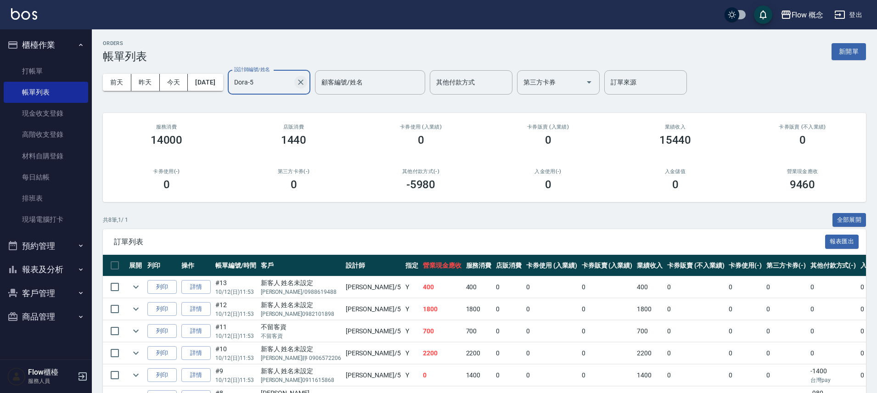
click at [305, 79] on icon "Clear" at bounding box center [300, 82] width 9 height 9
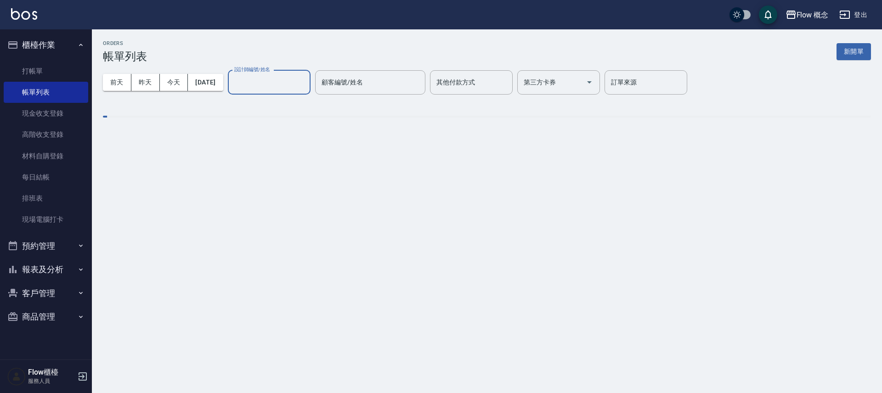
click at [292, 80] on input "設計師編號/姓名" at bounding box center [269, 82] width 74 height 16
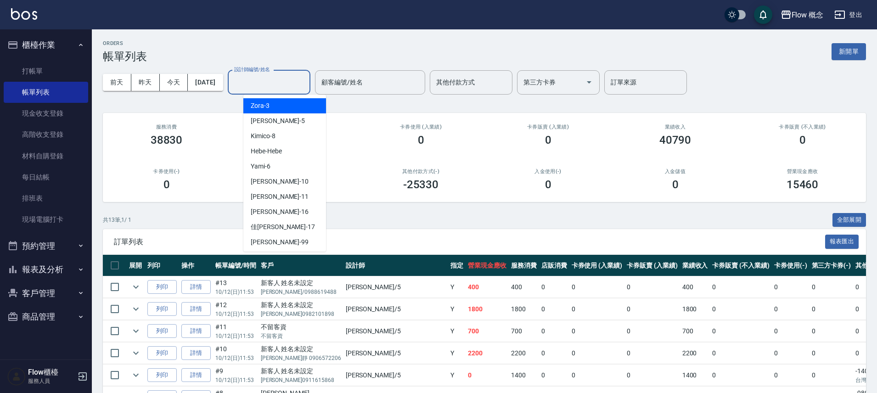
click at [282, 78] on input "設計師編號/姓名" at bounding box center [269, 82] width 74 height 16
click at [272, 121] on div "Dora -5" at bounding box center [284, 120] width 83 height 15
type input "Dora-5"
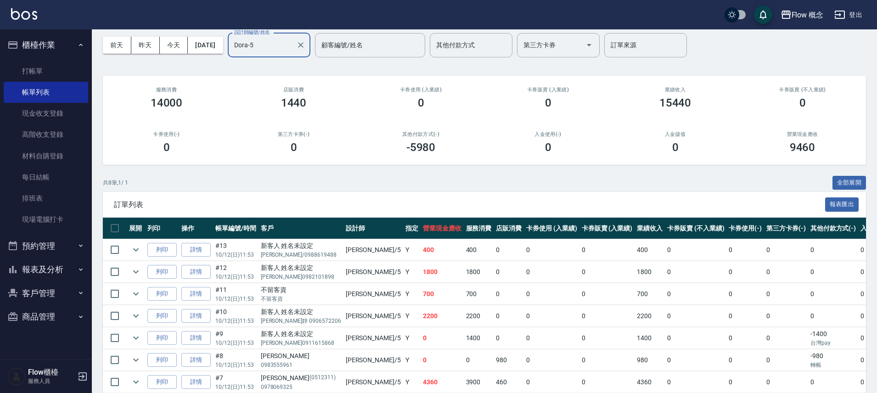
scroll to position [102, 0]
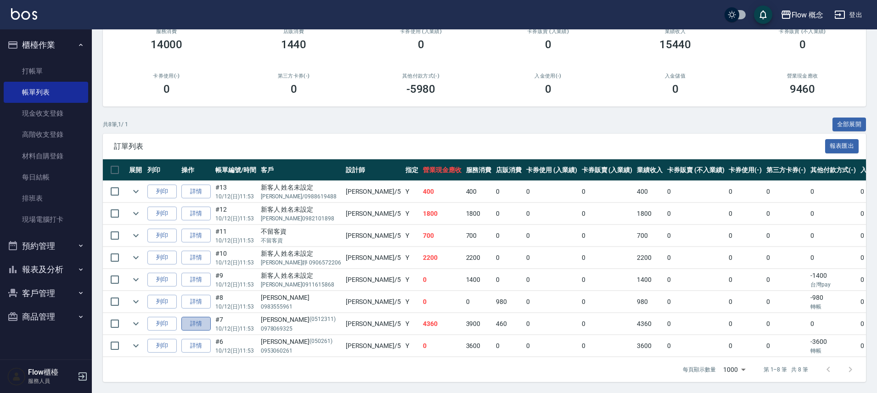
click at [200, 317] on link "詳情" at bounding box center [195, 324] width 29 height 14
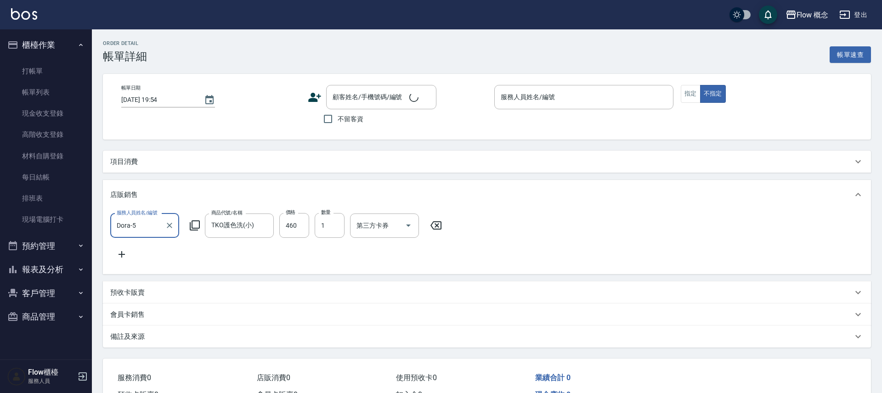
type input "[DATE] 11:53"
type input "Dora-5"
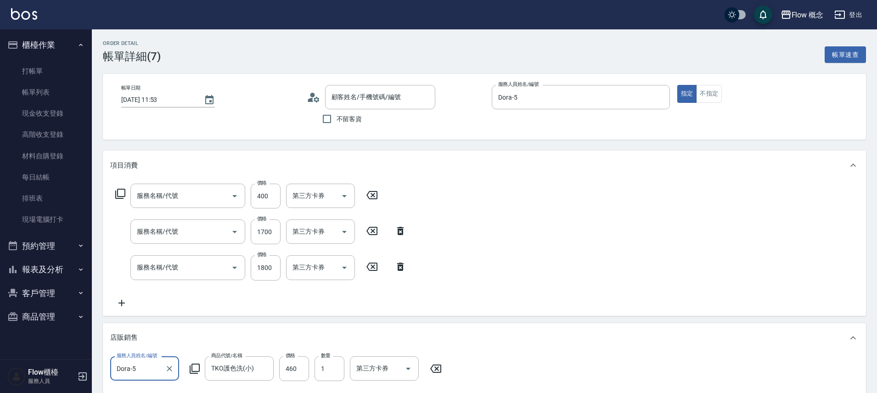
type input "[PERSON_NAME]/0978069325/0512311"
type input "剪髮(201)"
type input "黑曜光感護髮(504)"
type input "染髮(401)"
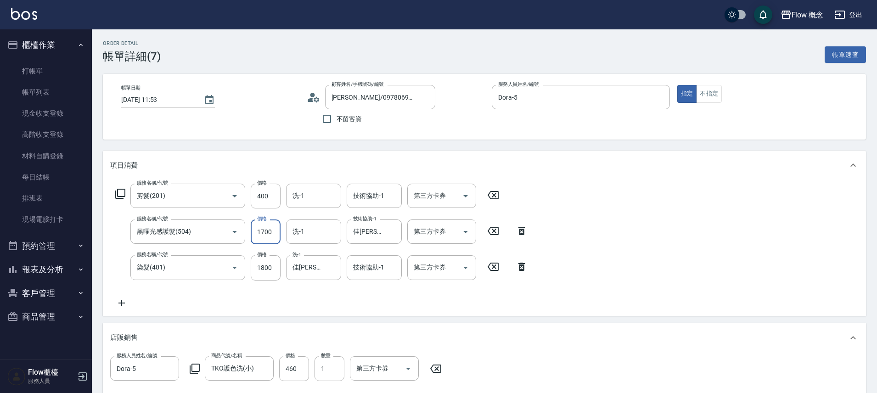
click at [263, 238] on input "1700" at bounding box center [266, 231] width 30 height 25
type input "1500"
drag, startPoint x: 265, startPoint y: 265, endPoint x: 278, endPoint y: 269, distance: 13.4
click at [264, 265] on input "1800" at bounding box center [266, 267] width 30 height 25
click at [276, 267] on input "1800" at bounding box center [266, 267] width 30 height 25
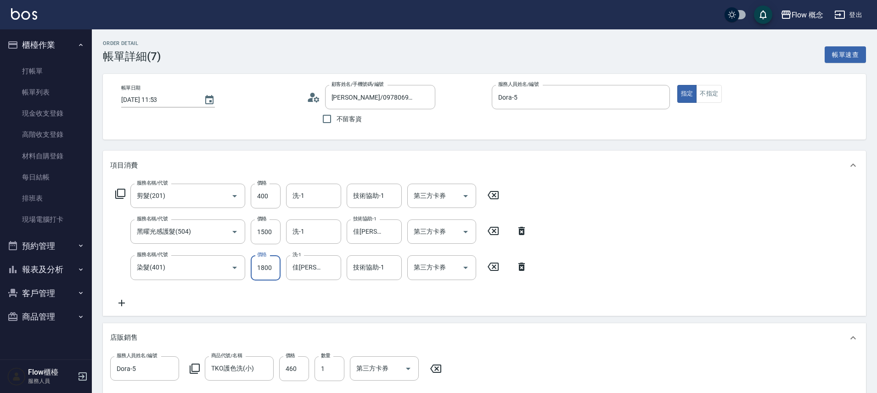
click at [276, 267] on input "1800" at bounding box center [266, 267] width 30 height 25
type input "1500"
click at [269, 231] on input "1500" at bounding box center [266, 231] width 30 height 25
type input "1500"
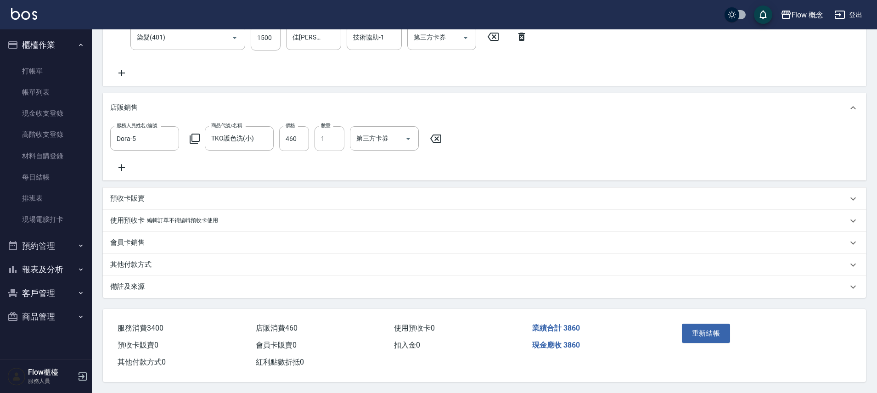
scroll to position [63, 0]
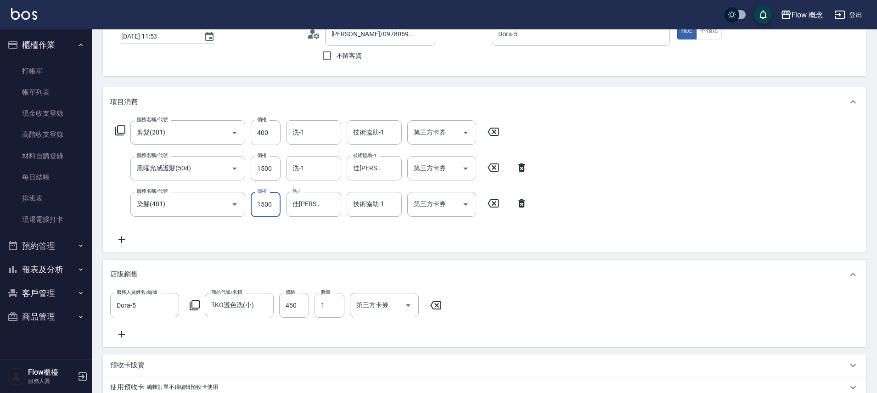
click at [274, 207] on input "1500" at bounding box center [266, 204] width 30 height 25
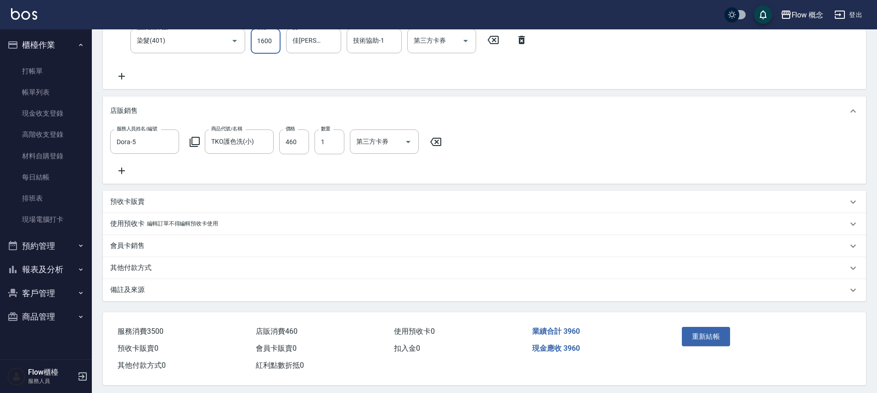
scroll to position [228, 0]
type input "1600"
click at [296, 142] on input "460" at bounding box center [294, 141] width 30 height 25
click at [301, 142] on input "460" at bounding box center [294, 141] width 30 height 25
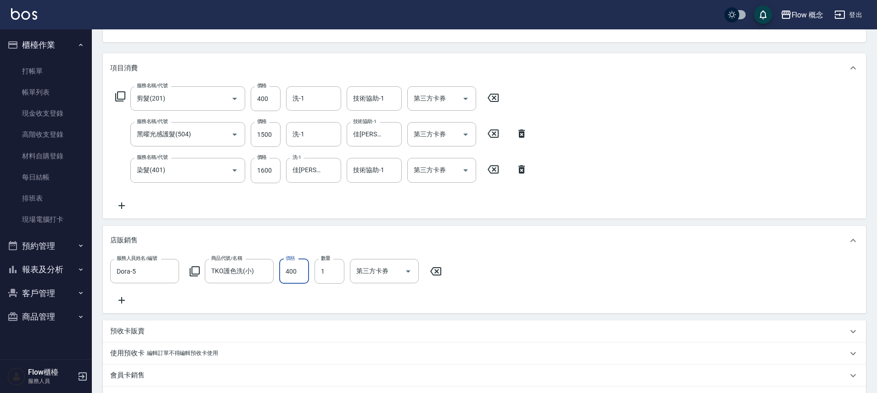
scroll to position [38, 0]
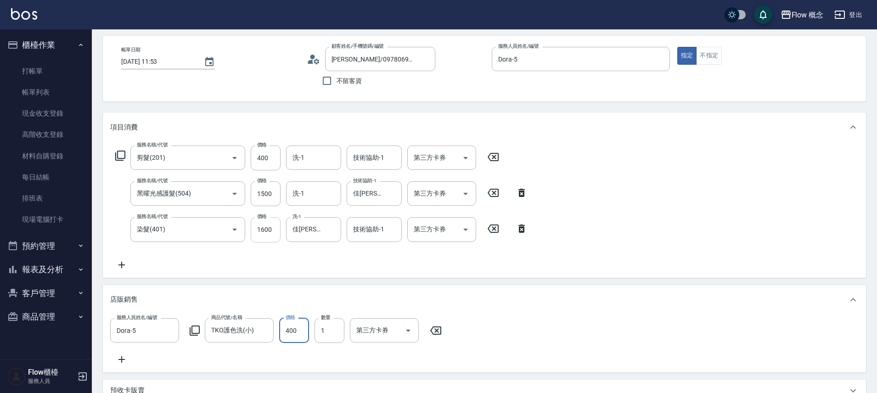
type input "400"
click at [269, 227] on input "1600" at bounding box center [266, 229] width 30 height 25
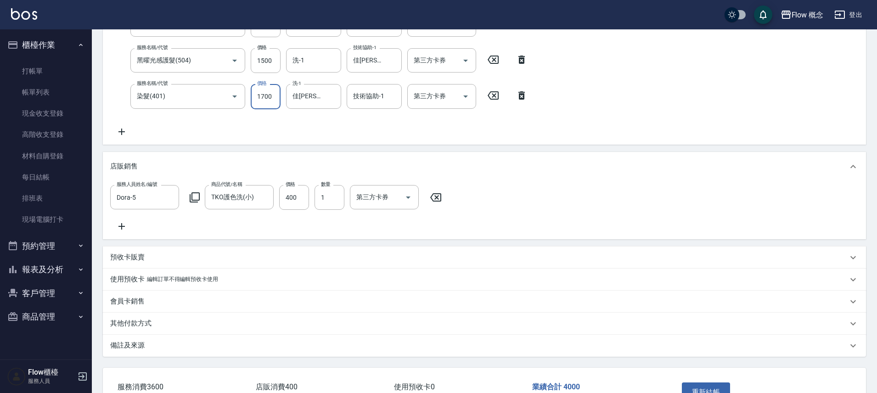
scroll to position [238, 0]
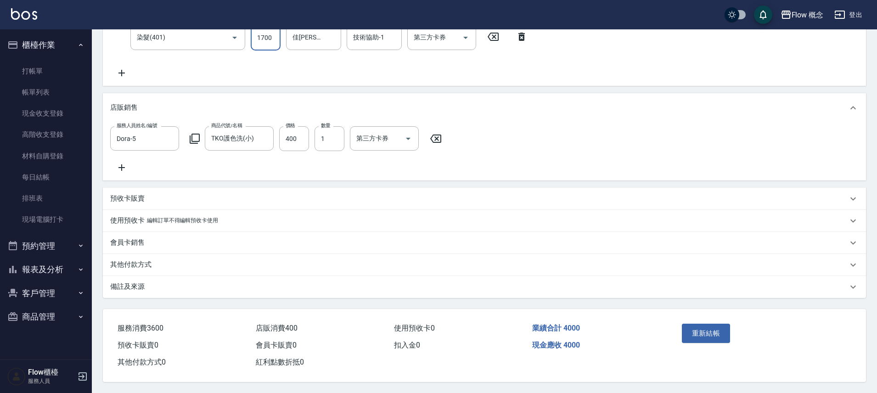
type input "1700"
click at [149, 293] on div "備註及來源" at bounding box center [484, 287] width 763 height 22
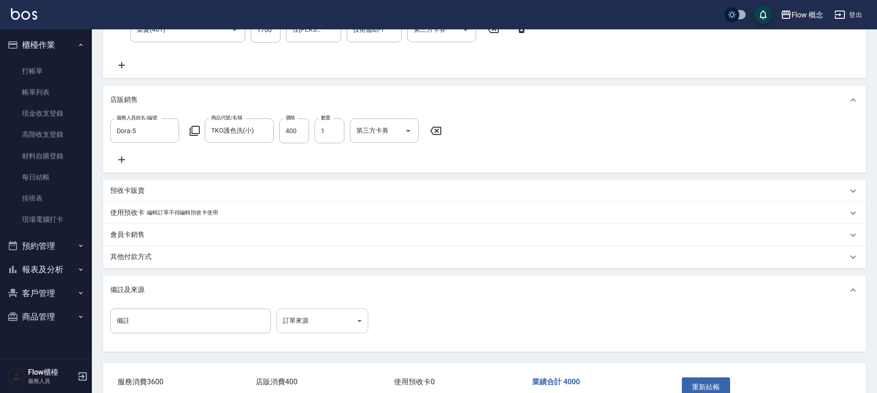
click at [326, 333] on body "Flow 概念 登出 櫃檯作業 打帳單 帳單列表 現金收支登錄 高階收支登錄 材料自購登錄 每日結帳 排班表 現場電腦打卡 預約管理 預約管理 單日預約紀錄 …" at bounding box center [438, 104] width 877 height 685
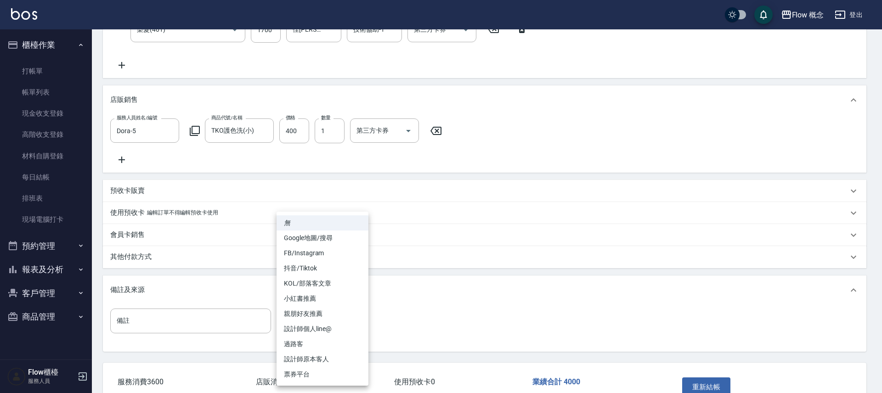
click at [317, 358] on li "設計師原本客人" at bounding box center [322, 359] width 92 height 15
type input "設計師原本客人"
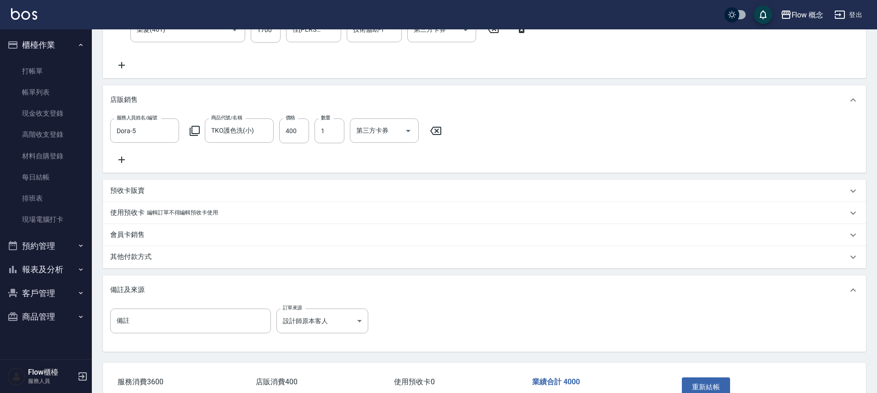
click at [144, 262] on p "其他付款方式" at bounding box center [130, 257] width 41 height 10
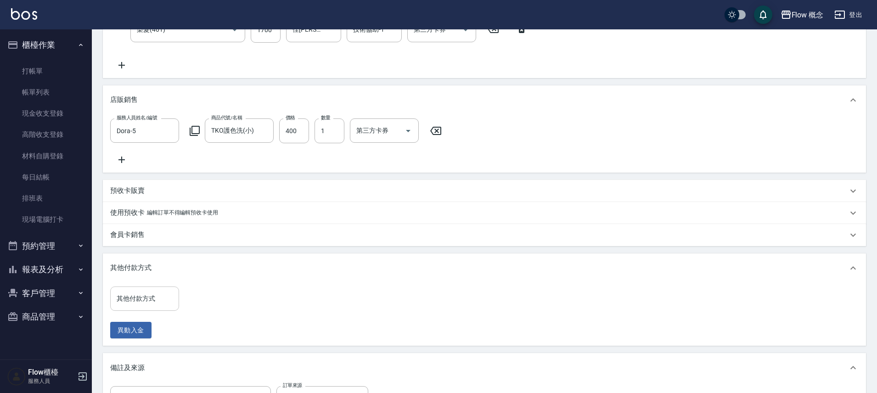
click at [142, 298] on div "其他付款方式 其他付款方式" at bounding box center [144, 299] width 69 height 24
click at [143, 223] on span "台灣pay" at bounding box center [144, 221] width 69 height 15
type input "台灣pay"
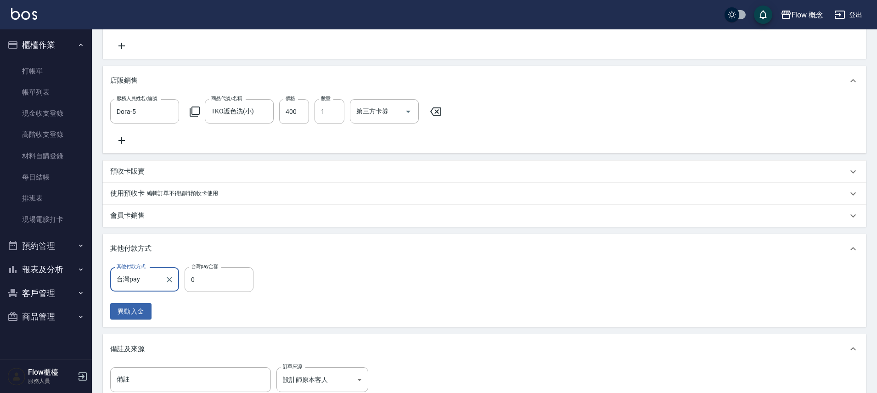
scroll to position [226, 0]
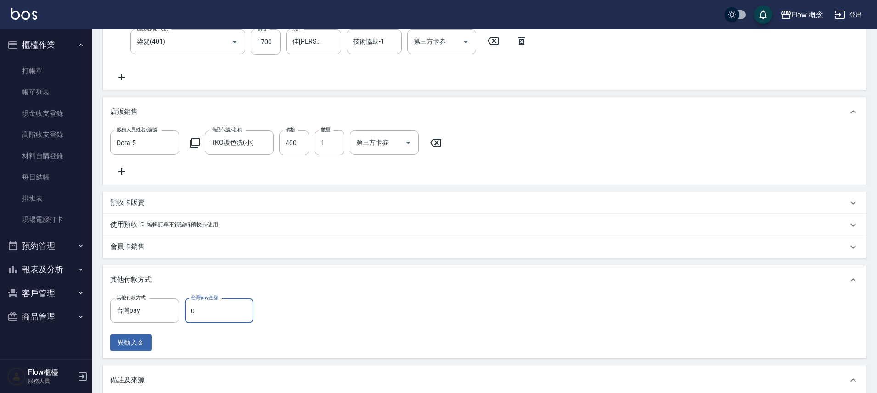
click at [226, 318] on input "0" at bounding box center [219, 310] width 69 height 25
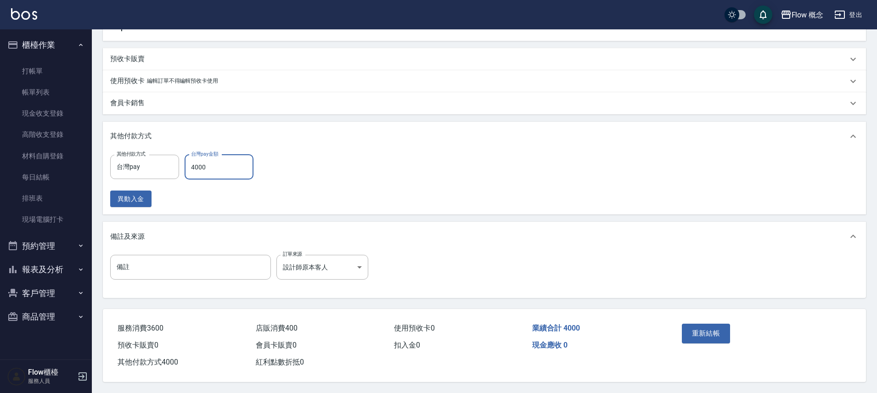
scroll to position [381, 0]
type input "4000"
click at [708, 331] on button "重新結帳" at bounding box center [706, 333] width 49 height 19
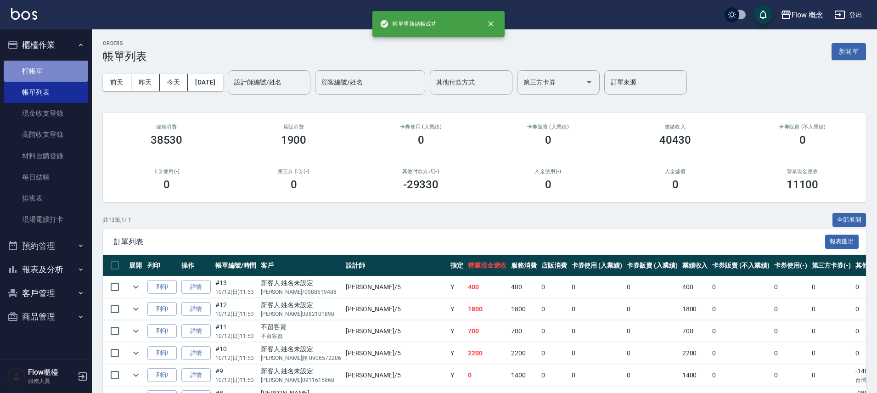
click at [48, 74] on link "打帳單" at bounding box center [46, 71] width 84 height 21
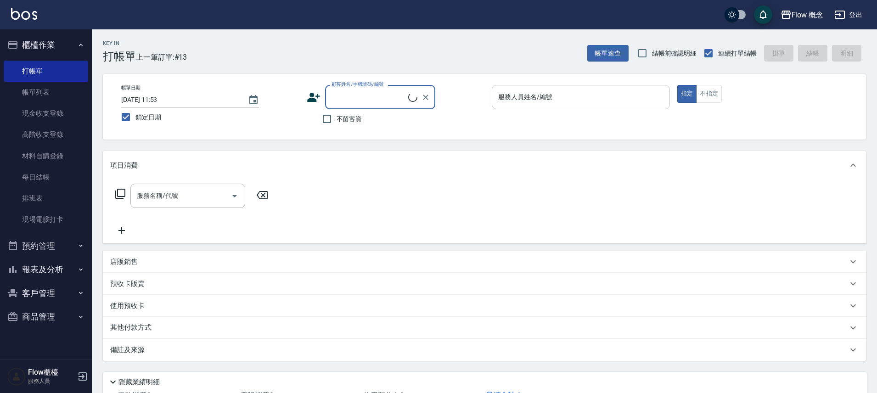
click at [580, 103] on input "服務人員姓名/編號" at bounding box center [581, 97] width 170 height 16
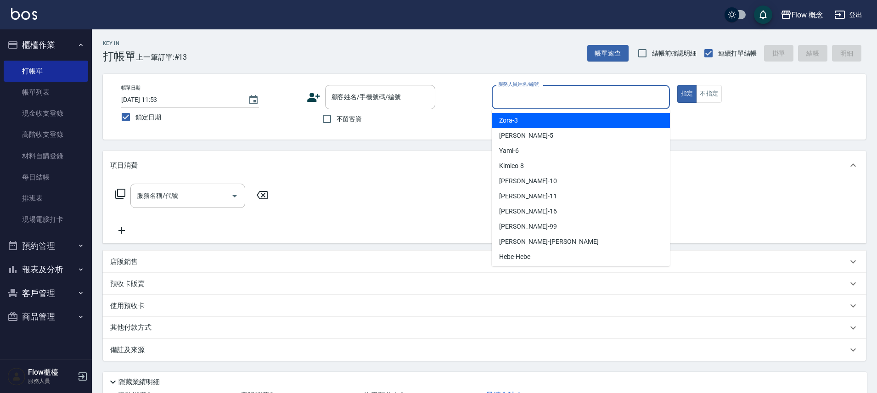
click at [540, 119] on div "Zora -3" at bounding box center [581, 120] width 178 height 15
type input "Zora-3"
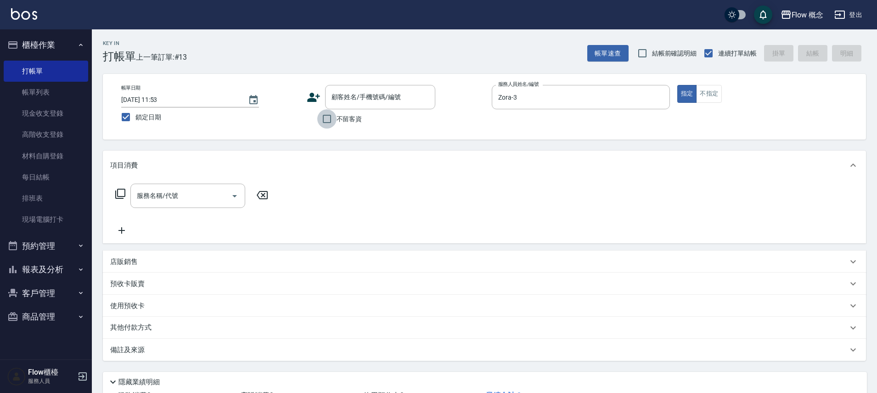
click at [331, 119] on input "不留客資" at bounding box center [326, 118] width 19 height 19
checkbox input "true"
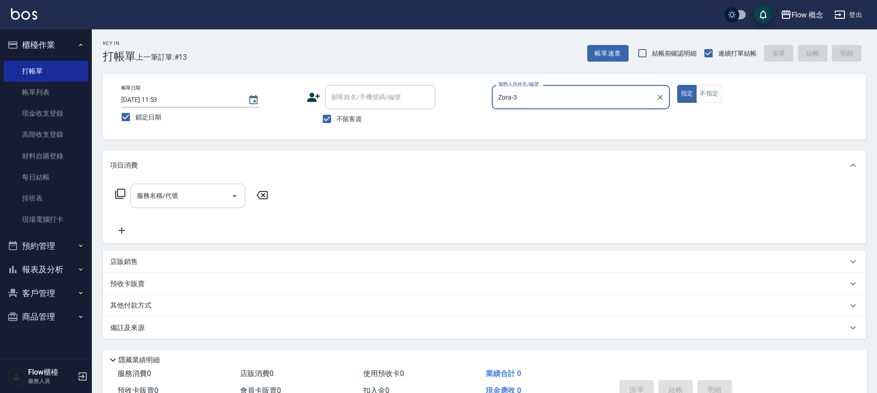
click at [167, 195] on input "服務名稱/代號" at bounding box center [181, 196] width 93 height 16
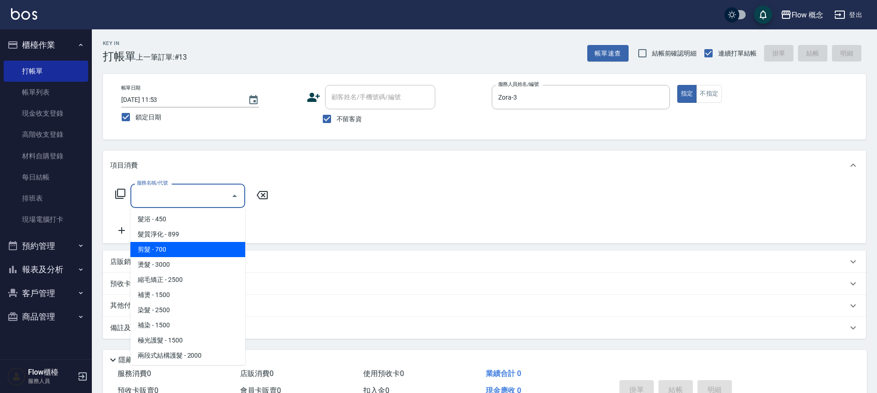
click at [169, 247] on span "剪髮 - 700" at bounding box center [187, 249] width 115 height 15
type input "剪髮(201)"
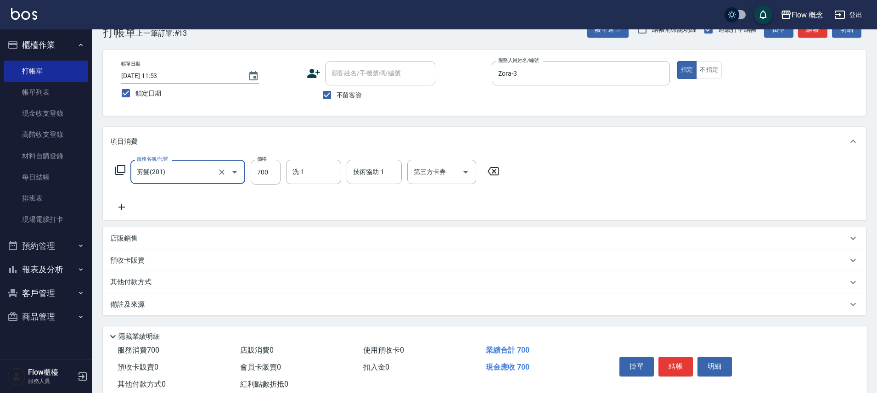
scroll to position [50, 0]
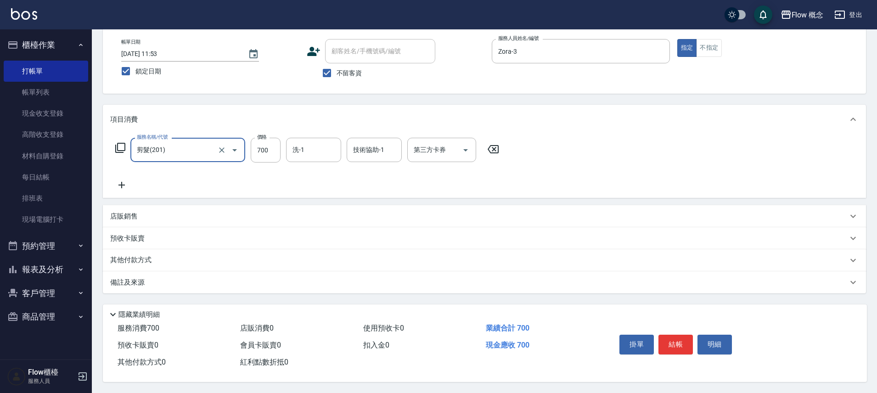
click at [155, 280] on div "備註及來源" at bounding box center [478, 283] width 737 height 10
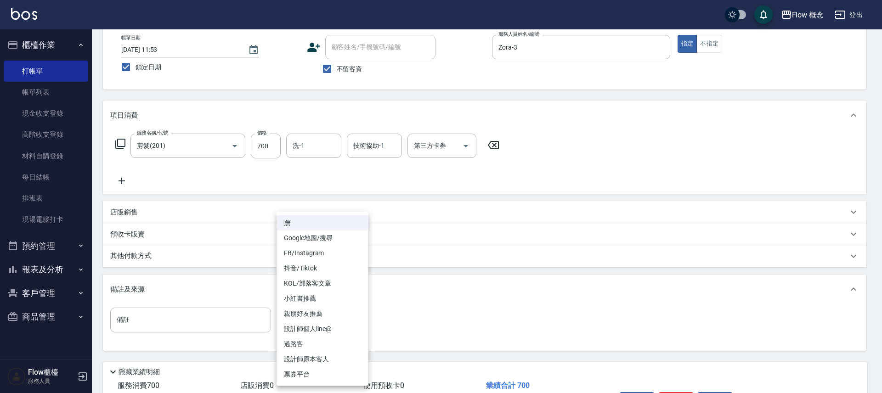
click at [335, 326] on body "Flow 概念 登出 櫃檯作業 打帳單 帳單列表 現金收支登錄 高階收支登錄 材料自購登錄 每日結帳 排班表 現場電腦打卡 預約管理 預約管理 單日預約紀錄 …" at bounding box center [441, 200] width 882 height 500
drag, startPoint x: 312, startPoint y: 341, endPoint x: 326, endPoint y: 326, distance: 20.5
click at [312, 341] on li "過路客" at bounding box center [322, 344] width 92 height 15
type input "過路客"
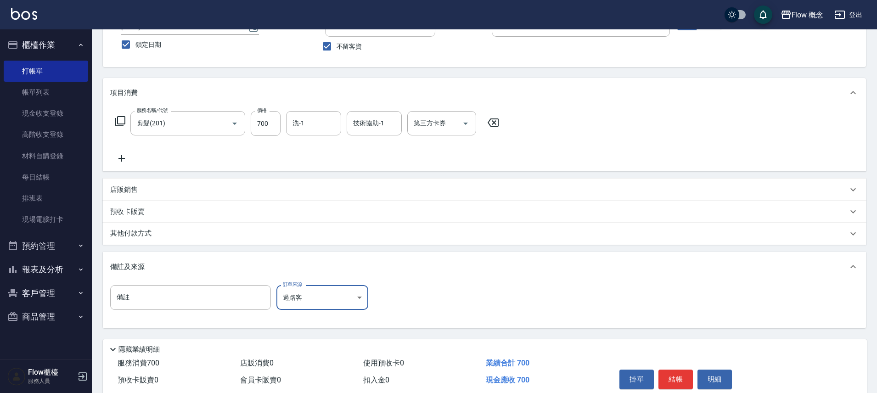
scroll to position [112, 0]
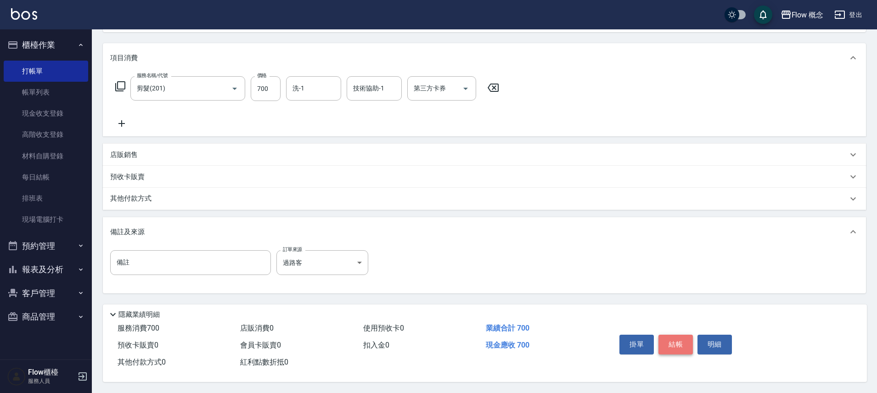
click at [683, 339] on button "結帳" at bounding box center [675, 344] width 34 height 19
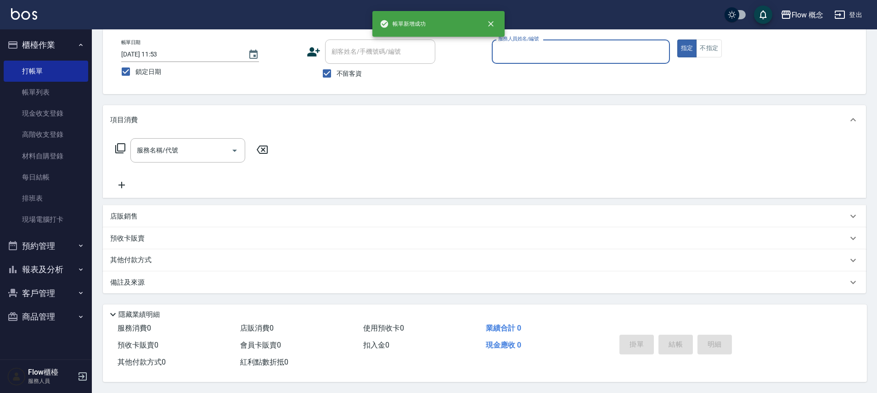
scroll to position [0, 0]
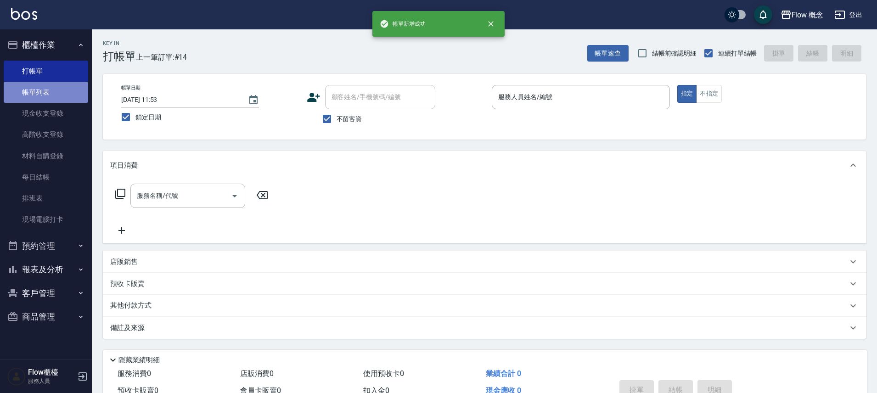
click at [34, 92] on link "帳單列表" at bounding box center [46, 92] width 84 height 21
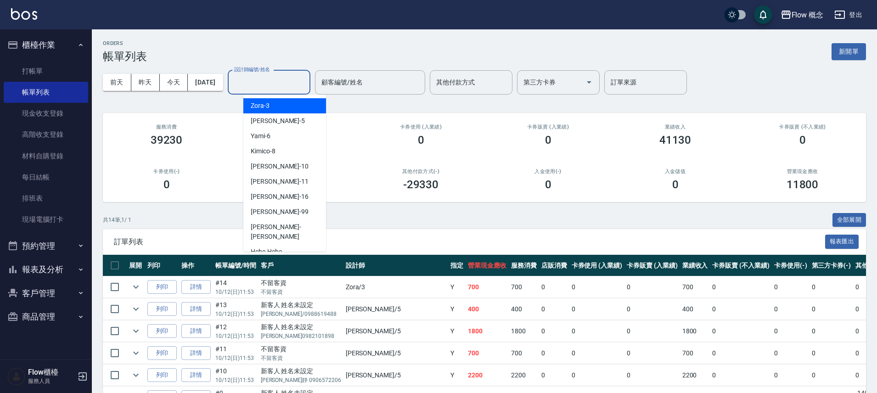
click at [267, 83] on input "設計師編號/姓名" at bounding box center [269, 82] width 74 height 16
click at [270, 122] on div "Dora -5" at bounding box center [284, 120] width 83 height 15
type input "Dora-5"
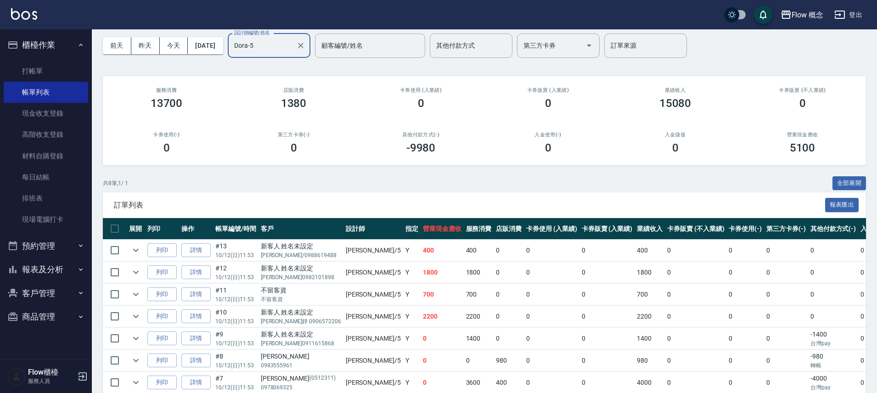
scroll to position [77, 0]
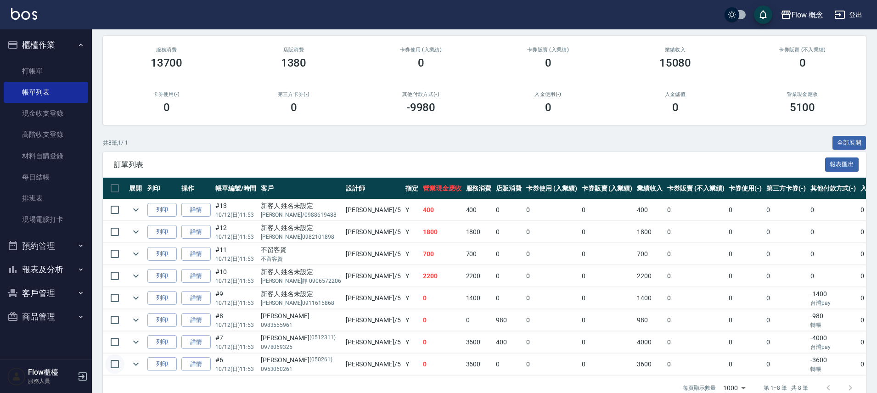
click at [114, 366] on input "checkbox" at bounding box center [114, 363] width 19 height 19
checkbox input "true"
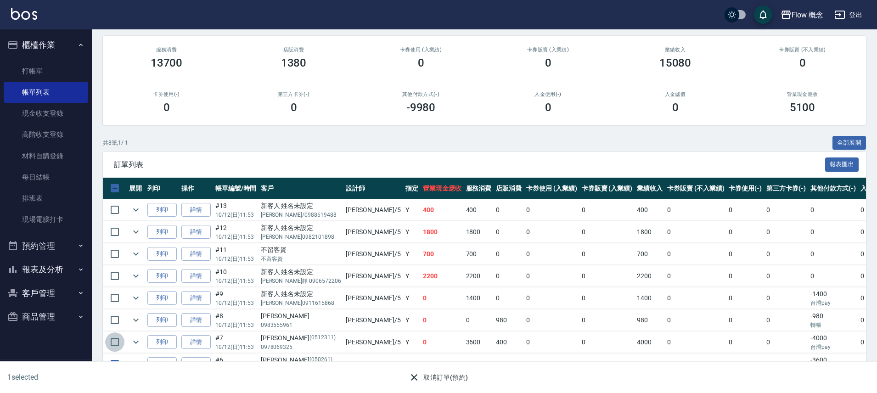
click at [112, 343] on input "checkbox" at bounding box center [114, 341] width 19 height 19
checkbox input "true"
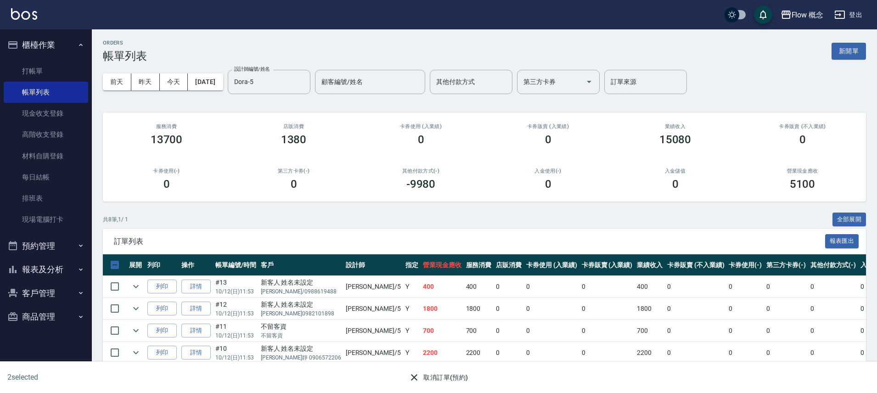
scroll to position [0, 0]
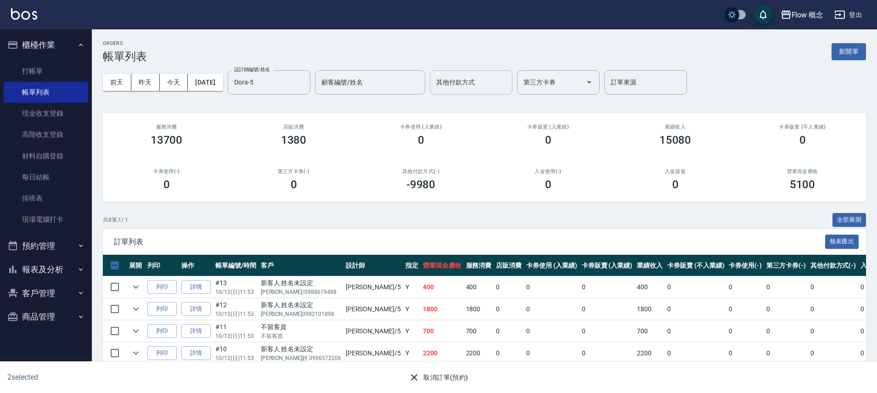
click at [456, 77] on input "其他付款方式" at bounding box center [471, 82] width 74 height 16
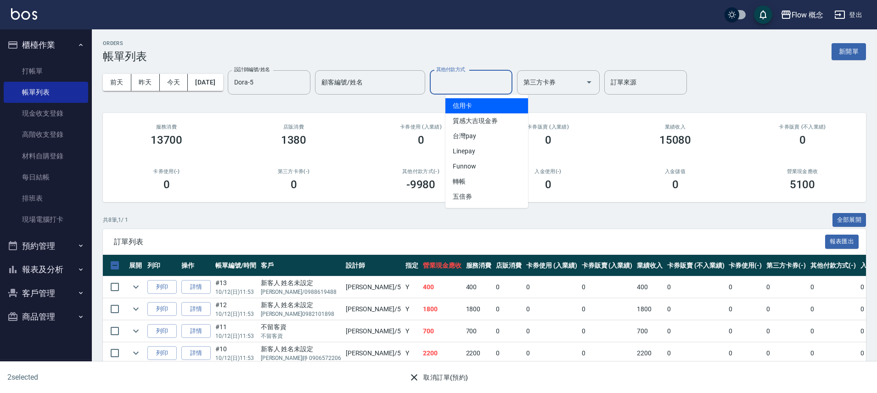
click at [463, 101] on span "信用卡" at bounding box center [486, 105] width 83 height 15
type input "信用卡"
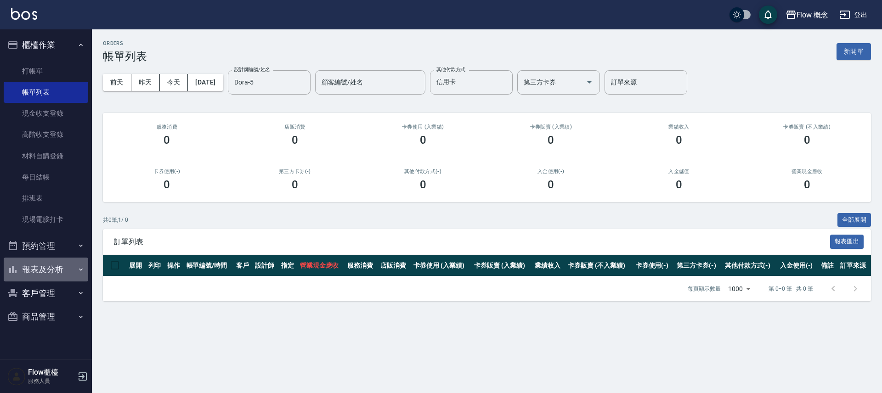
click at [48, 271] on button "報表及分析" at bounding box center [46, 270] width 84 height 24
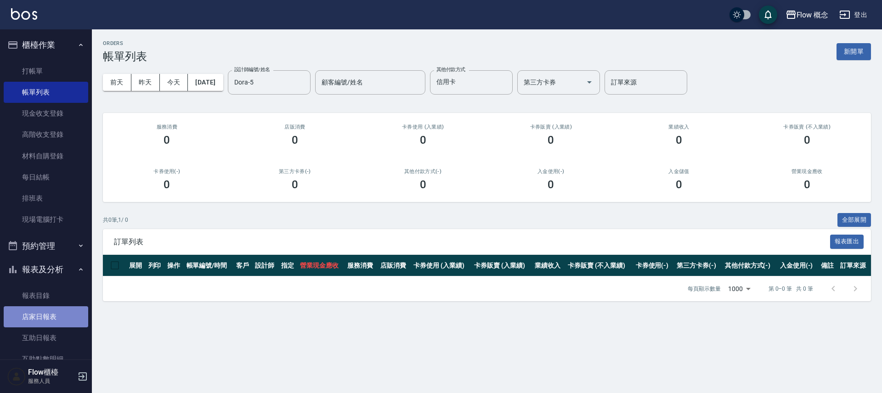
click at [55, 316] on link "店家日報表" at bounding box center [46, 316] width 84 height 21
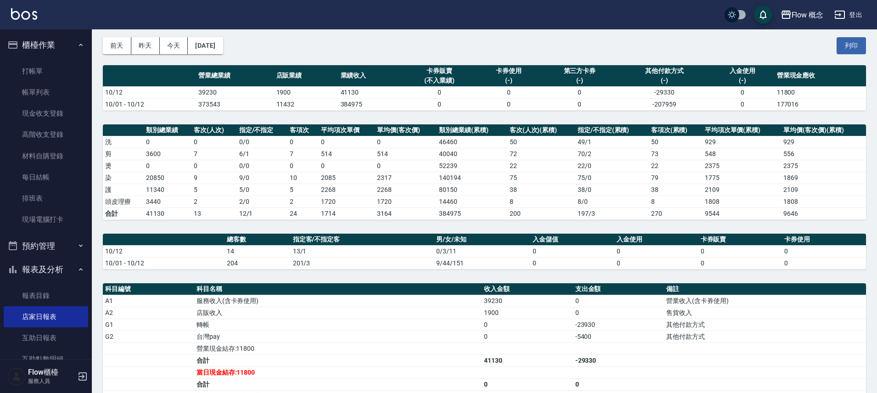
scroll to position [157, 0]
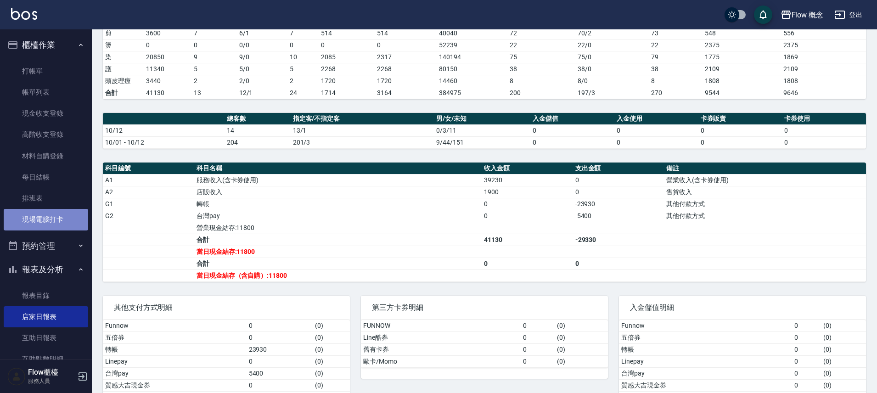
click at [57, 228] on link "現場電腦打卡" at bounding box center [46, 219] width 84 height 21
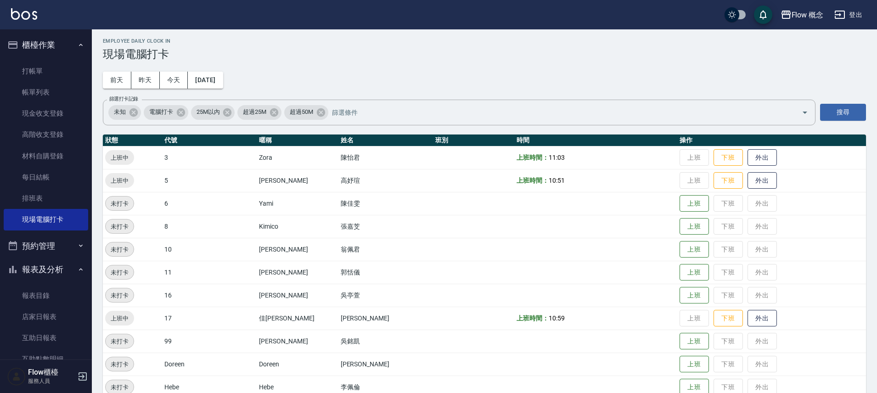
scroll to position [4, 0]
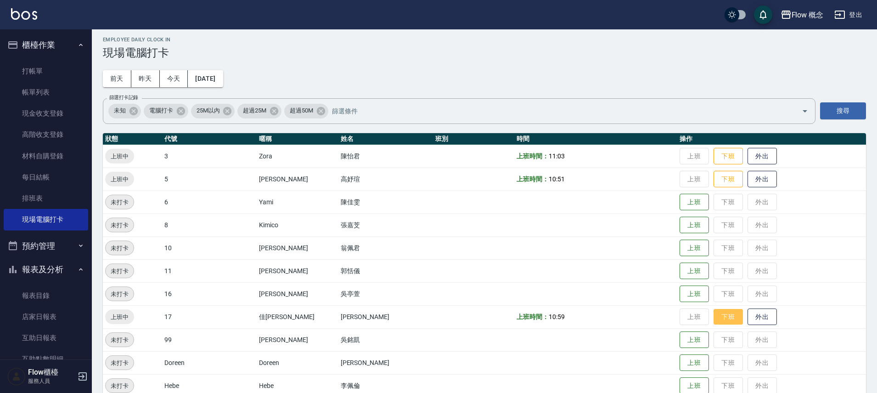
click at [714, 318] on button "下班" at bounding box center [728, 317] width 29 height 16
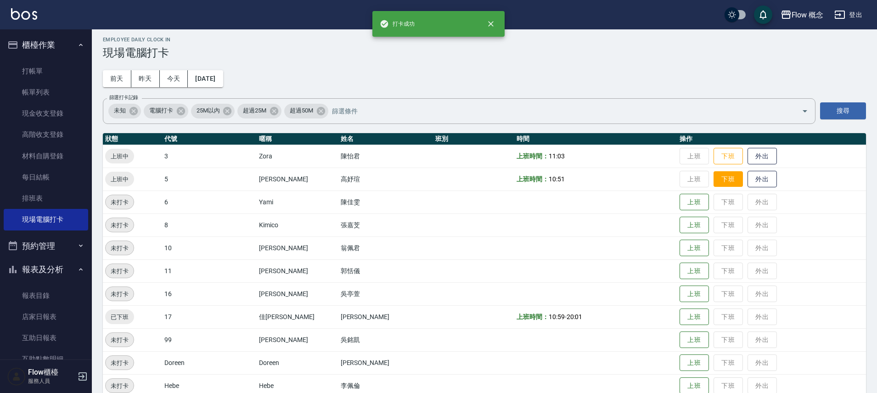
click at [714, 180] on button "下班" at bounding box center [728, 179] width 29 height 16
click at [714, 159] on button "下班" at bounding box center [728, 156] width 29 height 16
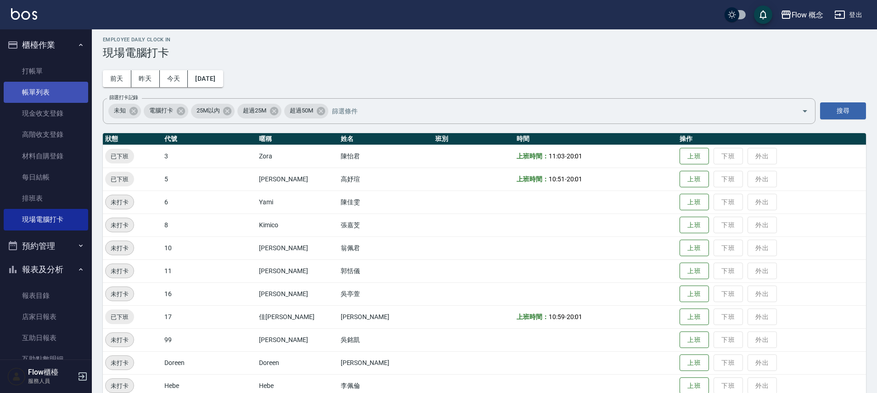
click at [54, 92] on link "帳單列表" at bounding box center [46, 92] width 84 height 21
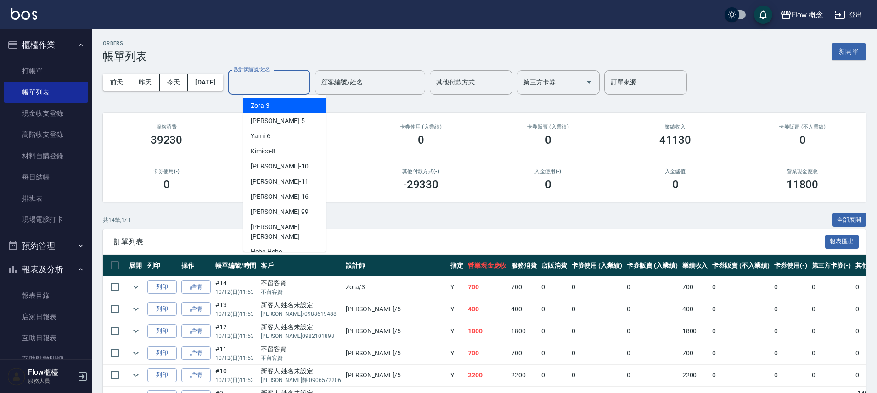
click at [280, 85] on input "設計師編號/姓名" at bounding box center [269, 82] width 74 height 16
click at [285, 117] on div "Dora -5" at bounding box center [284, 120] width 83 height 15
type input "Dora-5"
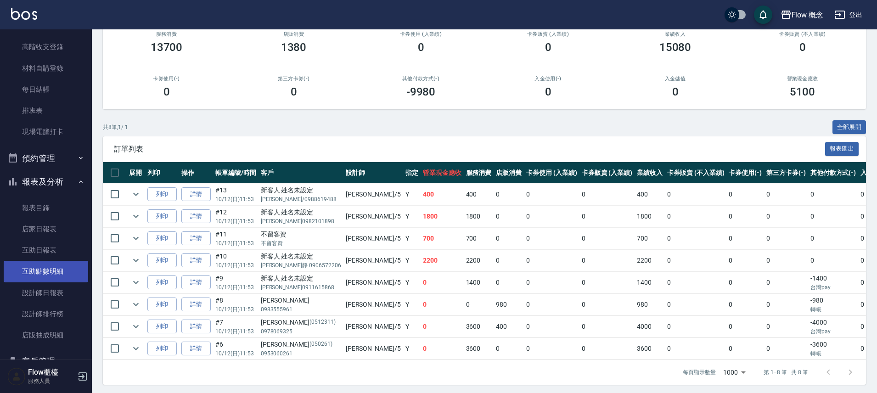
scroll to position [114, 0]
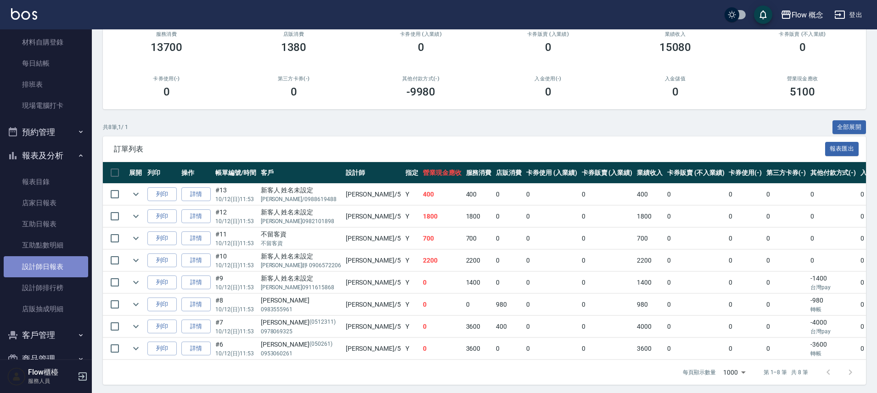
click at [58, 271] on link "設計師日報表" at bounding box center [46, 266] width 84 height 21
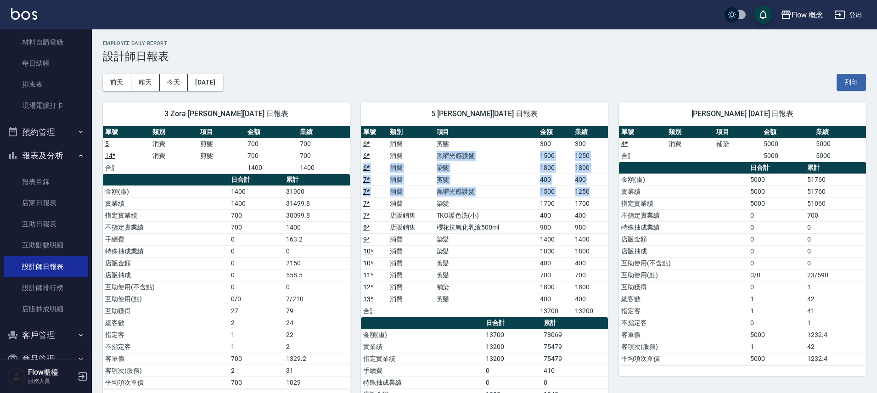
drag, startPoint x: 437, startPoint y: 152, endPoint x: 599, endPoint y: 190, distance: 166.0
click at [599, 190] on tbody "6 * 消費 剪髮 300 300 6 * 消費 黑曜光感護髮 1500 1250 6 * 消費 染髮 1800 1800 7 * 消費 剪髮 400 400…" at bounding box center [484, 227] width 247 height 179
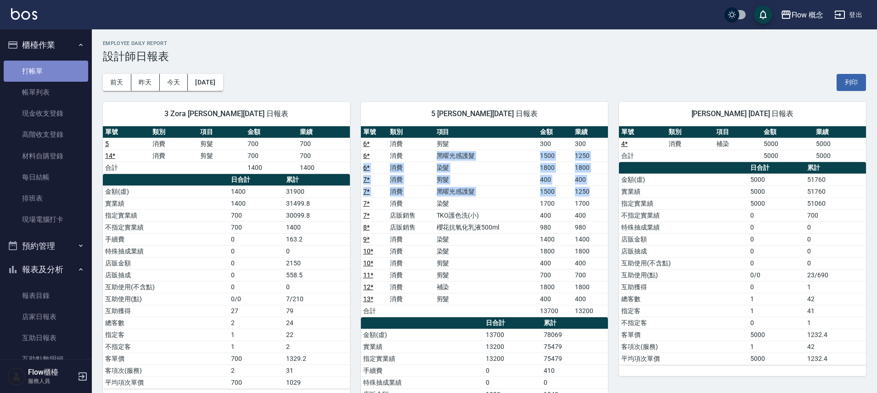
click at [58, 63] on link "打帳單" at bounding box center [46, 71] width 84 height 21
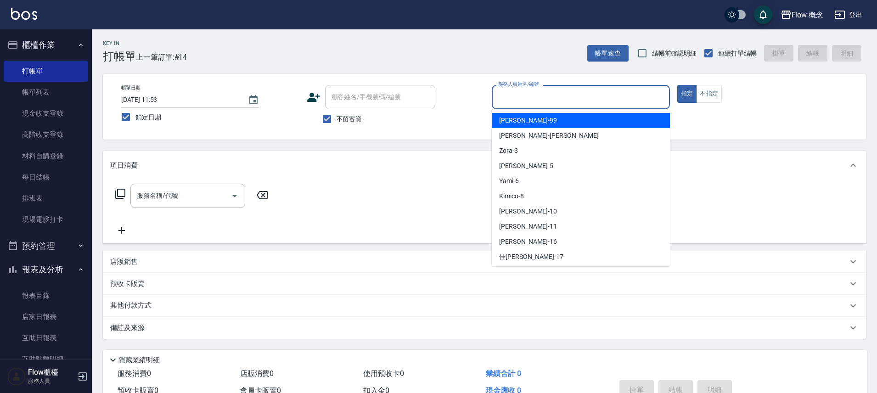
click at [517, 96] on input "服務人員姓名/編號" at bounding box center [581, 97] width 170 height 16
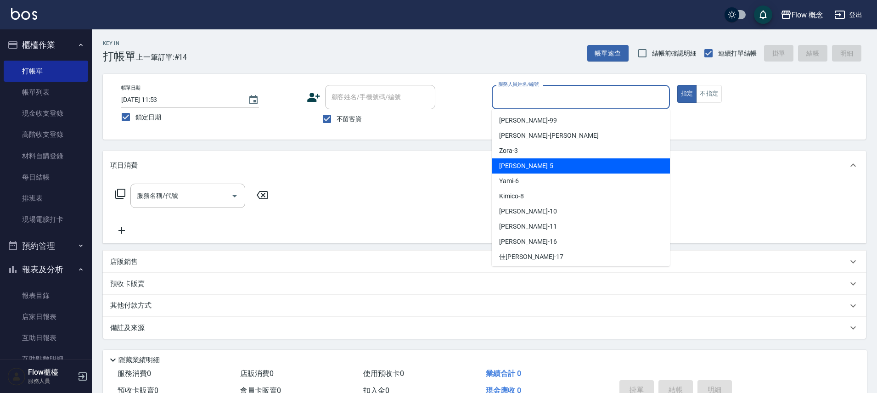
drag, startPoint x: 518, startPoint y: 162, endPoint x: 391, endPoint y: 161, distance: 127.2
click at [518, 162] on div "Dora -5" at bounding box center [581, 165] width 178 height 15
type input "Dora-5"
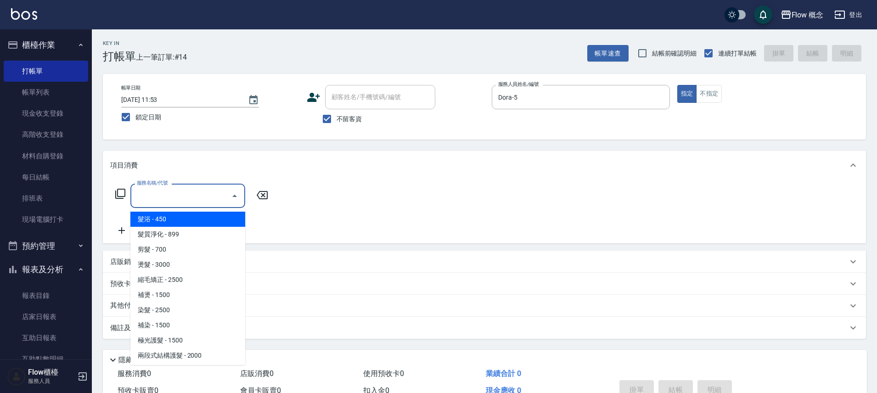
click at [169, 197] on input "服務名稱/代號" at bounding box center [181, 196] width 93 height 16
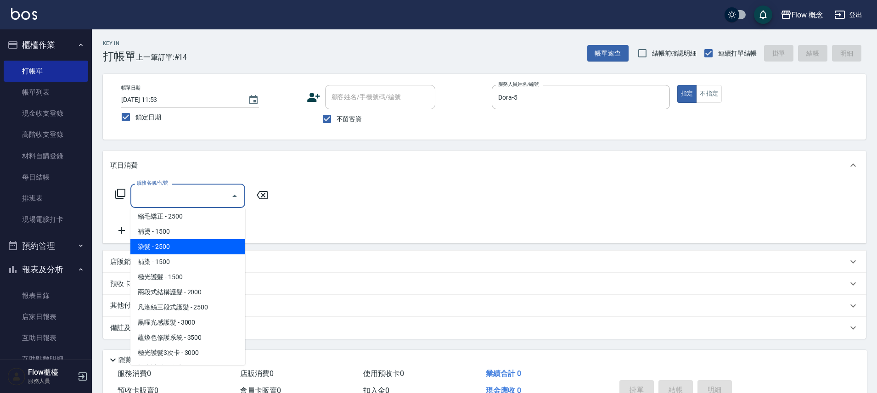
scroll to position [67, 0]
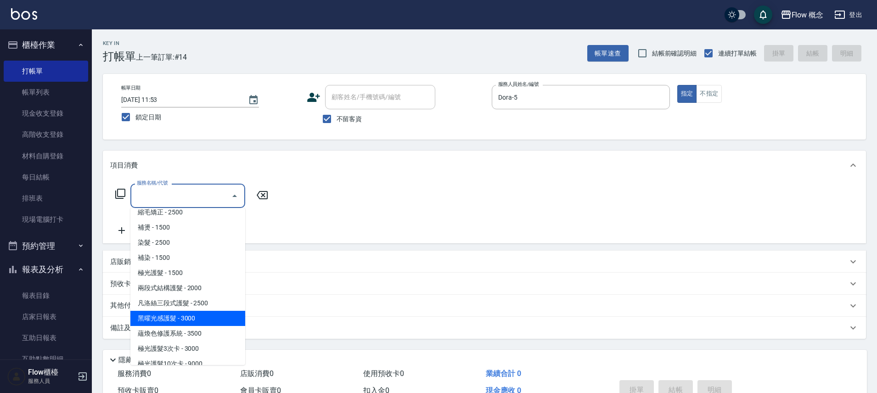
click at [175, 319] on span "黑曜光感護髮 - 3000" at bounding box center [187, 318] width 115 height 15
type input "黑曜光感護髮(504)"
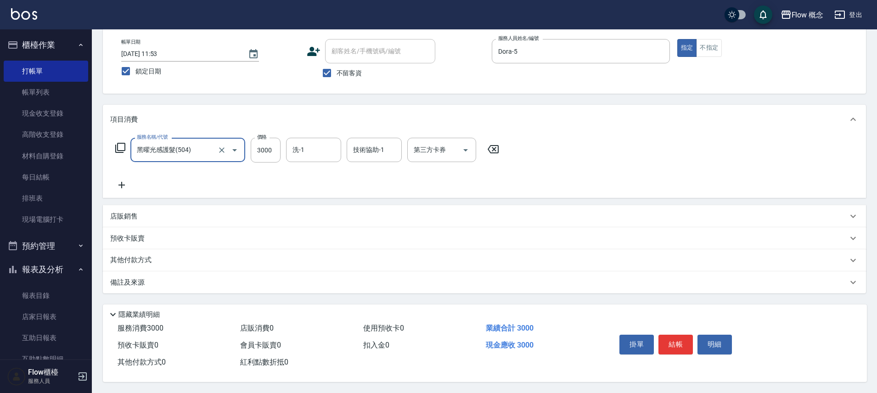
scroll to position [50, 0]
click at [674, 346] on button "結帳" at bounding box center [675, 344] width 34 height 19
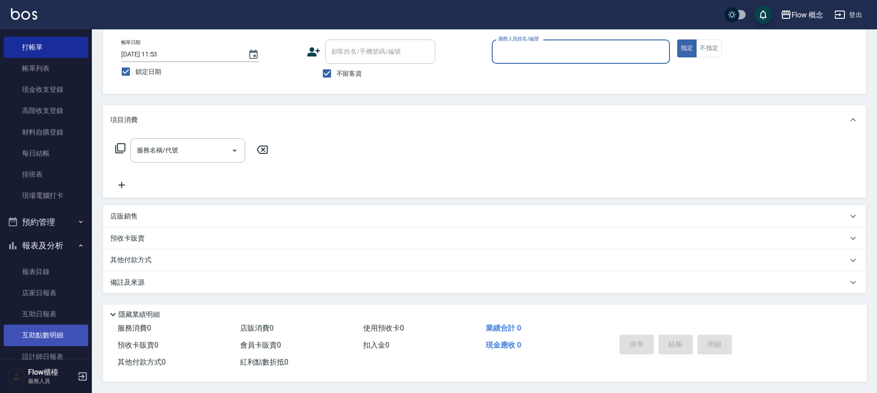
scroll to position [29, 0]
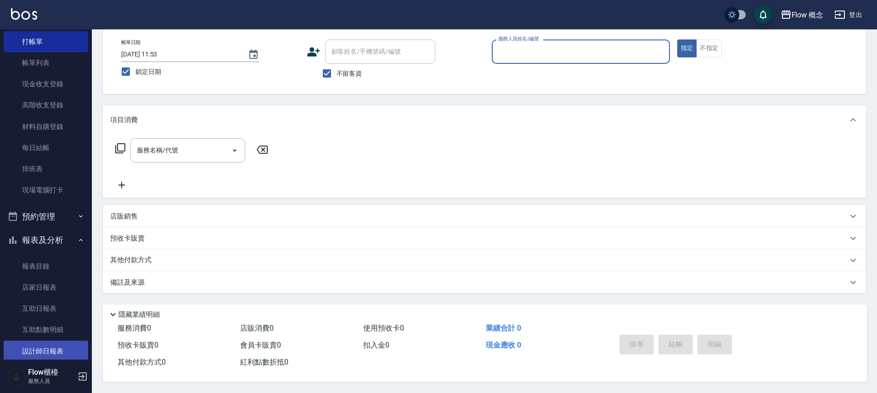
click at [45, 346] on link "設計師日報表" at bounding box center [46, 351] width 84 height 21
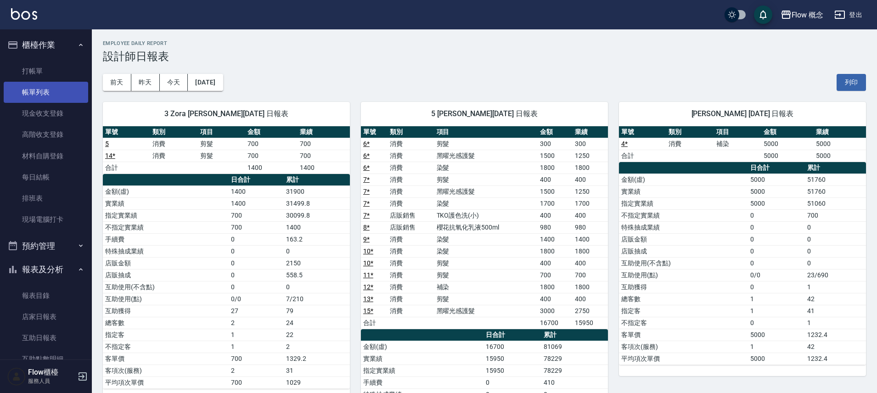
click at [41, 92] on link "帳單列表" at bounding box center [46, 92] width 84 height 21
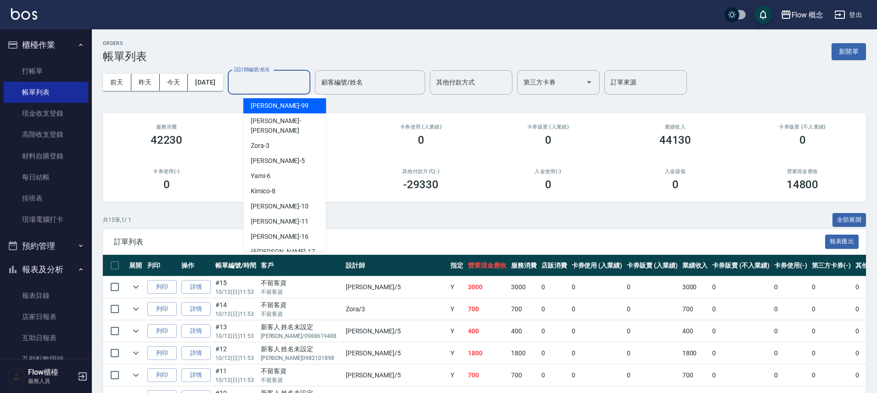
click at [290, 81] on input "設計師編號/姓名" at bounding box center [269, 82] width 74 height 16
click at [275, 153] on div "Dora -5" at bounding box center [284, 160] width 83 height 15
type input "Dora-5"
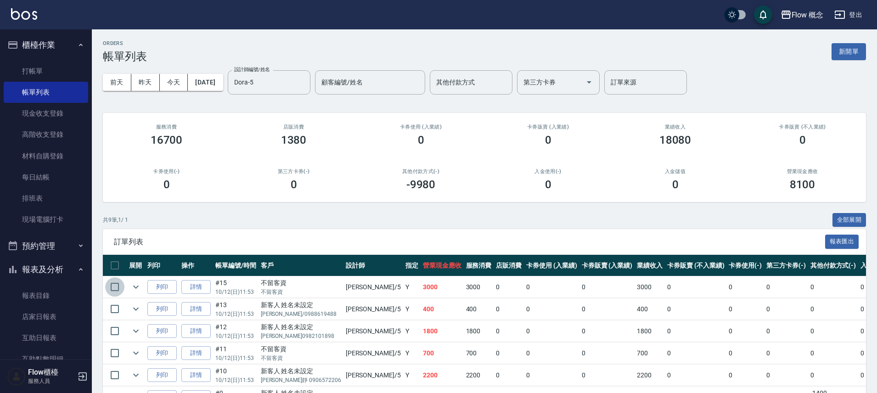
click at [112, 283] on input "checkbox" at bounding box center [114, 286] width 19 height 19
checkbox input "true"
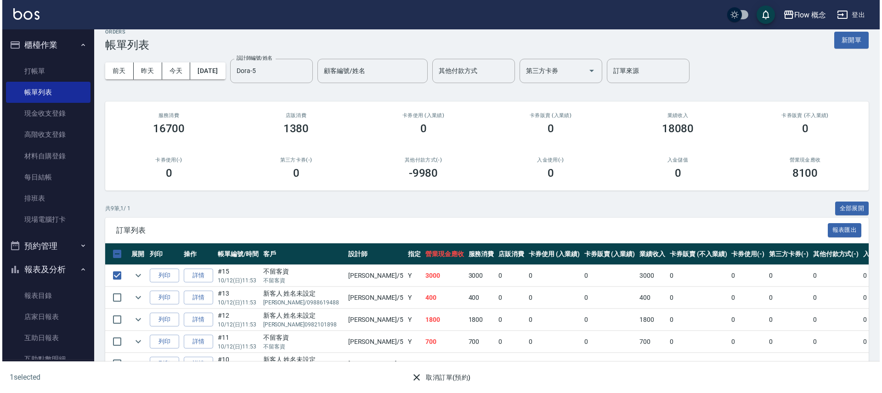
scroll to position [17, 0]
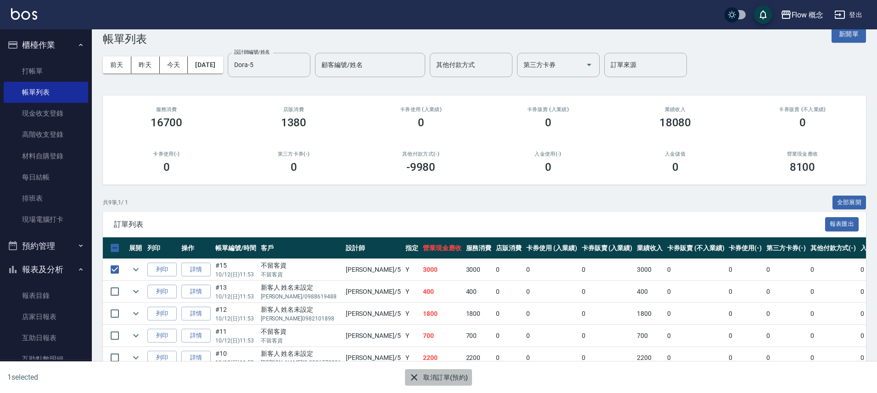
click at [450, 382] on button "取消訂單(預約)" at bounding box center [438, 377] width 67 height 17
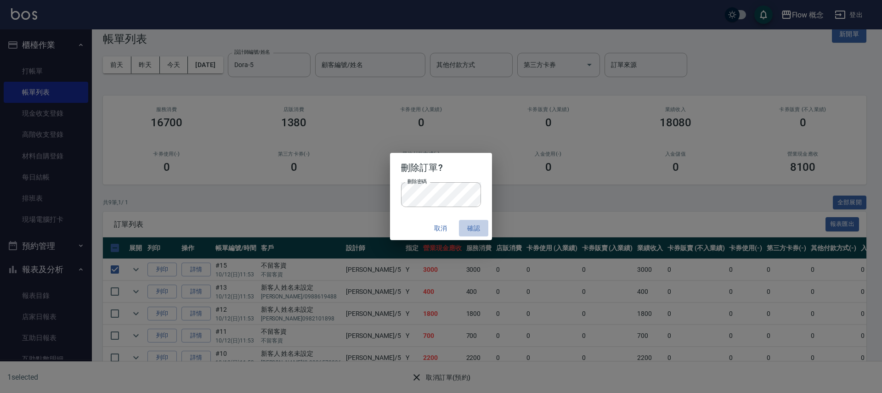
click at [469, 226] on button "確認" at bounding box center [473, 228] width 29 height 17
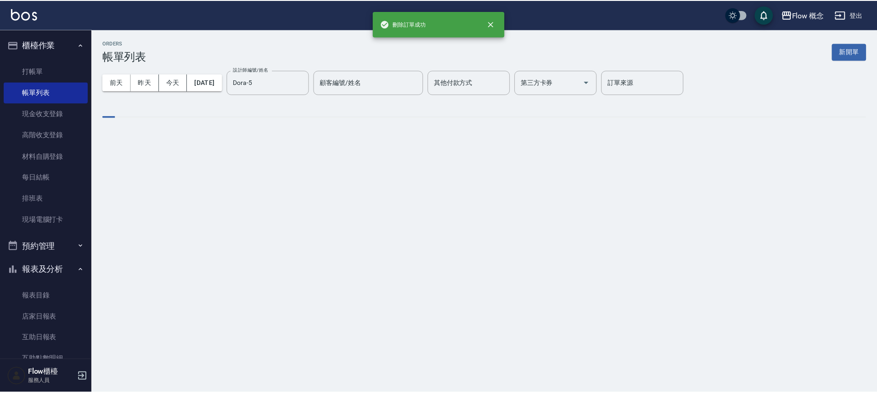
scroll to position [0, 0]
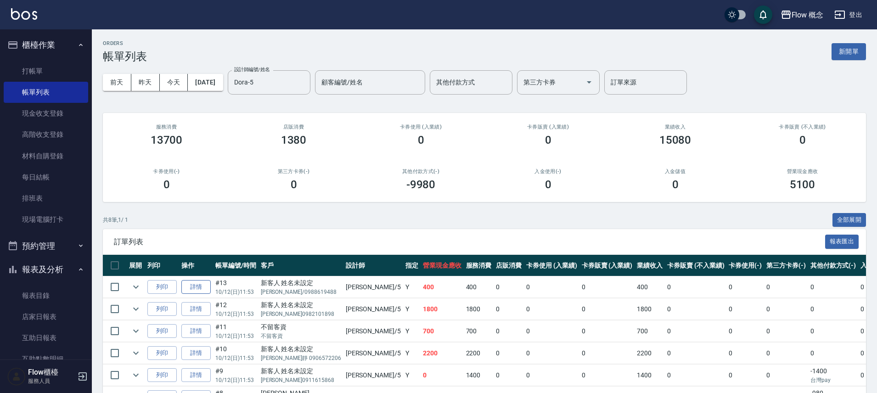
click at [208, 291] on link "詳情" at bounding box center [195, 287] width 29 height 14
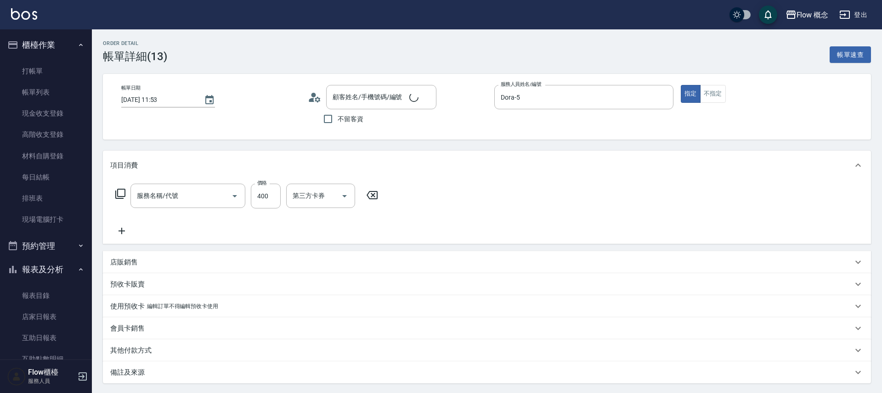
type input "[DATE] 11:53"
type input "Dora-5"
type input "新客人 姓名未設定/[PERSON_NAME]/0988619488/null"
type input "剪髮(201)"
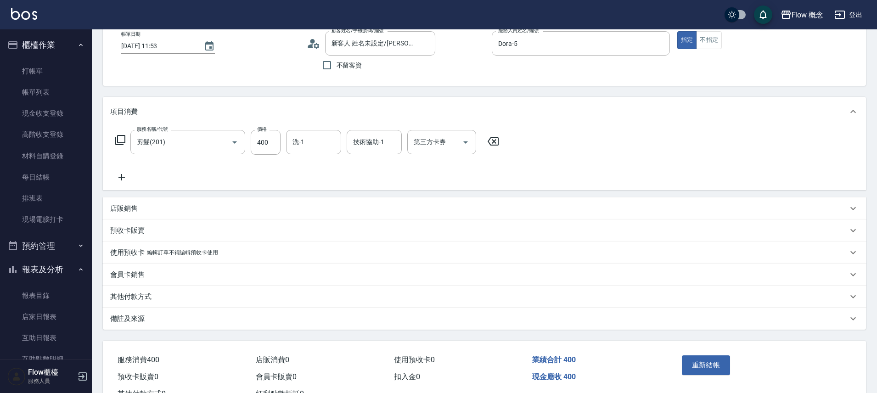
scroll to position [90, 0]
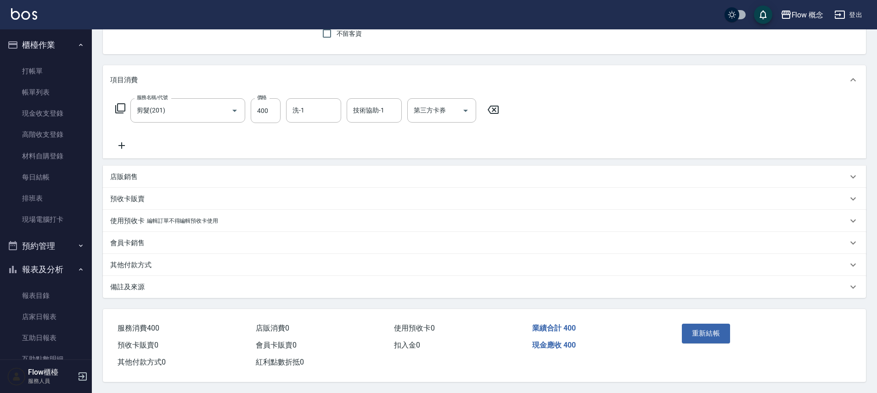
click at [119, 287] on p "備註及來源" at bounding box center [127, 287] width 34 height 10
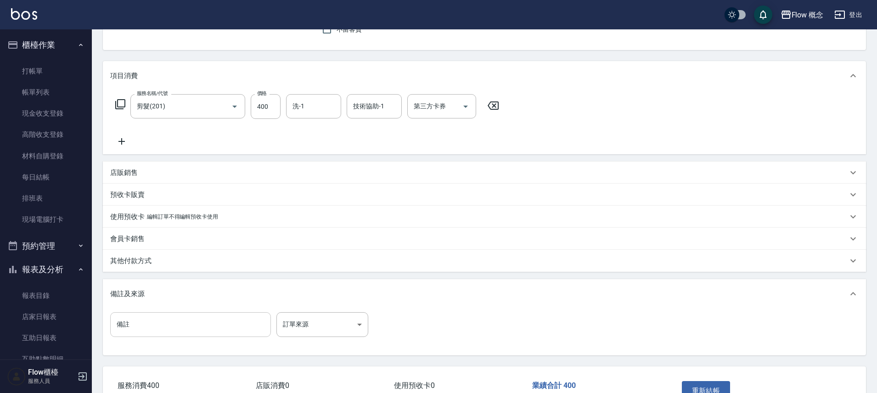
click at [134, 324] on input "備註" at bounding box center [190, 324] width 161 height 25
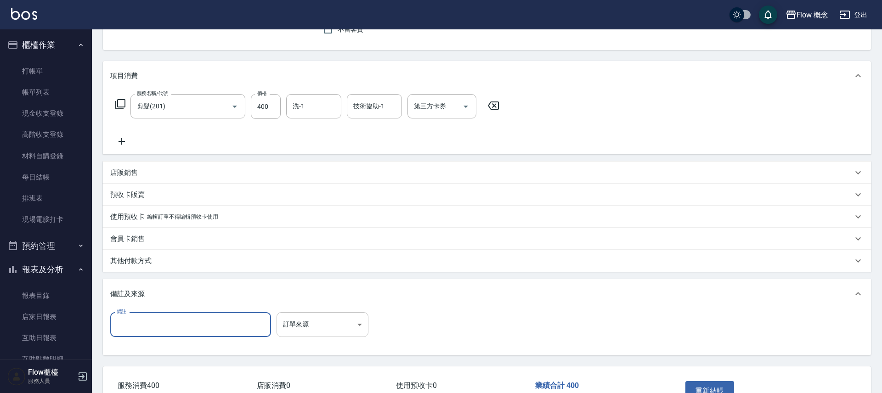
click at [321, 332] on body "Flow 概念 登出 櫃檯作業 打帳單 帳單列表 現金收支登錄 高階收支登錄 材料自購登錄 每日結帳 排班表 現場電腦打卡 預約管理 預約管理 單日預約紀錄 …" at bounding box center [441, 180] width 882 height 540
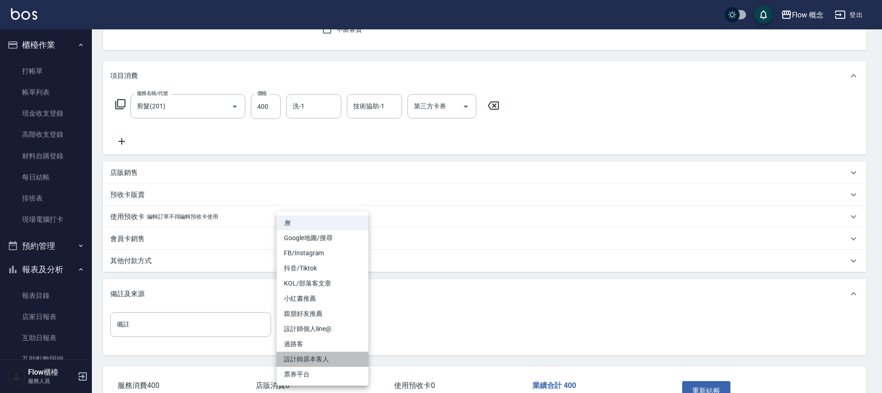
click at [318, 355] on li "設計師原本客人" at bounding box center [322, 359] width 92 height 15
type input "設計師原本客人"
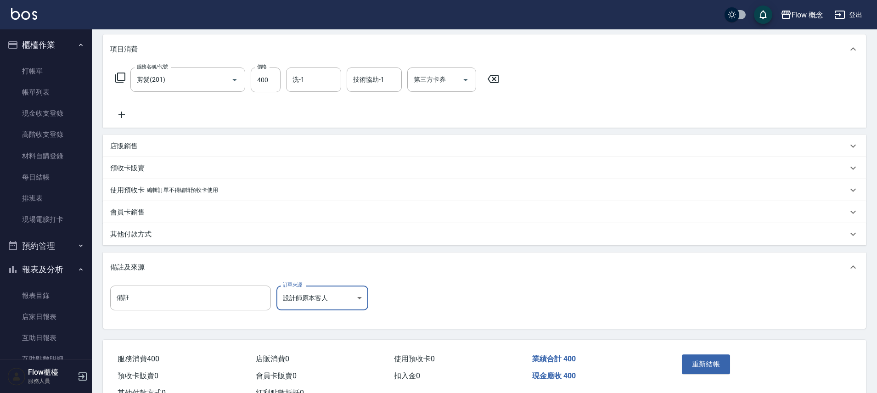
scroll to position [151, 0]
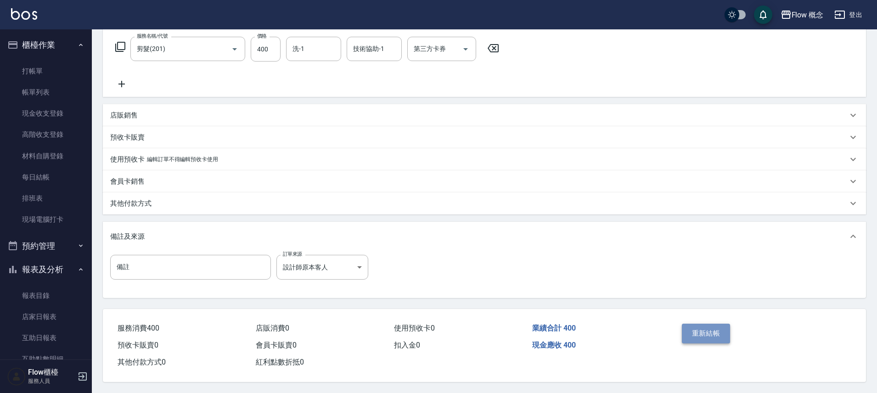
click at [709, 328] on button "重新結帳" at bounding box center [706, 333] width 49 height 19
